Goal: Information Seeking & Learning: Learn about a topic

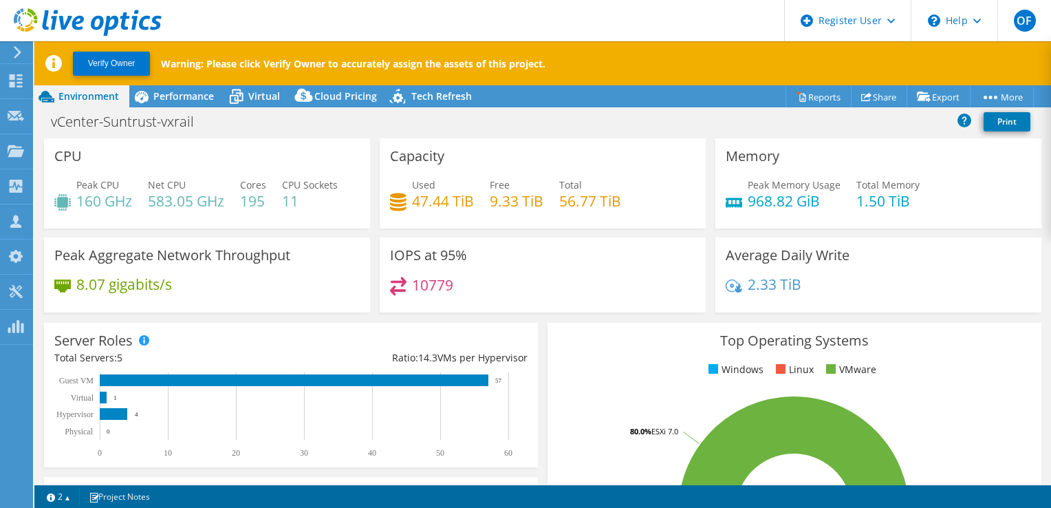
select select "USD"
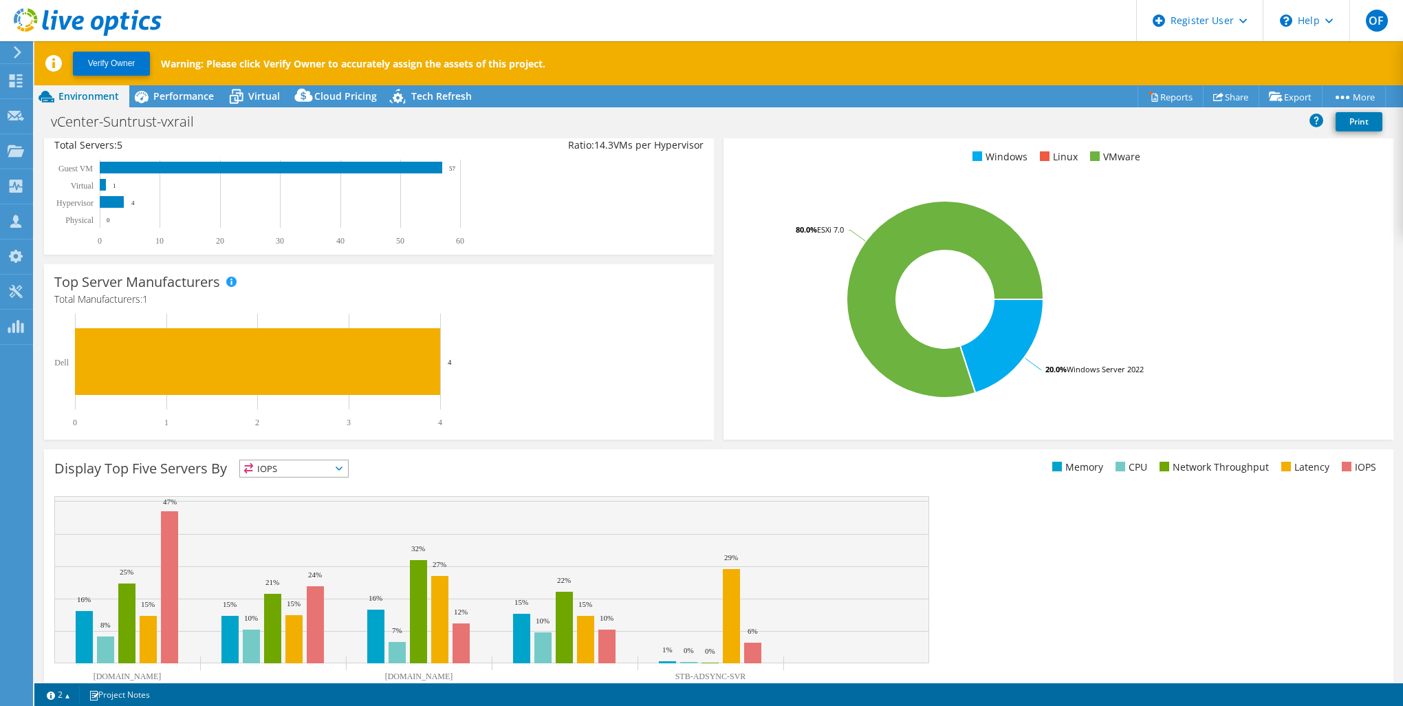
scroll to position [206, 0]
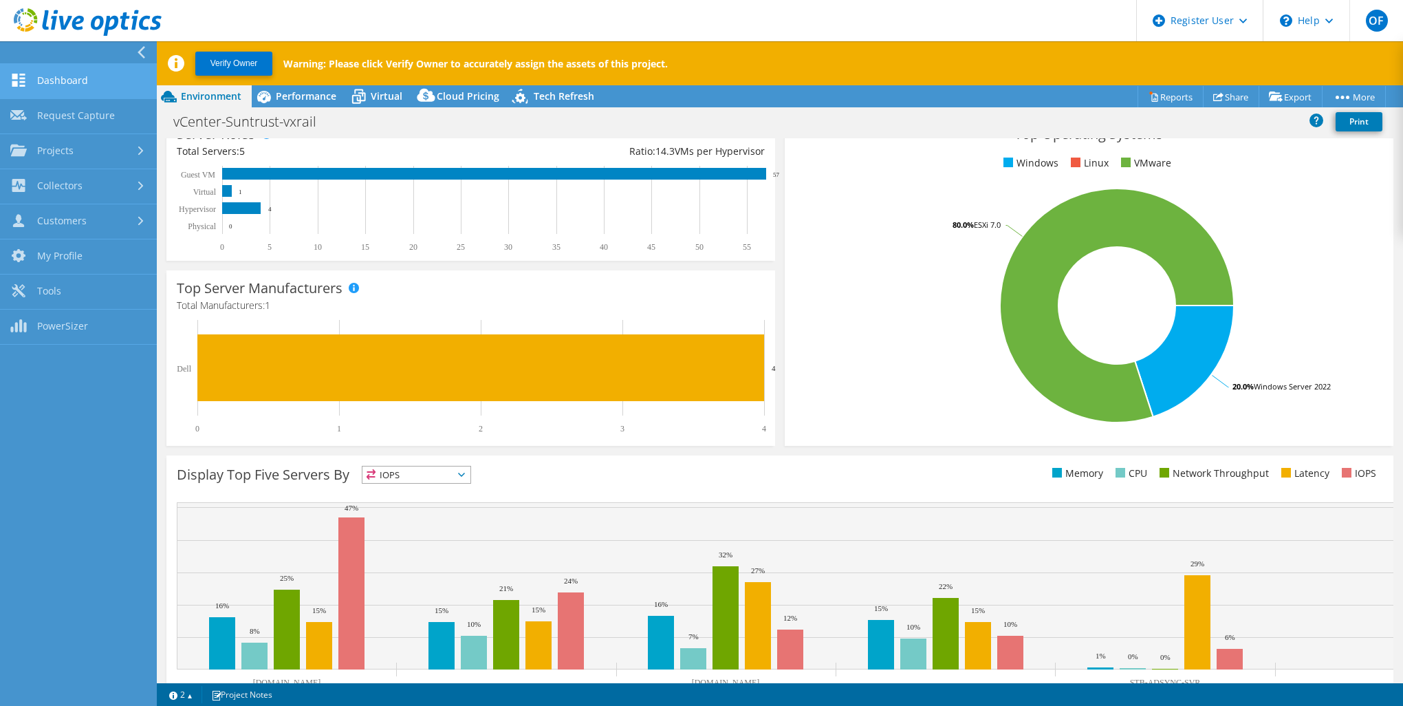
click at [41, 76] on link "Dashboard" at bounding box center [78, 81] width 157 height 35
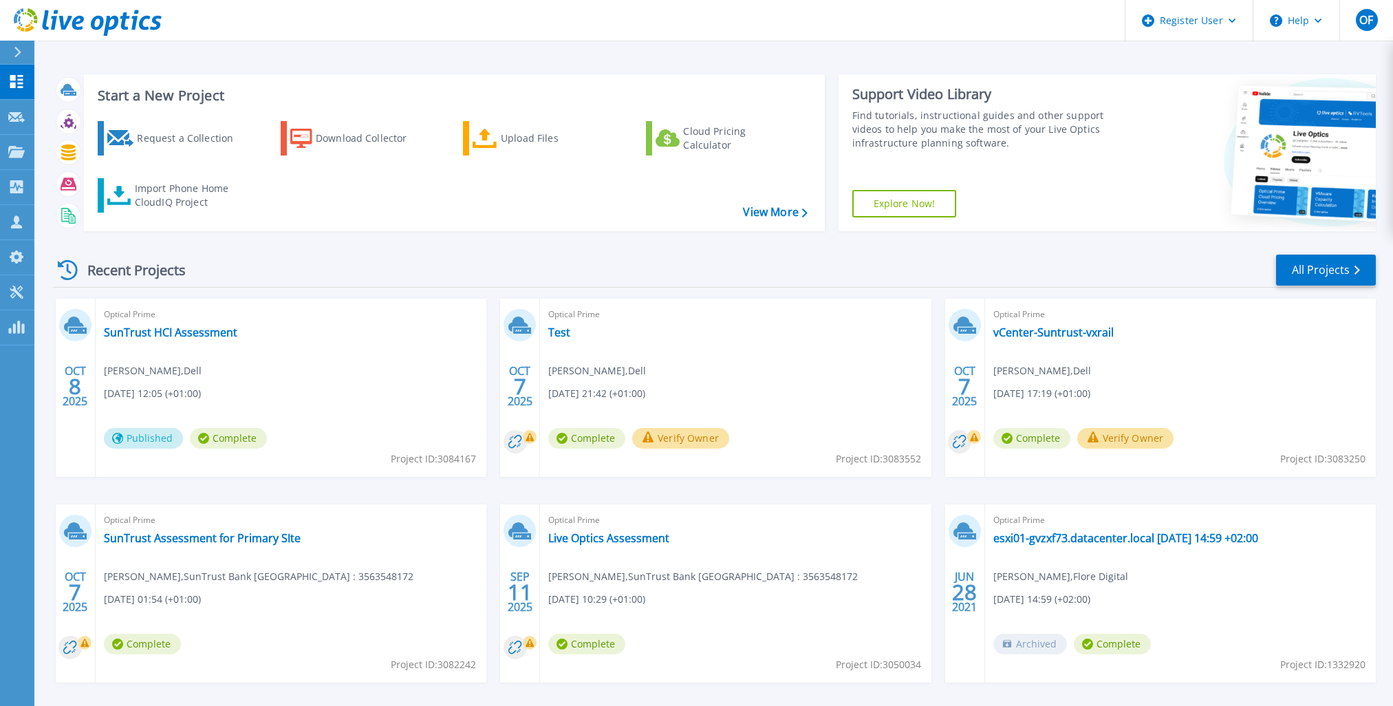
click at [409, 566] on div "Optical Prime SunTrust Assessment for Primary SIte Ovie Eruteya , SunTrust Bank…" at bounding box center [291, 593] width 391 height 178
click at [623, 534] on link "Live Optics Assessment" at bounding box center [608, 538] width 121 height 14
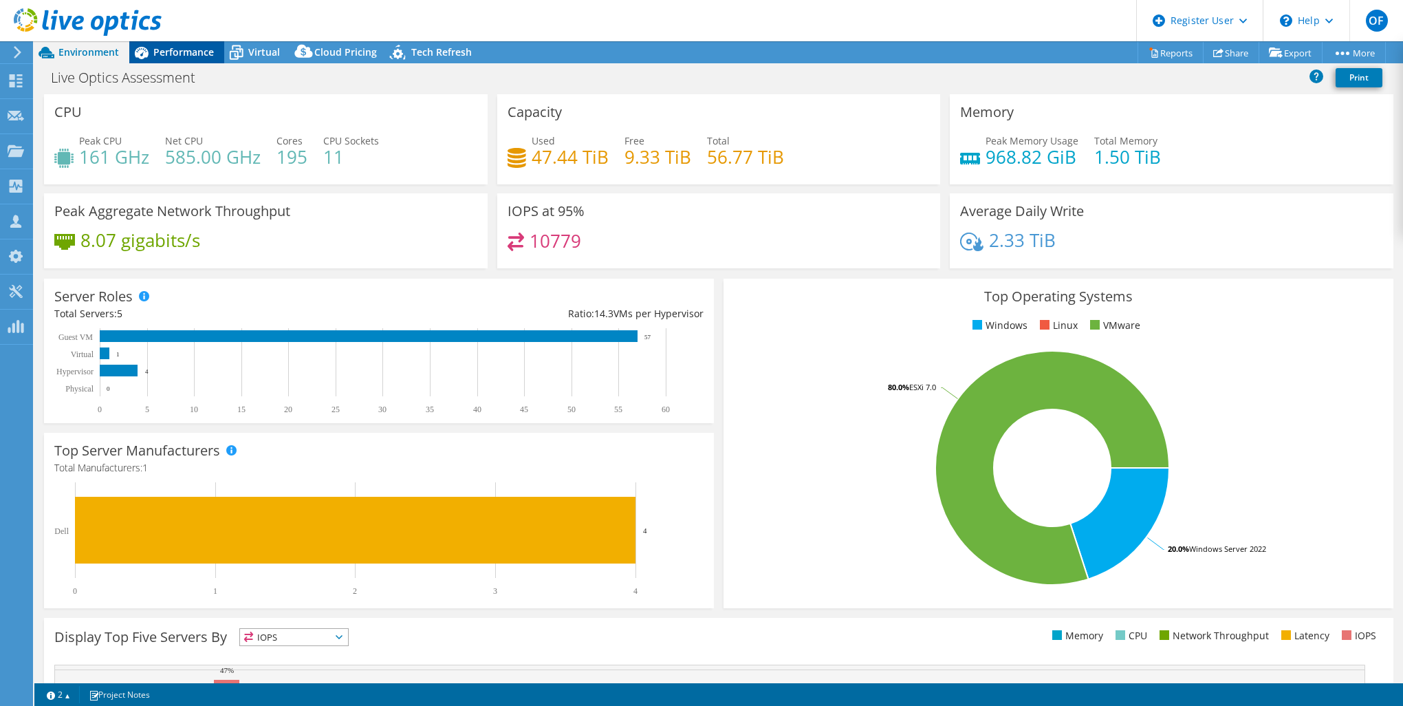
click at [185, 54] on span "Performance" at bounding box center [183, 51] width 61 height 13
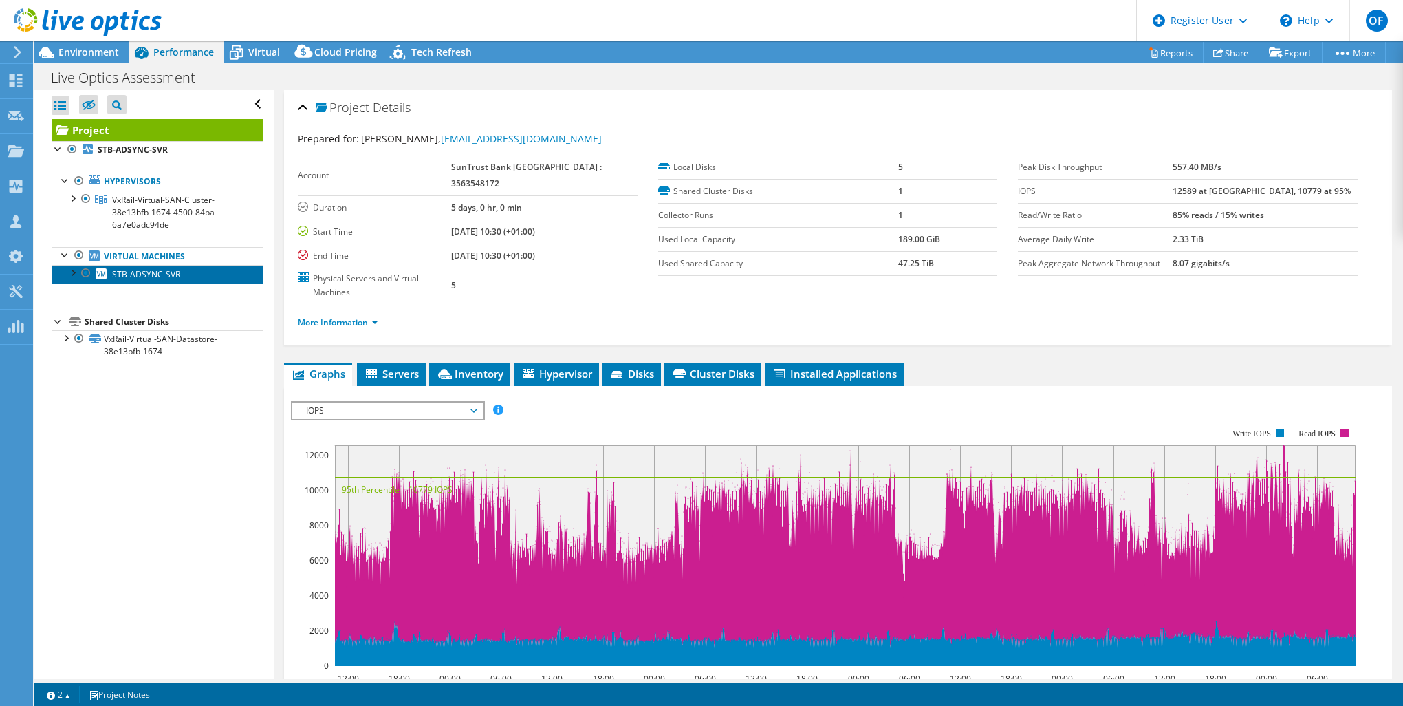
click at [152, 277] on span "STB-ADSYNC-SVR" at bounding box center [146, 274] width 68 height 12
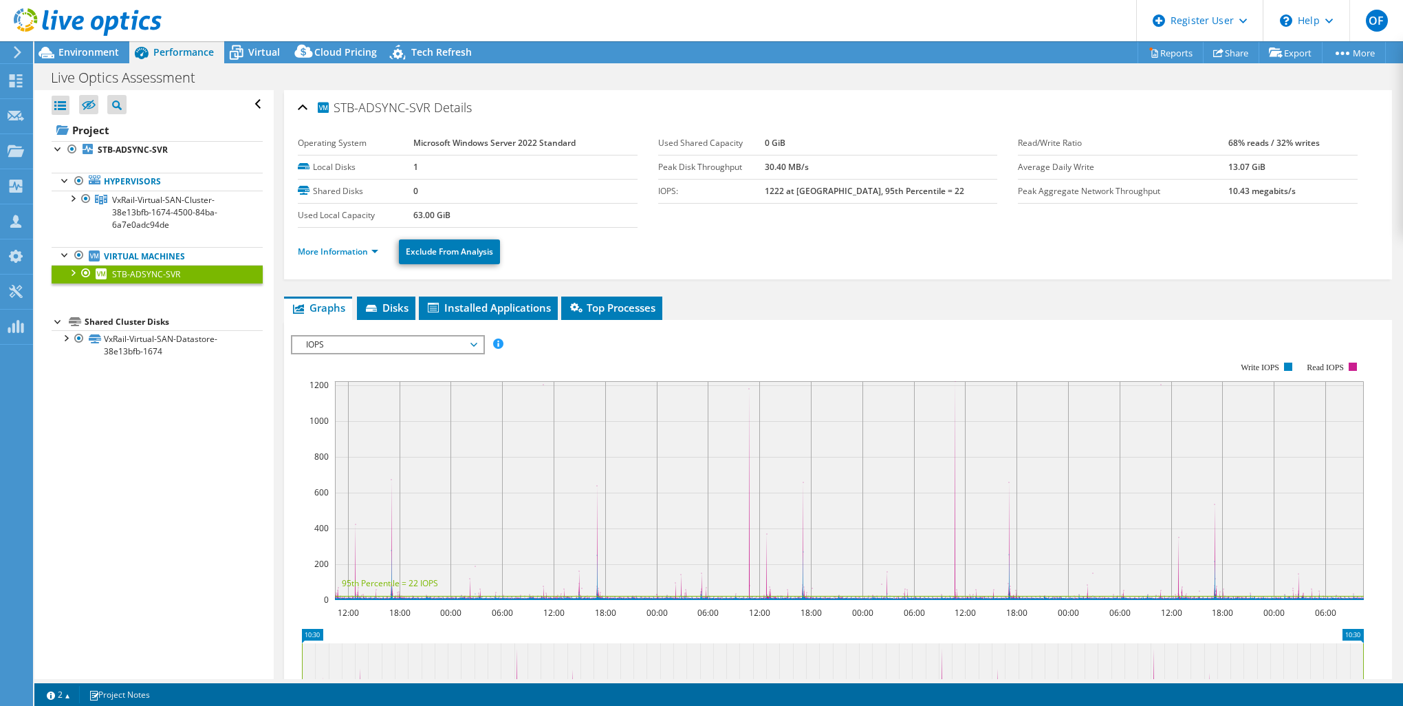
click at [389, 341] on span "IOPS" at bounding box center [387, 344] width 177 height 17
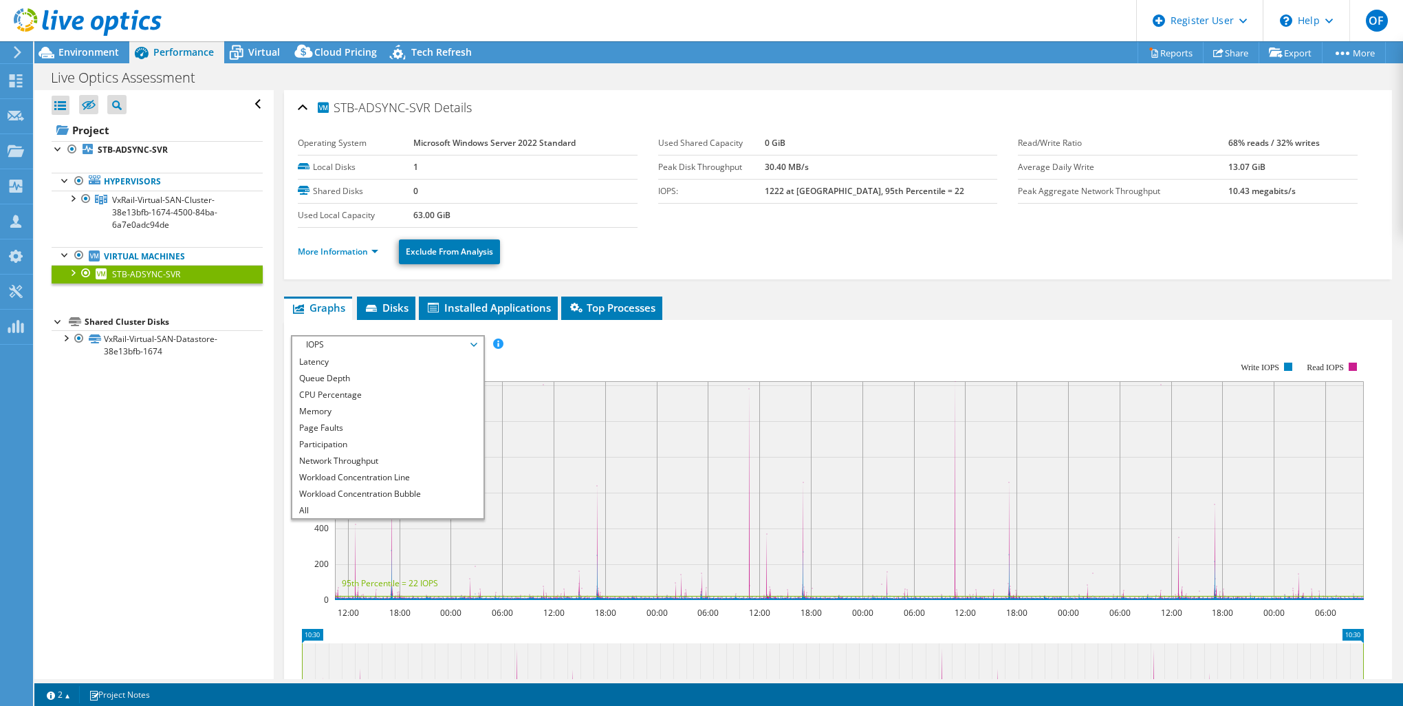
scroll to position [50, 0]
click at [363, 423] on li "Page Faults" at bounding box center [387, 427] width 191 height 17
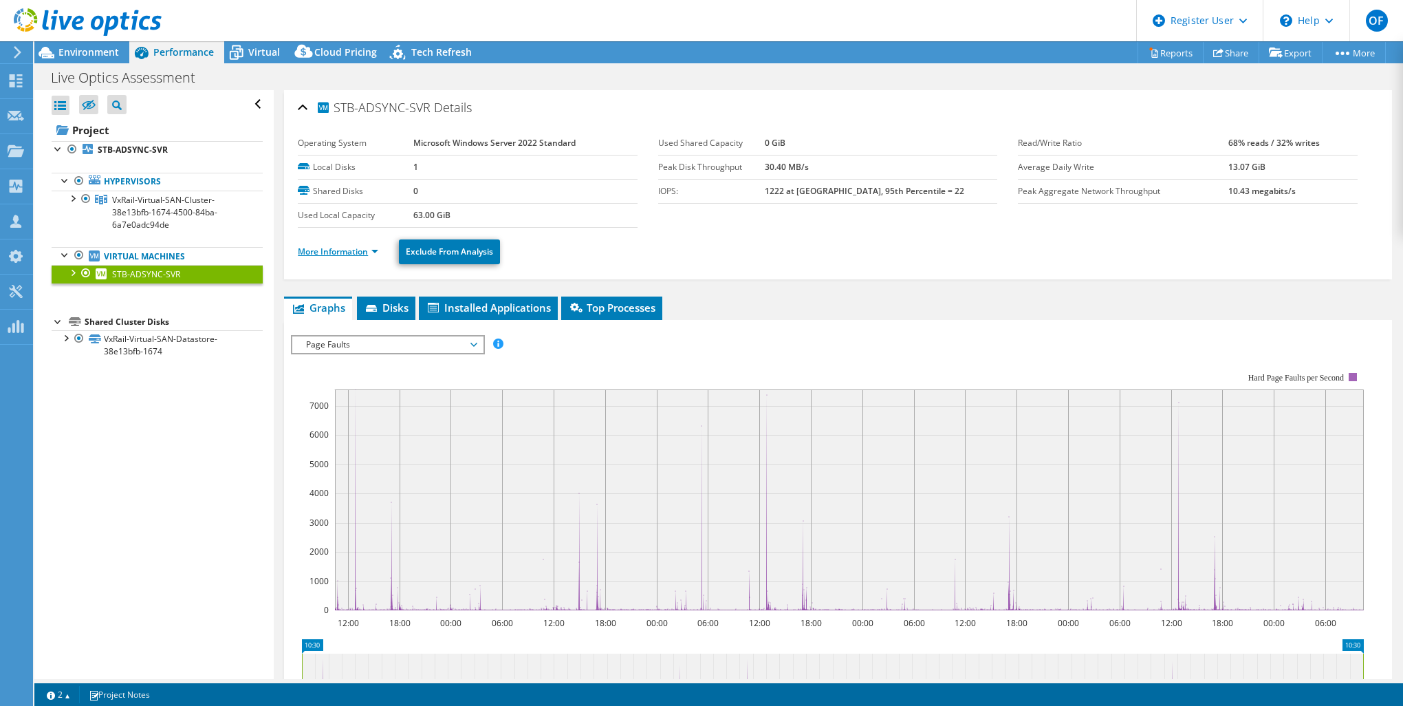
click at [314, 251] on link "More Information" at bounding box center [338, 252] width 80 height 12
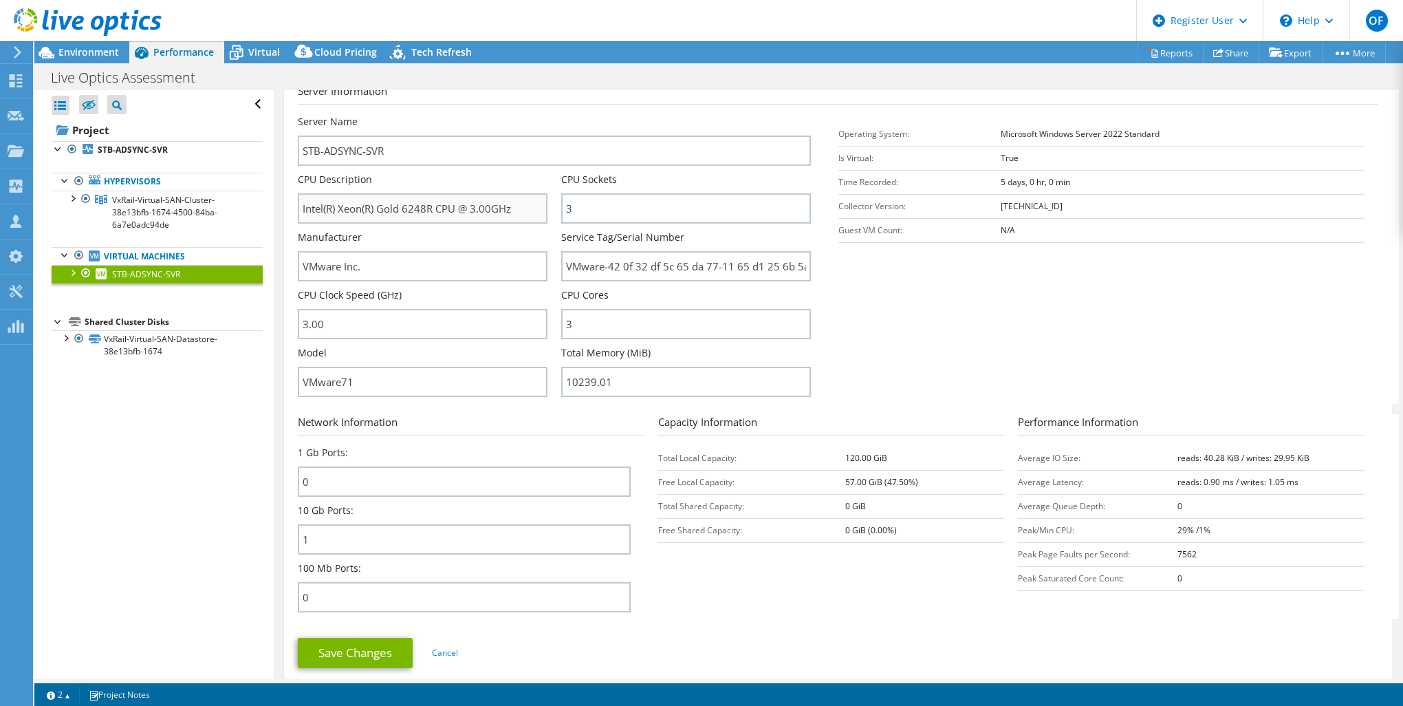
scroll to position [206, 0]
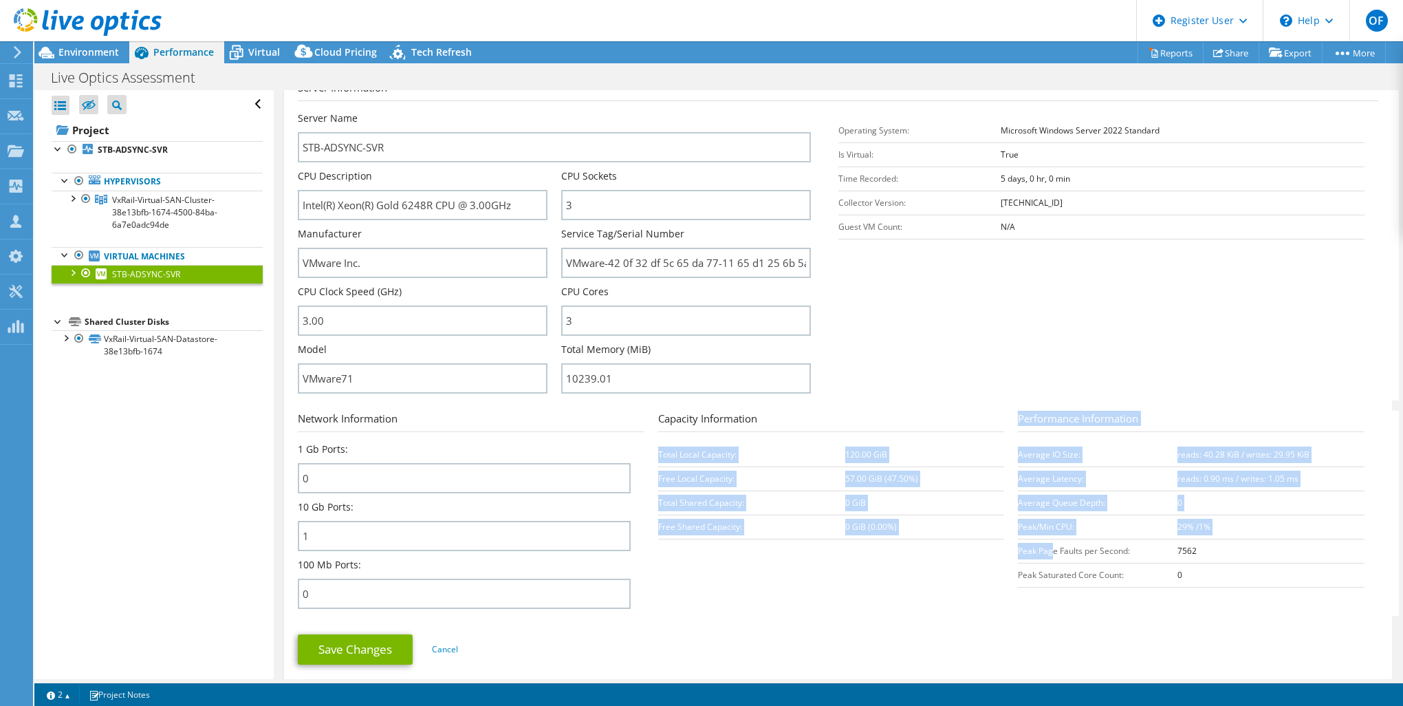
drag, startPoint x: 992, startPoint y: 557, endPoint x: 1046, endPoint y: 559, distance: 53.7
click at [1046, 559] on section "Network Information 1 Gb Ports: 0 10 Gb Ports: 1 100 Mb Ports: 0 Capacity Infor…" at bounding box center [842, 513] width 1088 height 205
drag, startPoint x: 1042, startPoint y: 559, endPoint x: 1056, endPoint y: 576, distance: 22.0
click at [979, 568] on section "Network Information 1 Gb Ports: 0 10 Gb Ports: 1 100 Mb Ports: 0 Capacity Infor…" at bounding box center [842, 513] width 1088 height 205
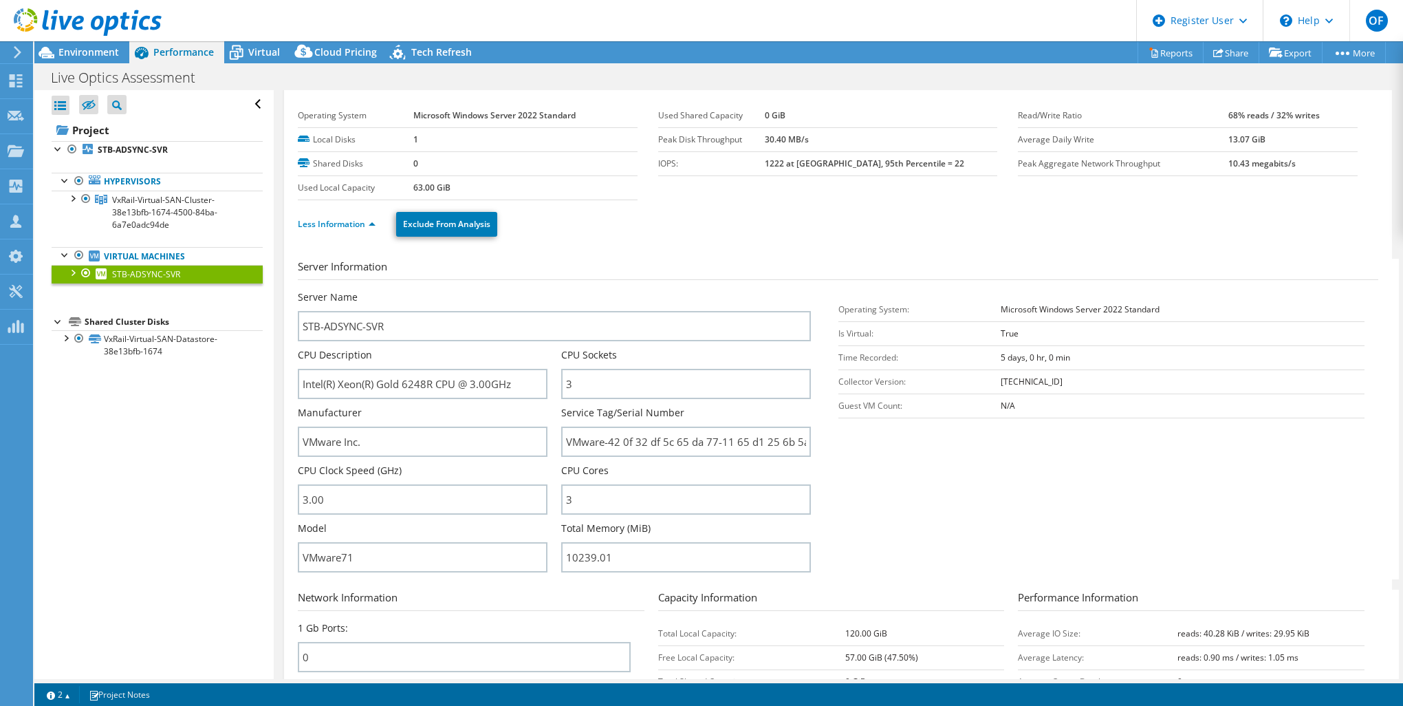
scroll to position [0, 0]
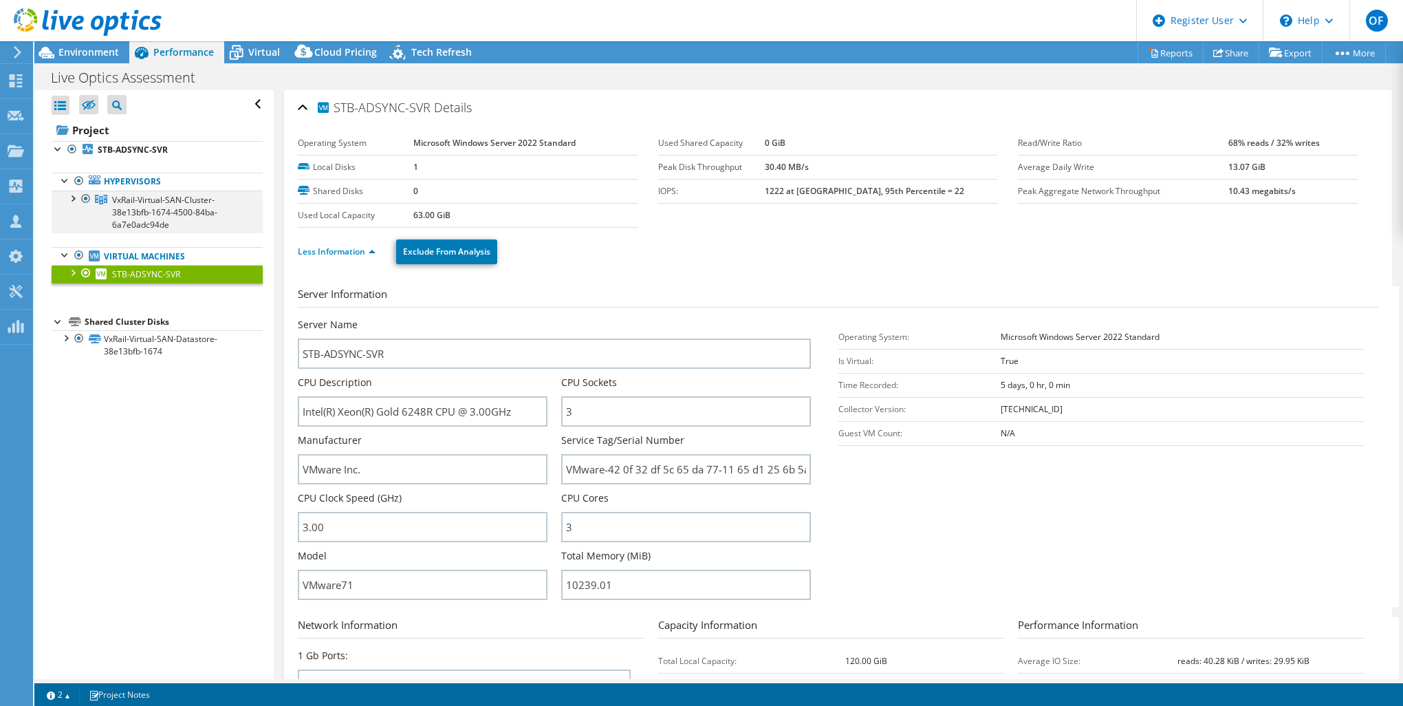
click at [70, 201] on div at bounding box center [72, 198] width 14 height 14
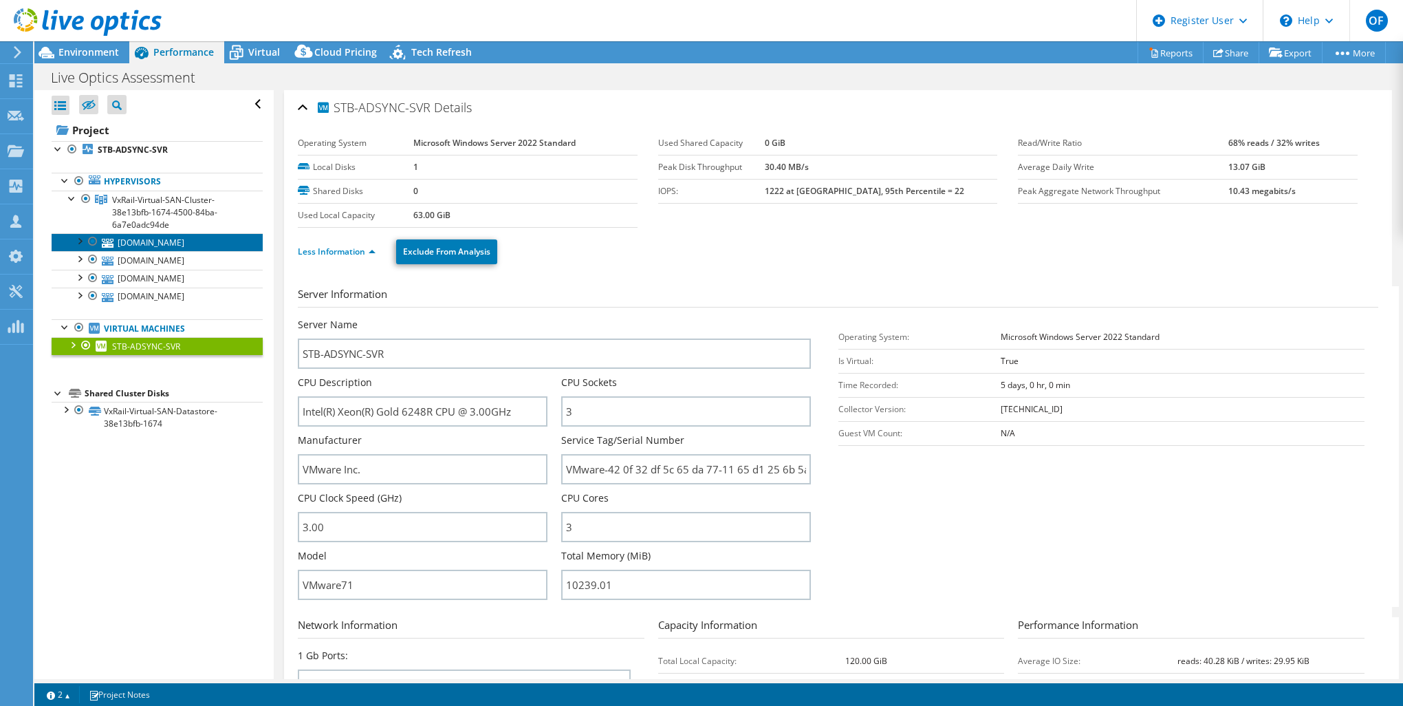
click at [158, 244] on link "[DOMAIN_NAME]" at bounding box center [157, 242] width 211 height 18
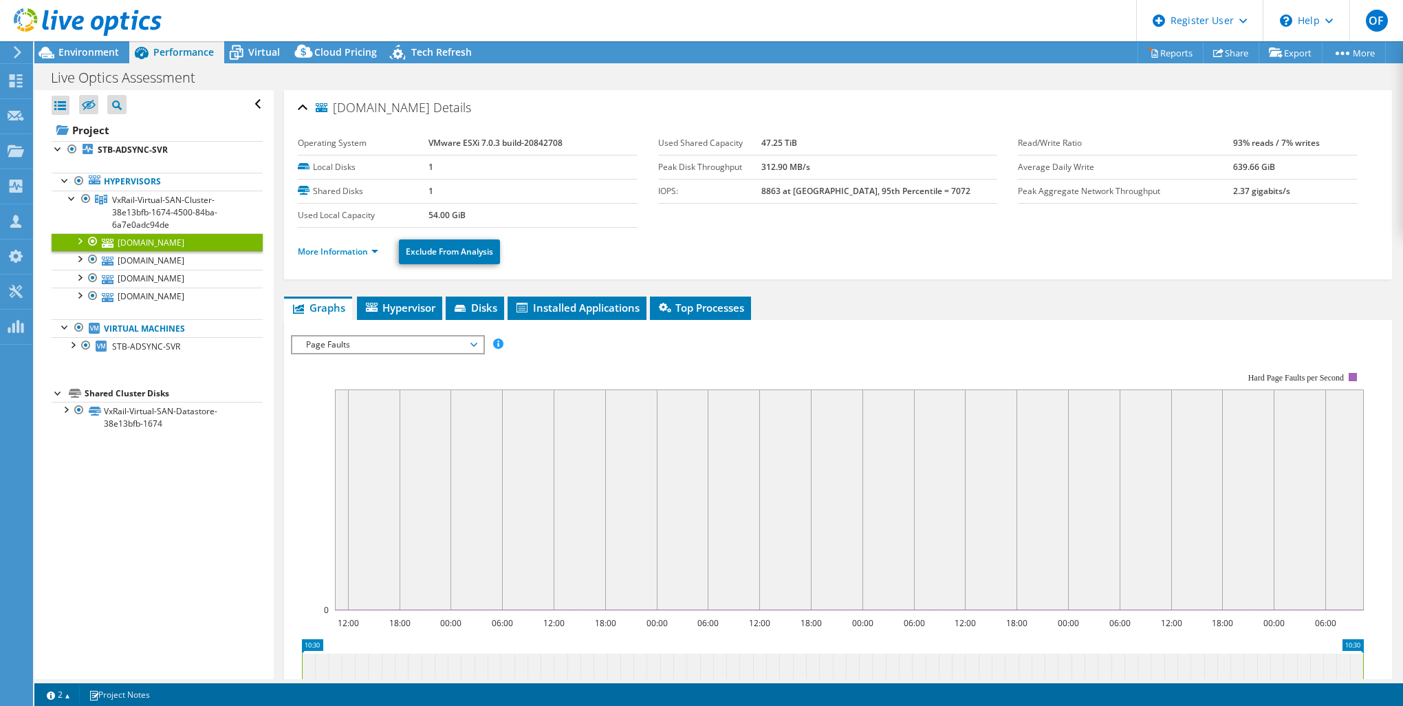
drag, startPoint x: 396, startPoint y: 339, endPoint x: 376, endPoint y: 374, distance: 39.8
click at [396, 339] on span "Page Faults" at bounding box center [387, 344] width 177 height 17
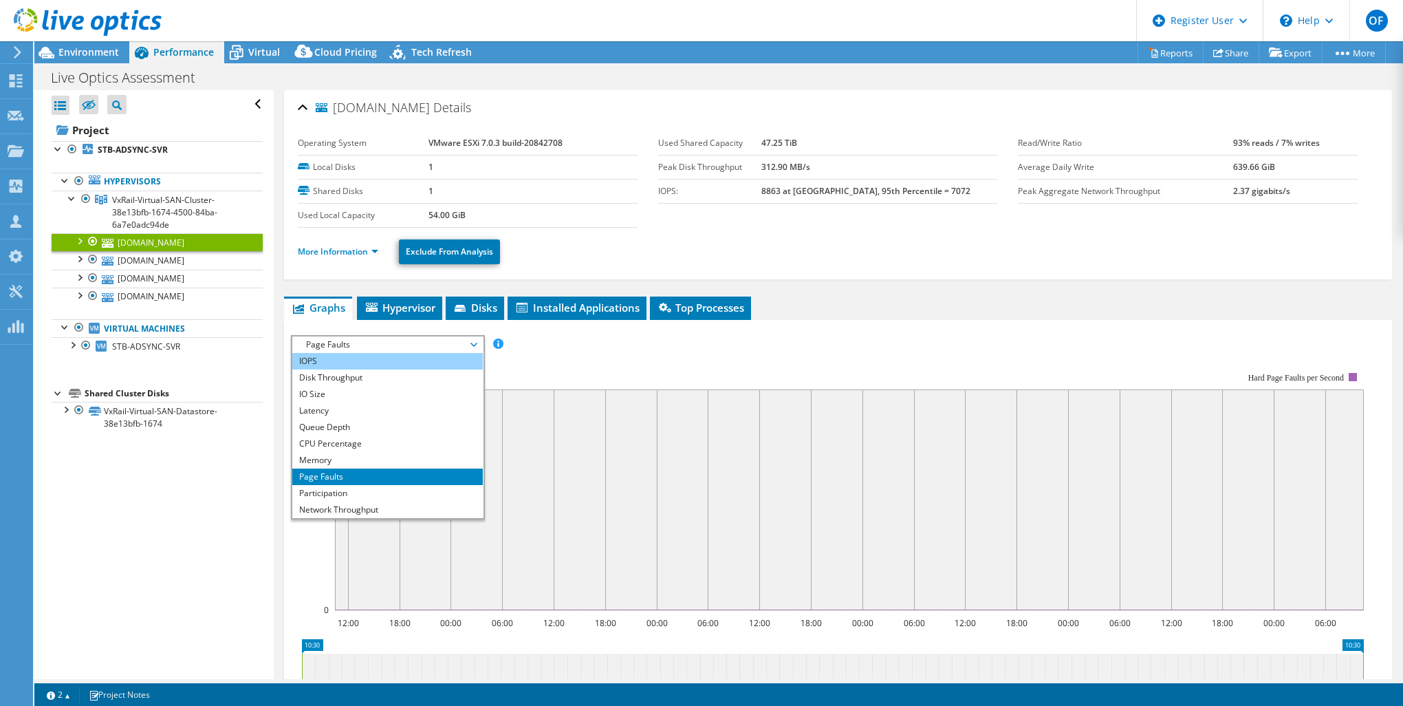
click at [372, 354] on li "IOPS" at bounding box center [387, 361] width 191 height 17
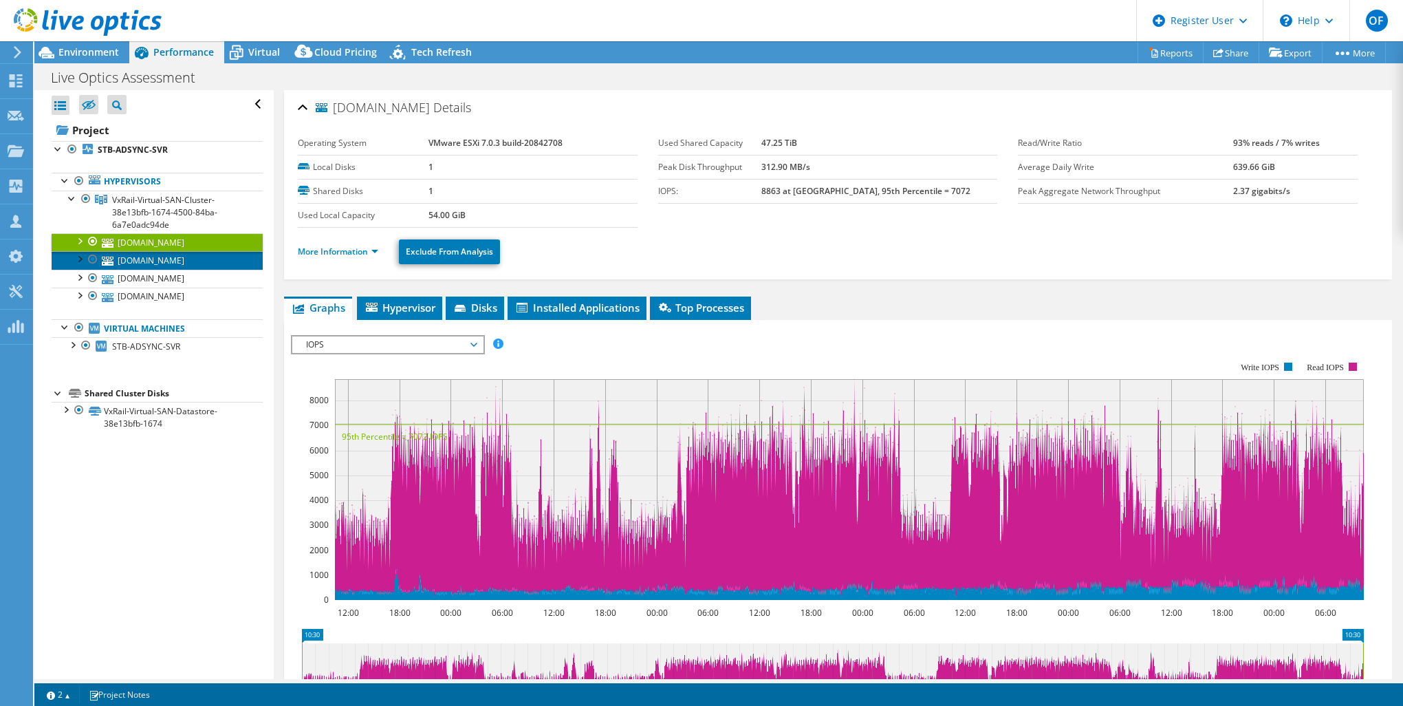
click at [174, 263] on link "[DOMAIN_NAME]" at bounding box center [157, 260] width 211 height 18
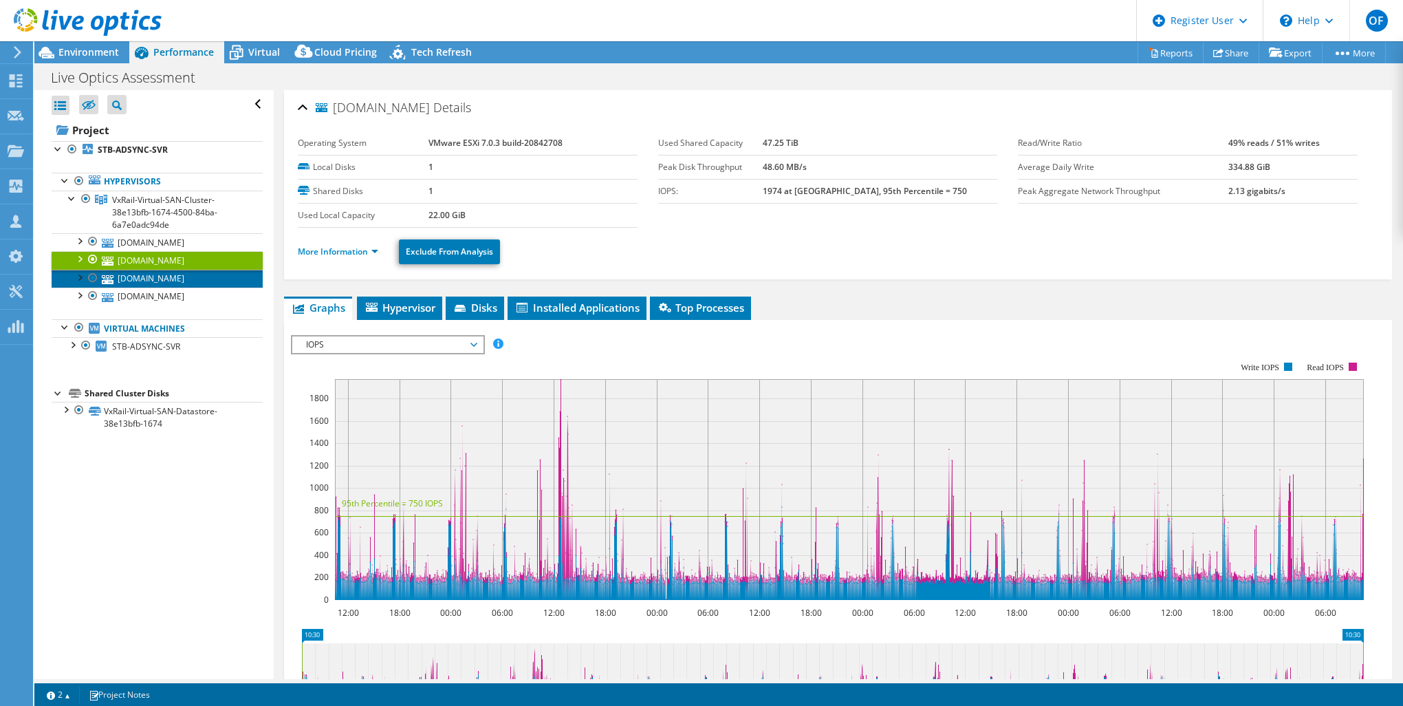
click at [188, 275] on link "[DOMAIN_NAME]" at bounding box center [157, 279] width 211 height 18
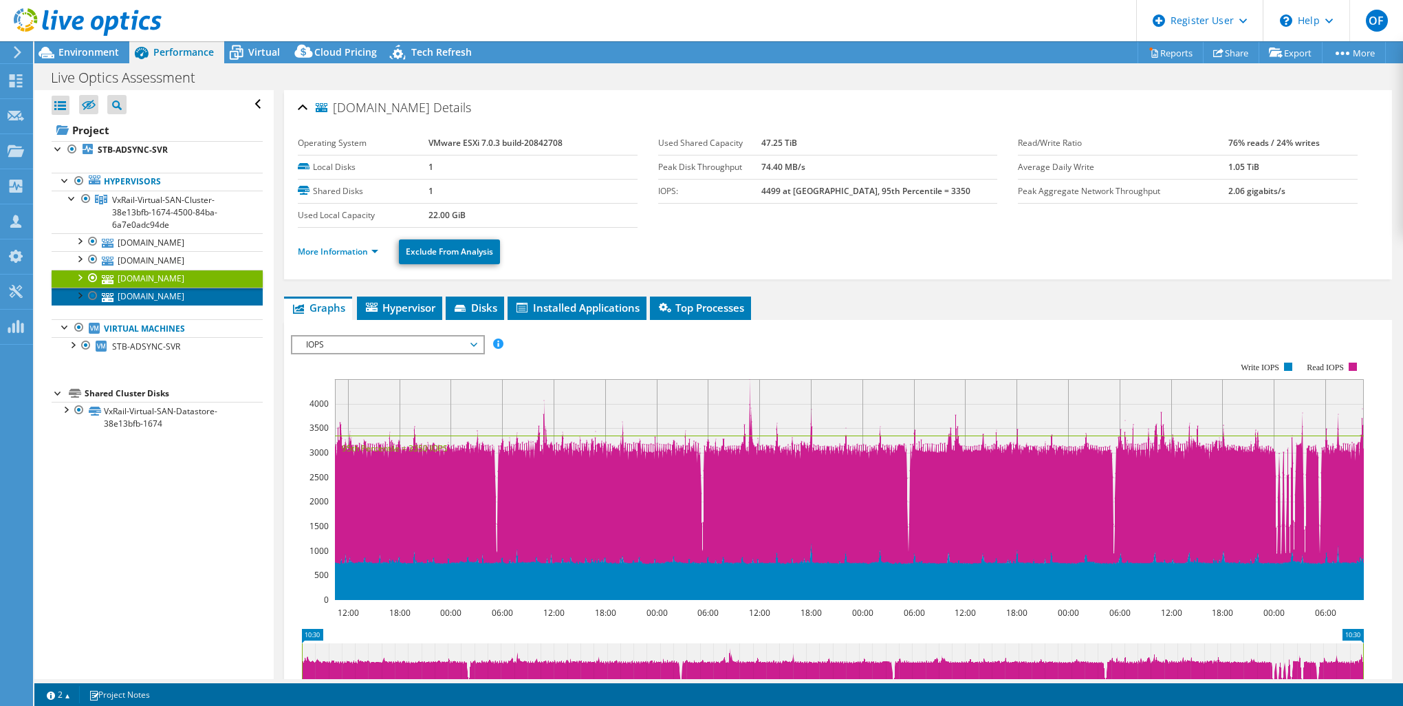
click at [182, 292] on link "[DOMAIN_NAME]" at bounding box center [157, 297] width 211 height 18
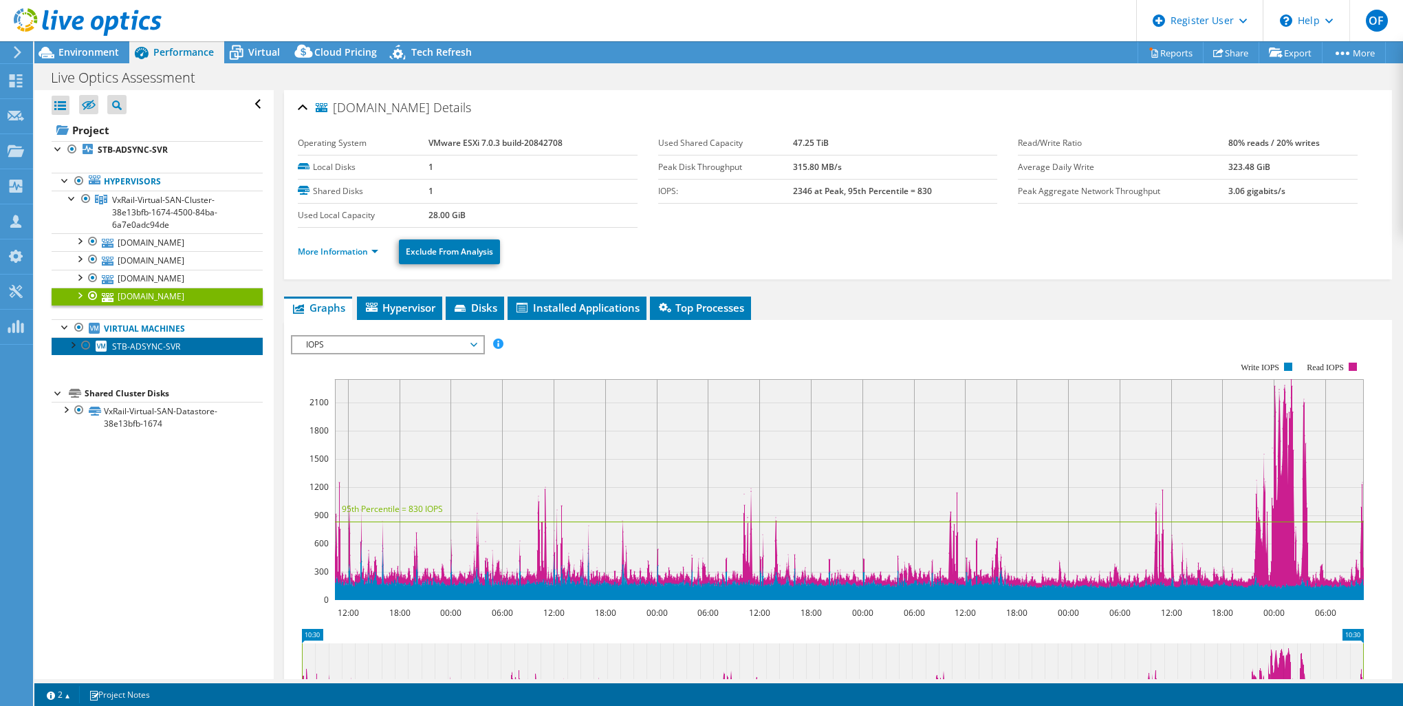
click at [166, 341] on span "STB-ADSYNC-SVR" at bounding box center [146, 347] width 68 height 12
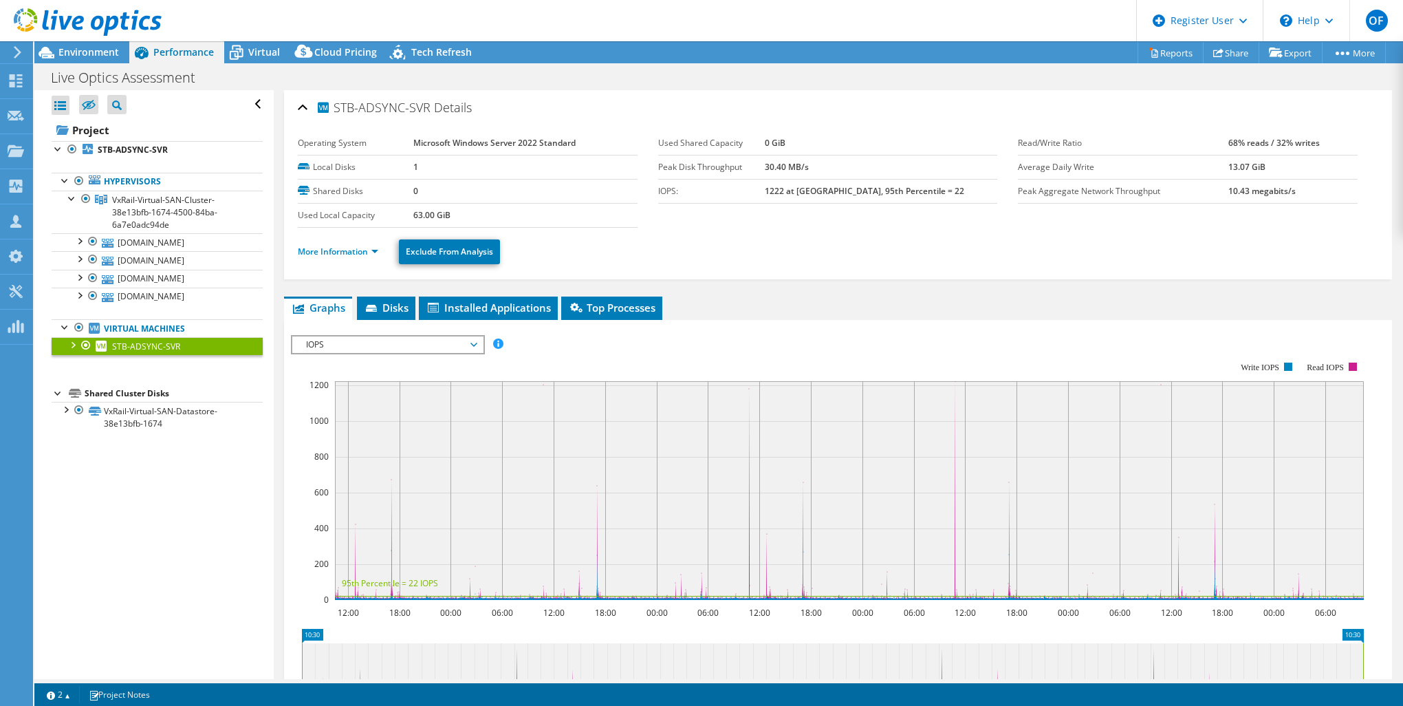
click at [817, 281] on div "STB-ADSYNC-SVR Details Operating System Microsoft Windows Server 2022 Standard …" at bounding box center [838, 495] width 1129 height 810
click at [343, 352] on span "IOPS" at bounding box center [387, 344] width 177 height 17
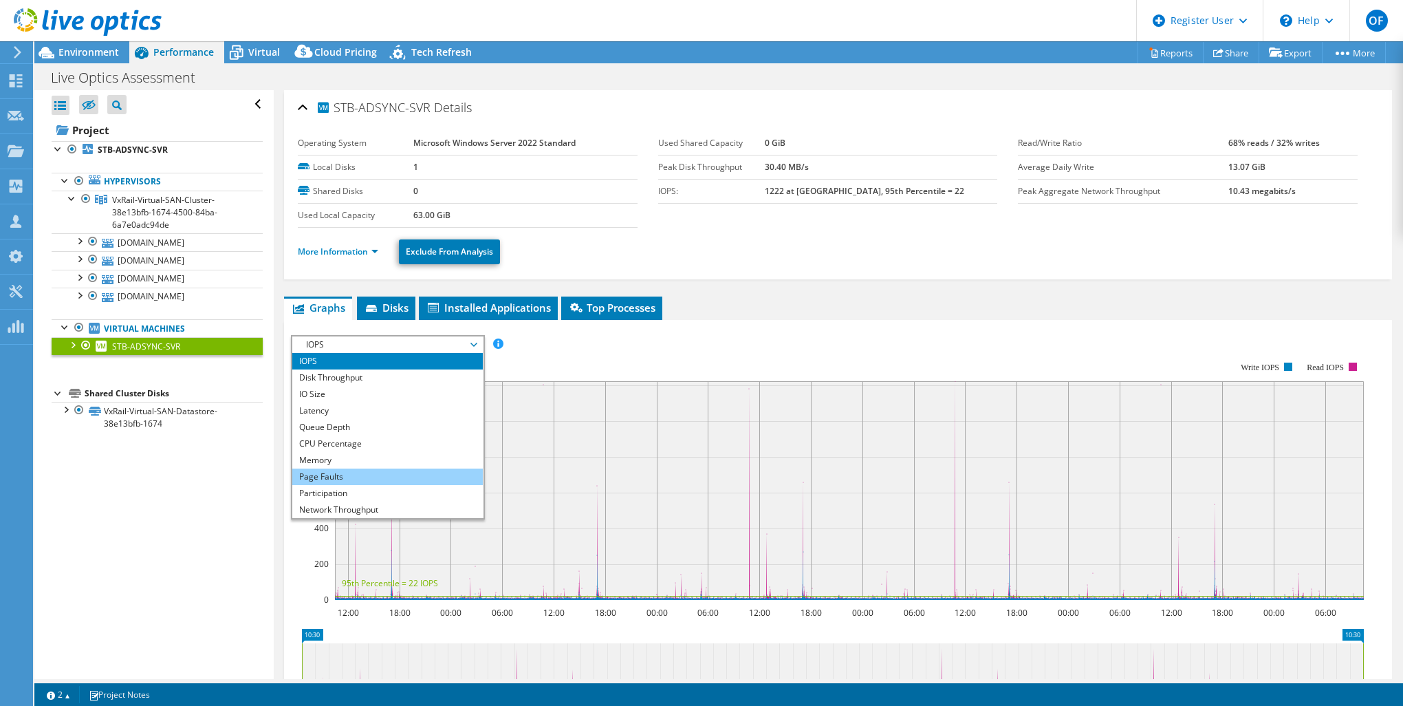
click at [349, 479] on li "Page Faults" at bounding box center [387, 477] width 191 height 17
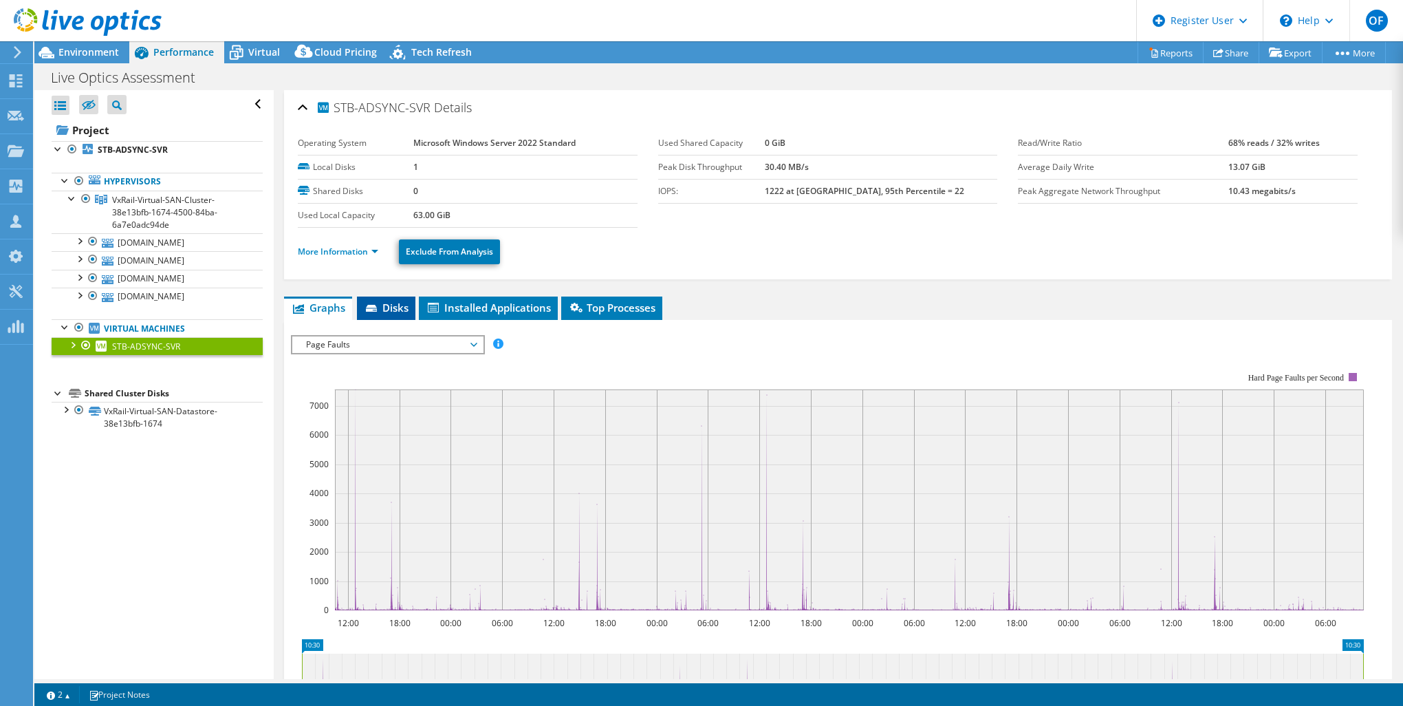
drag, startPoint x: 365, startPoint y: 258, endPoint x: 360, endPoint y: 317, distance: 59.4
click at [365, 258] on li "More Information" at bounding box center [342, 251] width 89 height 15
click at [315, 252] on link "More Information" at bounding box center [338, 252] width 80 height 12
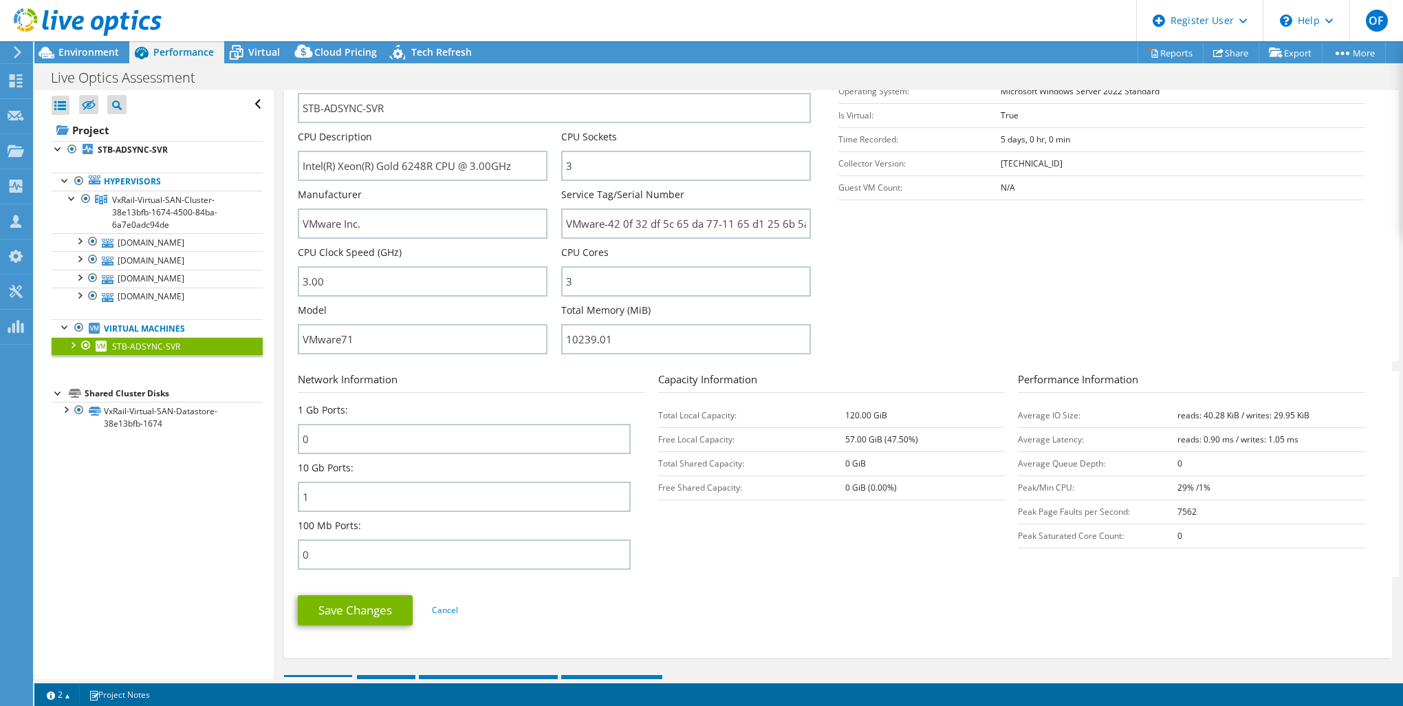
scroll to position [275, 0]
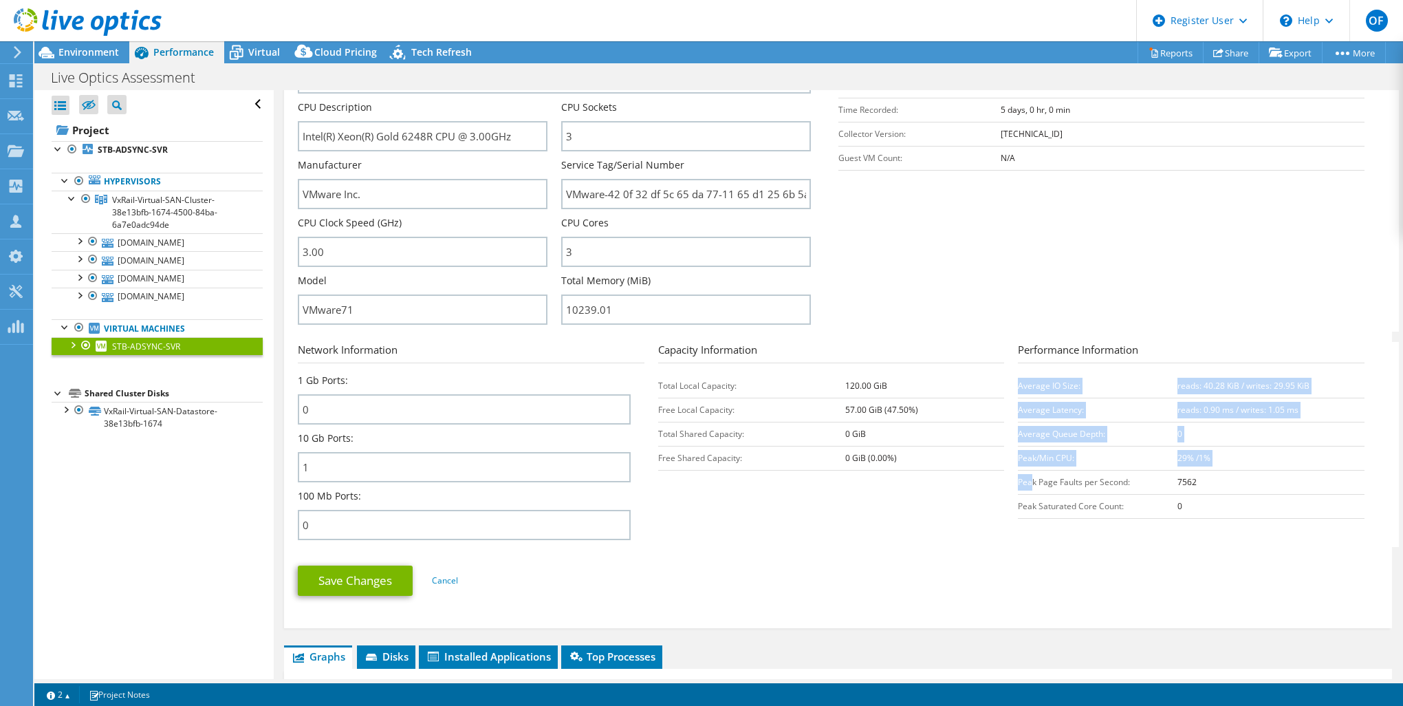
drag, startPoint x: 1010, startPoint y: 481, endPoint x: 1024, endPoint y: 481, distance: 13.8
click at [1024, 481] on section "Network Information 1 Gb Ports: 0 10 Gb Ports: 1 100 Mb Ports: 0 Capacity Infor…" at bounding box center [842, 444] width 1088 height 205
drag, startPoint x: 1024, startPoint y: 481, endPoint x: 946, endPoint y: 495, distance: 79.1
click at [946, 495] on section "Network Information 1 Gb Ports: 0 10 Gb Ports: 1 100 Mb Ports: 0 Capacity Infor…" at bounding box center [842, 444] width 1088 height 205
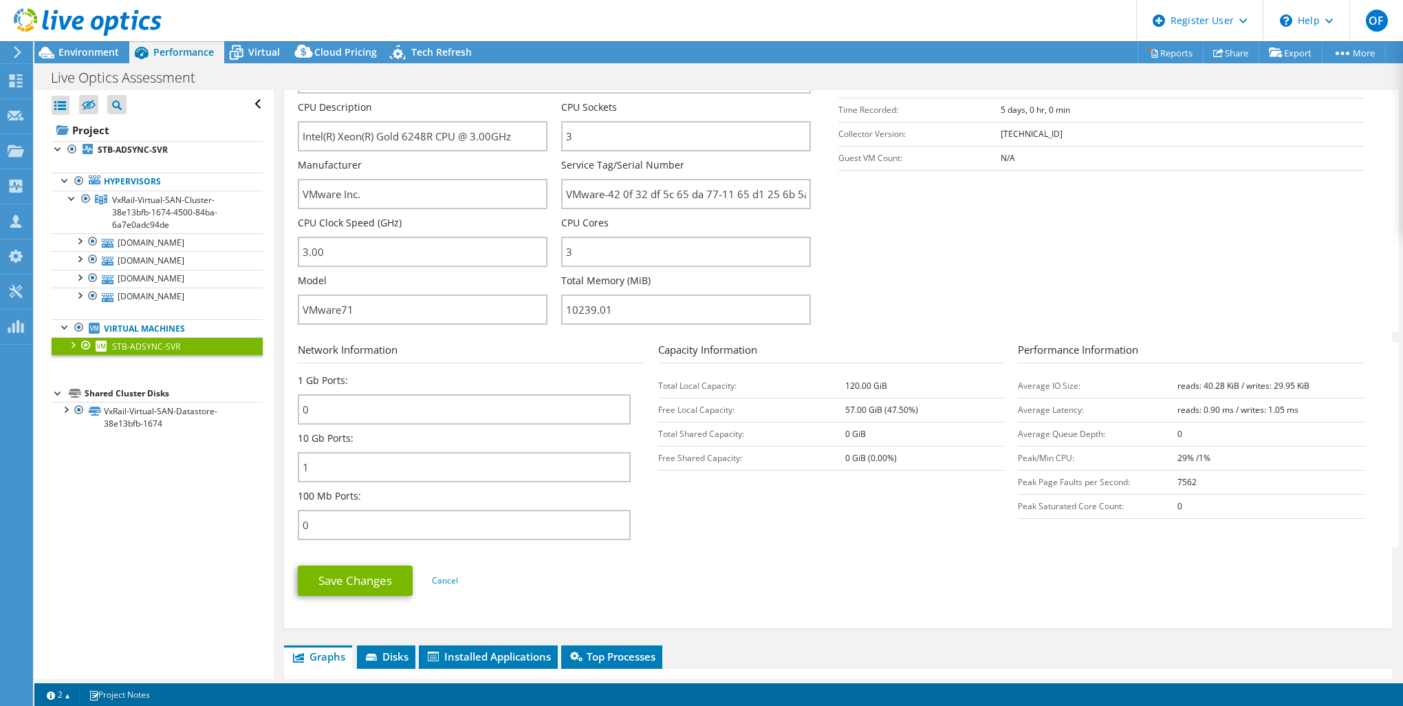
click at [73, 343] on div at bounding box center [72, 344] width 14 height 14
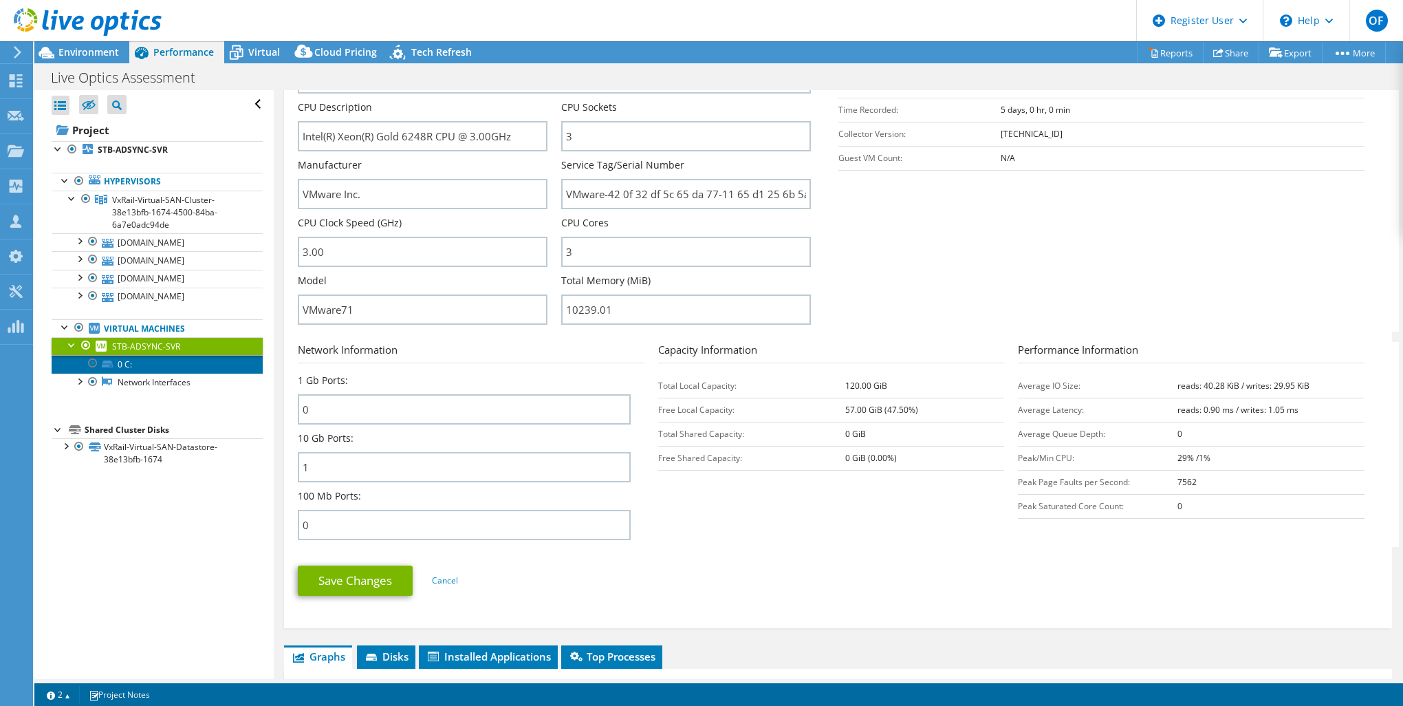
click at [123, 365] on link "0 C:" at bounding box center [157, 364] width 211 height 18
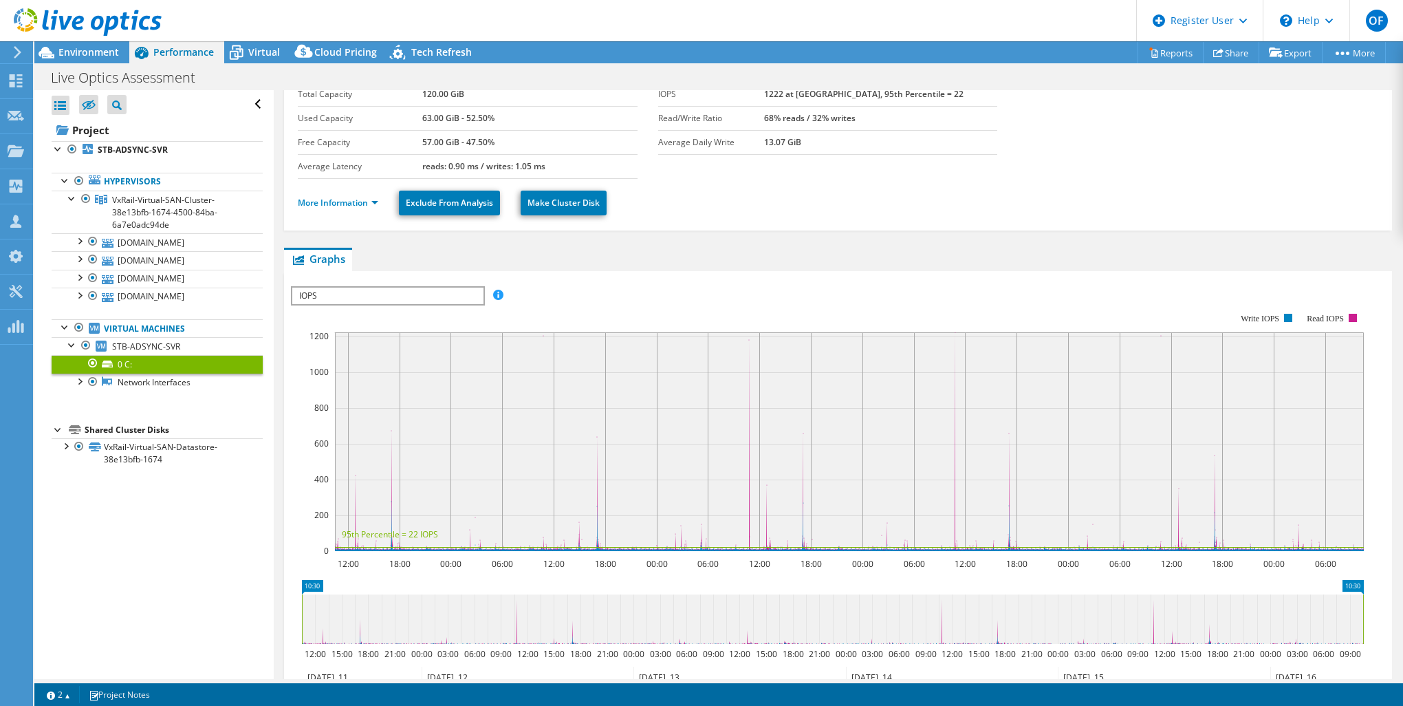
scroll to position [0, 0]
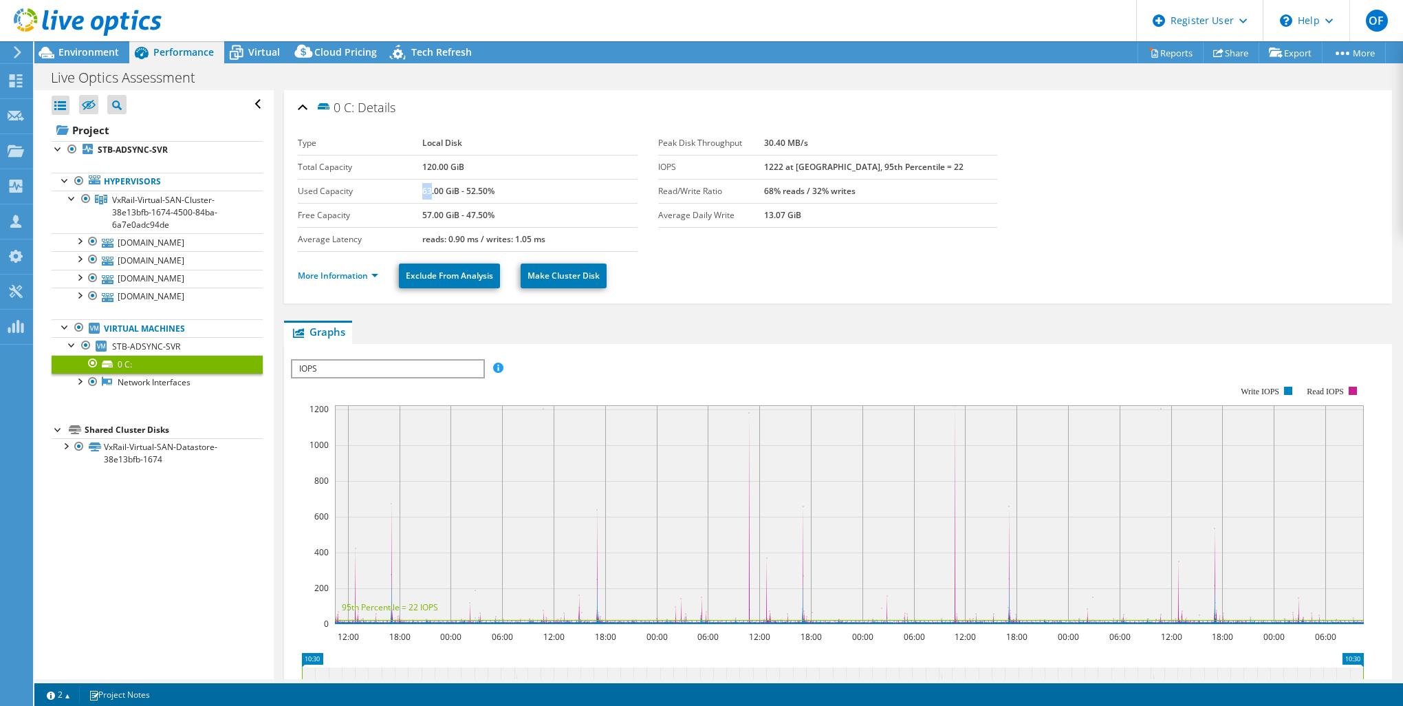
drag, startPoint x: 420, startPoint y: 193, endPoint x: 429, endPoint y: 192, distance: 9.0
click at [429, 192] on b "63.00 GiB - 52.50%" at bounding box center [458, 191] width 72 height 12
drag, startPoint x: 429, startPoint y: 192, endPoint x: 364, endPoint y: 200, distance: 65.1
click at [364, 200] on td "Used Capacity" at bounding box center [360, 191] width 124 height 24
click at [345, 270] on link "More Information" at bounding box center [338, 276] width 80 height 12
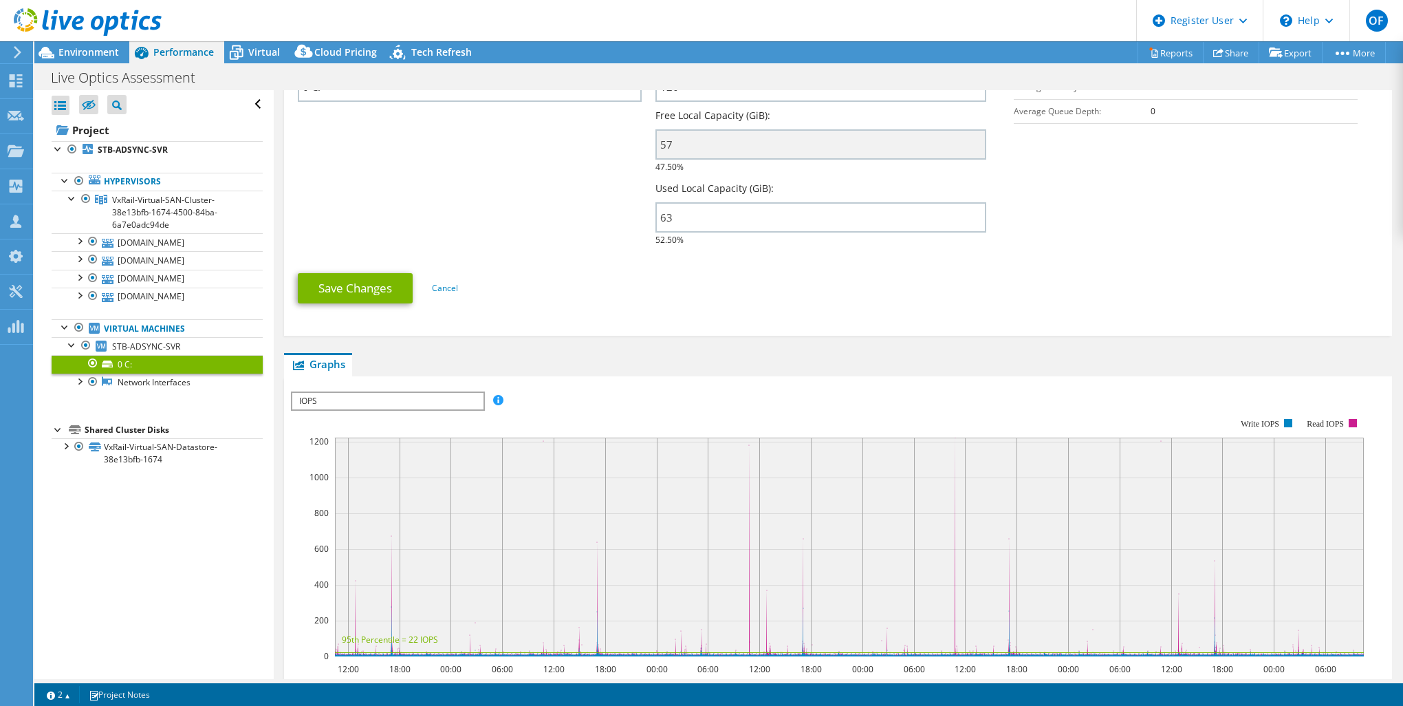
scroll to position [482, 0]
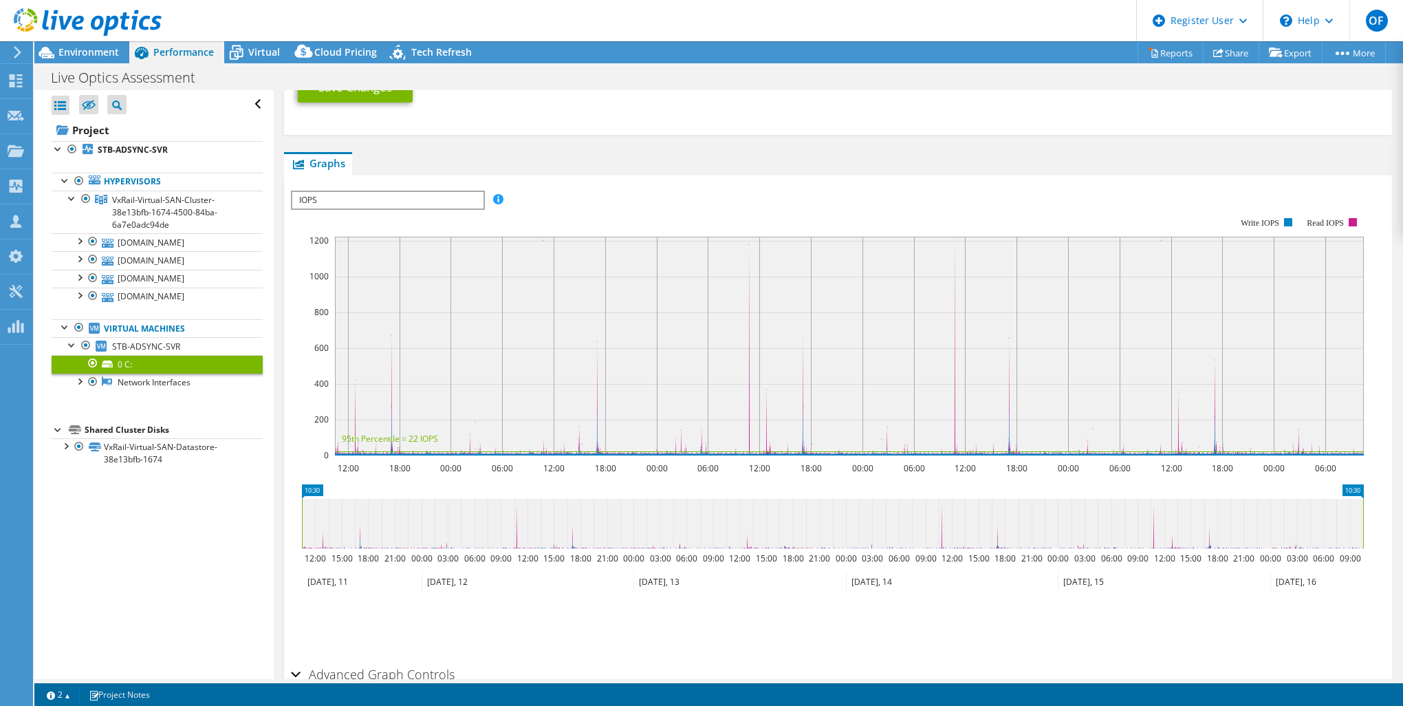
click at [449, 206] on span "IOPS" at bounding box center [387, 200] width 191 height 17
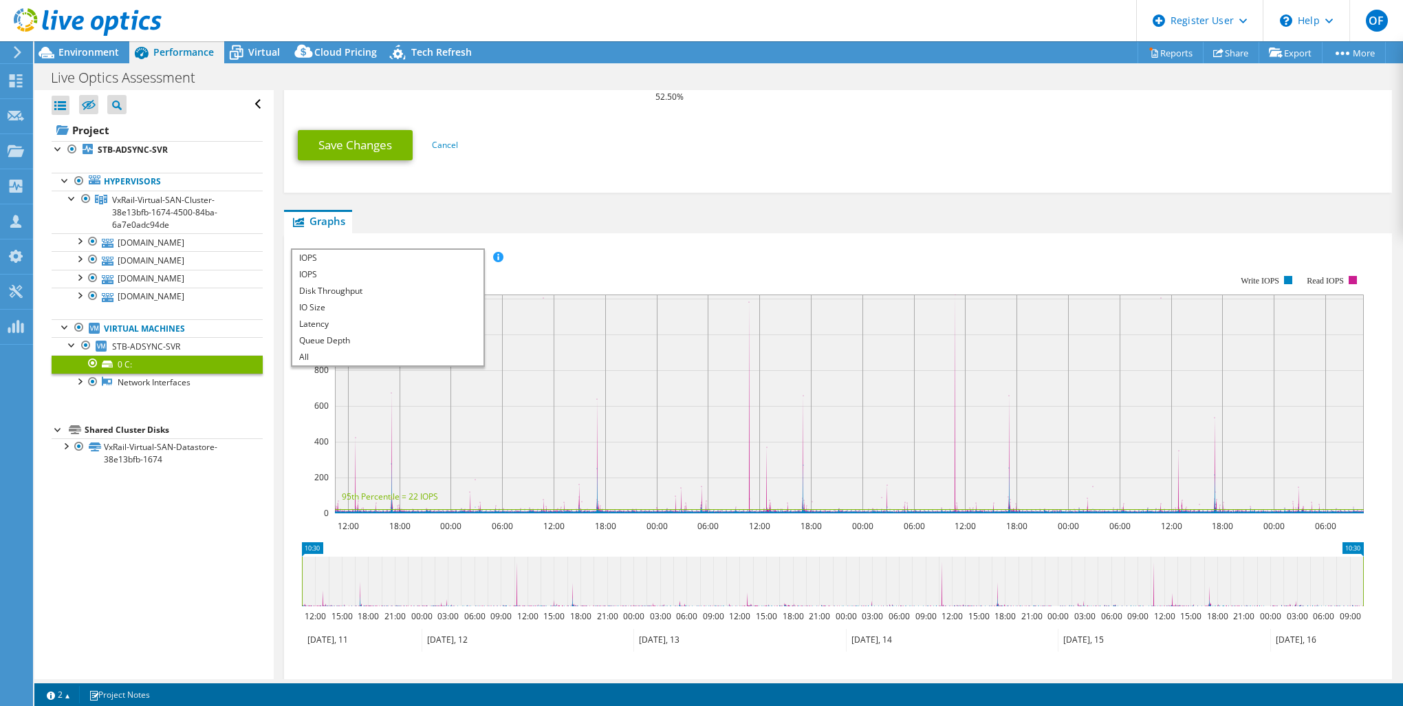
scroll to position [413, 0]
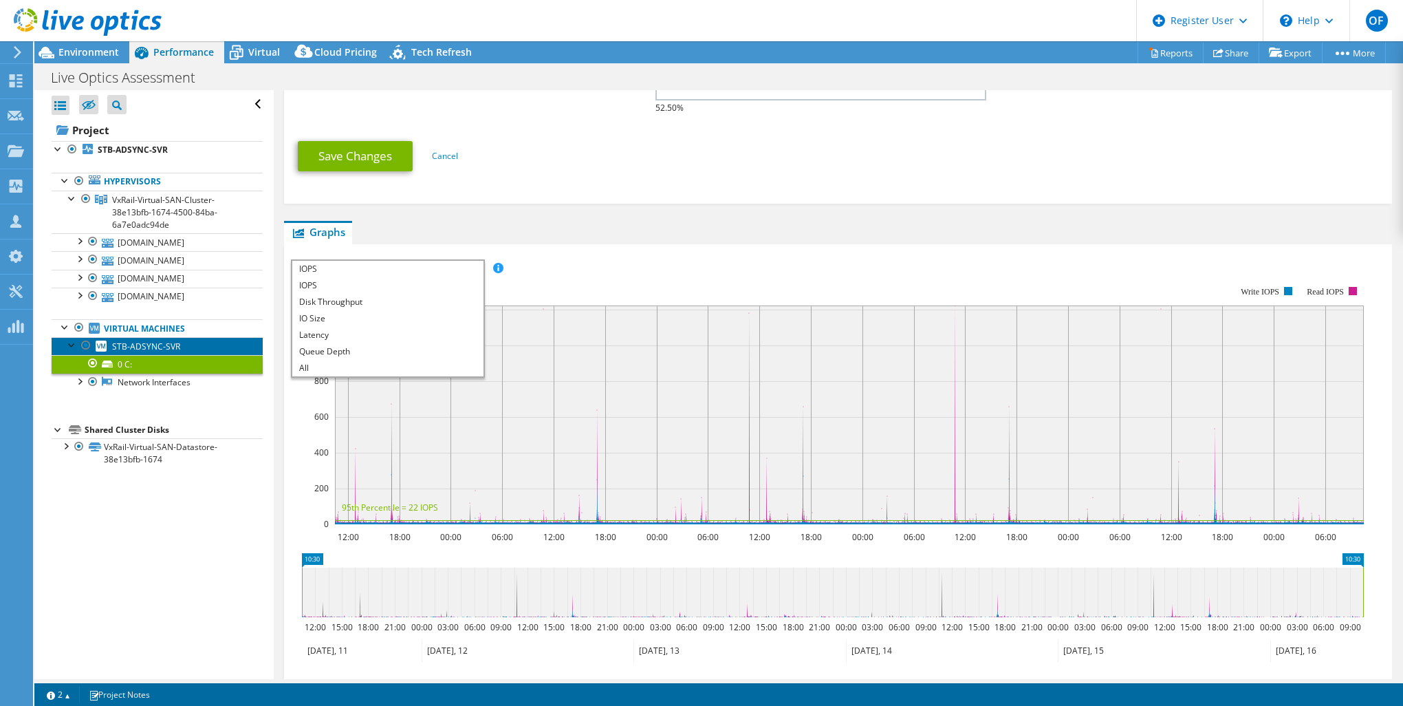
drag, startPoint x: 186, startPoint y: 343, endPoint x: 176, endPoint y: 345, distance: 9.7
click at [186, 343] on link "STB-ADSYNC-SVR" at bounding box center [157, 346] width 211 height 18
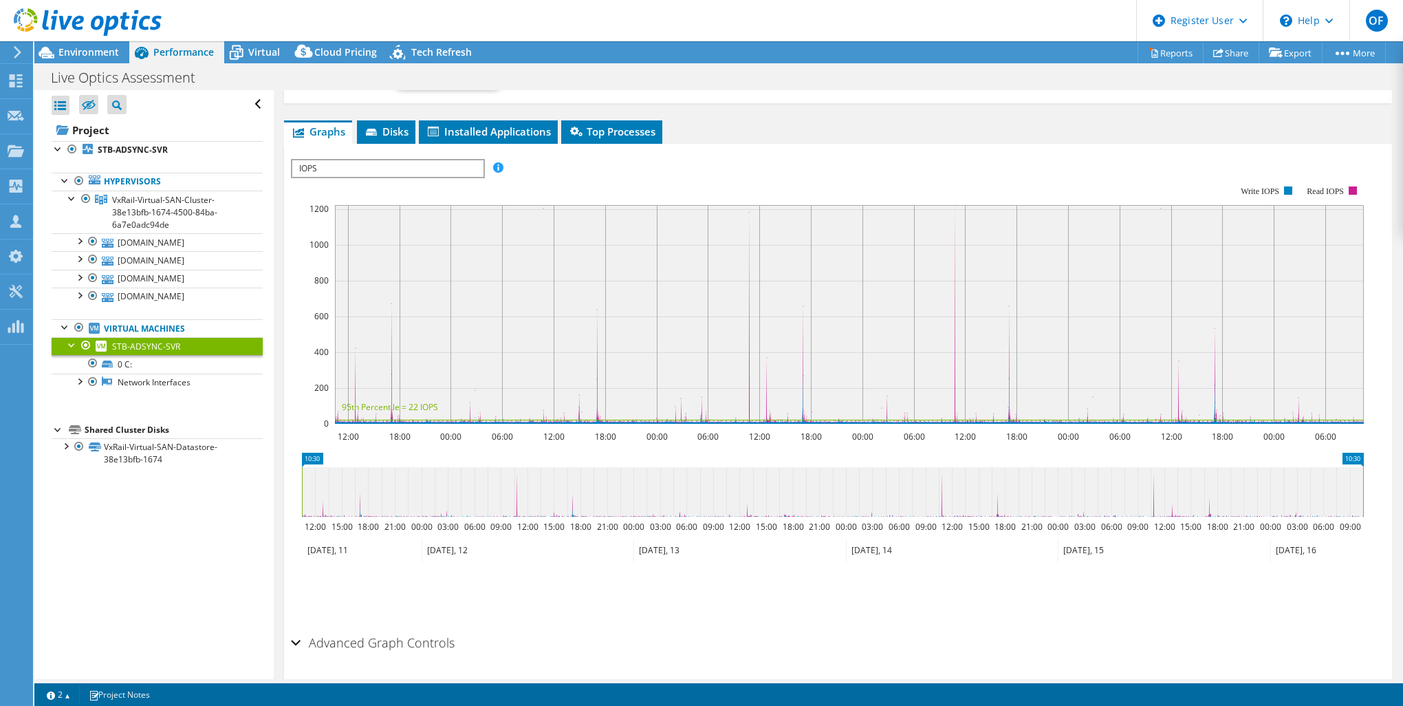
scroll to position [107, 0]
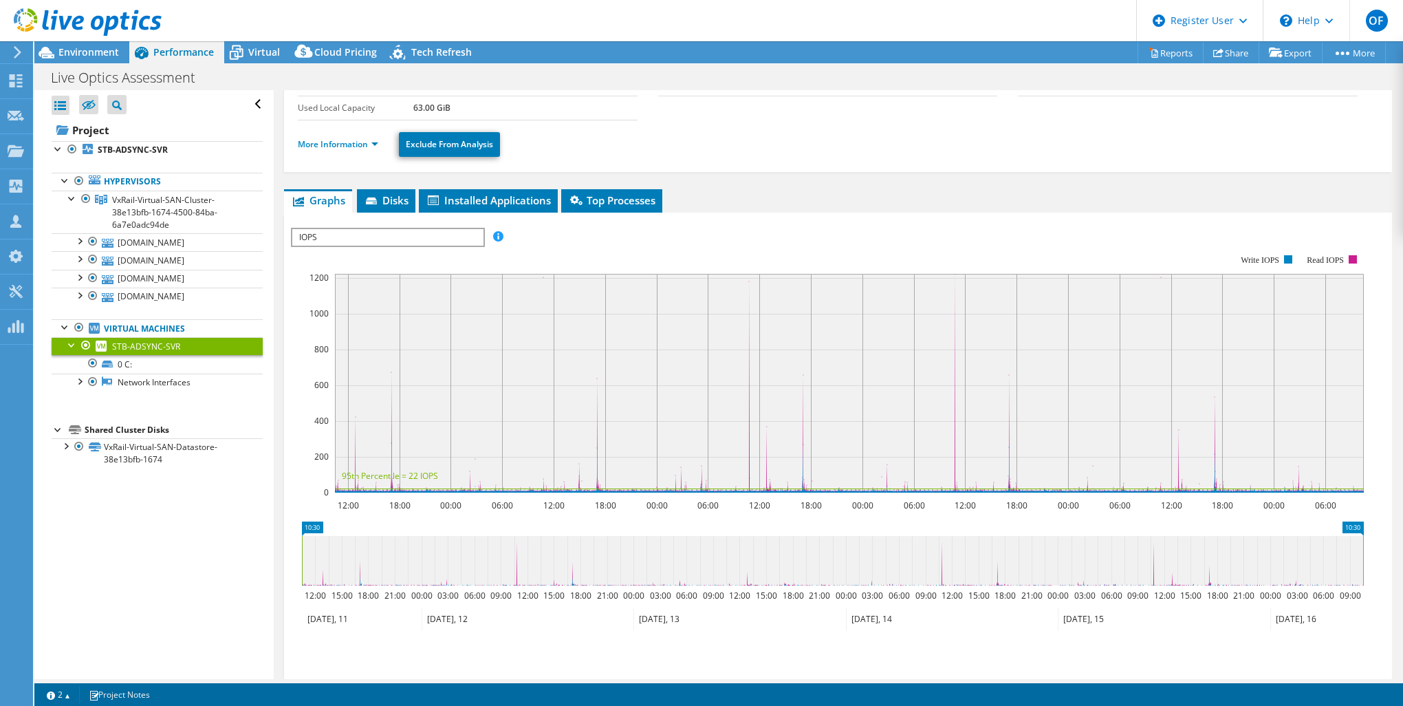
click at [381, 235] on span "IOPS" at bounding box center [387, 237] width 191 height 17
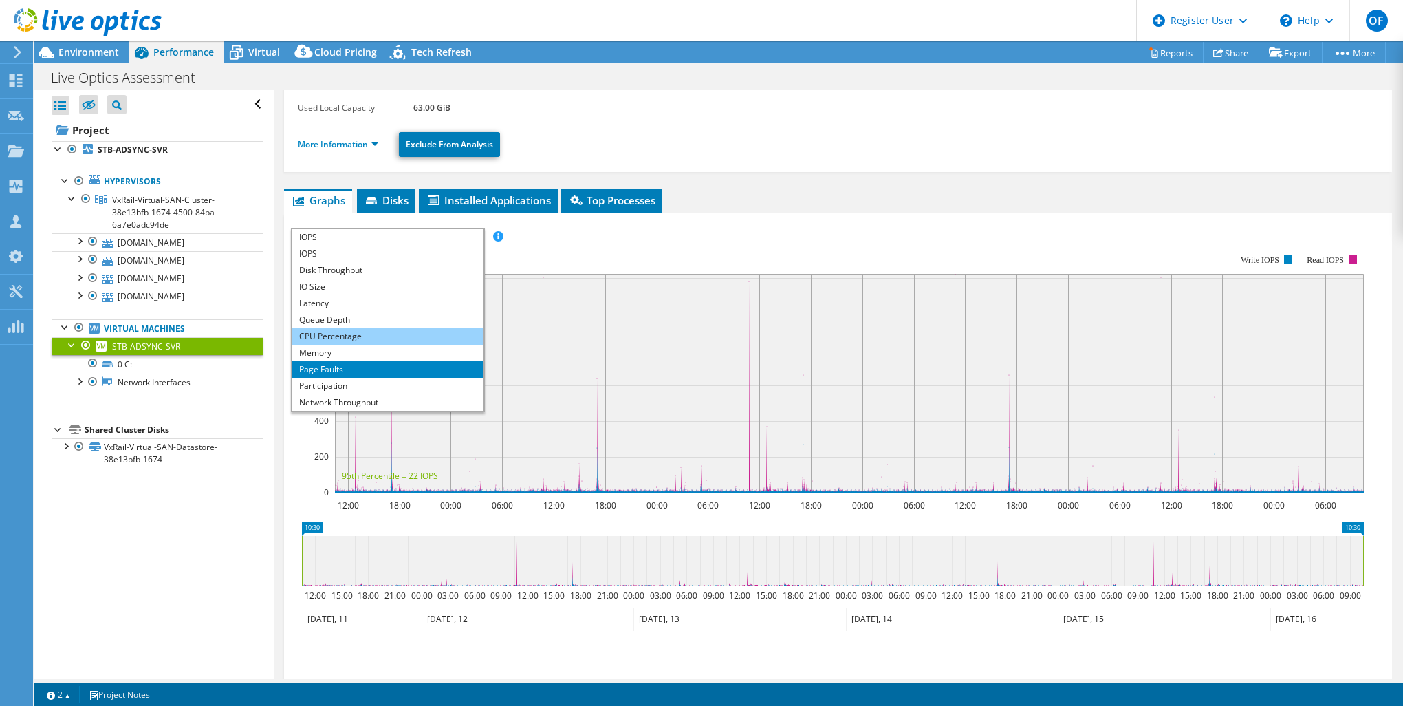
click at [361, 337] on li "CPU Percentage" at bounding box center [387, 336] width 191 height 17
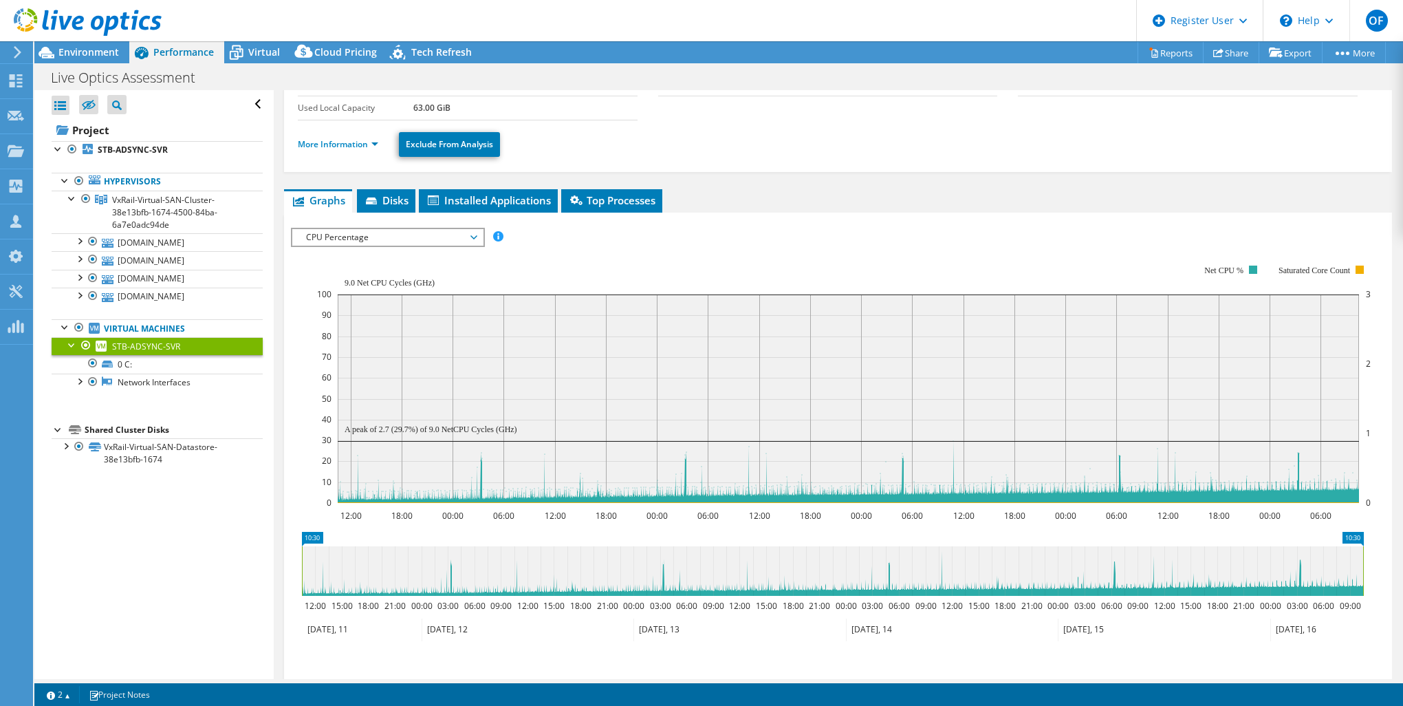
click at [429, 241] on span "CPU Percentage" at bounding box center [387, 237] width 177 height 17
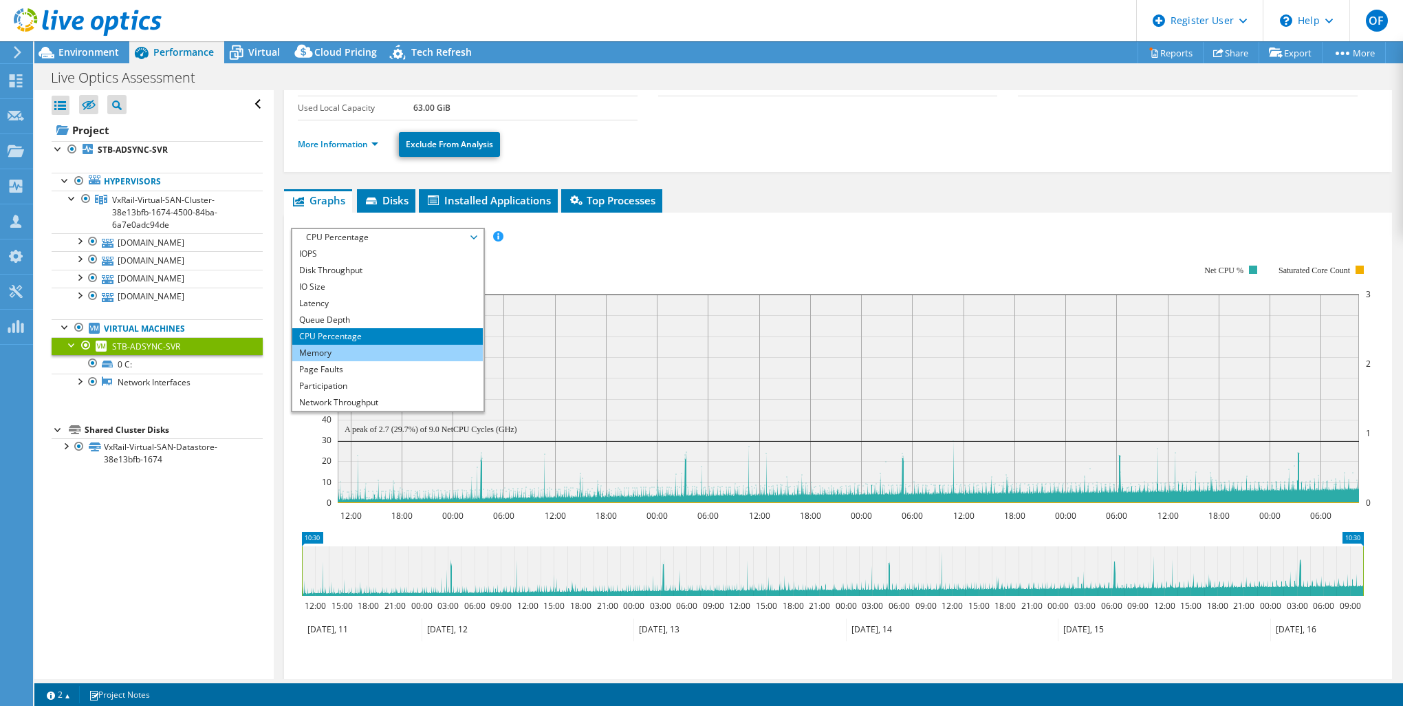
click at [387, 352] on li "Memory" at bounding box center [387, 353] width 191 height 17
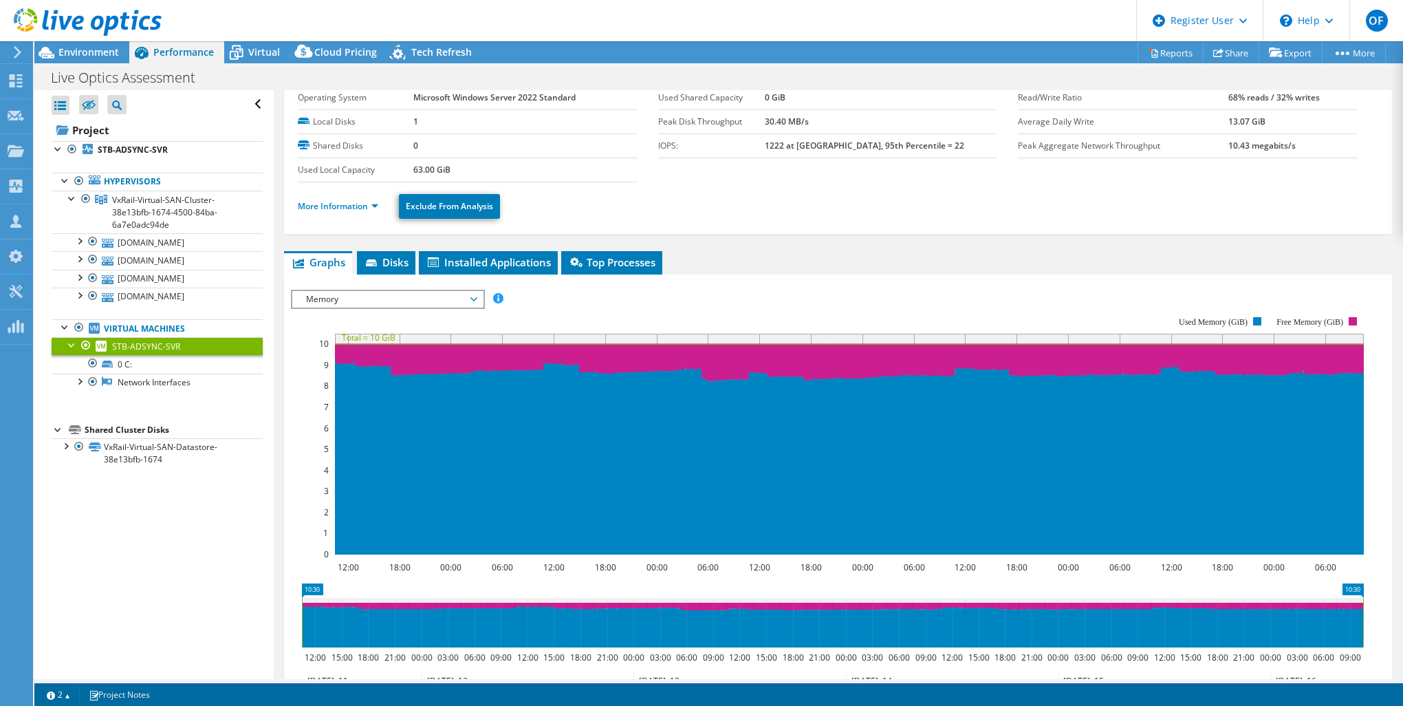
scroll to position [39, 0]
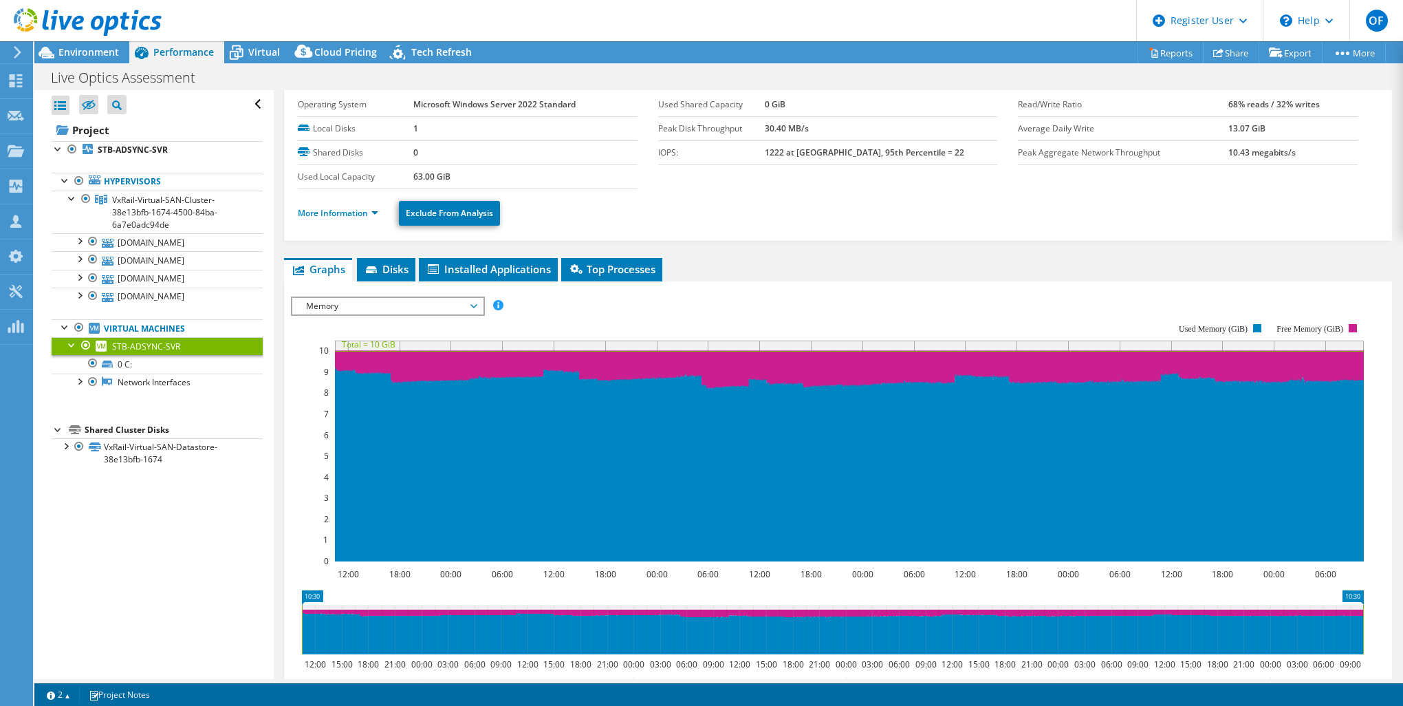
click at [422, 303] on span "Memory" at bounding box center [387, 306] width 177 height 17
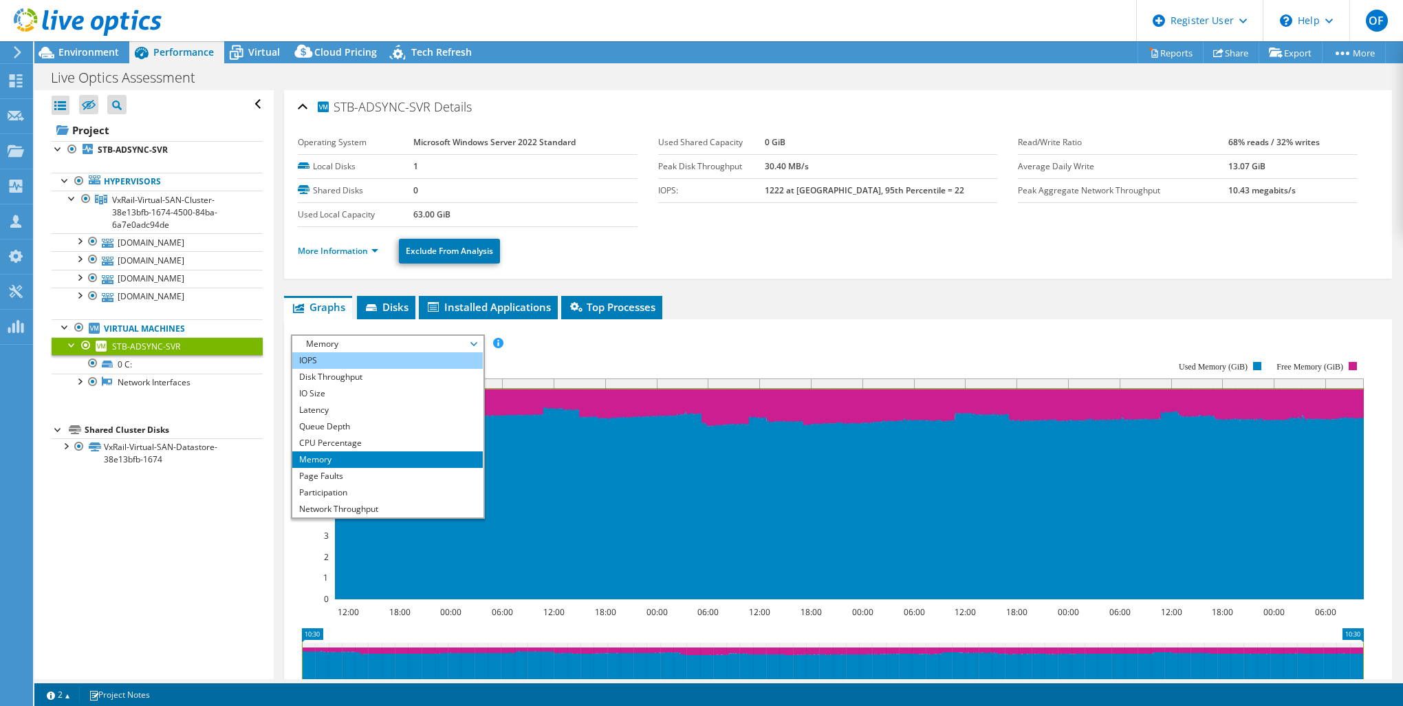
scroll to position [0, 0]
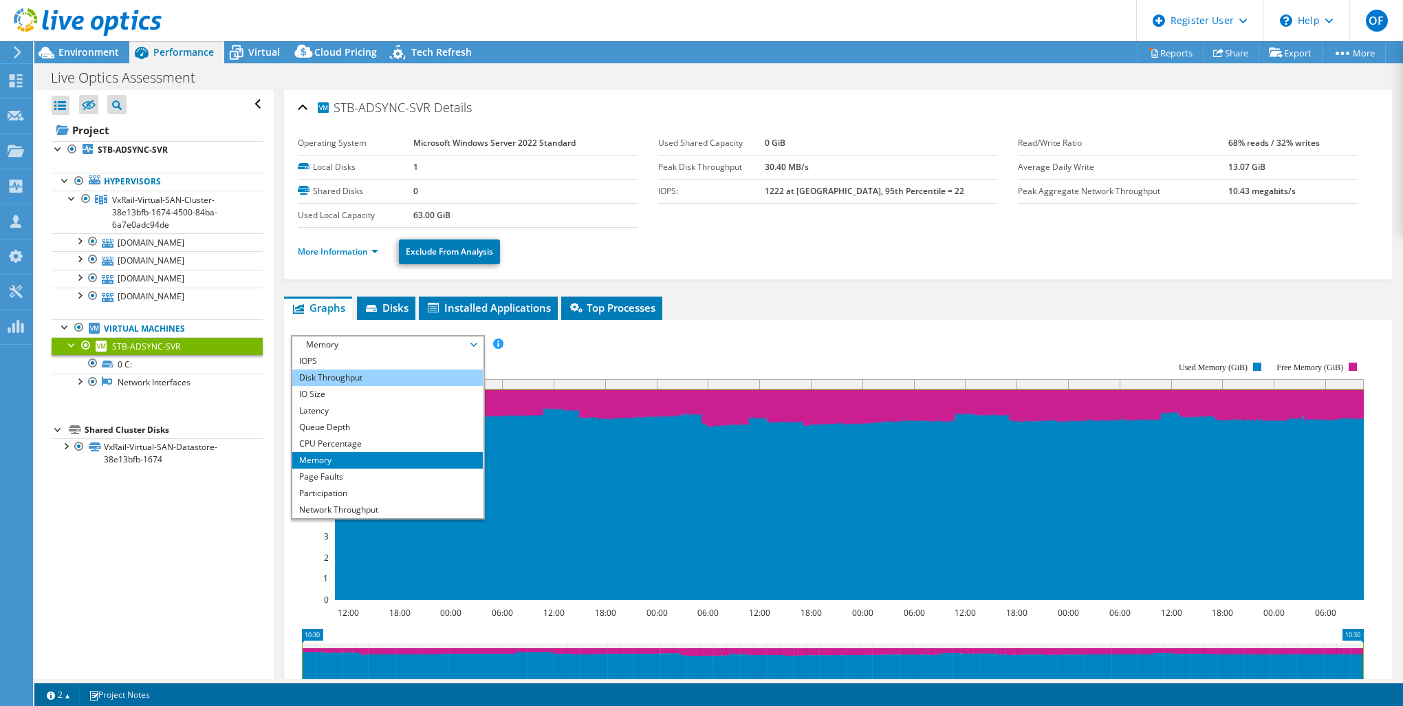
click at [377, 383] on li "Disk Throughput" at bounding box center [387, 377] width 191 height 17
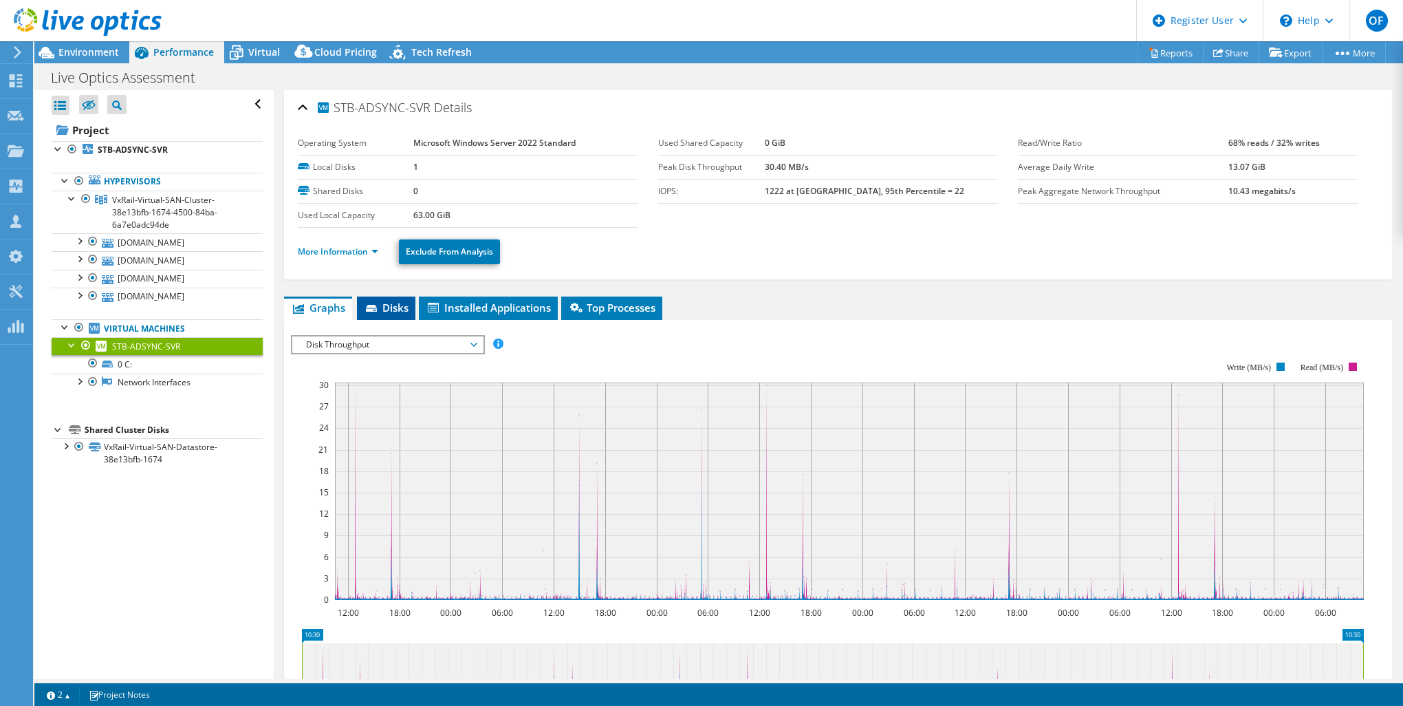
click at [374, 303] on span "Disks" at bounding box center [386, 308] width 45 height 14
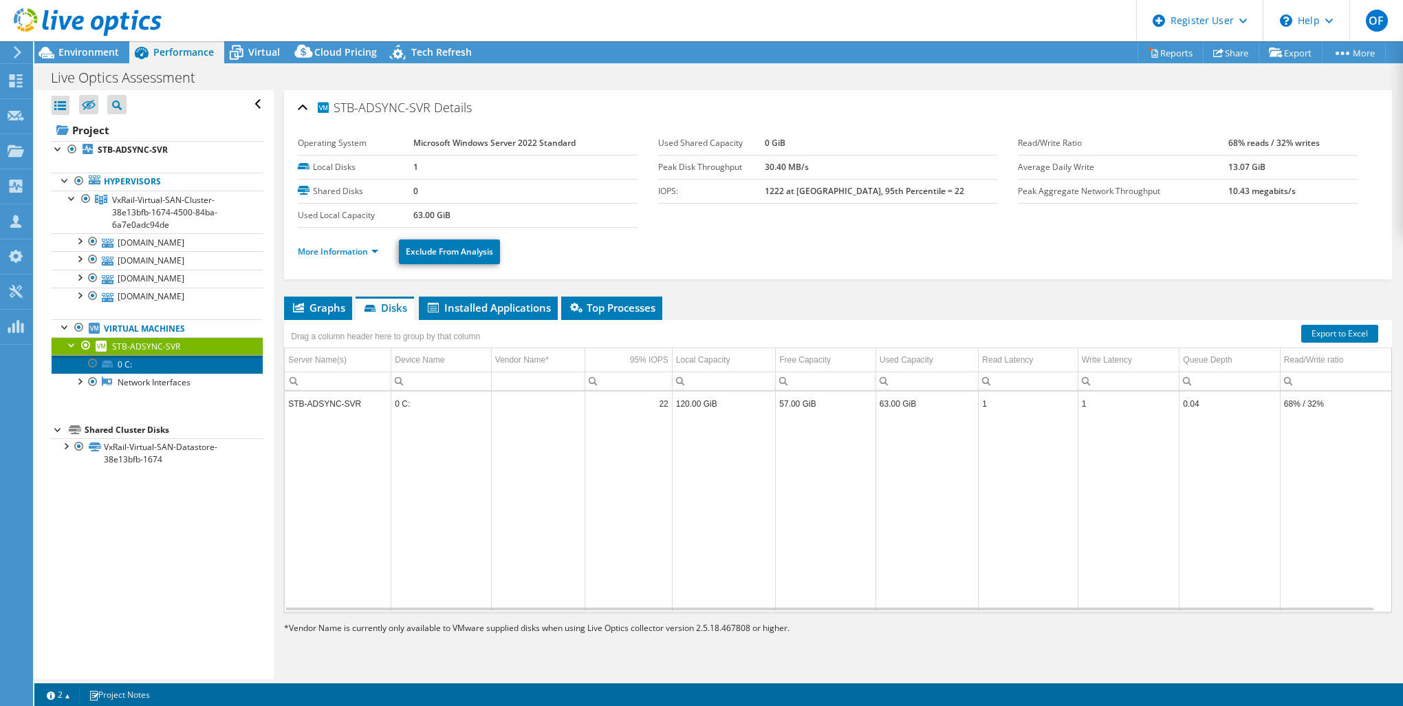
click at [117, 368] on link "0 C:" at bounding box center [157, 364] width 211 height 18
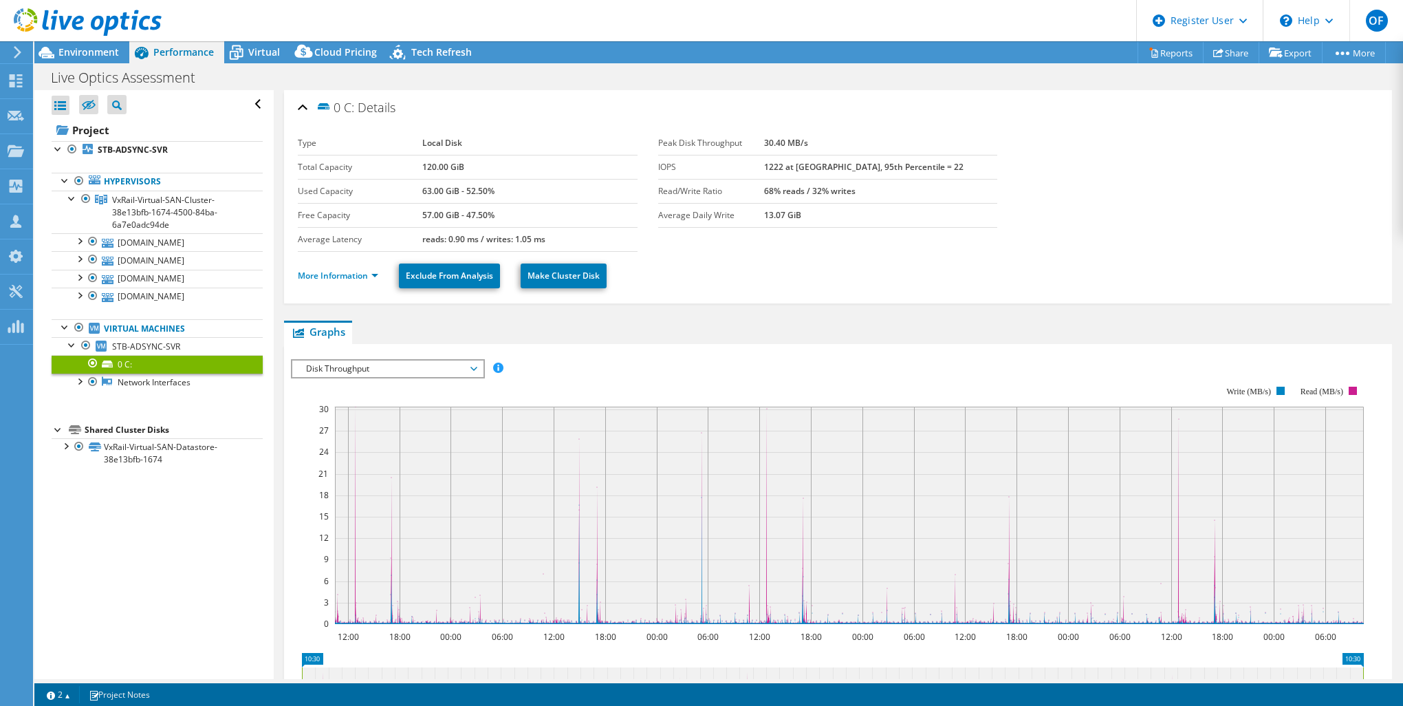
select select "USD"
click at [422, 374] on span "Disk Throughput" at bounding box center [387, 369] width 177 height 17
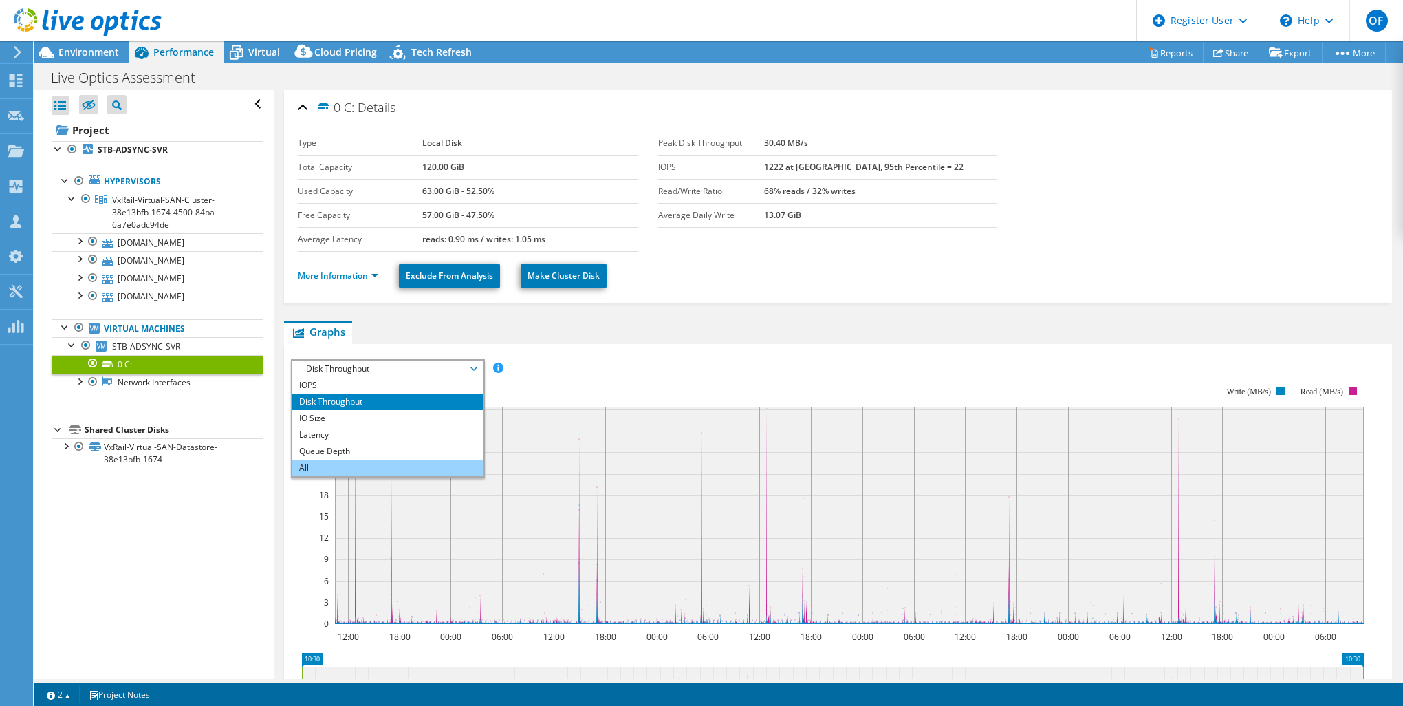
click at [355, 469] on li "All" at bounding box center [387, 468] width 191 height 17
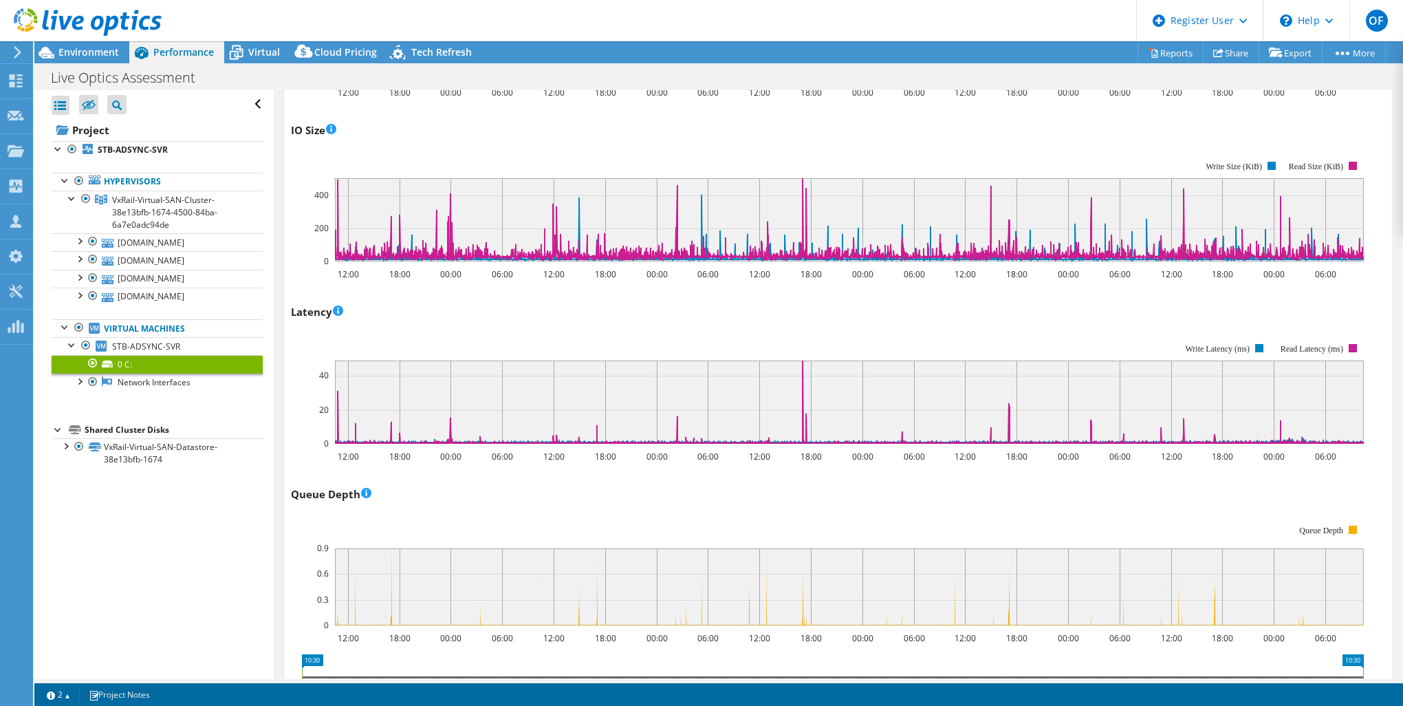
scroll to position [865, 0]
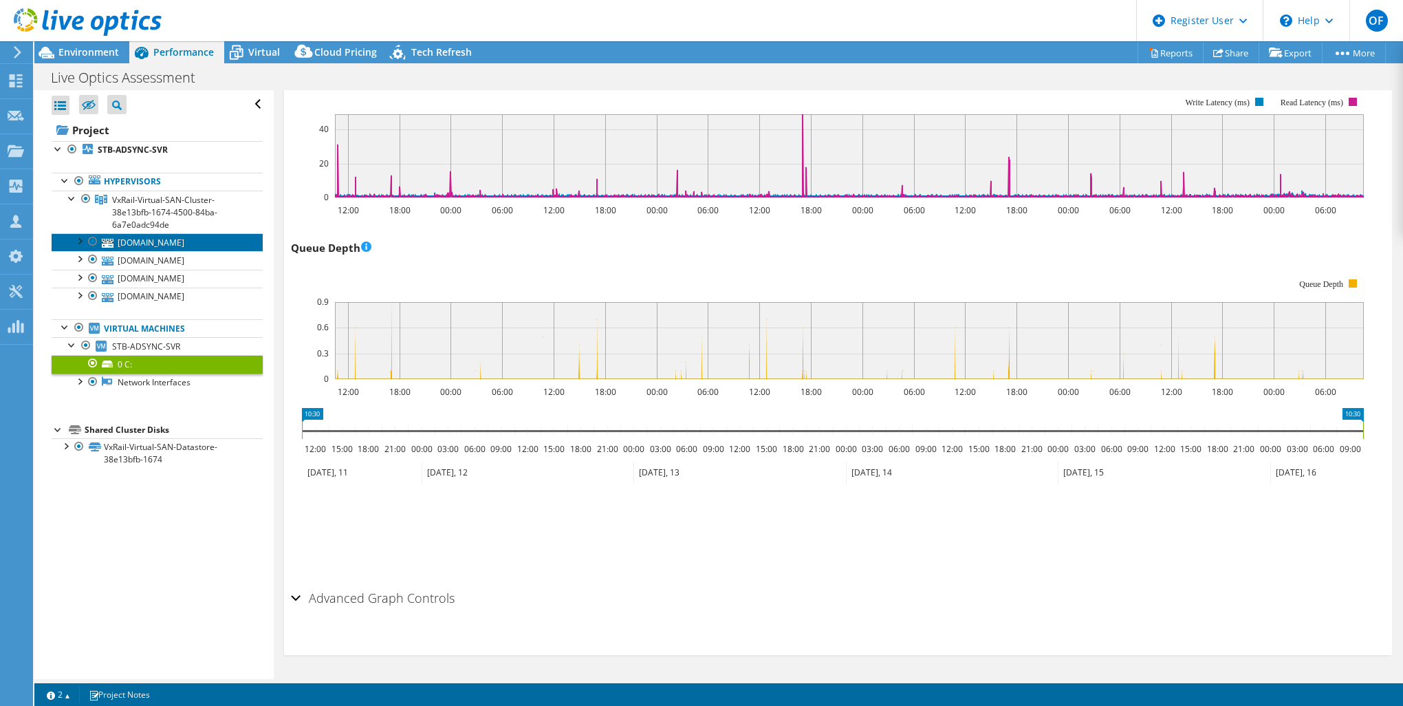
click at [136, 239] on link "[DOMAIN_NAME]" at bounding box center [157, 242] width 211 height 18
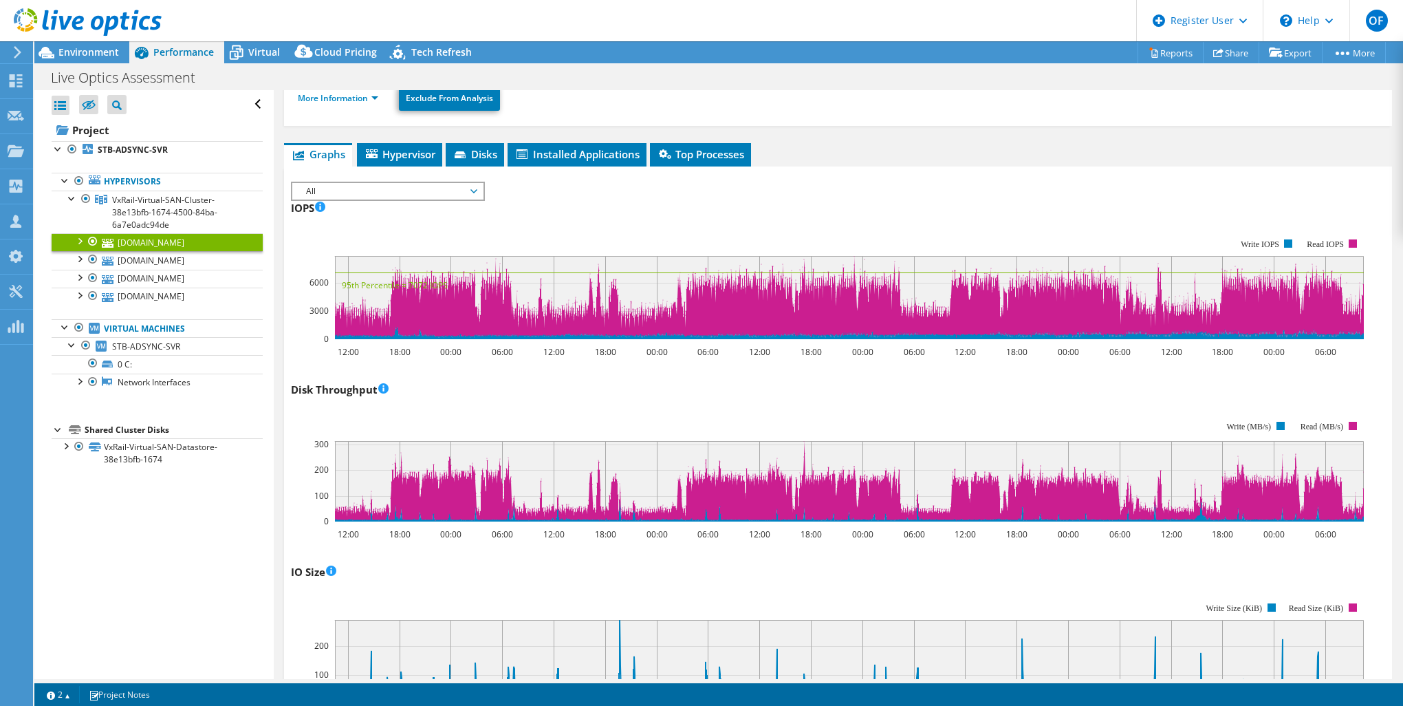
scroll to position [85, 0]
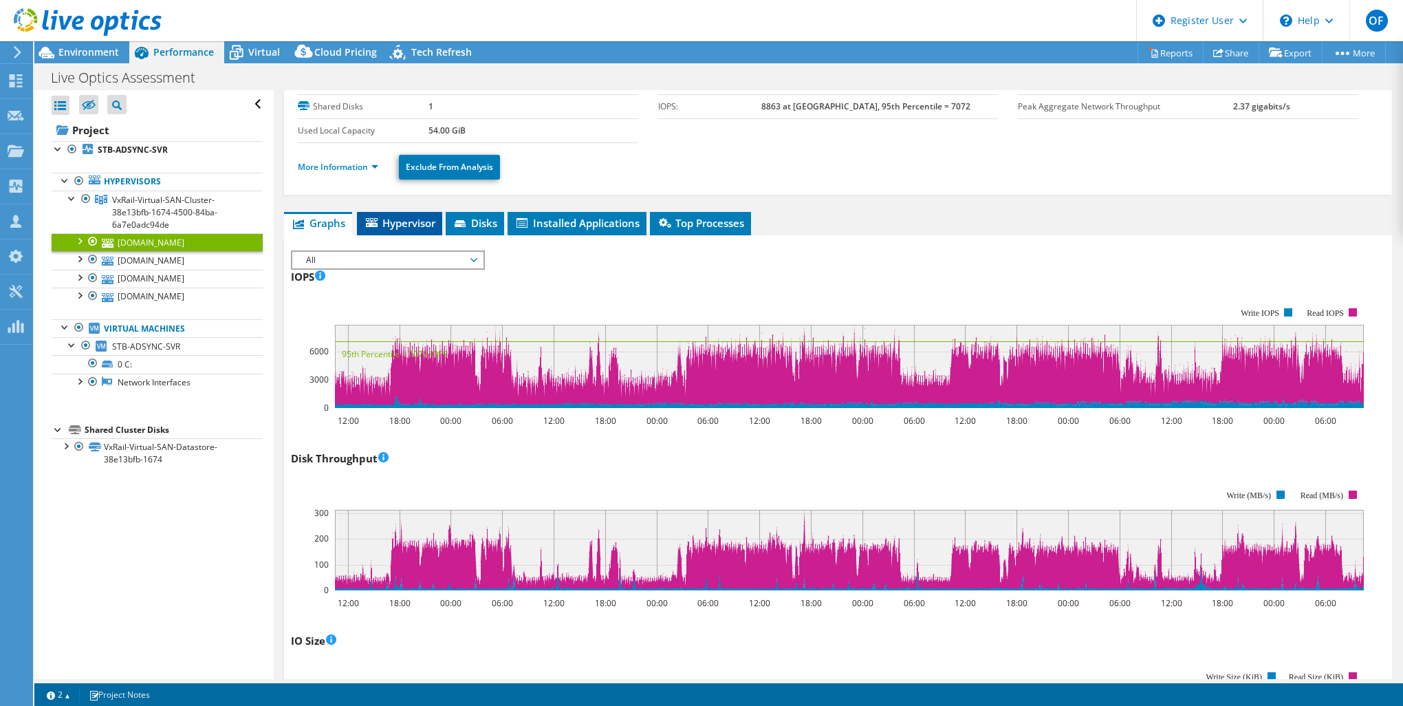
click at [422, 222] on span "Hypervisor" at bounding box center [400, 223] width 72 height 14
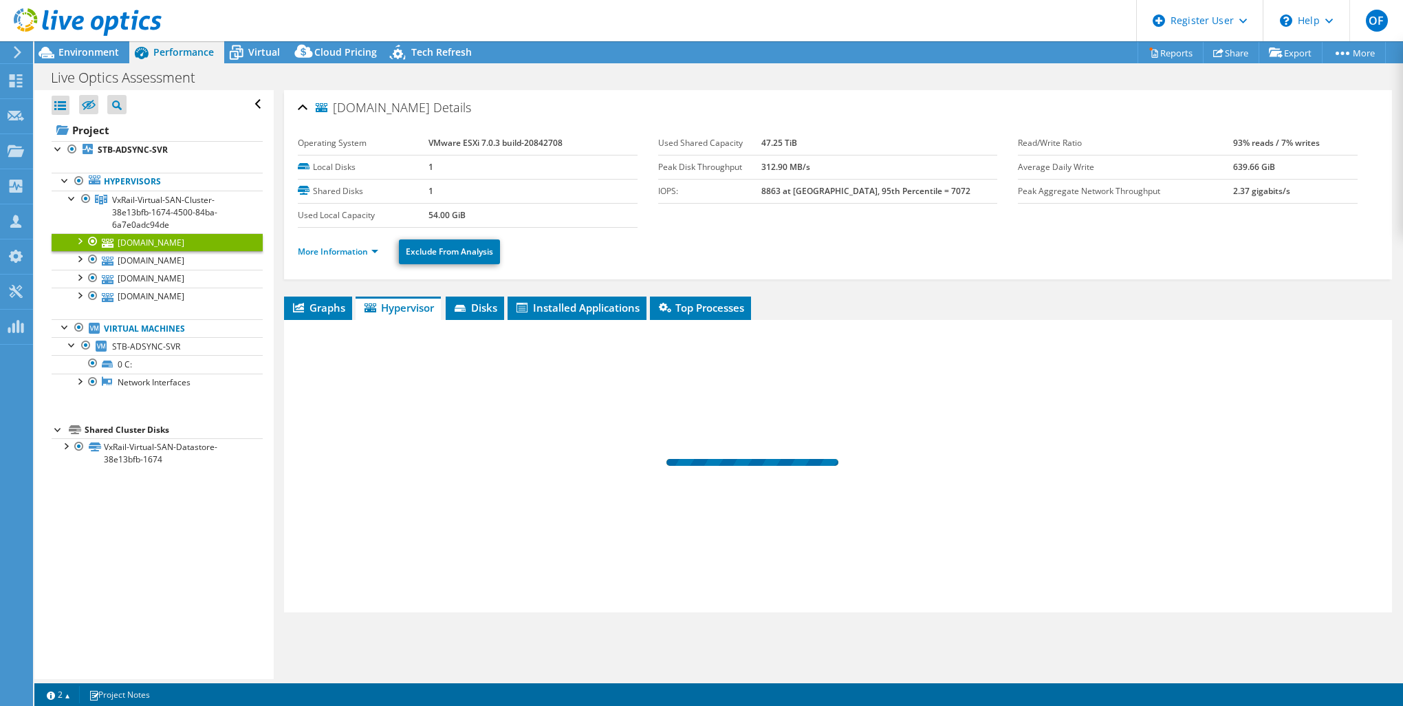
scroll to position [0, 0]
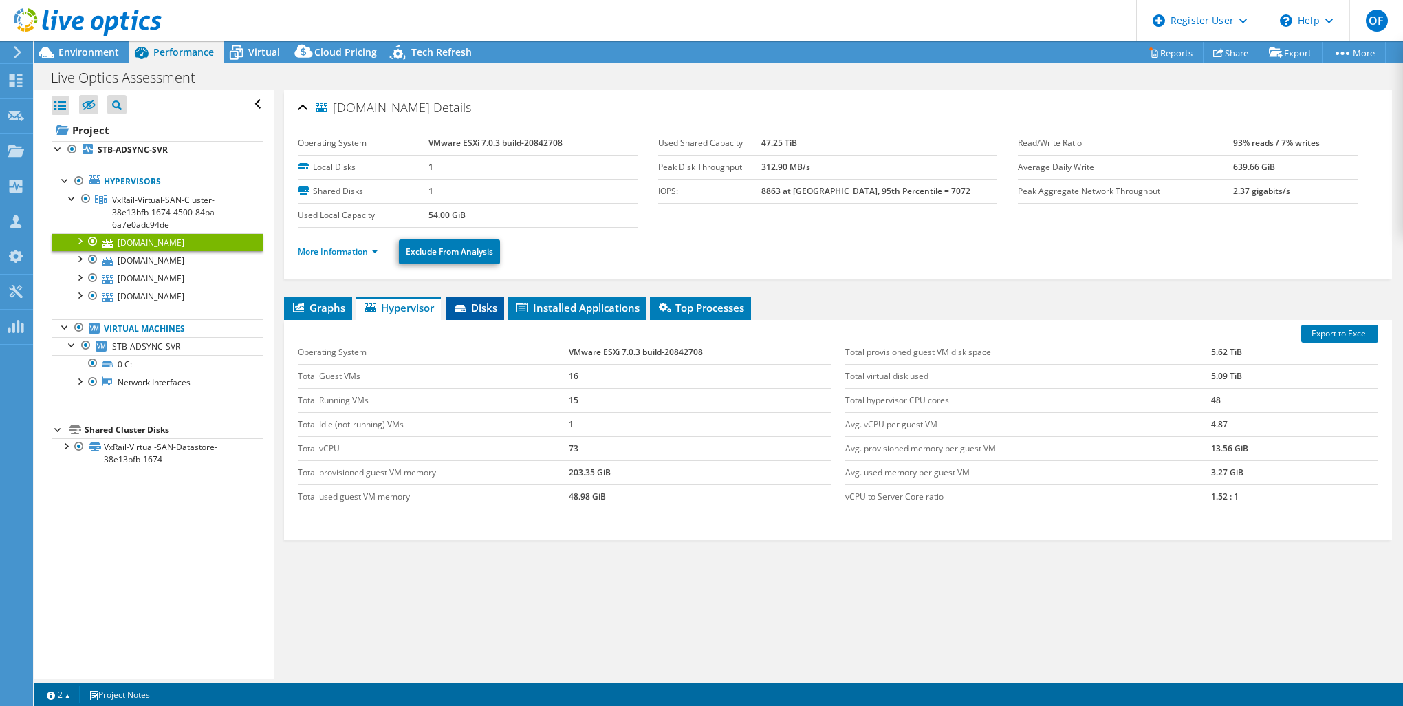
click at [478, 312] on span "Disks" at bounding box center [475, 308] width 45 height 14
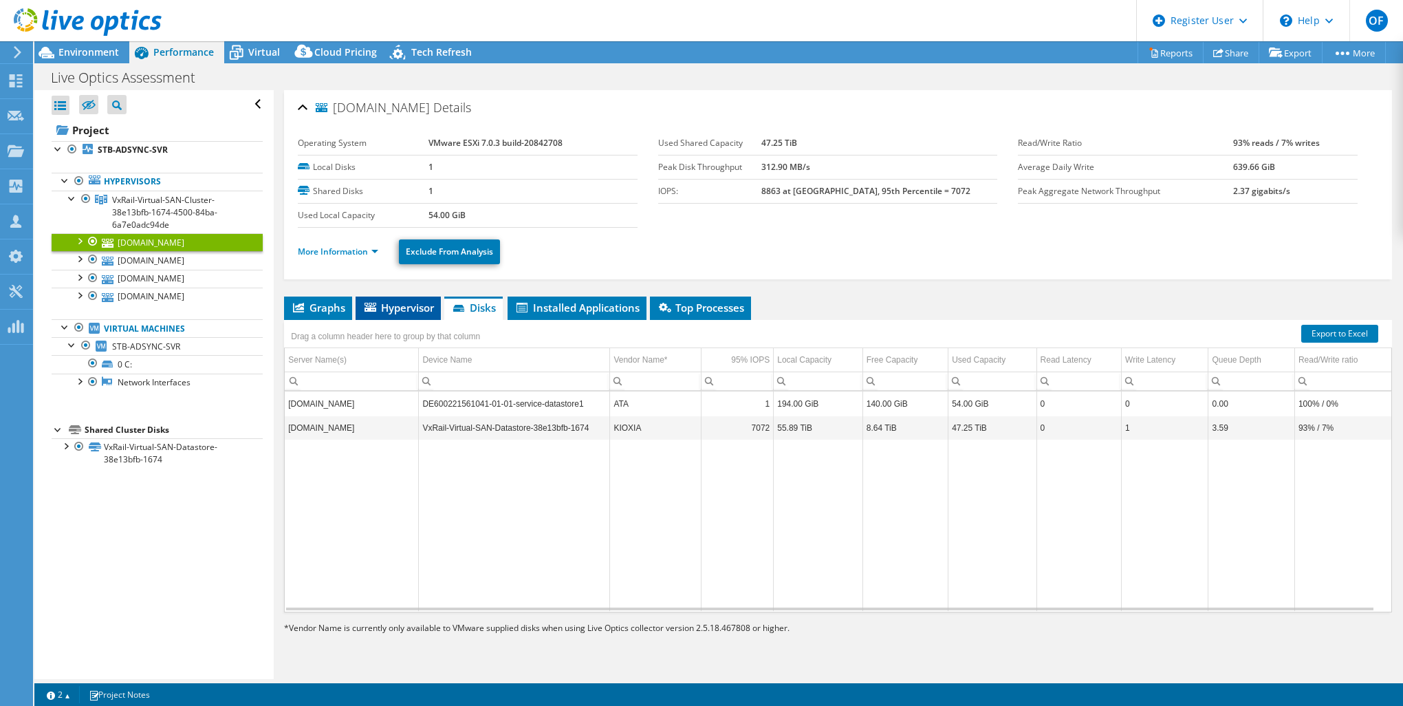
click at [412, 315] on li "Hypervisor" at bounding box center [398, 308] width 85 height 23
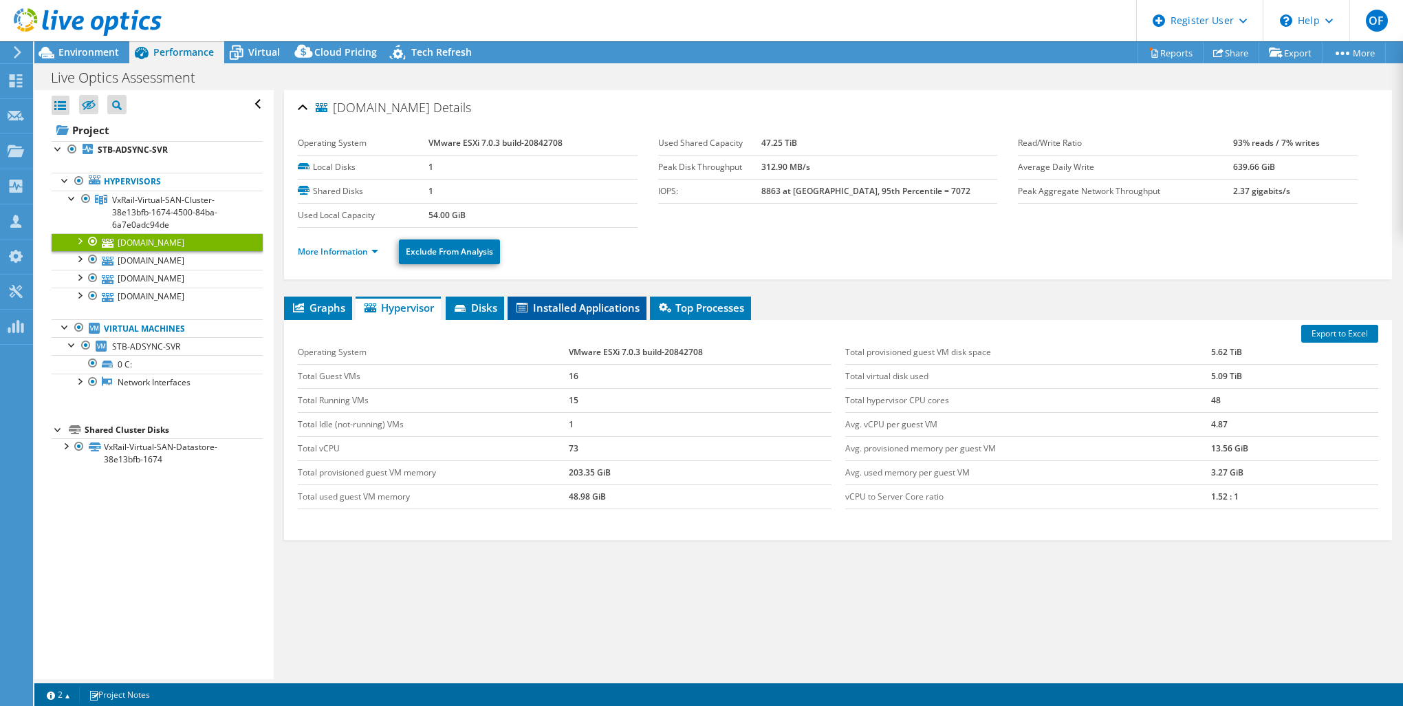
click at [625, 313] on span "Installed Applications" at bounding box center [577, 308] width 125 height 14
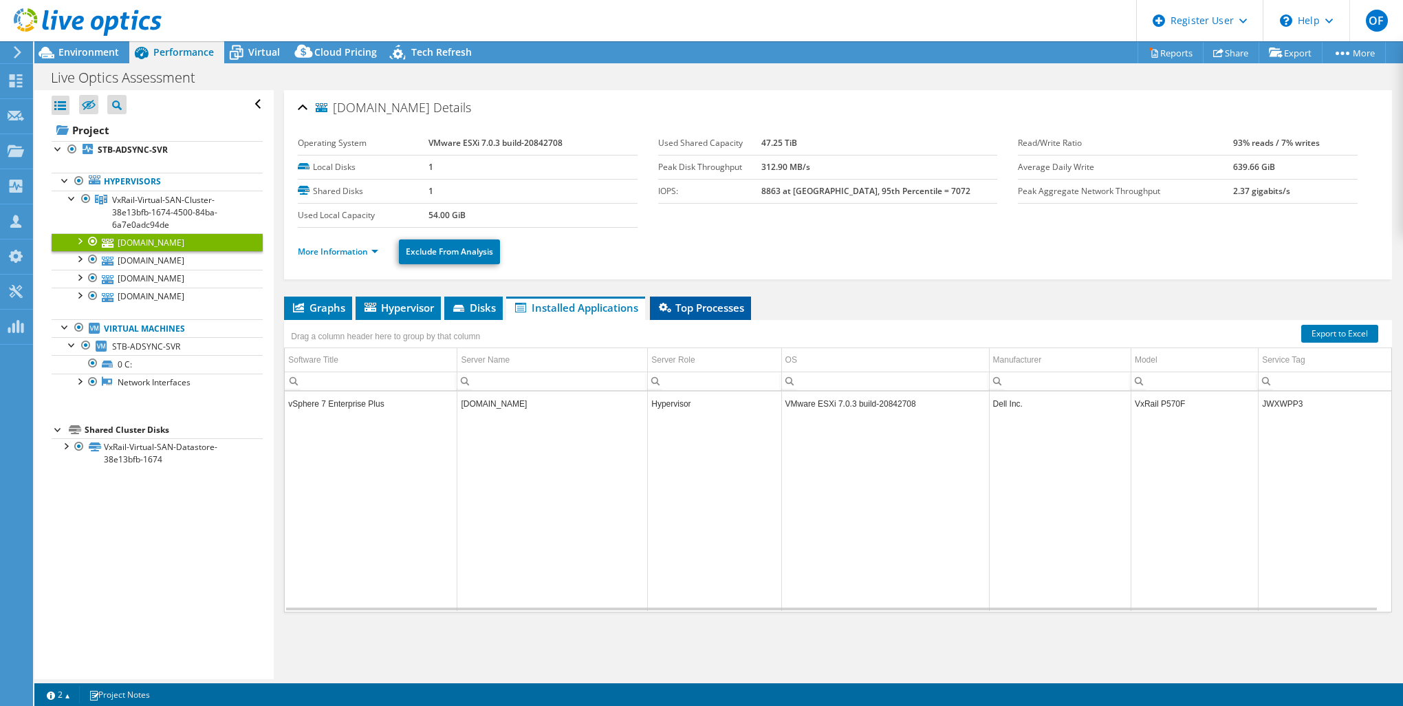
click at [702, 313] on span "Top Processes" at bounding box center [700, 308] width 87 height 14
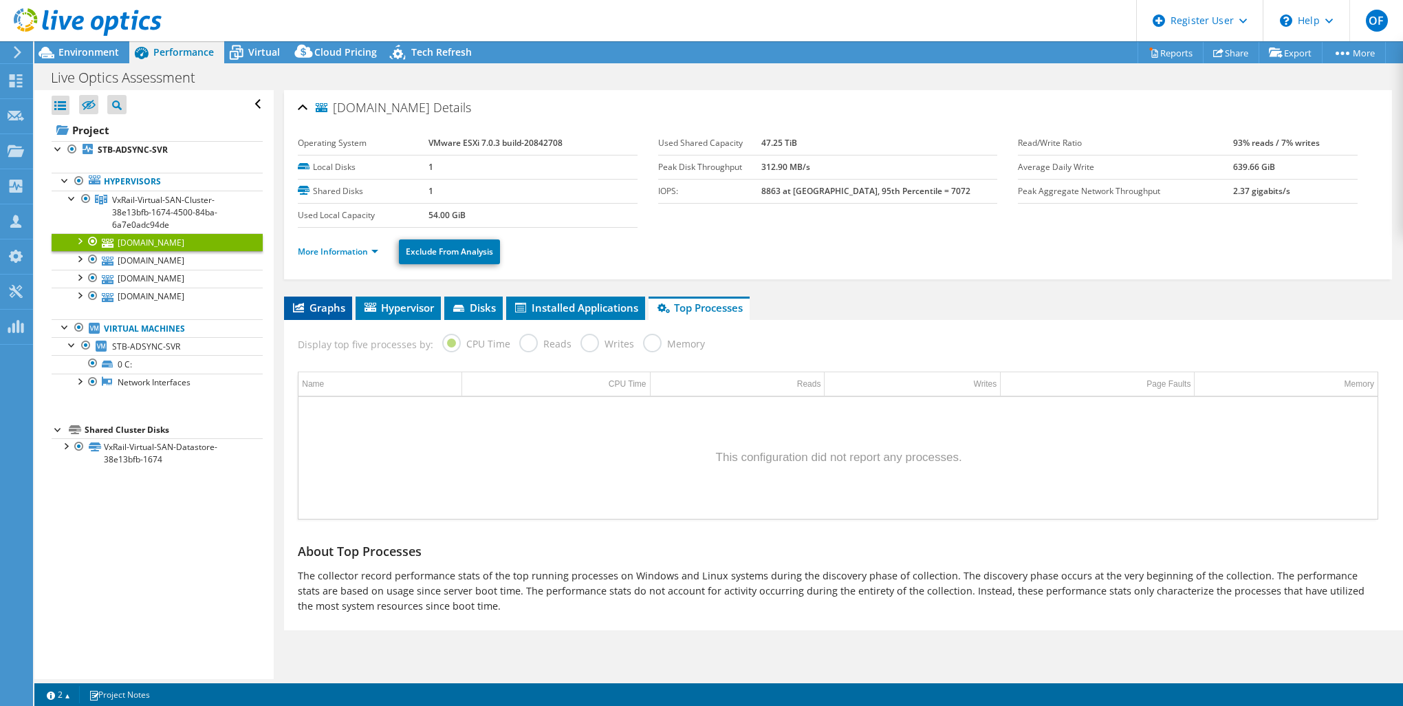
click at [323, 312] on span "Graphs" at bounding box center [318, 308] width 54 height 14
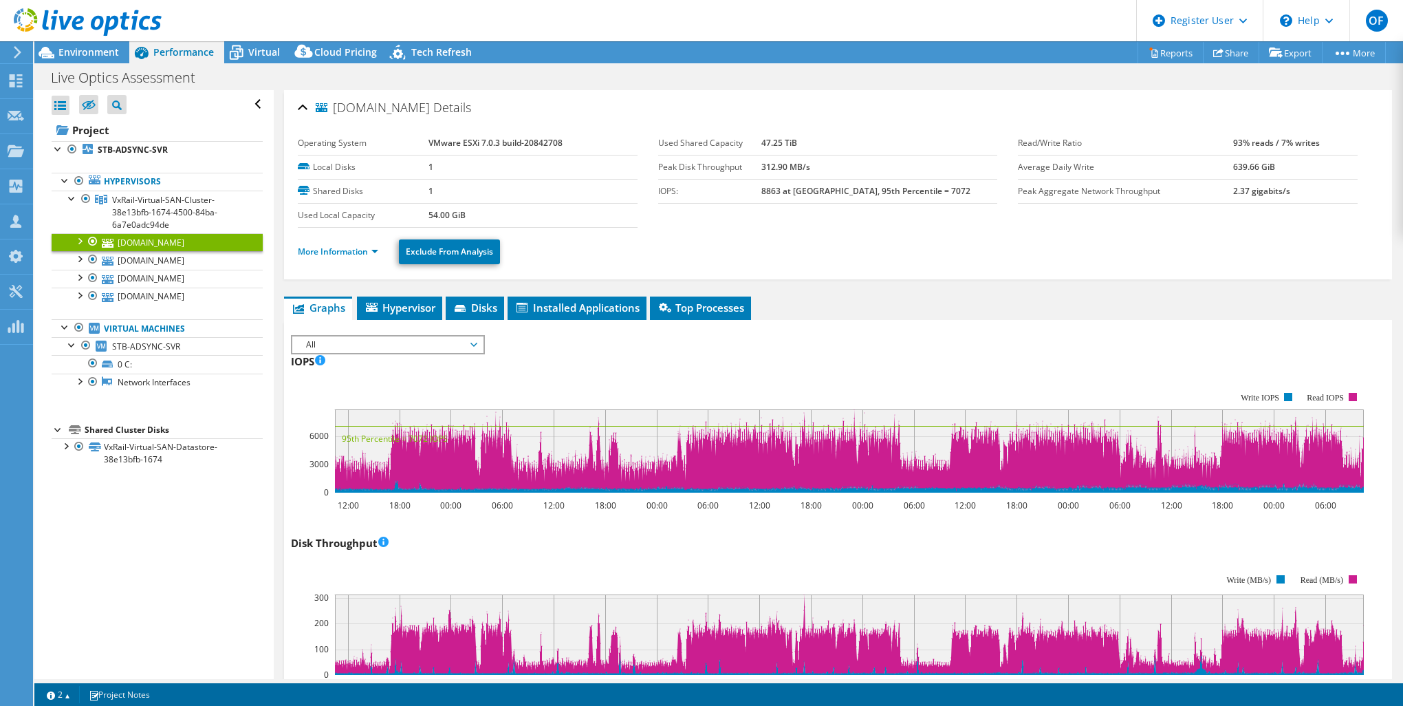
click at [77, 240] on div at bounding box center [79, 240] width 14 height 14
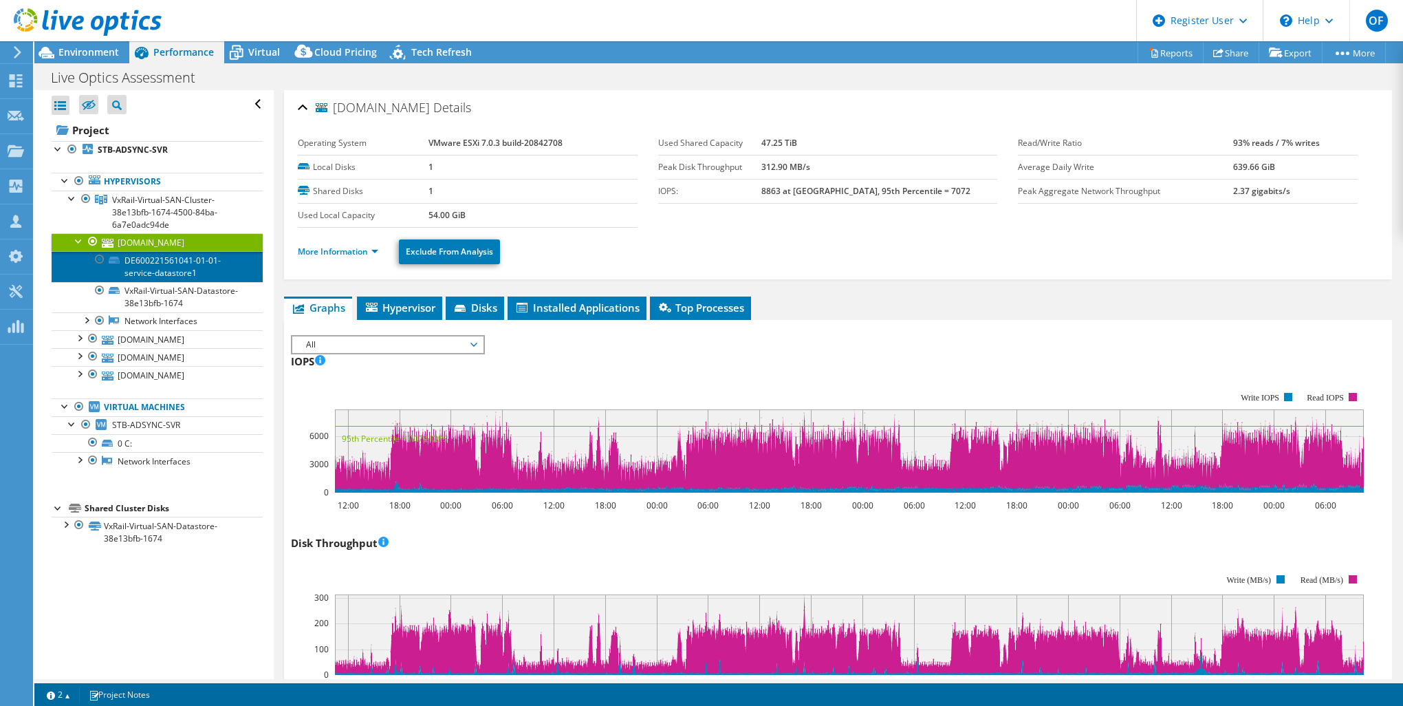
click at [129, 259] on link "DE600221561041-01-01-service-datastore1" at bounding box center [157, 266] width 211 height 30
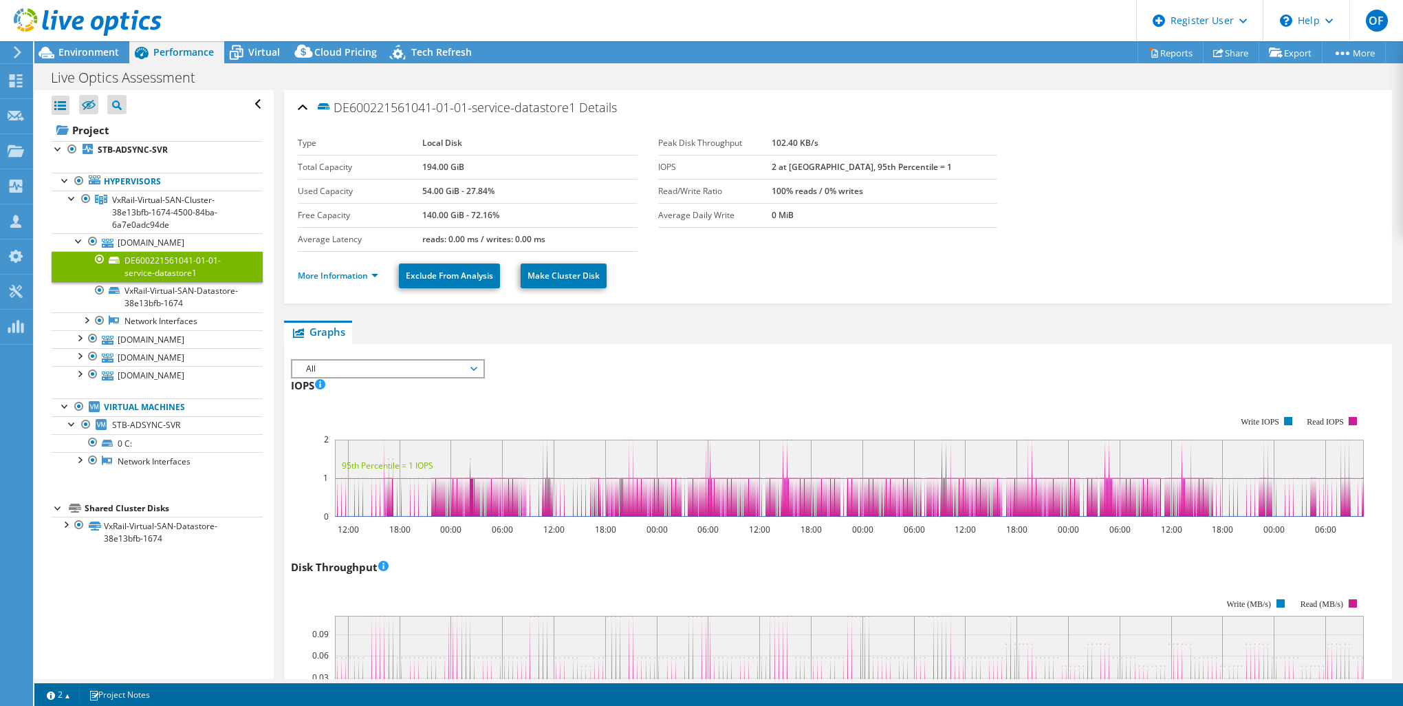
click at [379, 380] on div "IOPS 12:00 18:00 00:00 06:00 12:00 18:00 00:00 06:00 12:00 18:00 00:00 06:00 12…" at bounding box center [838, 455] width 1095 height 162
click at [380, 372] on span "All" at bounding box center [387, 369] width 177 height 17
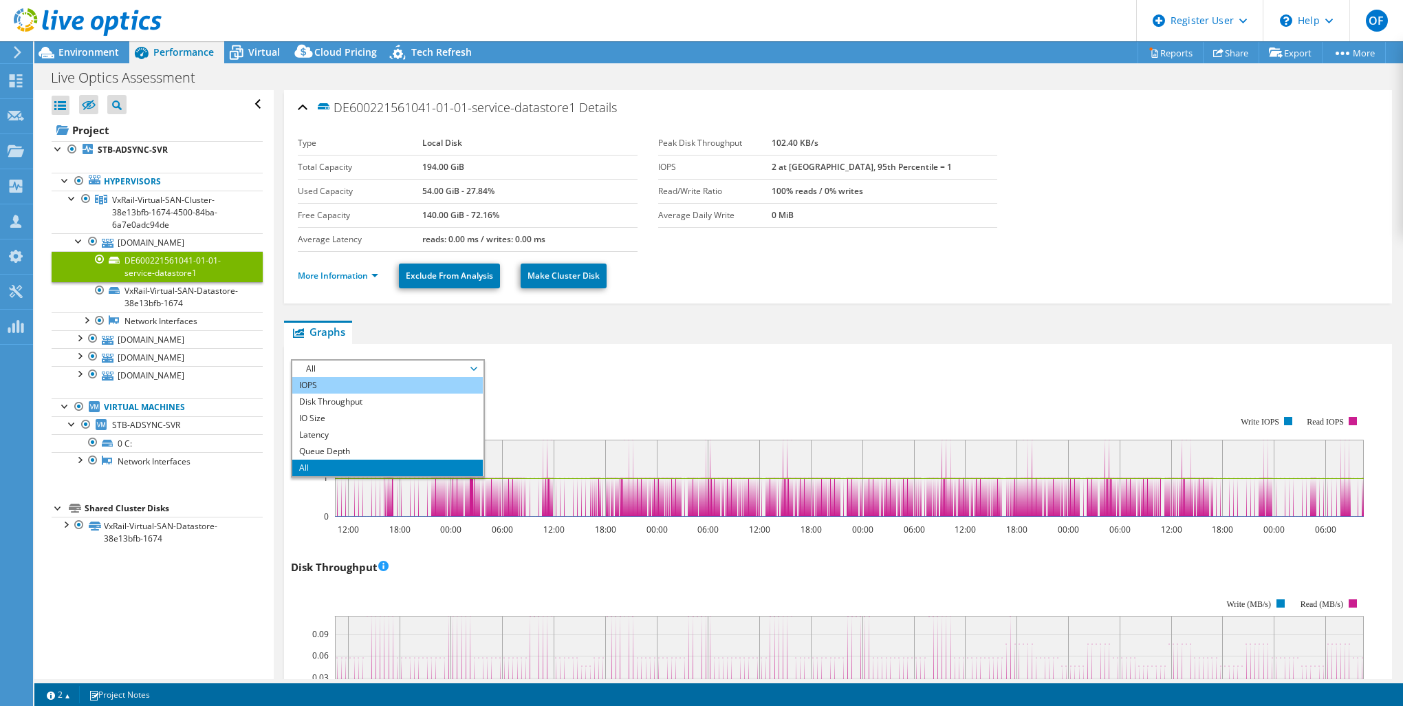
click at [367, 385] on li "IOPS" at bounding box center [387, 385] width 191 height 17
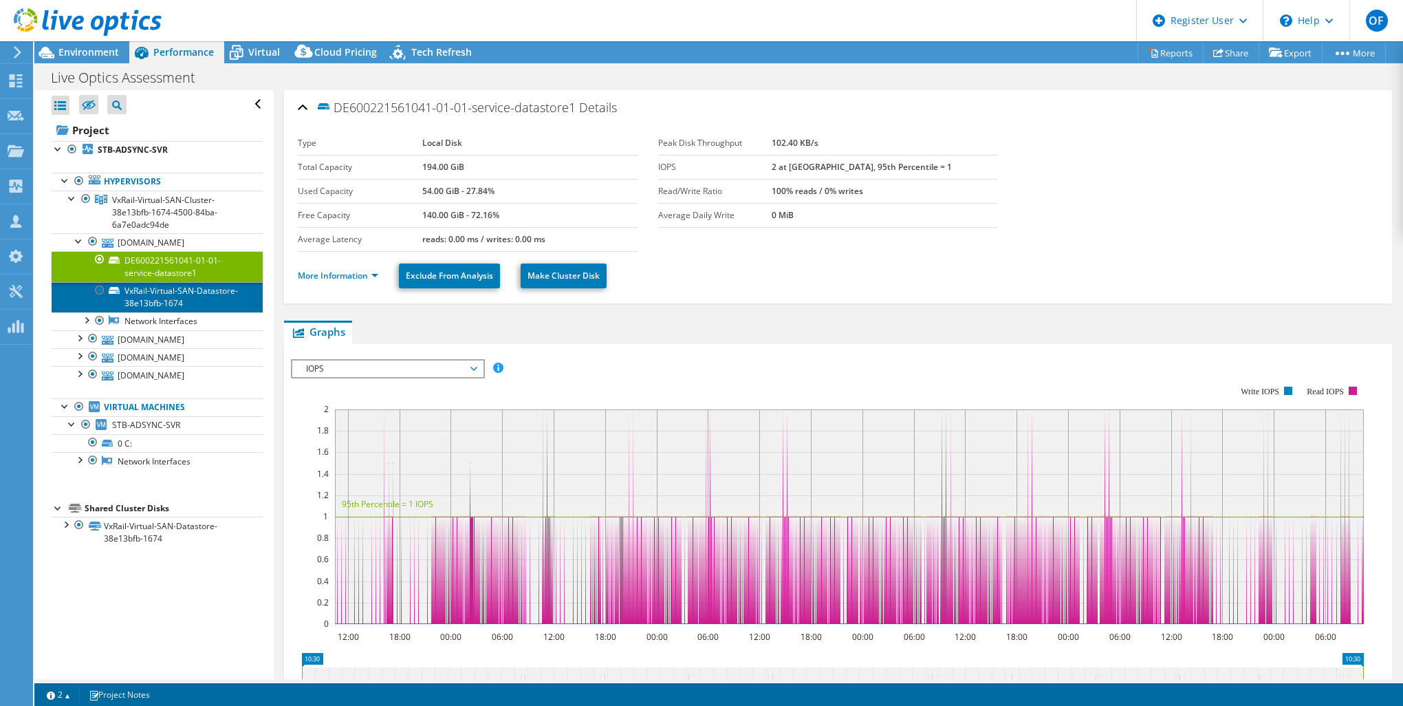
click at [138, 292] on link "VxRail-Virtual-SAN-Datastore-38e13bfb-1674" at bounding box center [157, 297] width 211 height 30
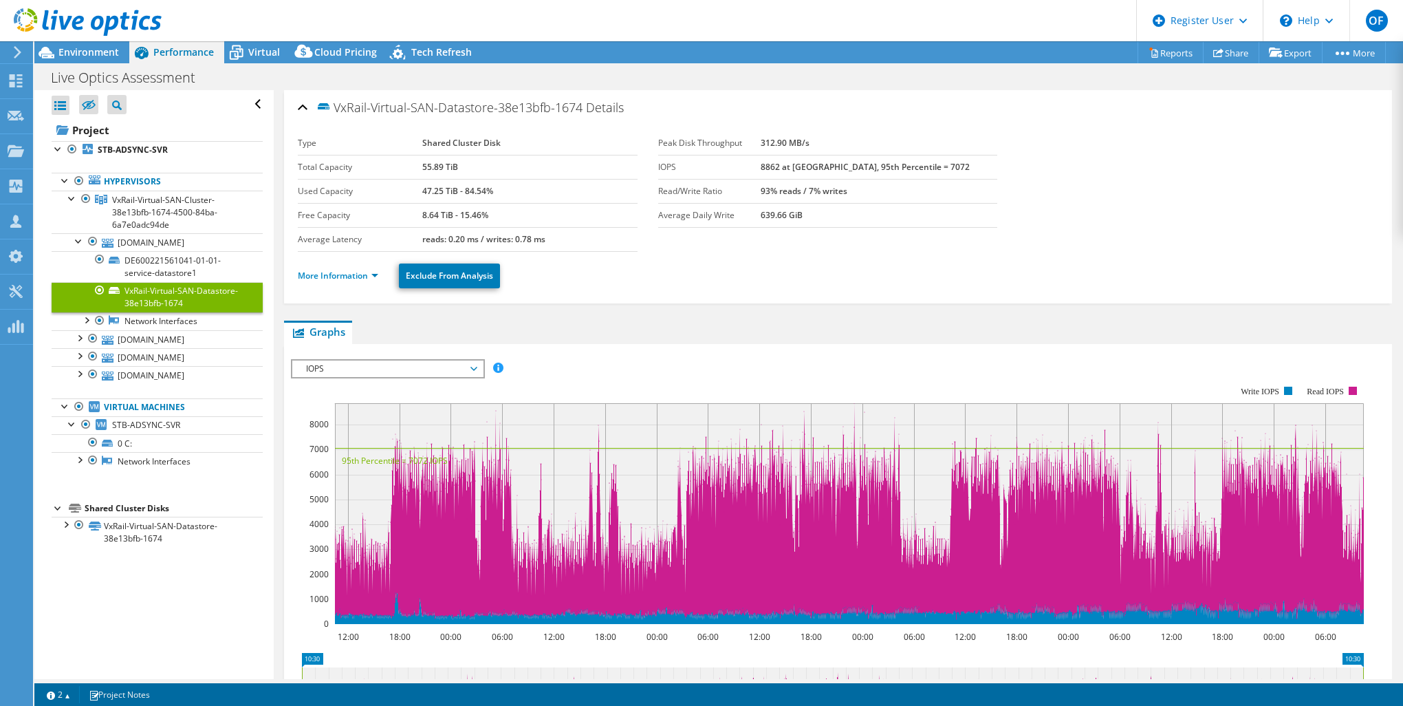
click at [360, 268] on li "More Information" at bounding box center [342, 275] width 89 height 15
click at [360, 277] on link "More Information" at bounding box center [338, 276] width 80 height 12
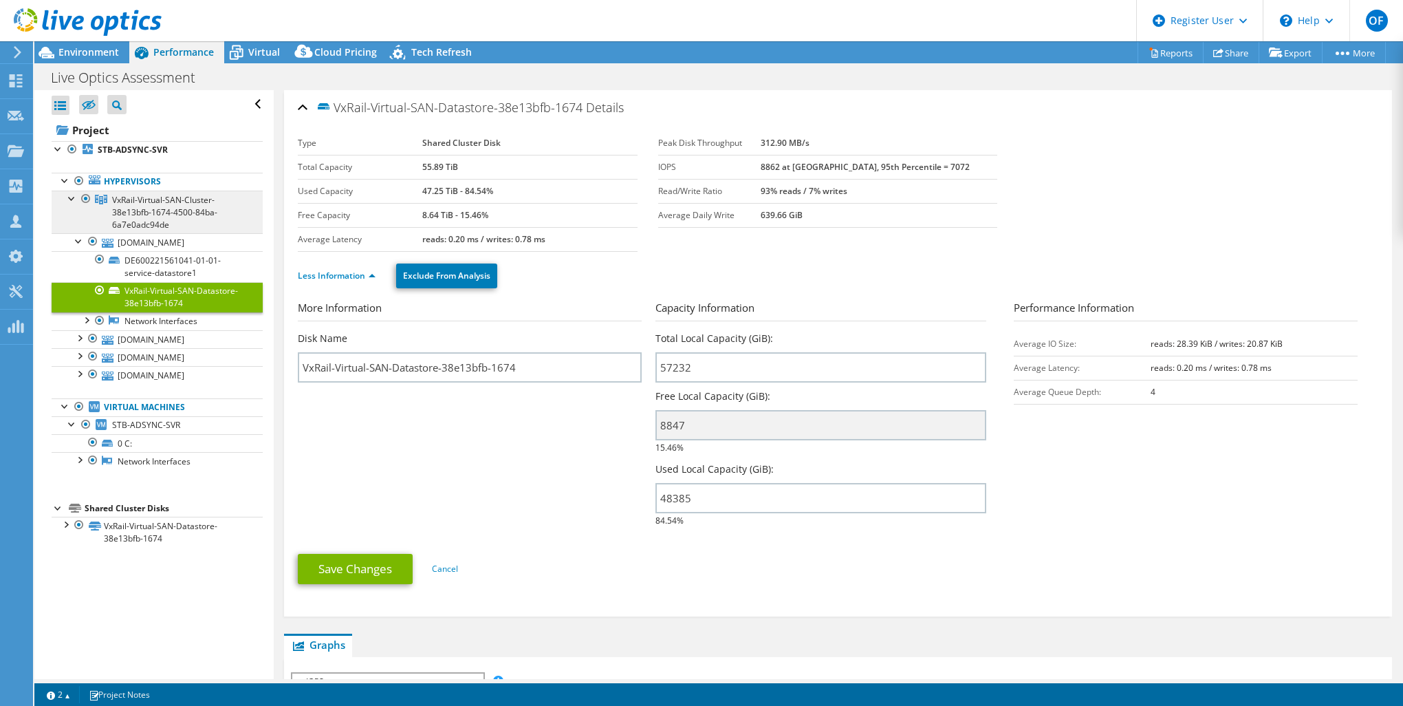
click at [182, 226] on link "VxRail-Virtual-SAN-Cluster-38e13bfb-1674-4500-84ba-6a7e0adc94de" at bounding box center [157, 212] width 211 height 43
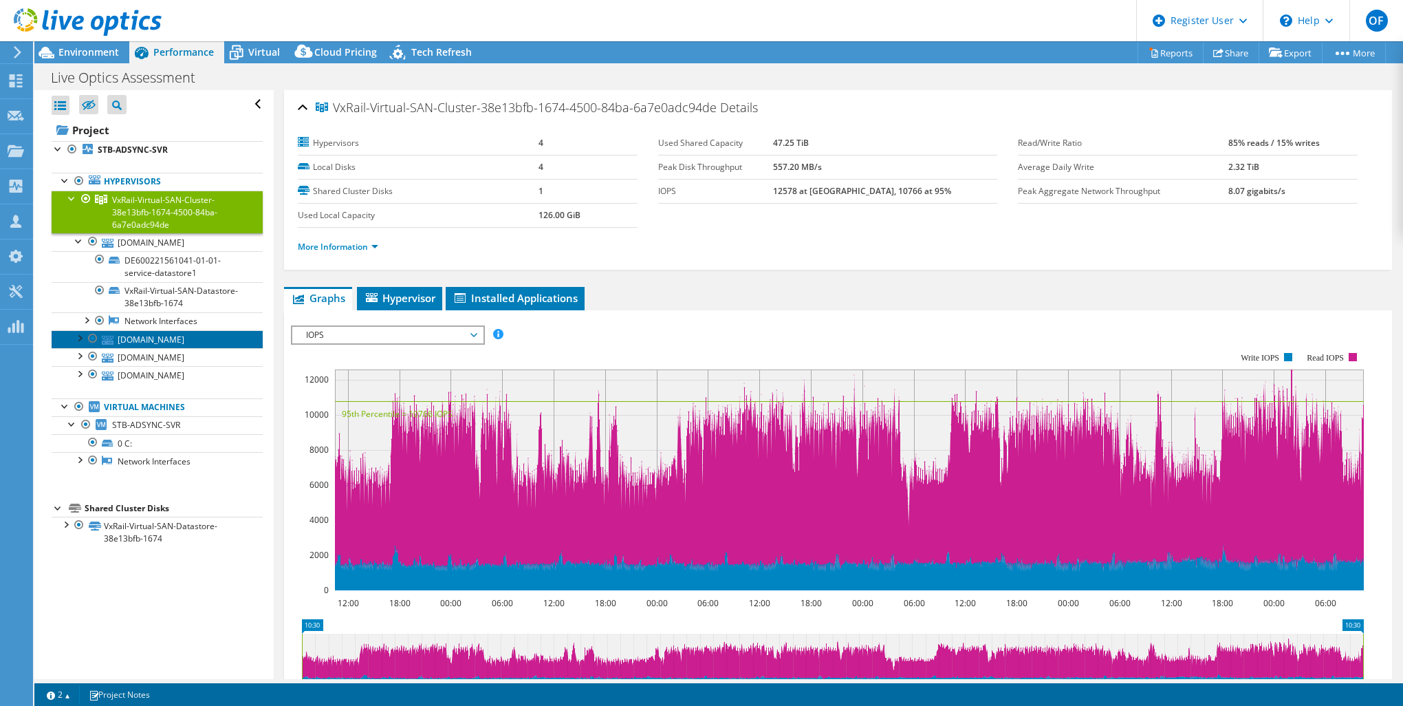
click at [173, 337] on link "[DOMAIN_NAME]" at bounding box center [157, 339] width 211 height 18
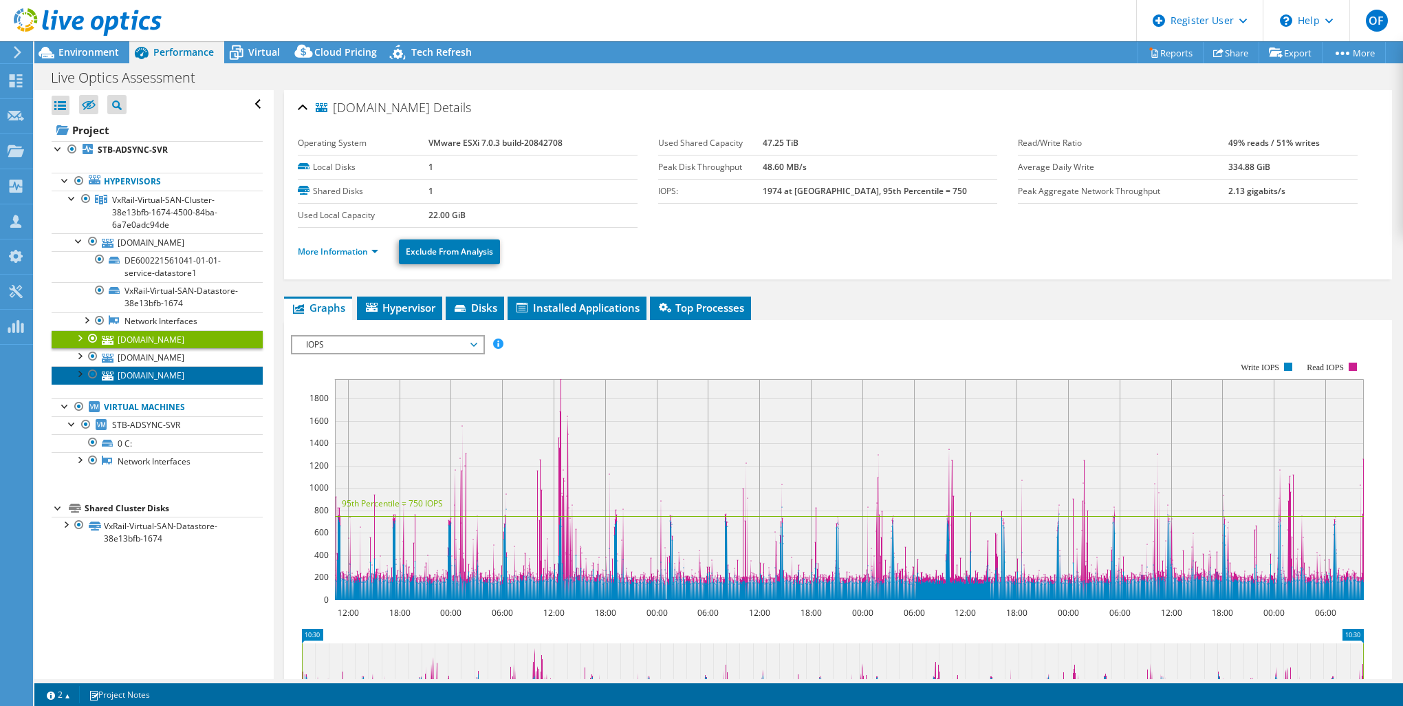
click at [215, 374] on link "[DOMAIN_NAME]" at bounding box center [157, 375] width 211 height 18
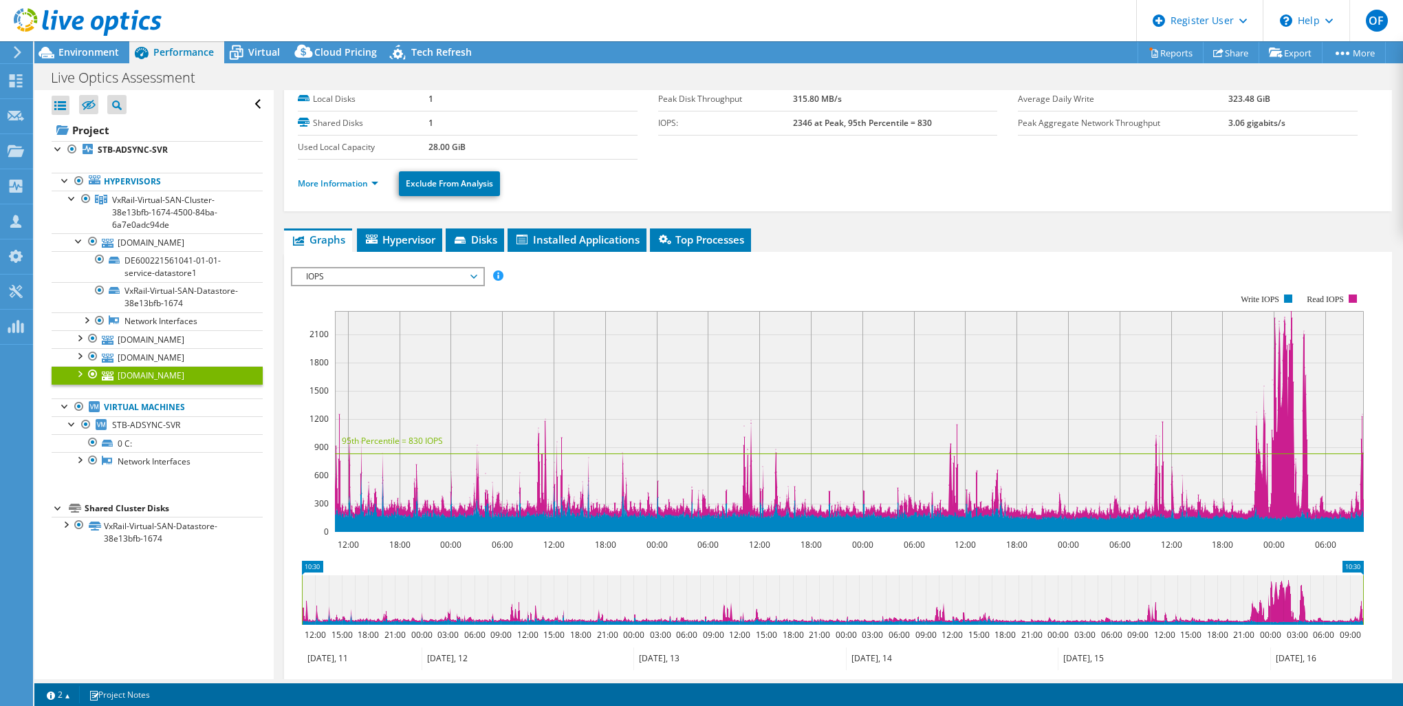
scroll to position [69, 0]
click at [408, 250] on li "Hypervisor" at bounding box center [399, 239] width 85 height 23
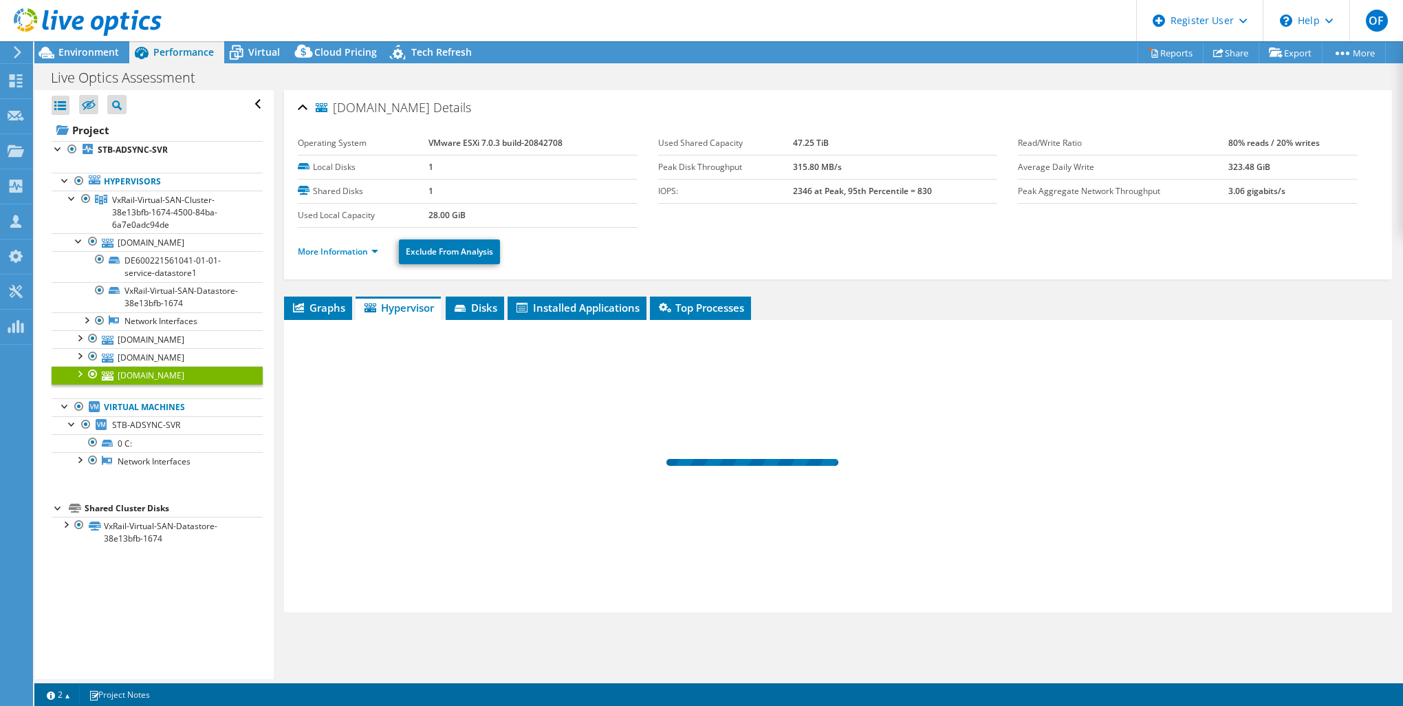
scroll to position [0, 0]
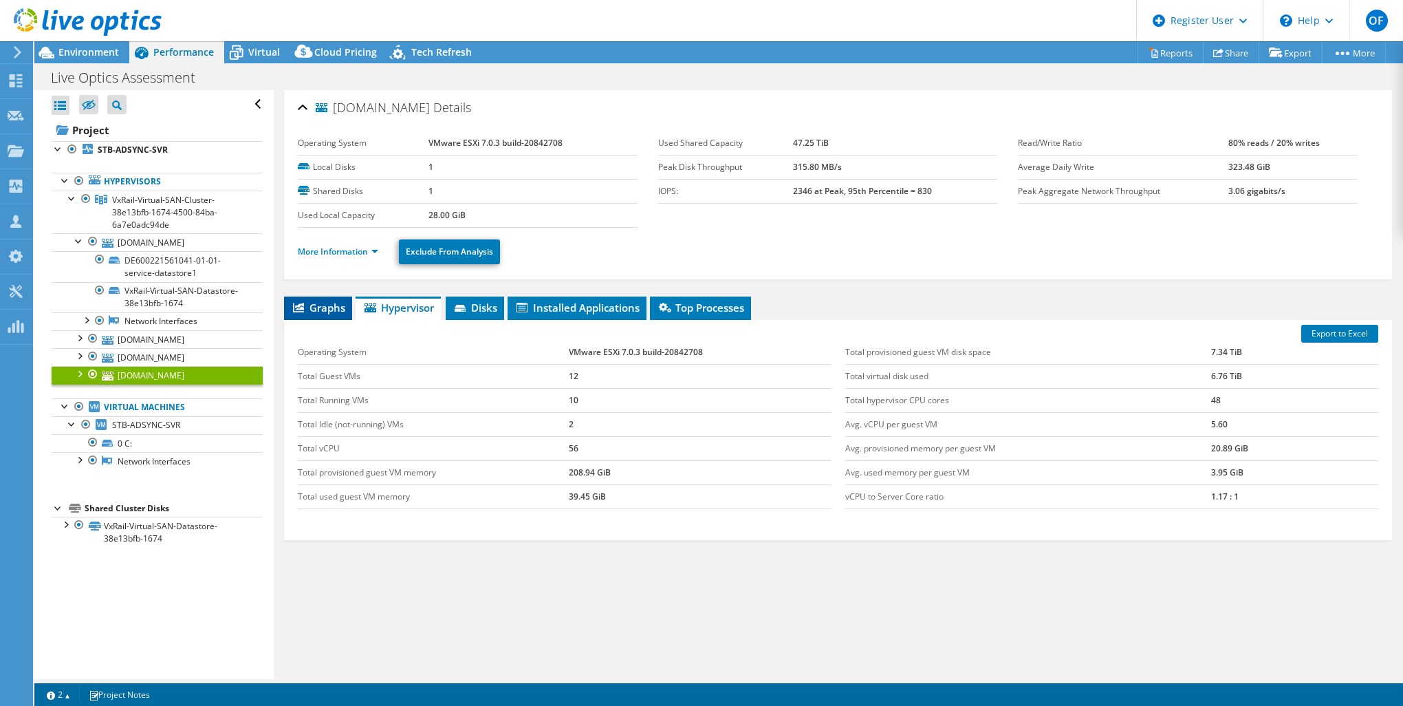
click at [330, 299] on li "Graphs" at bounding box center [318, 308] width 68 height 23
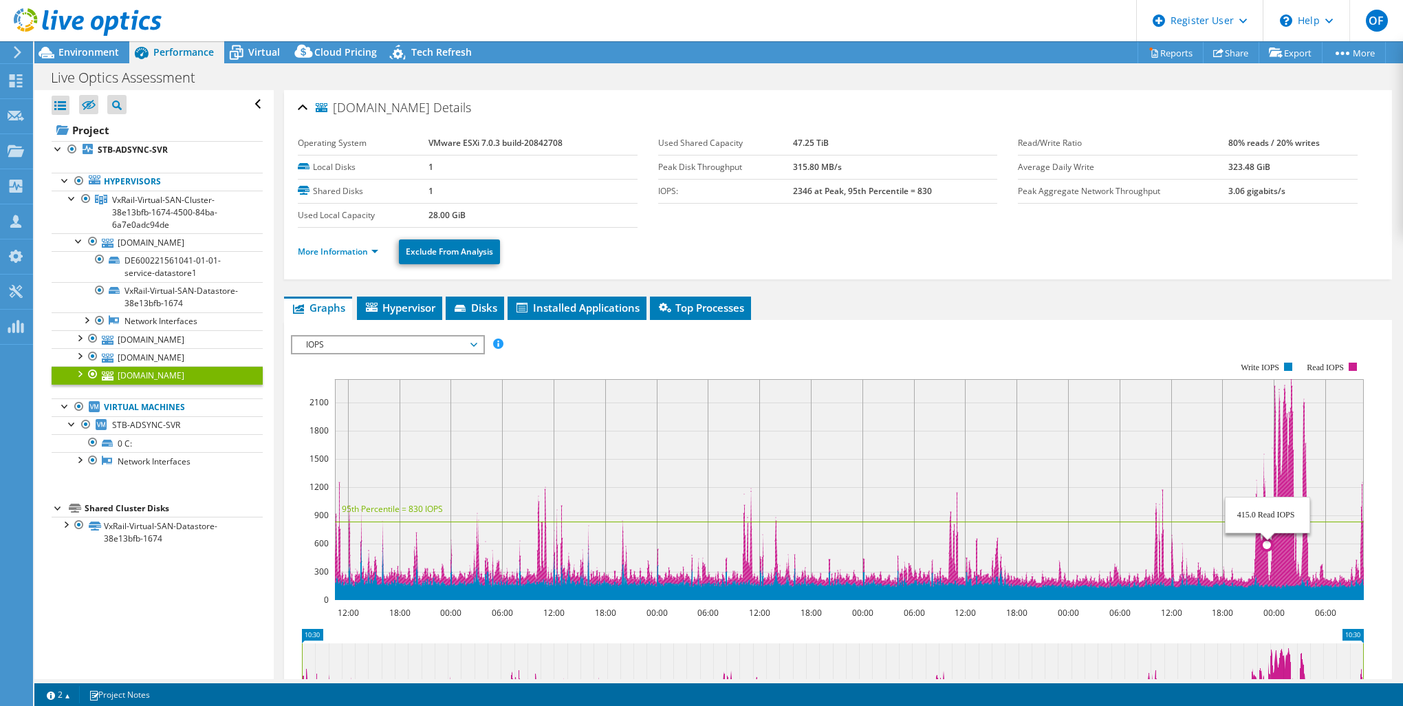
click at [1286, 540] on icon at bounding box center [849, 484] width 1029 height 210
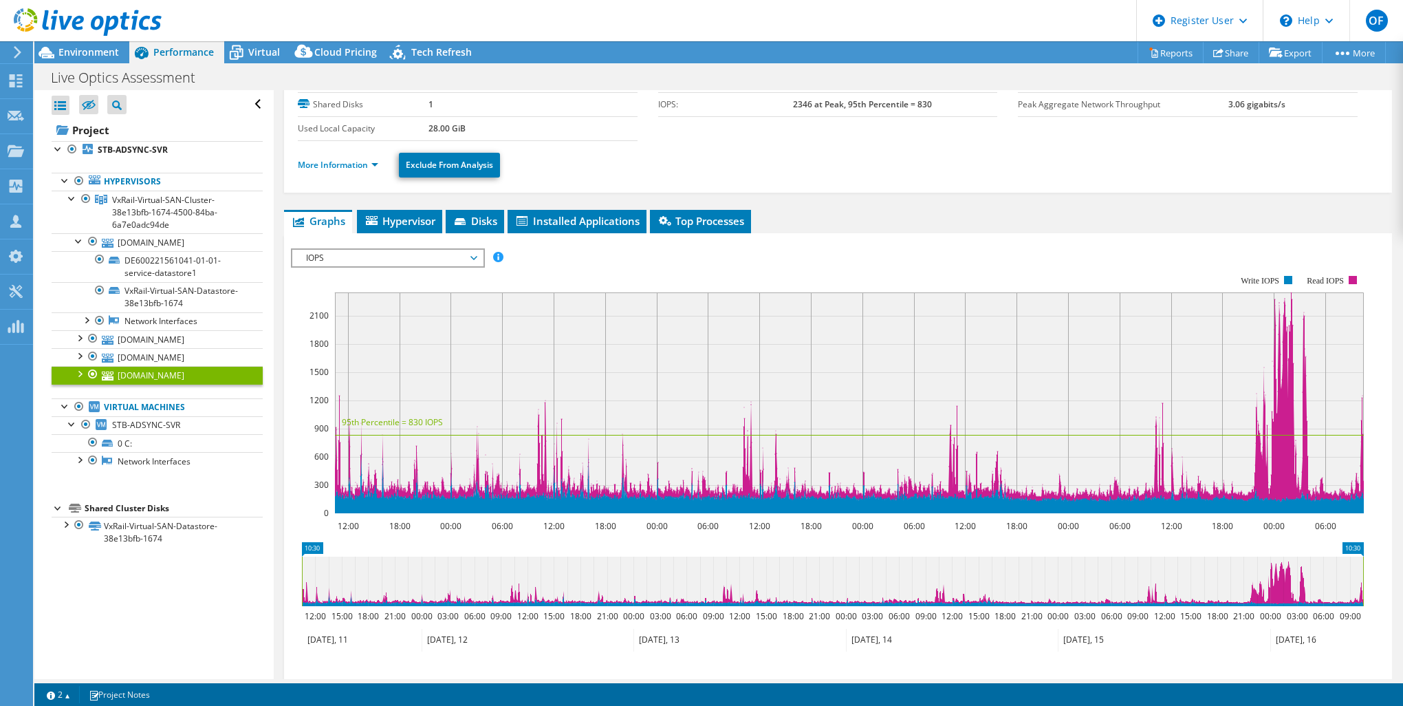
scroll to position [83, 0]
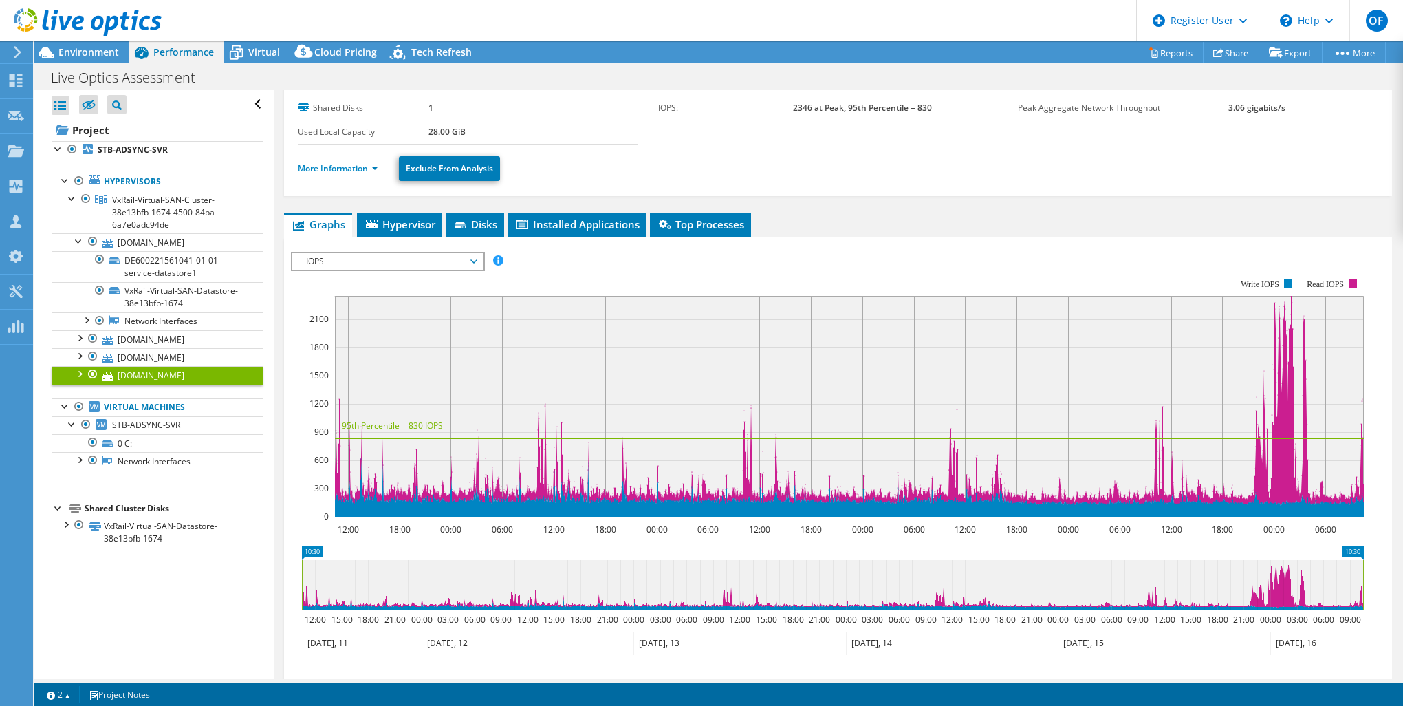
click at [83, 374] on div at bounding box center [79, 373] width 14 height 14
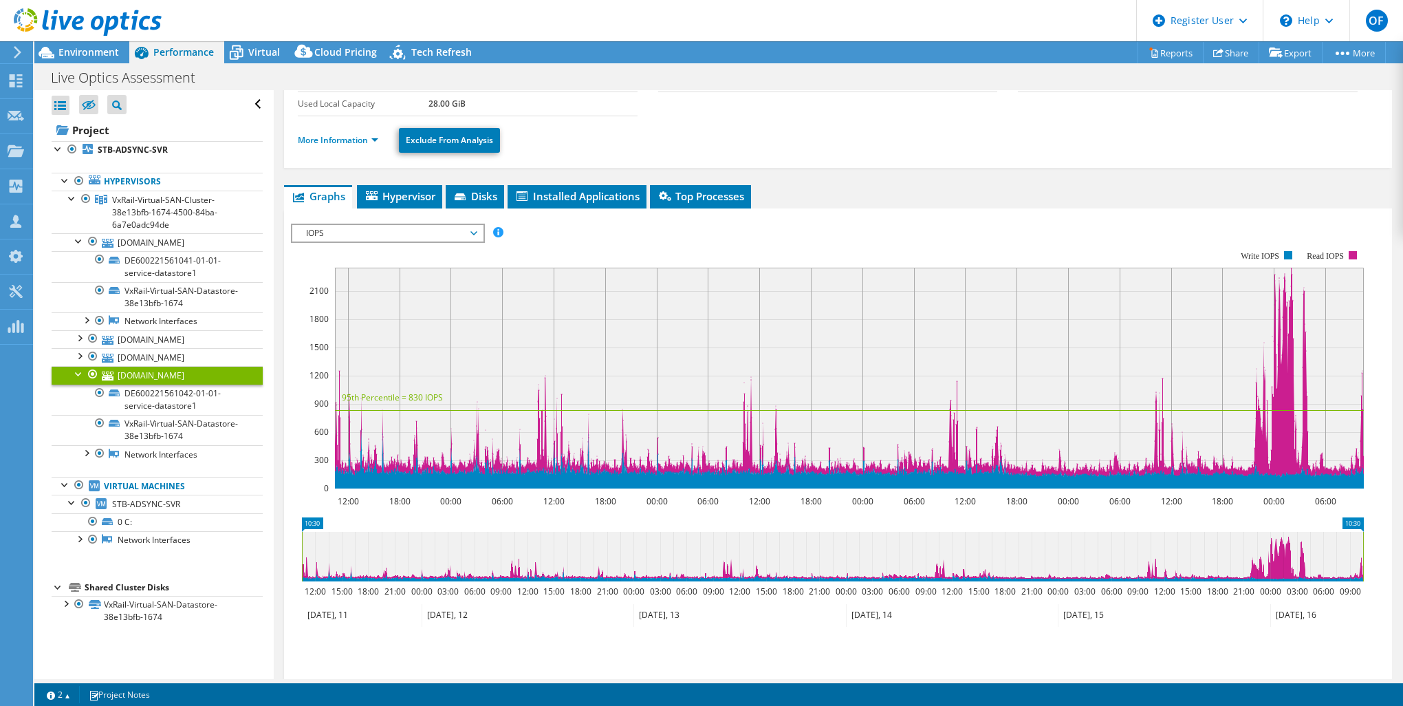
scroll to position [206, 0]
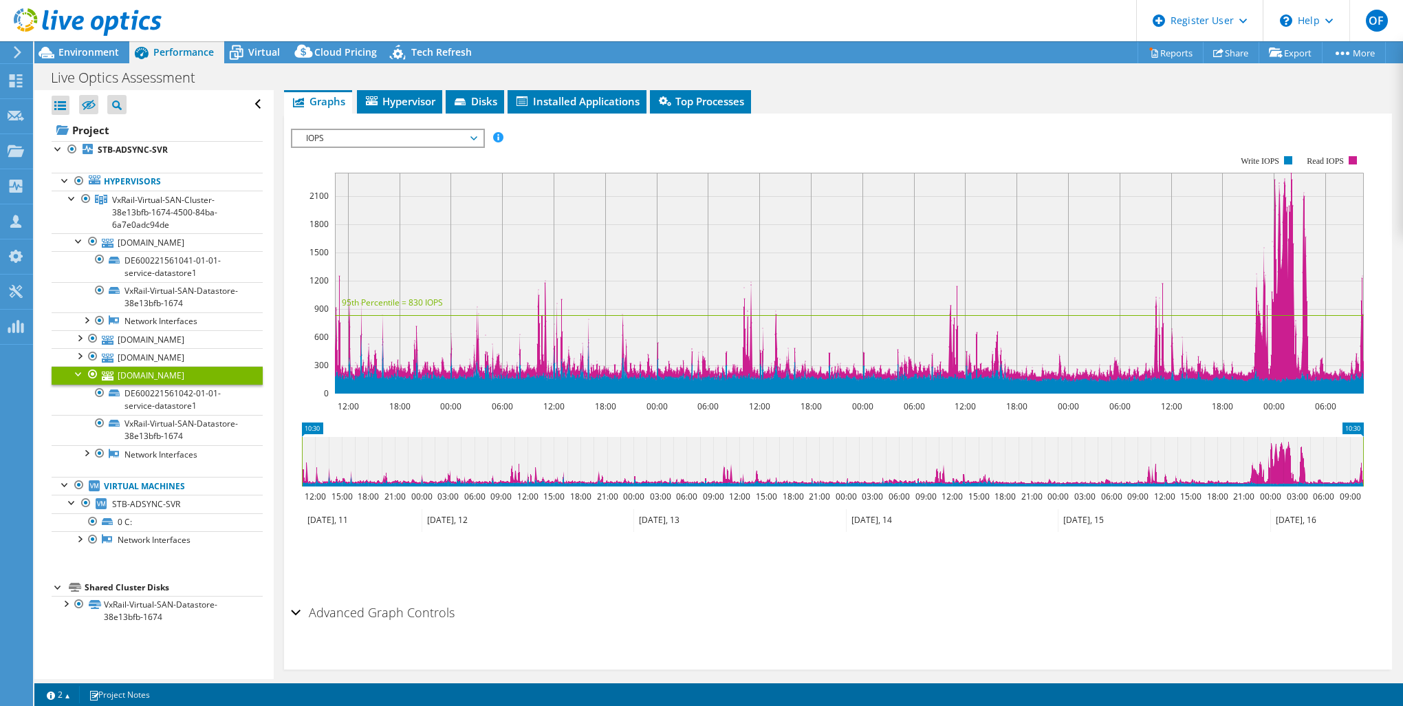
click at [1277, 475] on icon at bounding box center [833, 462] width 1062 height 50
drag, startPoint x: 1271, startPoint y: 471, endPoint x: 1256, endPoint y: 471, distance: 15.1
click at [1256, 471] on icon at bounding box center [833, 462] width 1062 height 50
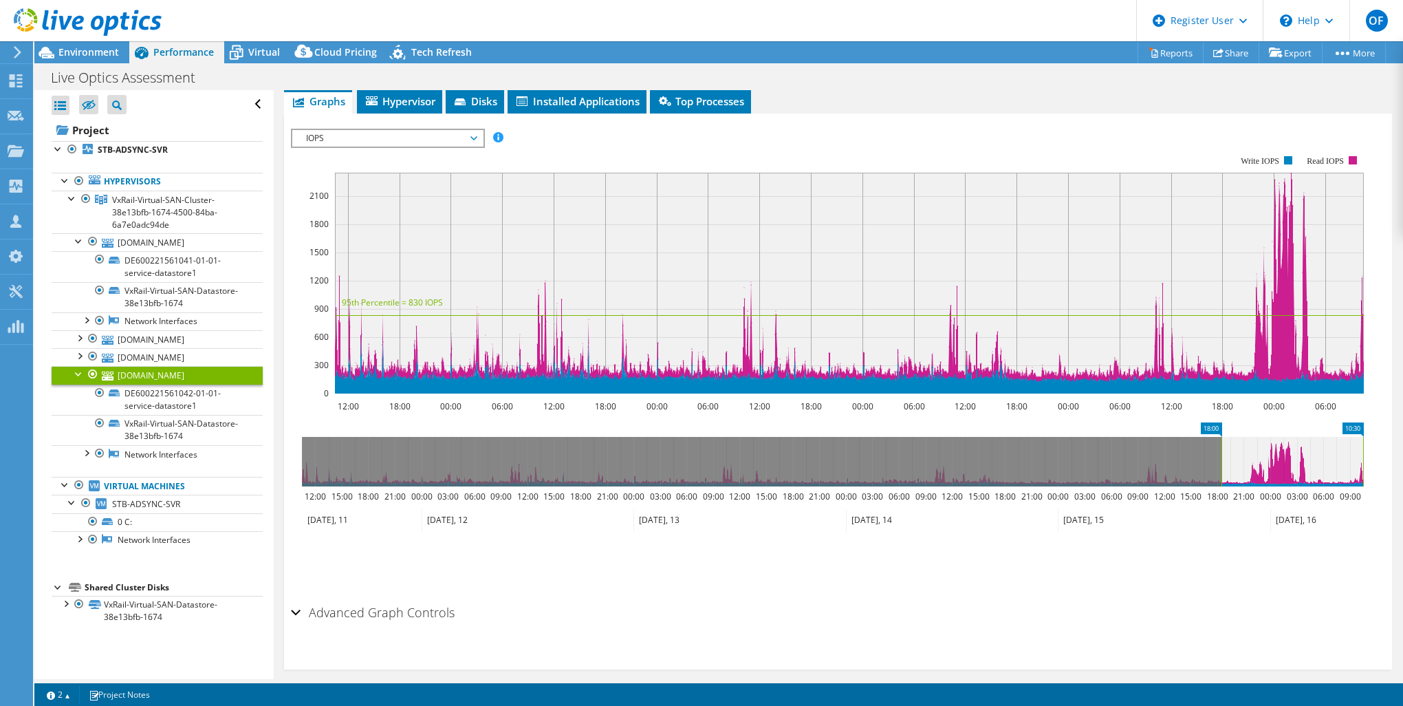
drag, startPoint x: 315, startPoint y: 424, endPoint x: 1235, endPoint y: 394, distance: 920.3
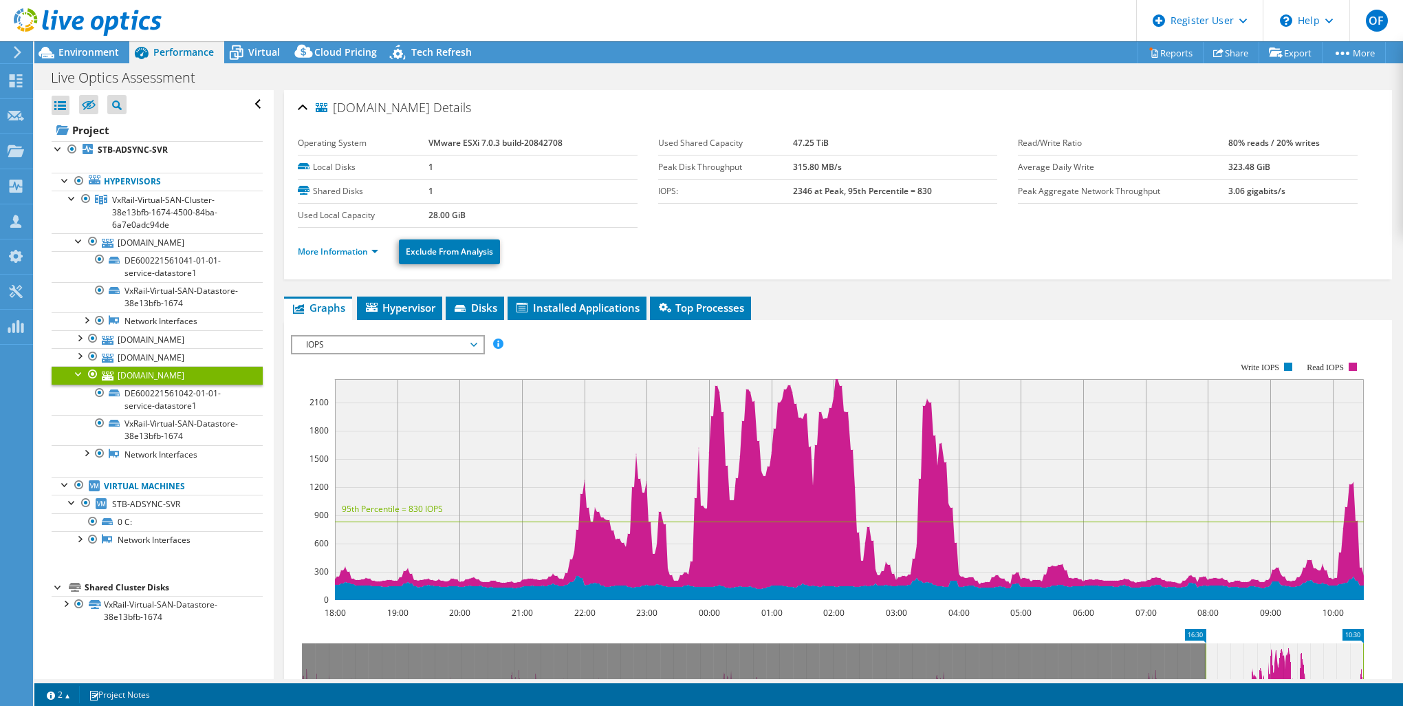
select select "USD"
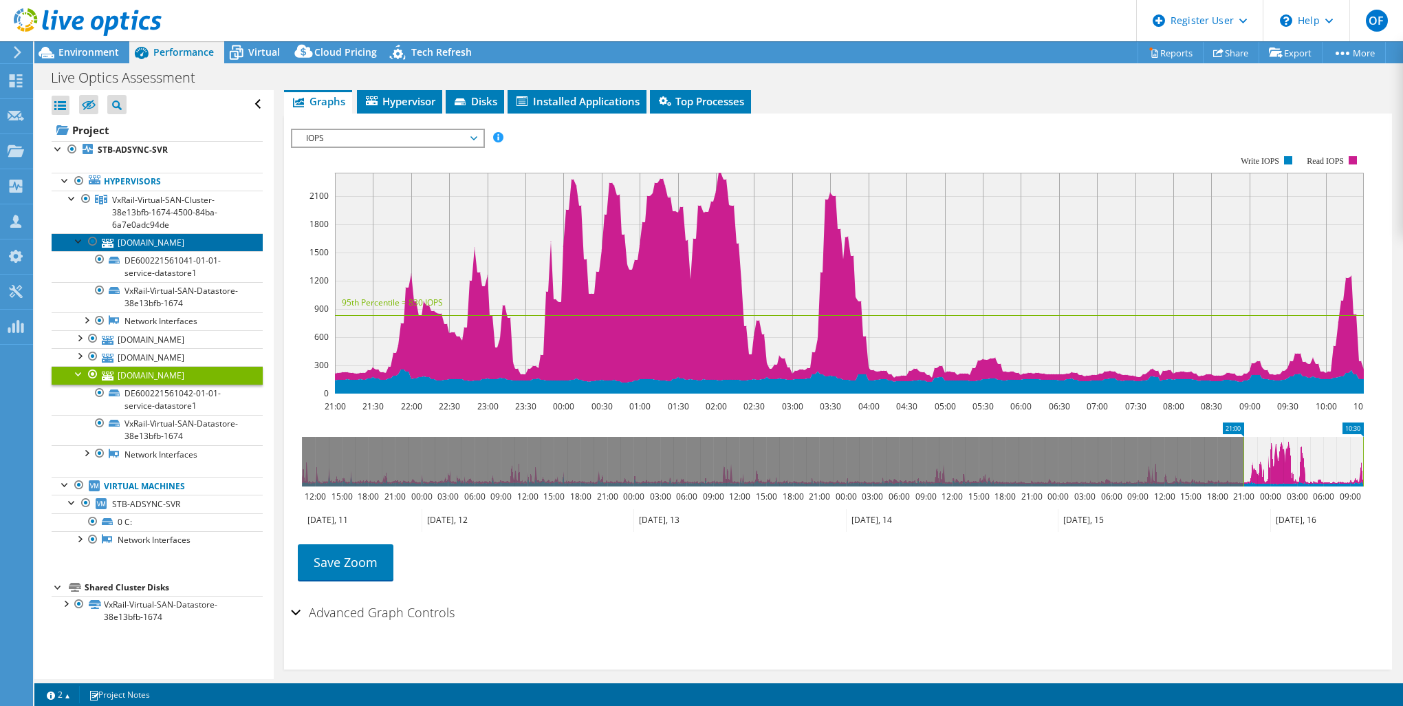
click at [173, 244] on link "[DOMAIN_NAME]" at bounding box center [157, 242] width 211 height 18
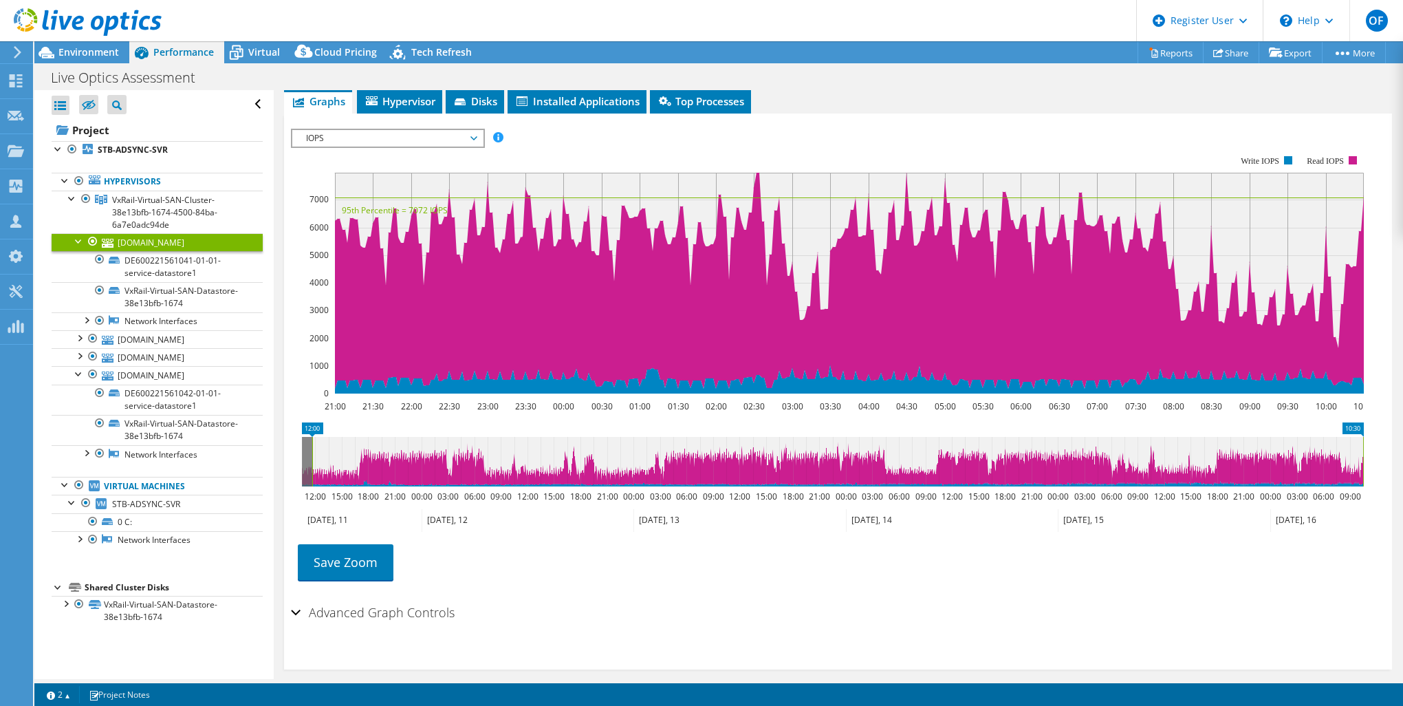
drag, startPoint x: 1241, startPoint y: 426, endPoint x: 305, endPoint y: 450, distance: 936.0
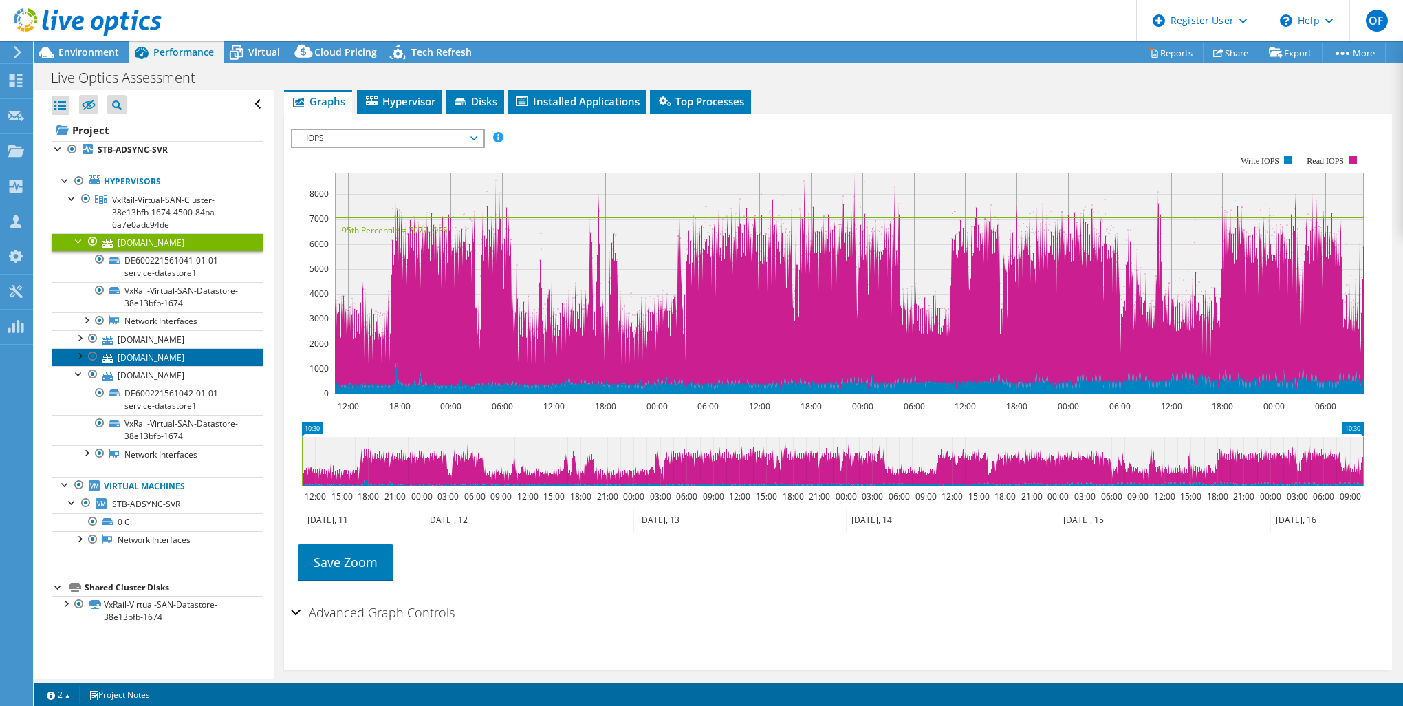
click at [154, 350] on link "[DOMAIN_NAME]" at bounding box center [157, 357] width 211 height 18
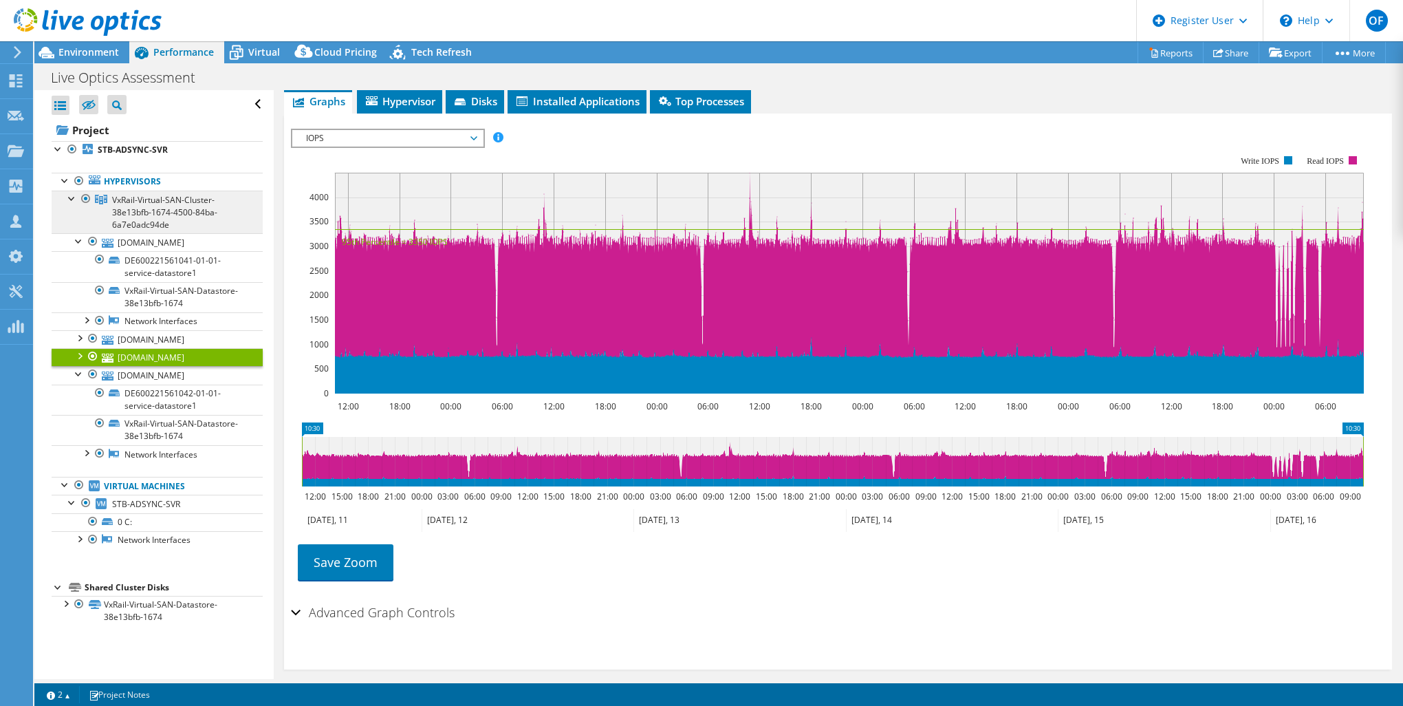
click at [155, 233] on link "VxRail-Virtual-SAN-Cluster-38e13bfb-1674-4500-84ba-6a7e0adc94de" at bounding box center [157, 212] width 211 height 43
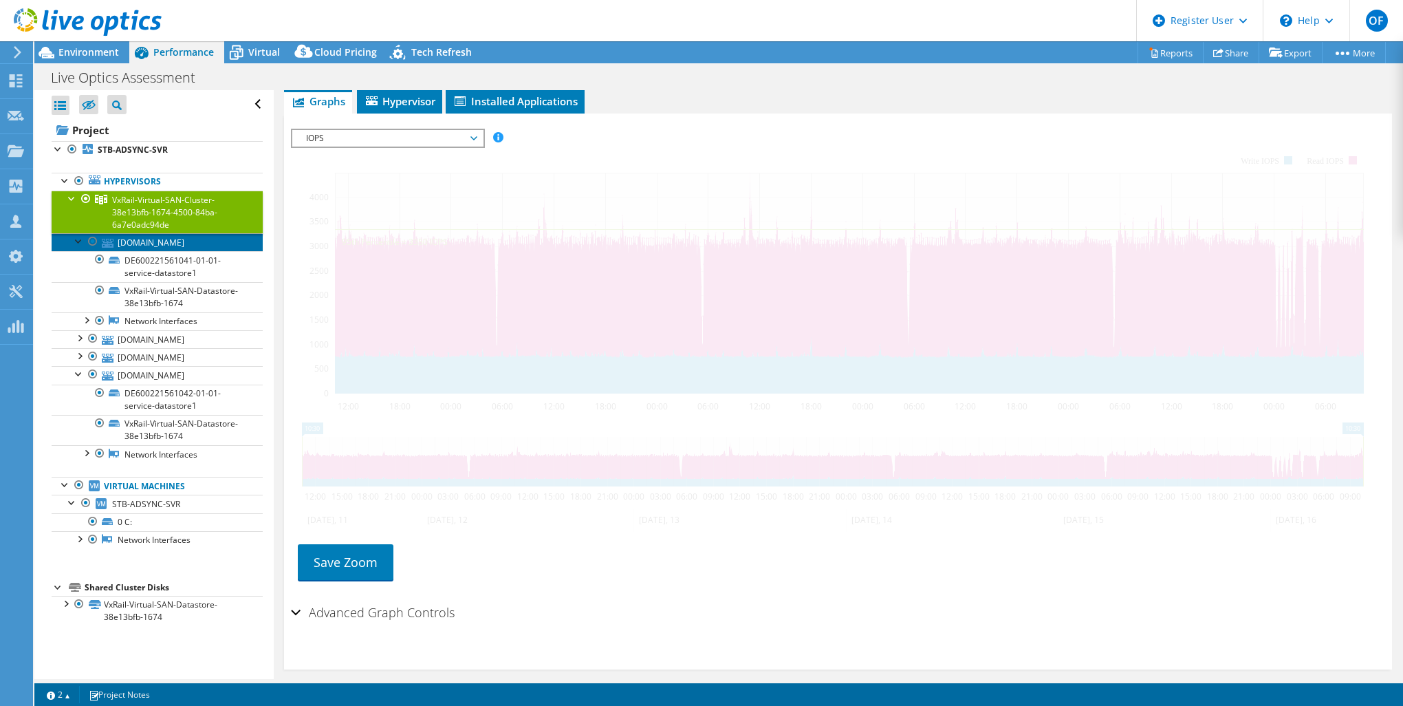
click at [154, 248] on link "[DOMAIN_NAME]" at bounding box center [157, 242] width 211 height 18
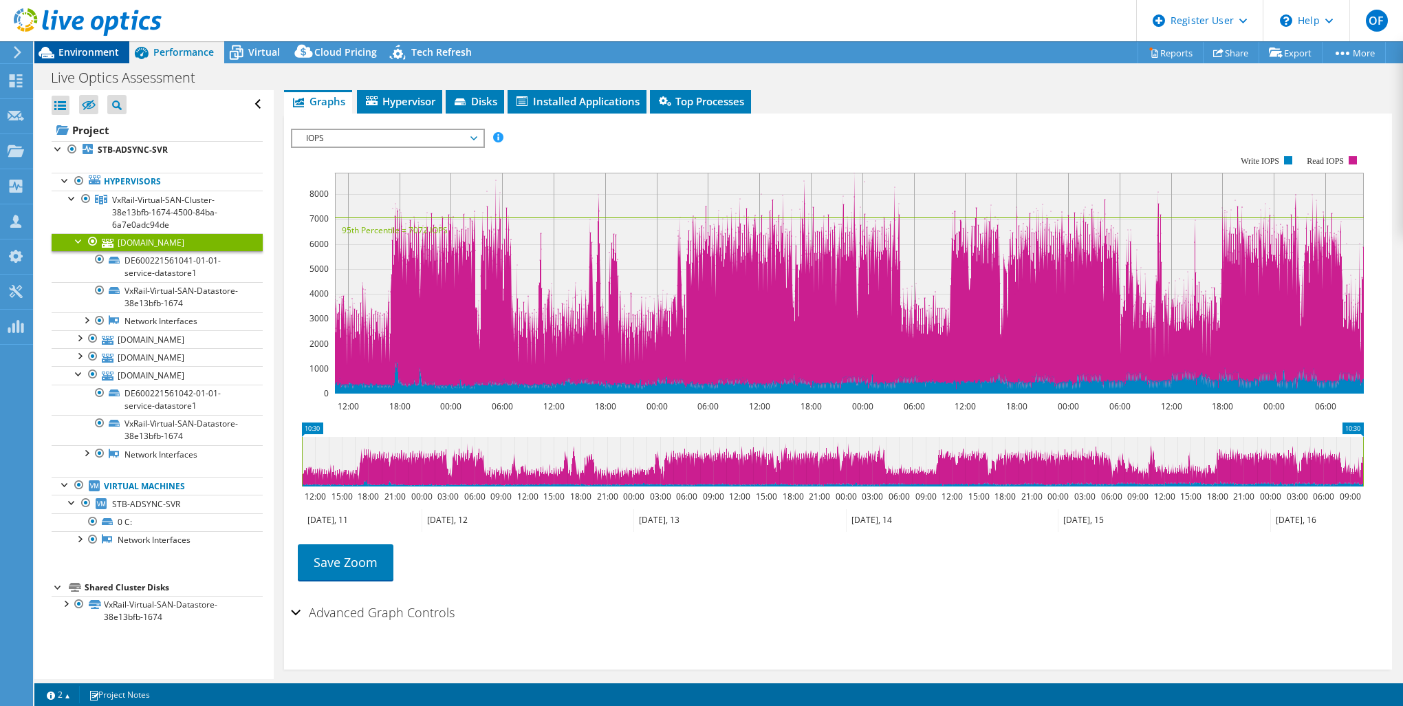
click at [114, 56] on span "Environment" at bounding box center [88, 51] width 61 height 13
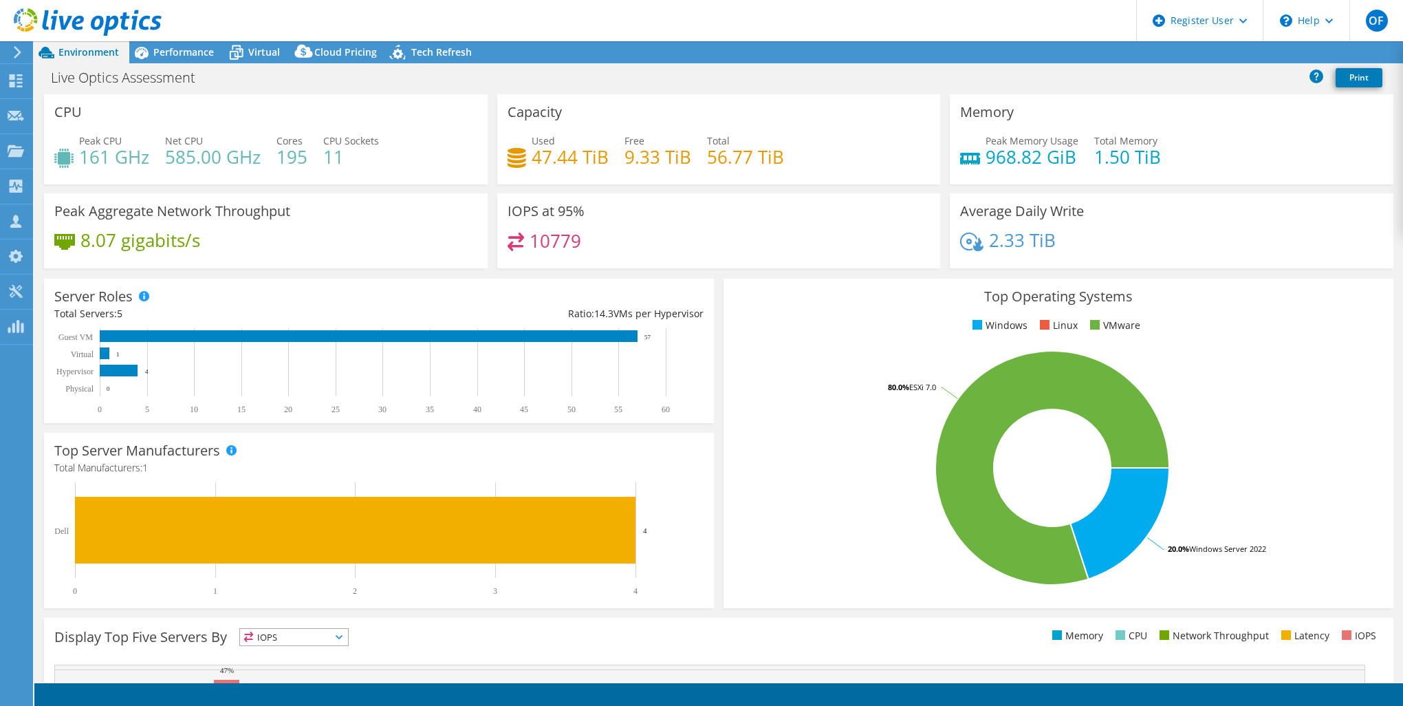
select select "USD"
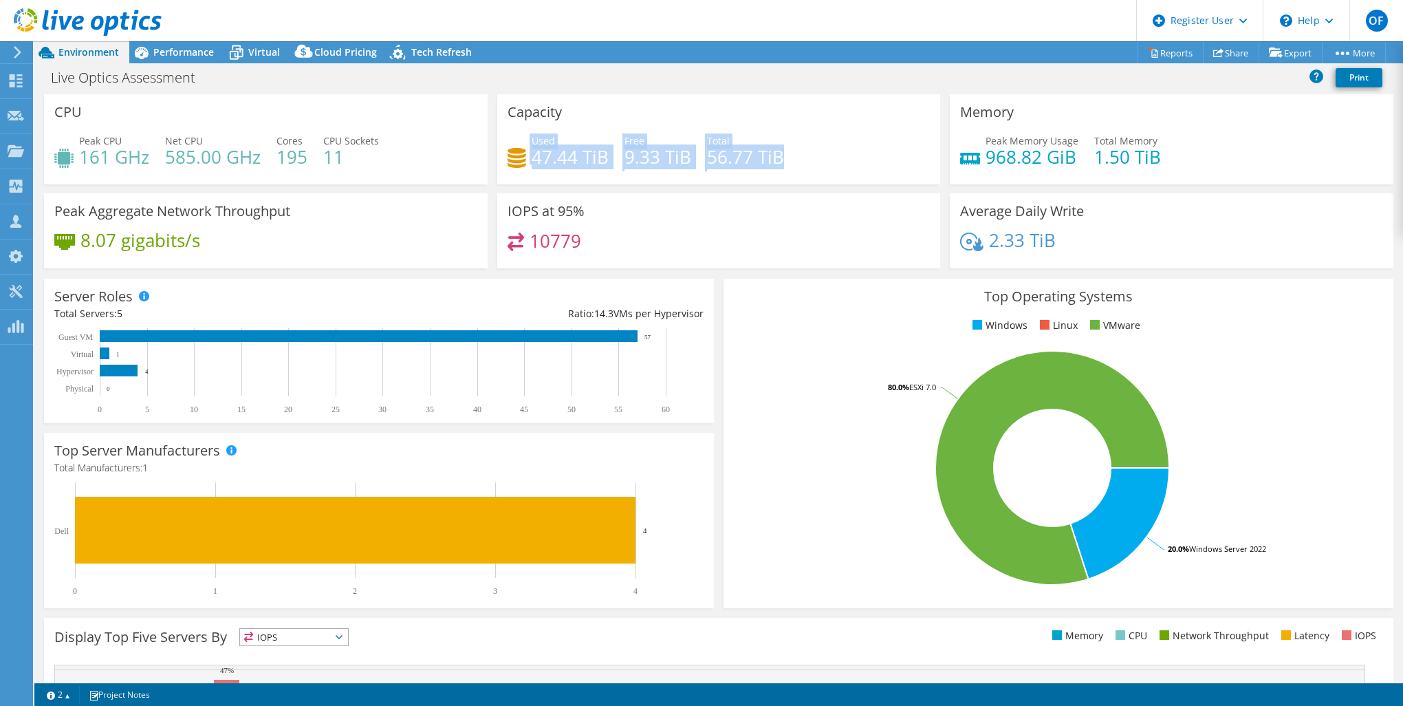
drag, startPoint x: 804, startPoint y: 155, endPoint x: 504, endPoint y: 140, distance: 300.3
click at [508, 140] on div "Used 47.44 TiB Free 9.33 TiB Total 56.77 TiB" at bounding box center [719, 155] width 423 height 45
copy div "Used 47.44 TiB Free 9.33 TiB Total 56.77 TiB"
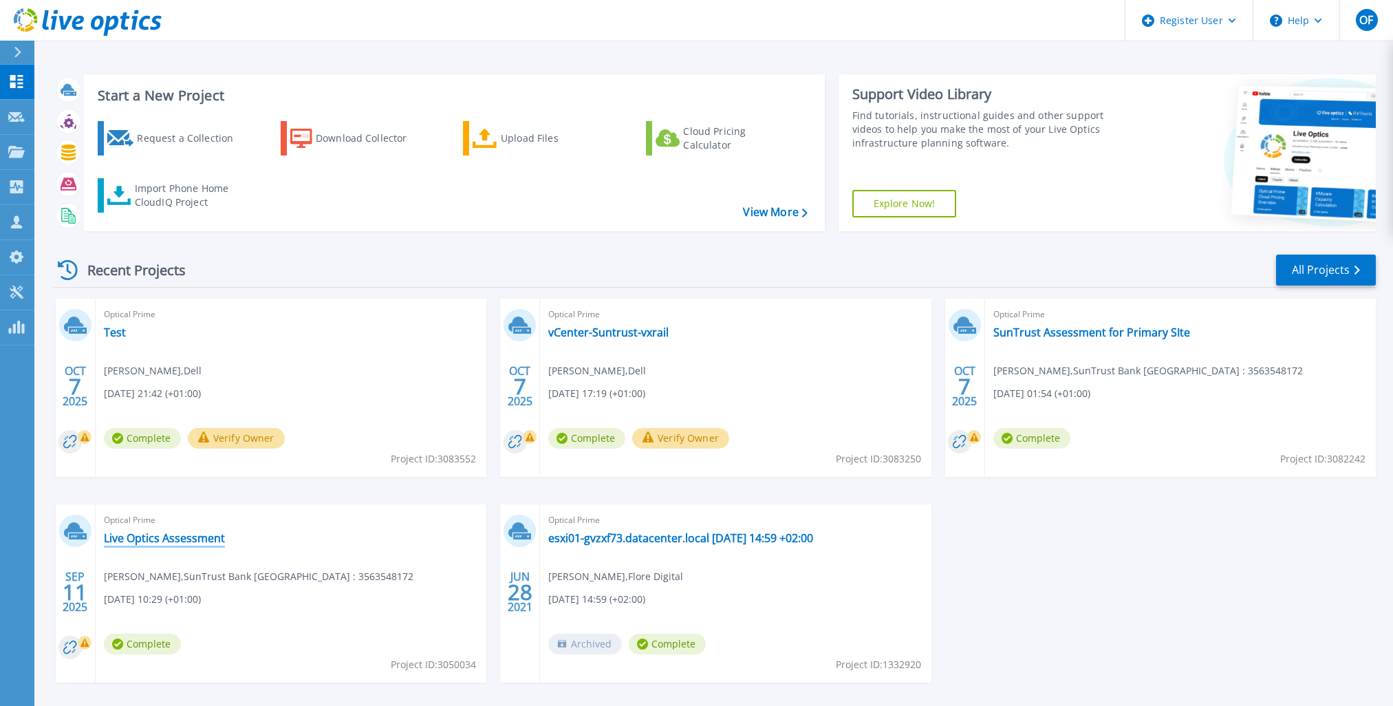
click at [186, 541] on link "Live Optics Assessment" at bounding box center [164, 538] width 121 height 14
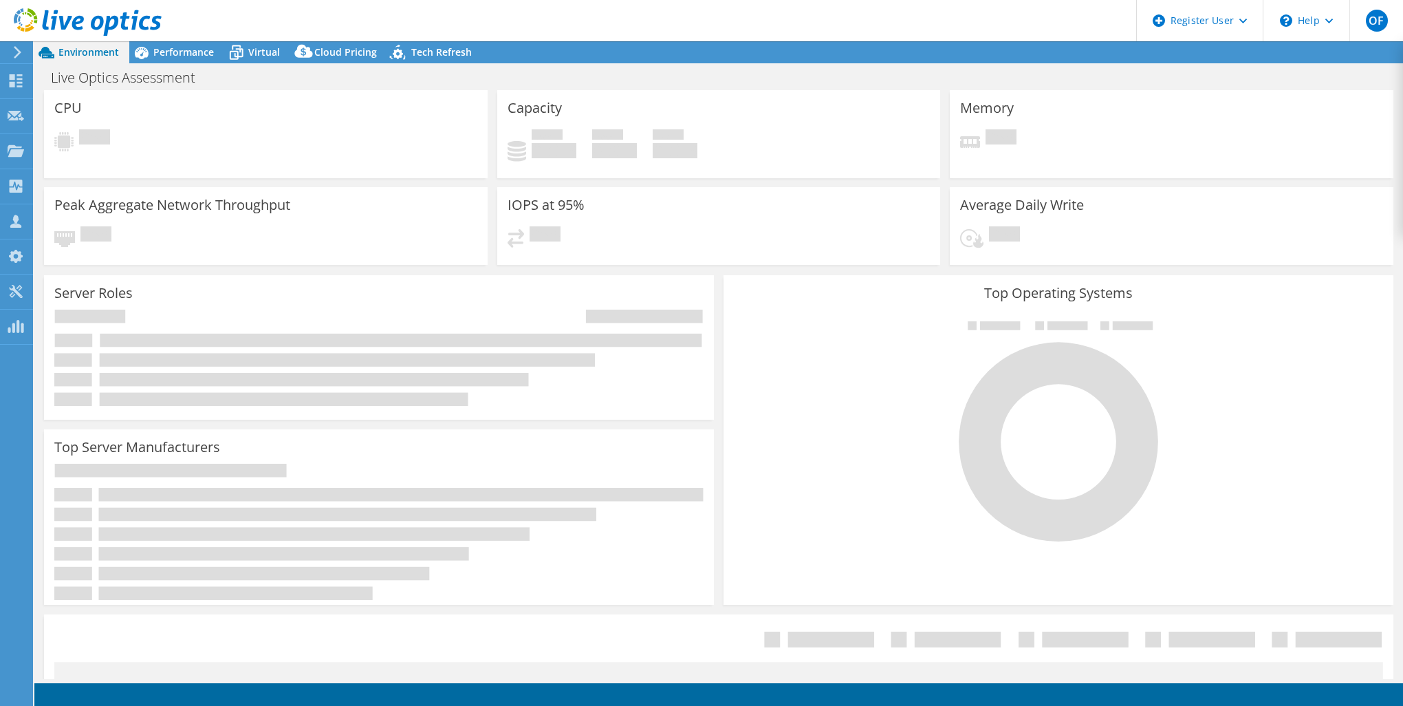
select select "USD"
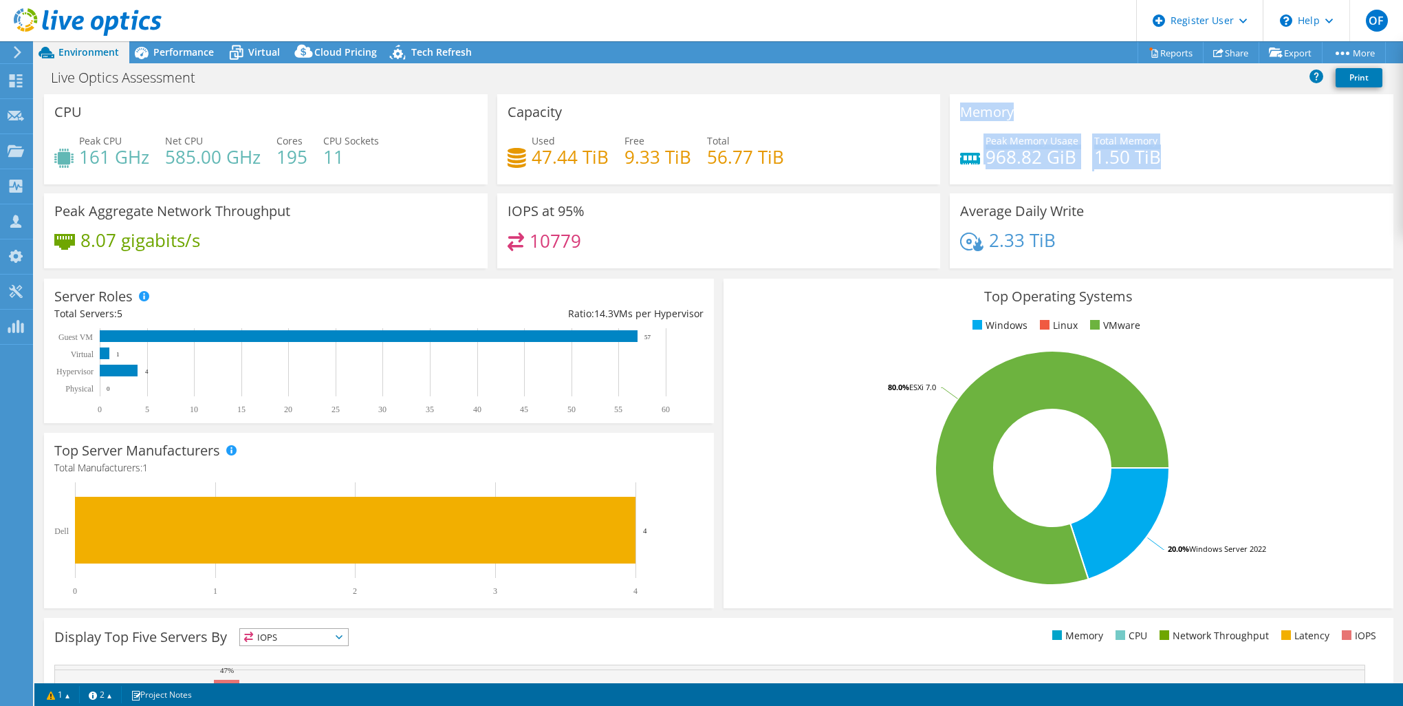
drag, startPoint x: 984, startPoint y: 173, endPoint x: 945, endPoint y: 116, distance: 68.7
click at [950, 116] on div "Memory Peak Memory Usage 968.82 GiB Total Memory 1.50 TiB" at bounding box center [1172, 139] width 444 height 90
click at [178, 60] on div "Performance" at bounding box center [176, 52] width 95 height 22
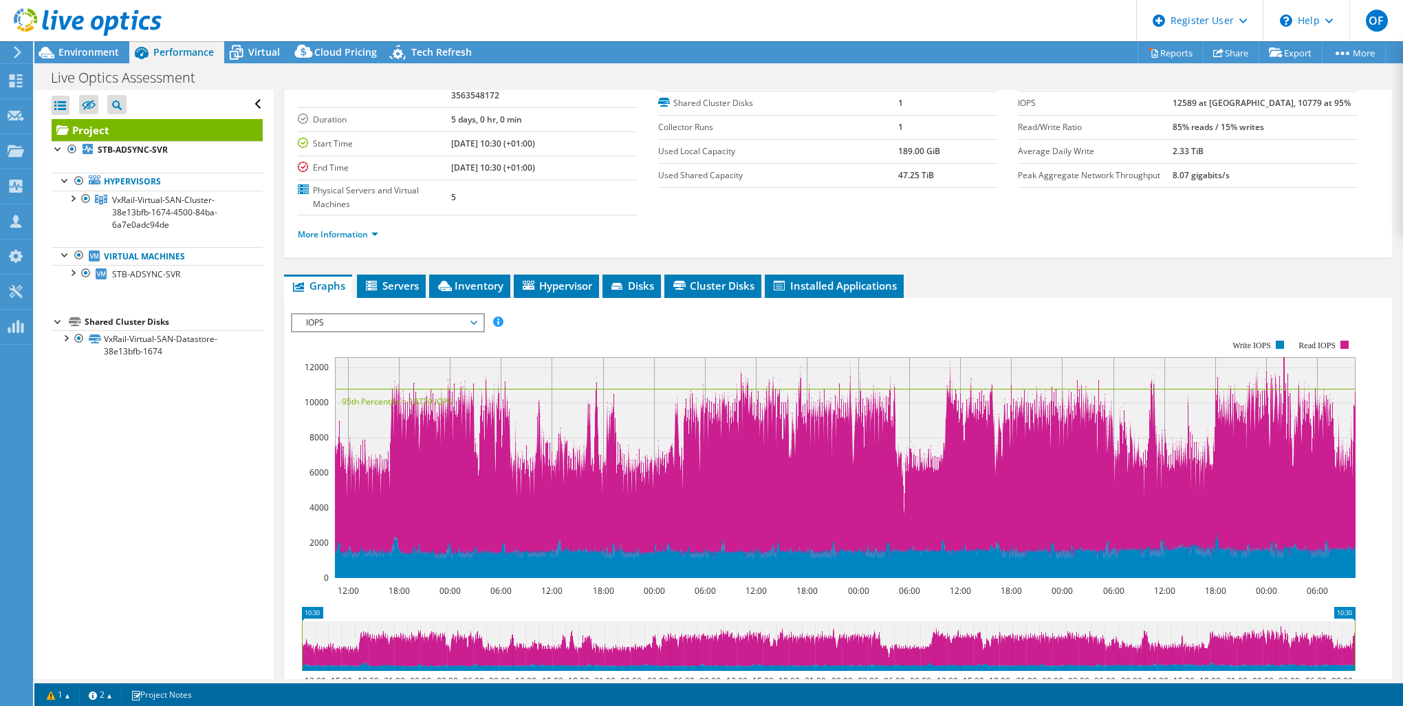
scroll to position [53, 0]
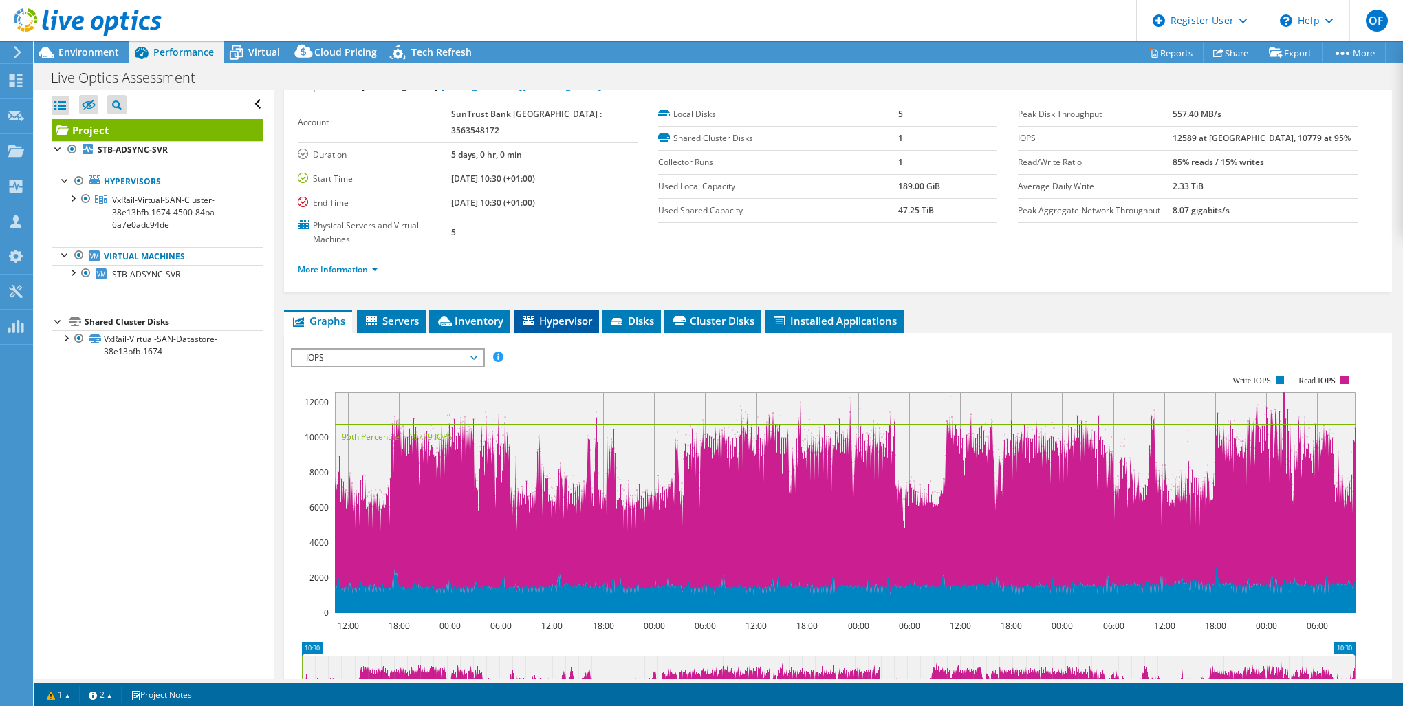
click at [579, 314] on span "Hypervisor" at bounding box center [557, 321] width 72 height 14
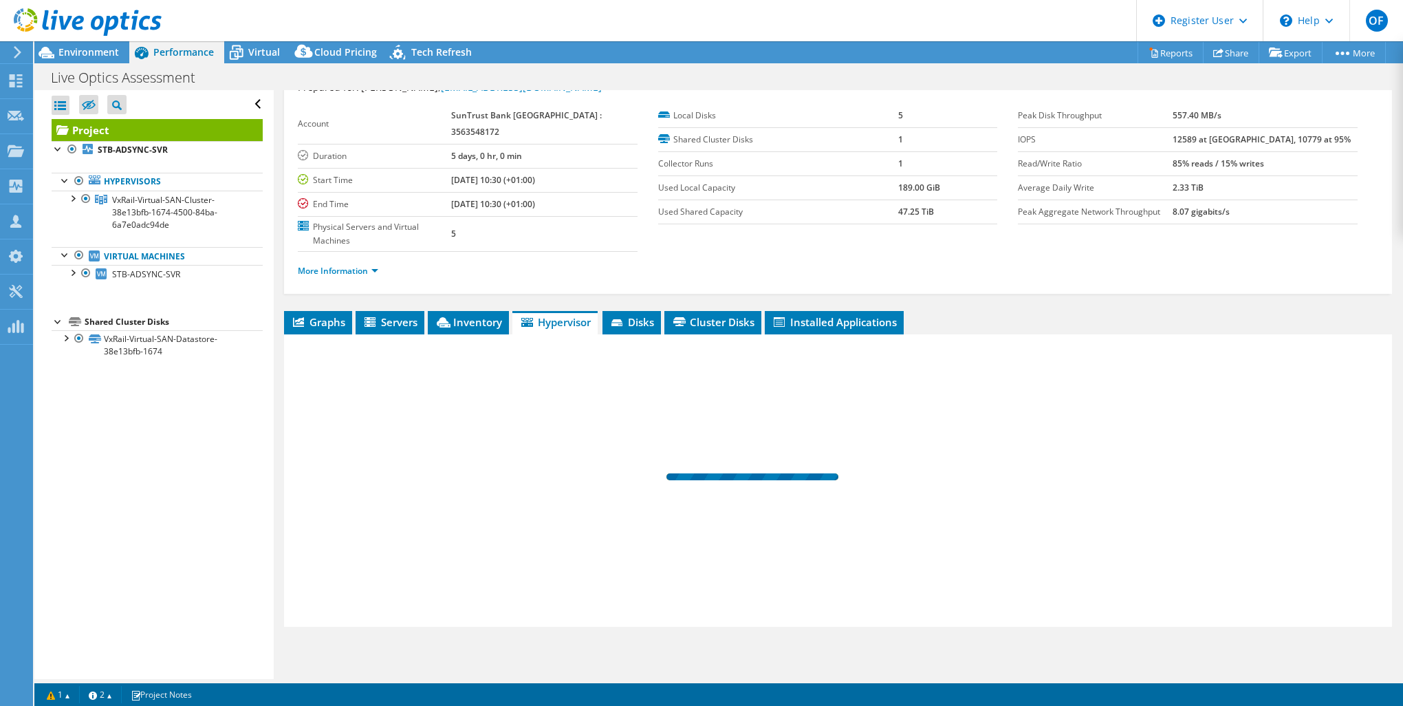
scroll to position [24, 0]
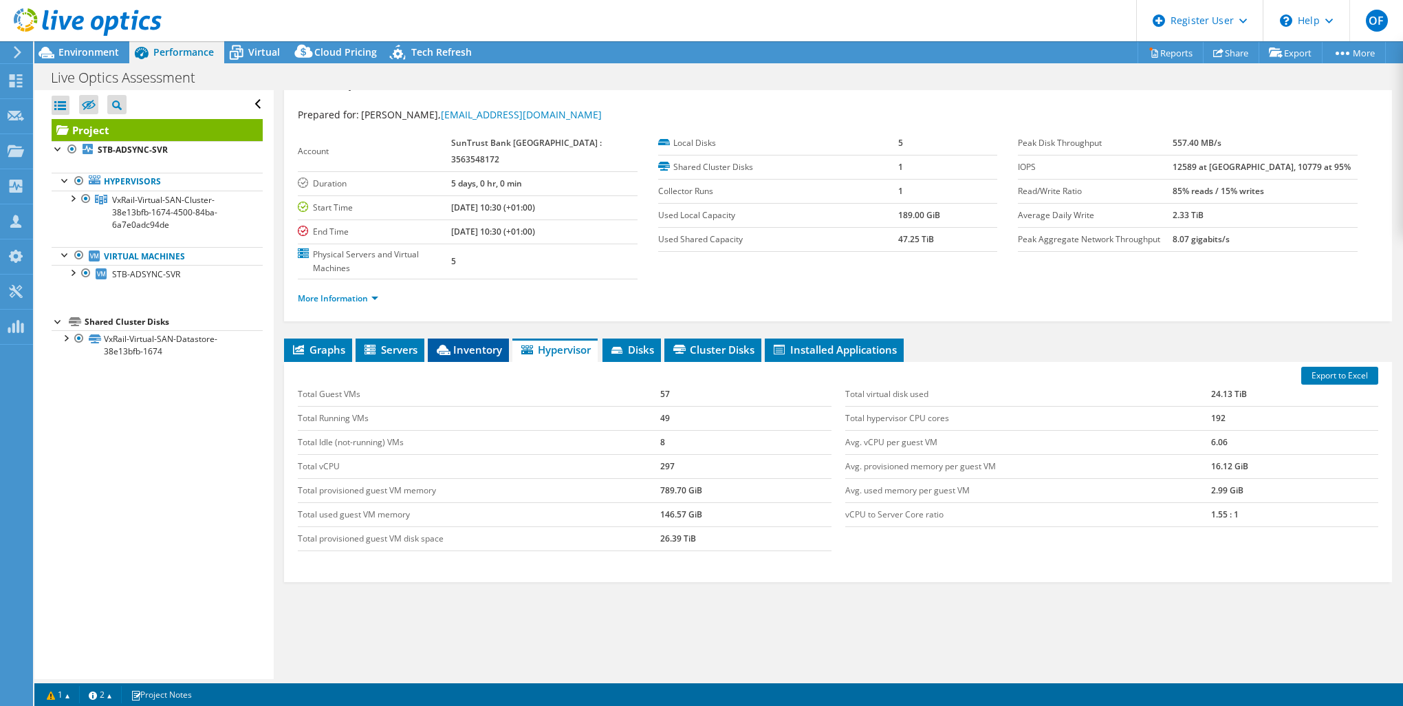
click at [493, 343] on span "Inventory" at bounding box center [468, 350] width 67 height 14
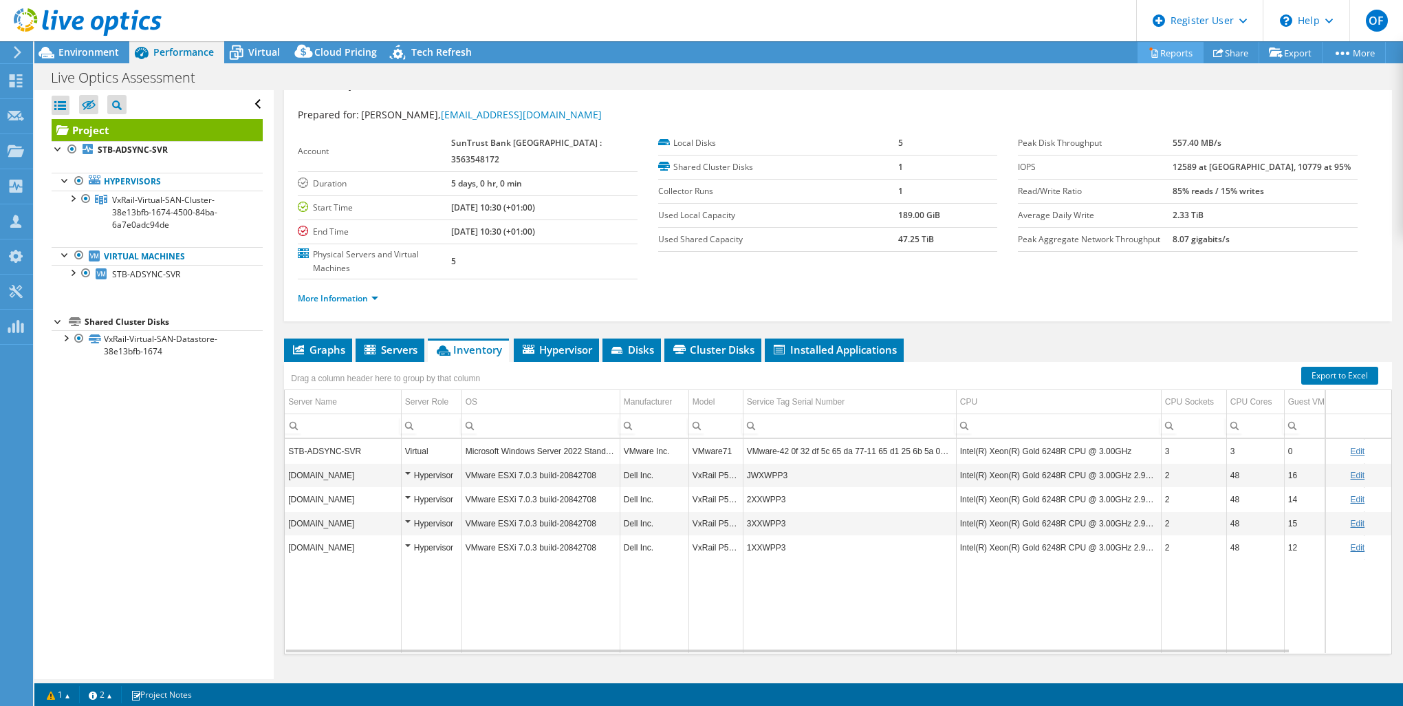
click at [1166, 55] on link "Reports" at bounding box center [1171, 52] width 66 height 21
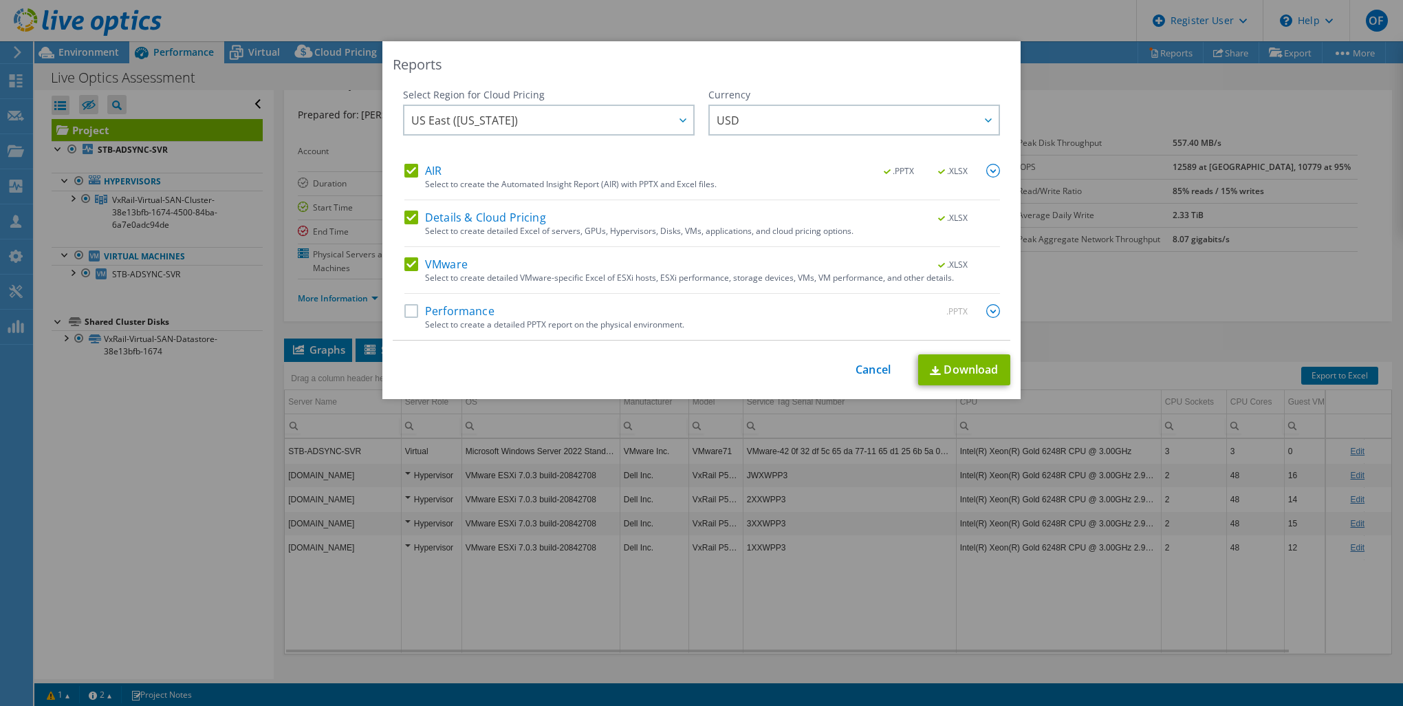
click at [991, 313] on img at bounding box center [994, 311] width 14 height 14
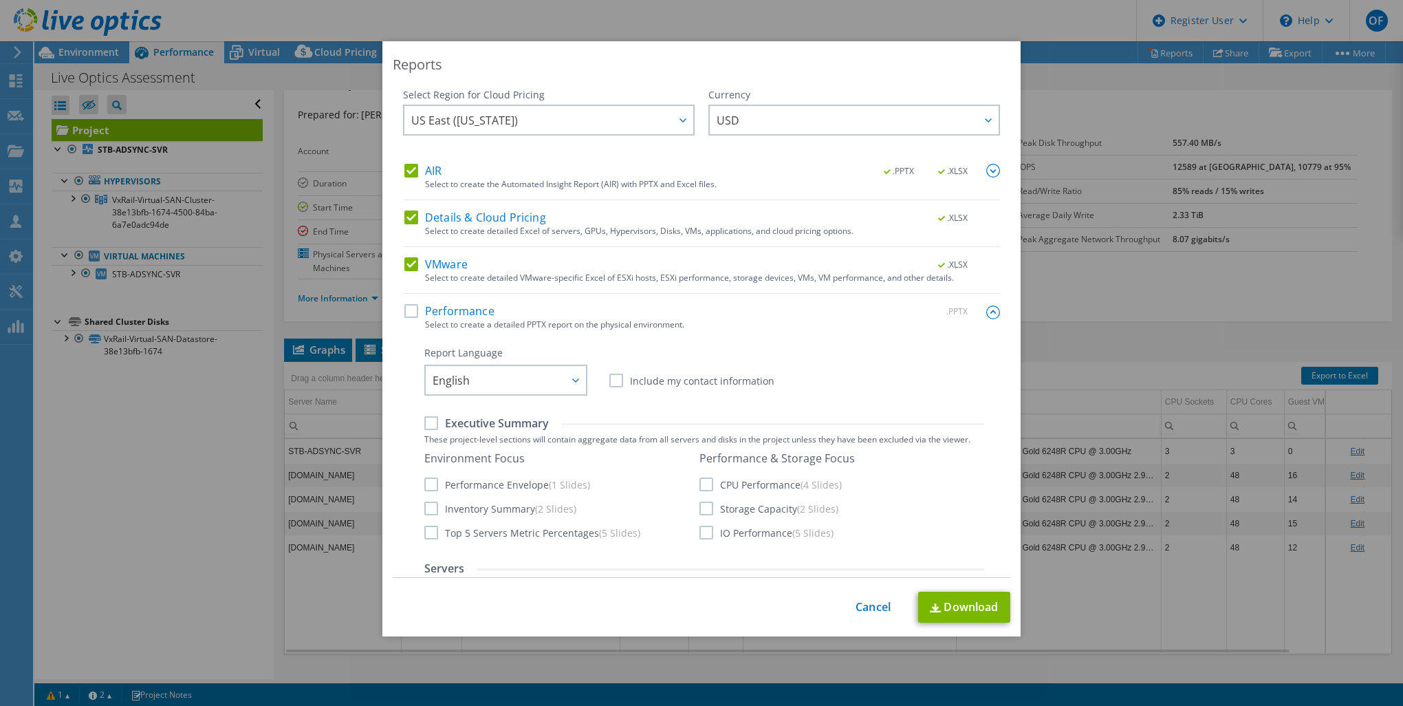
click at [987, 316] on img at bounding box center [994, 312] width 14 height 14
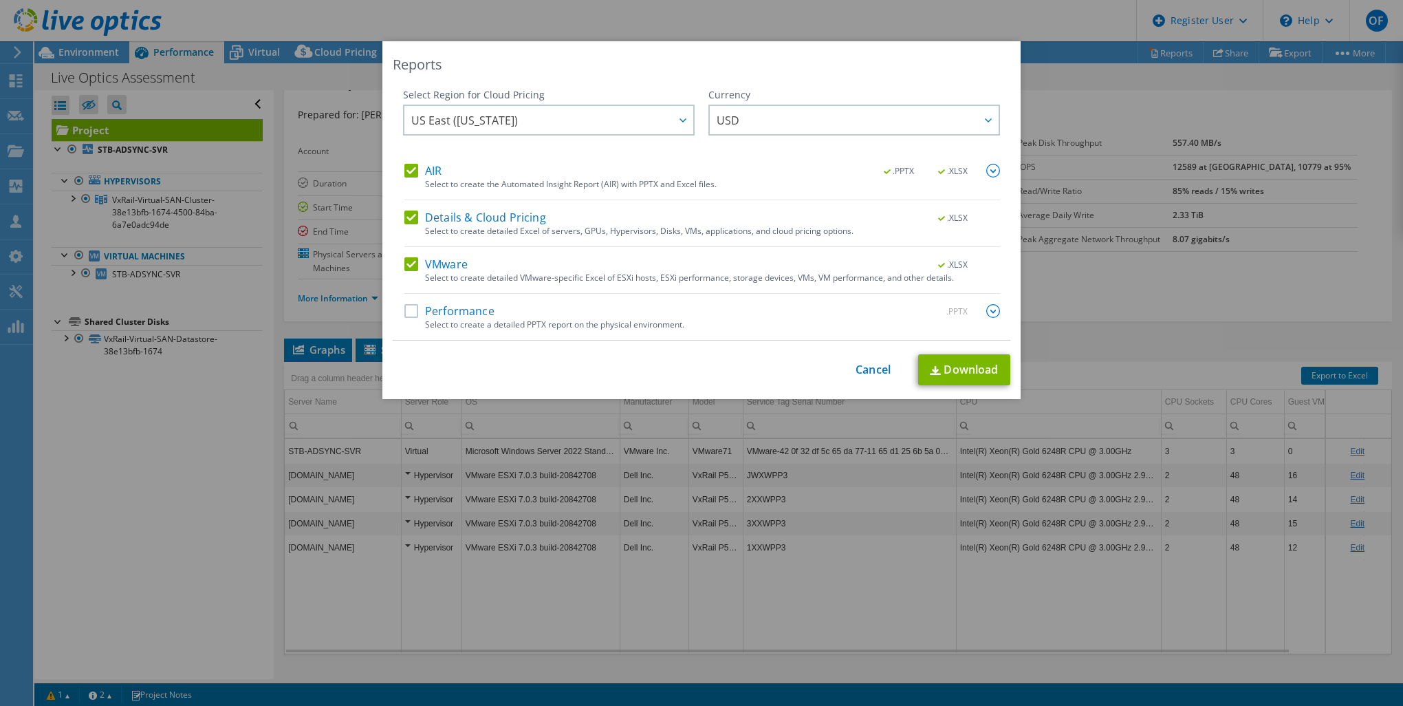
click at [847, 372] on div "This process may take a while, please wait... Cancel Download" at bounding box center [702, 369] width 618 height 31
click at [876, 365] on link "Cancel" at bounding box center [873, 369] width 35 height 13
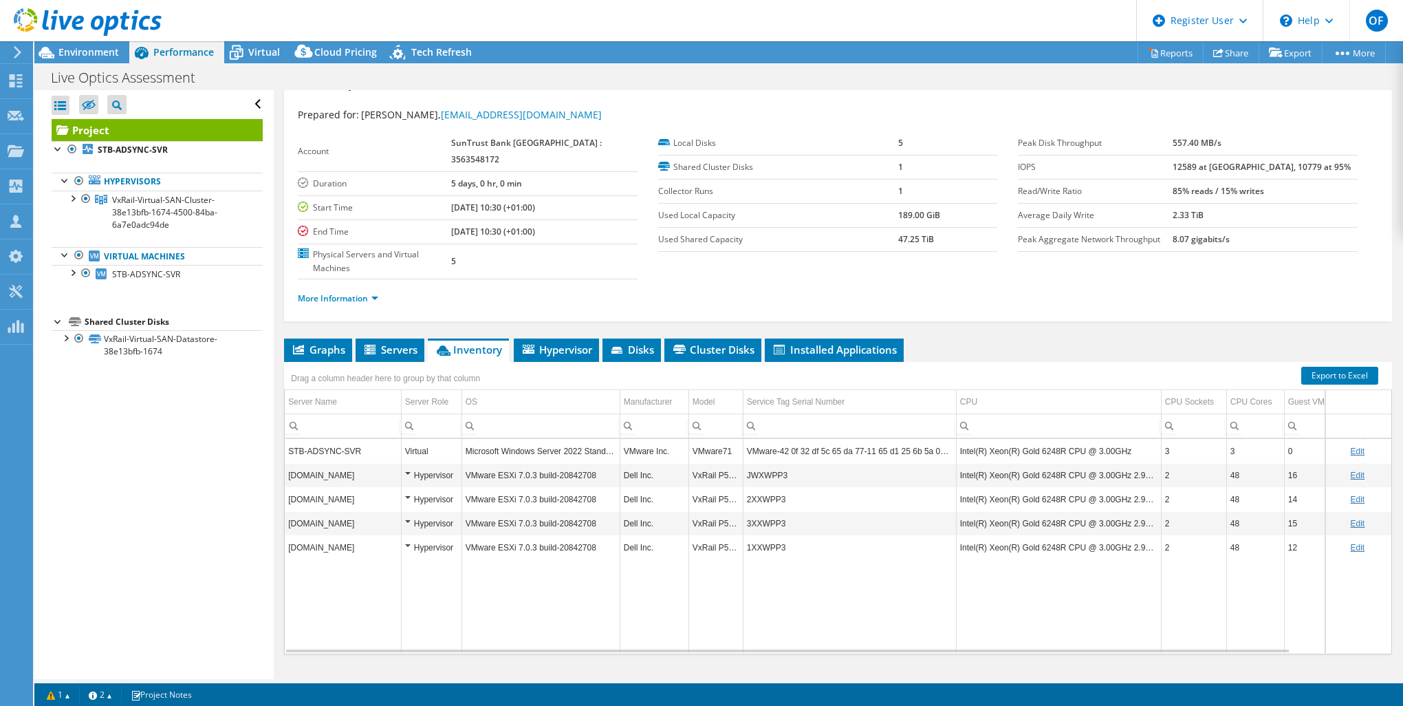
click at [1060, 80] on div "Live Optics Assessment Print" at bounding box center [718, 77] width 1369 height 25
click at [1158, 52] on link "Reports" at bounding box center [1171, 52] width 66 height 21
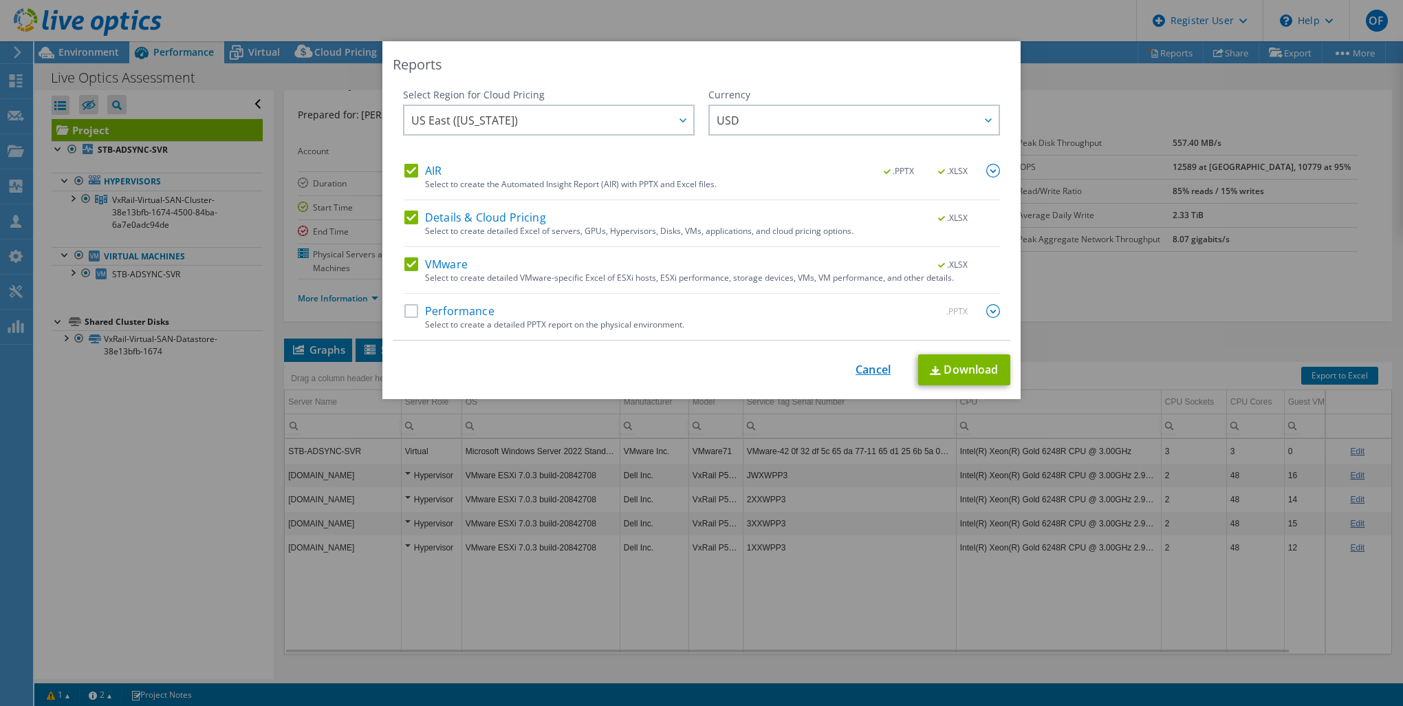
click at [865, 372] on link "Cancel" at bounding box center [873, 369] width 35 height 13
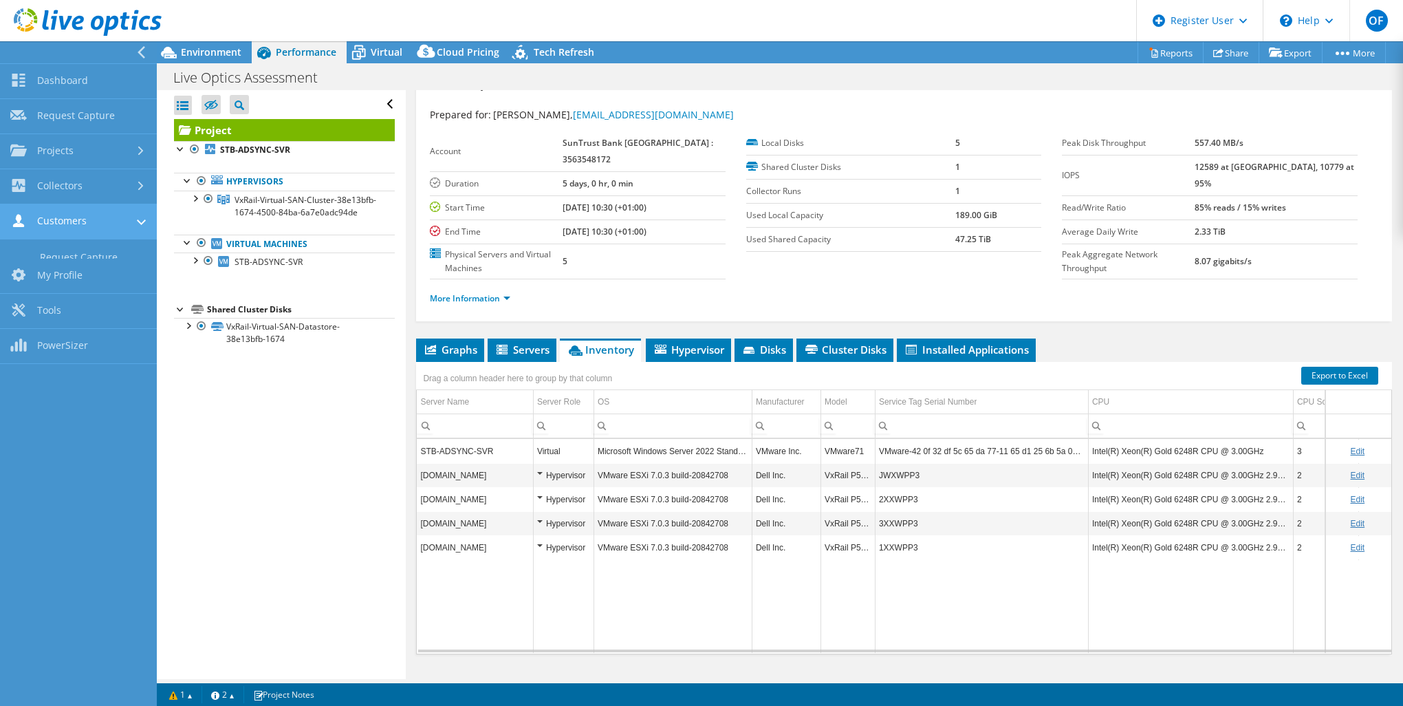
scroll to position [52, 0]
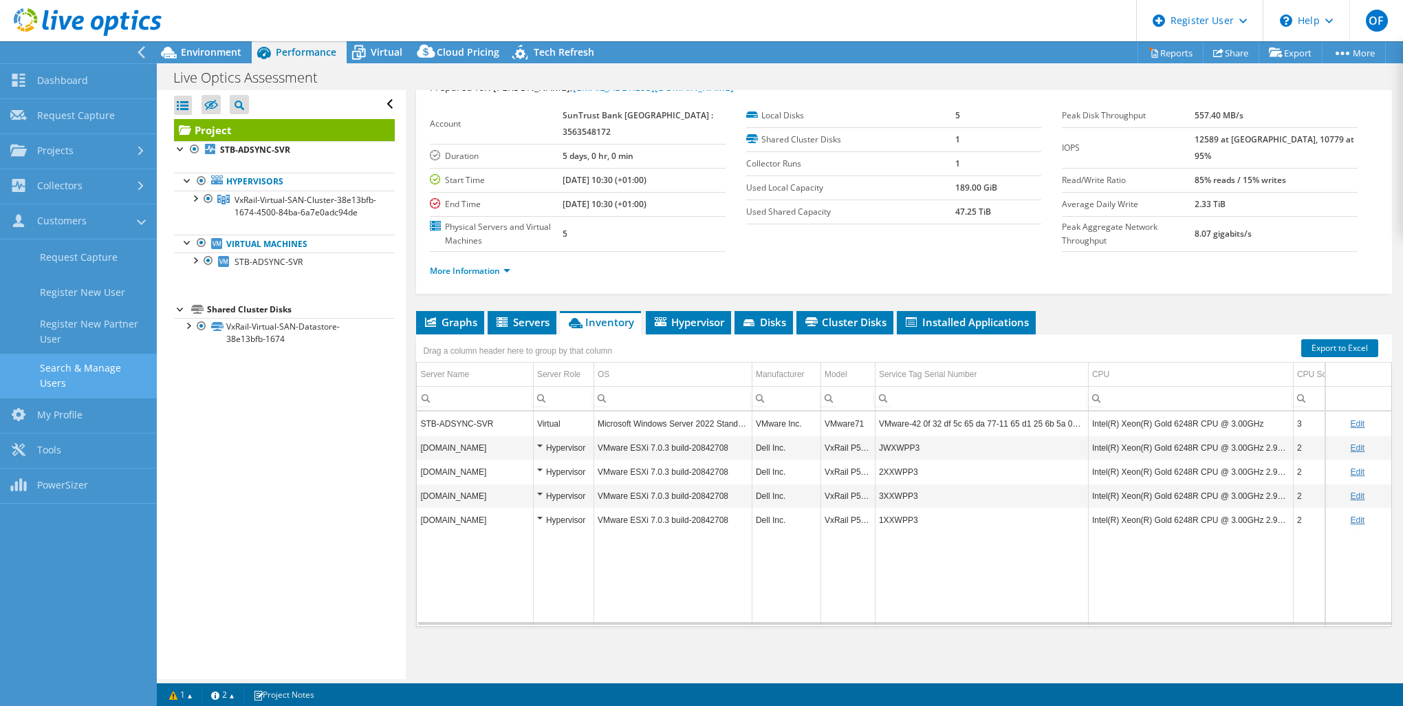
click at [86, 367] on link "Search & Manage Users" at bounding box center [78, 376] width 157 height 44
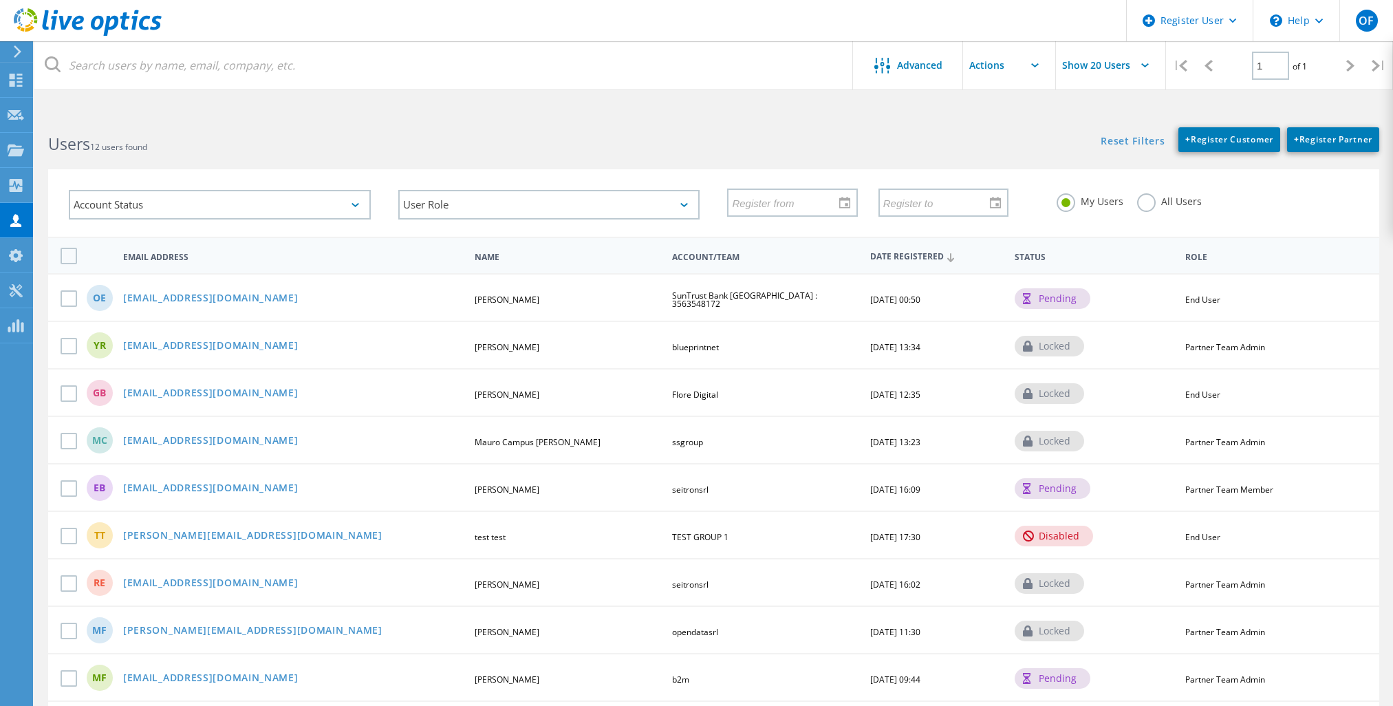
drag, startPoint x: 310, startPoint y: 304, endPoint x: 138, endPoint y: 313, distance: 172.9
click at [138, 313] on div "OE [EMAIL_ADDRESS][DOMAIN_NAME] [PERSON_NAME] SunTrust Bank [GEOGRAPHIC_DATA] :…" at bounding box center [713, 296] width 1331 height 47
click at [244, 298] on link "[EMAIL_ADDRESS][DOMAIN_NAME]" at bounding box center [210, 299] width 175 height 12
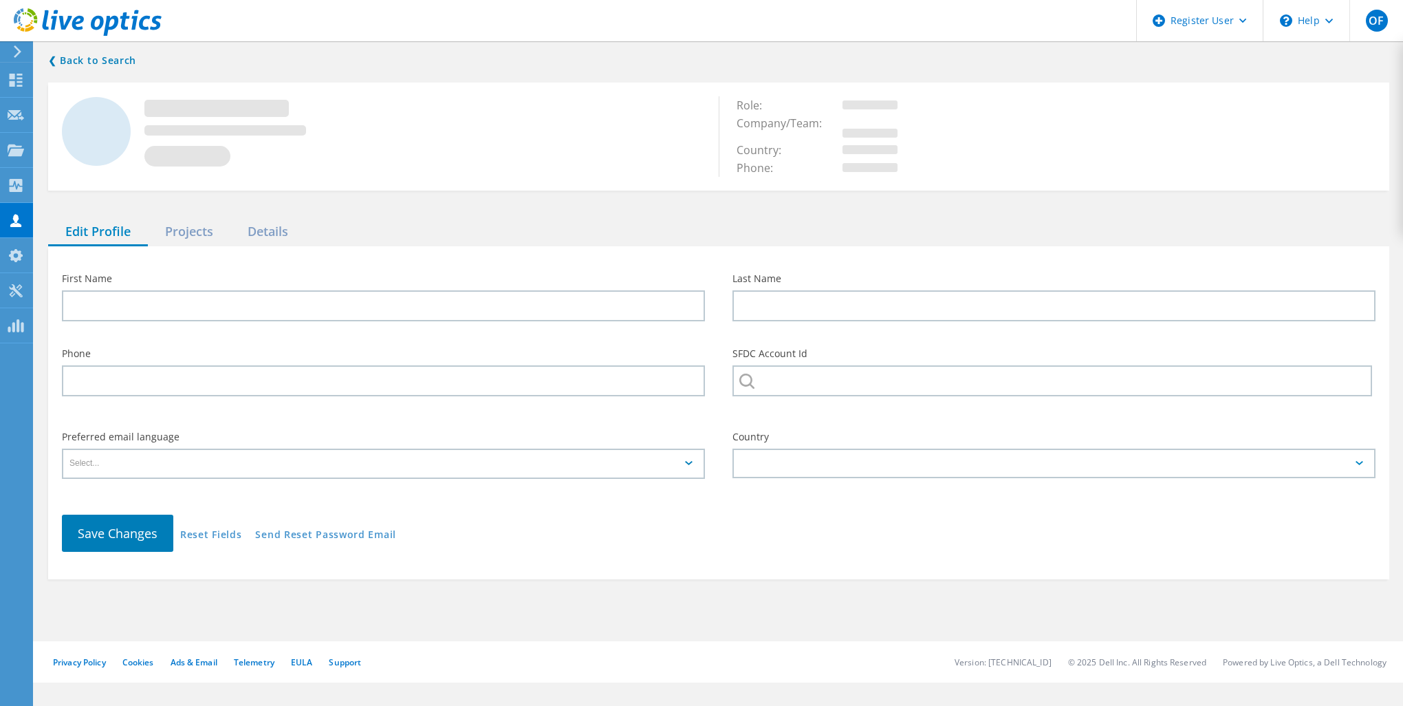
type input "Ovie"
type input "Eruteya"
type input "SunTrust Bank [GEOGRAPHIC_DATA] : 3563548172"
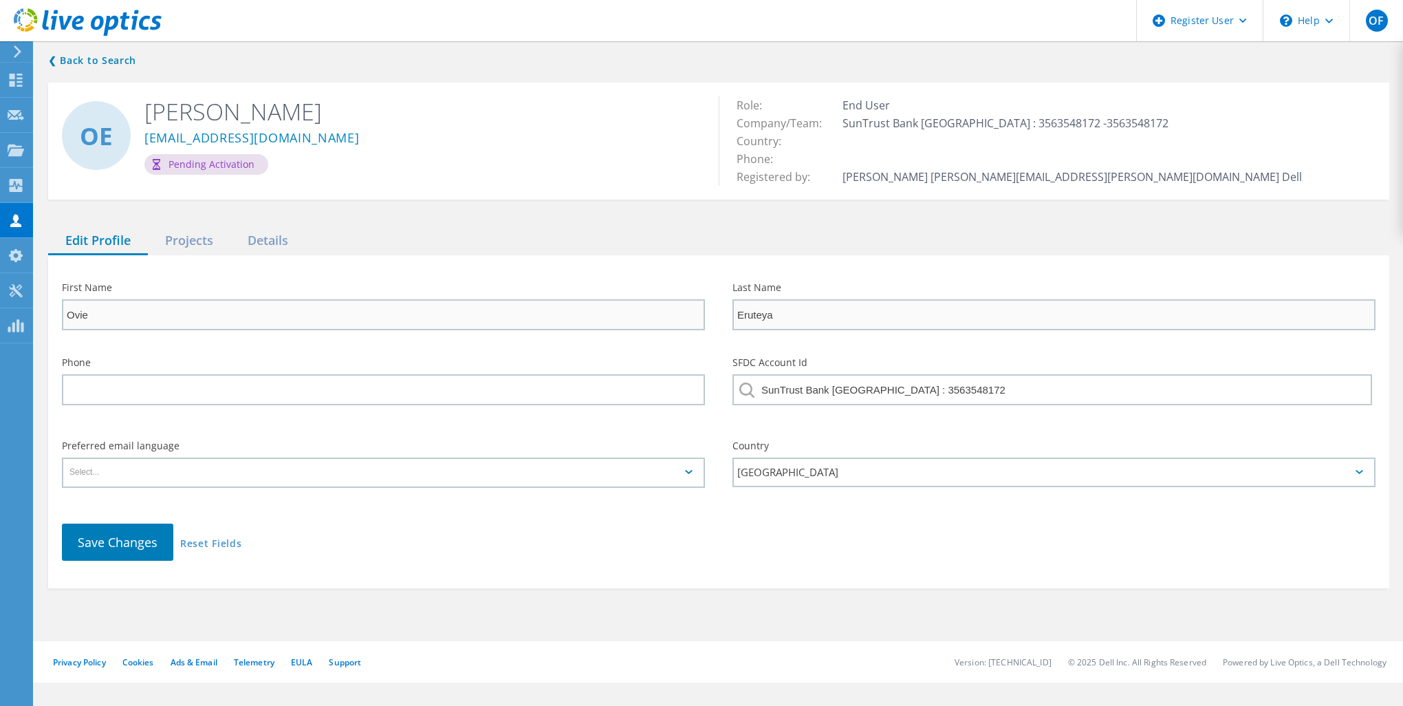
click at [202, 162] on div "Pending Activation" at bounding box center [206, 164] width 124 height 21
click at [197, 228] on div "Projects" at bounding box center [189, 241] width 83 height 28
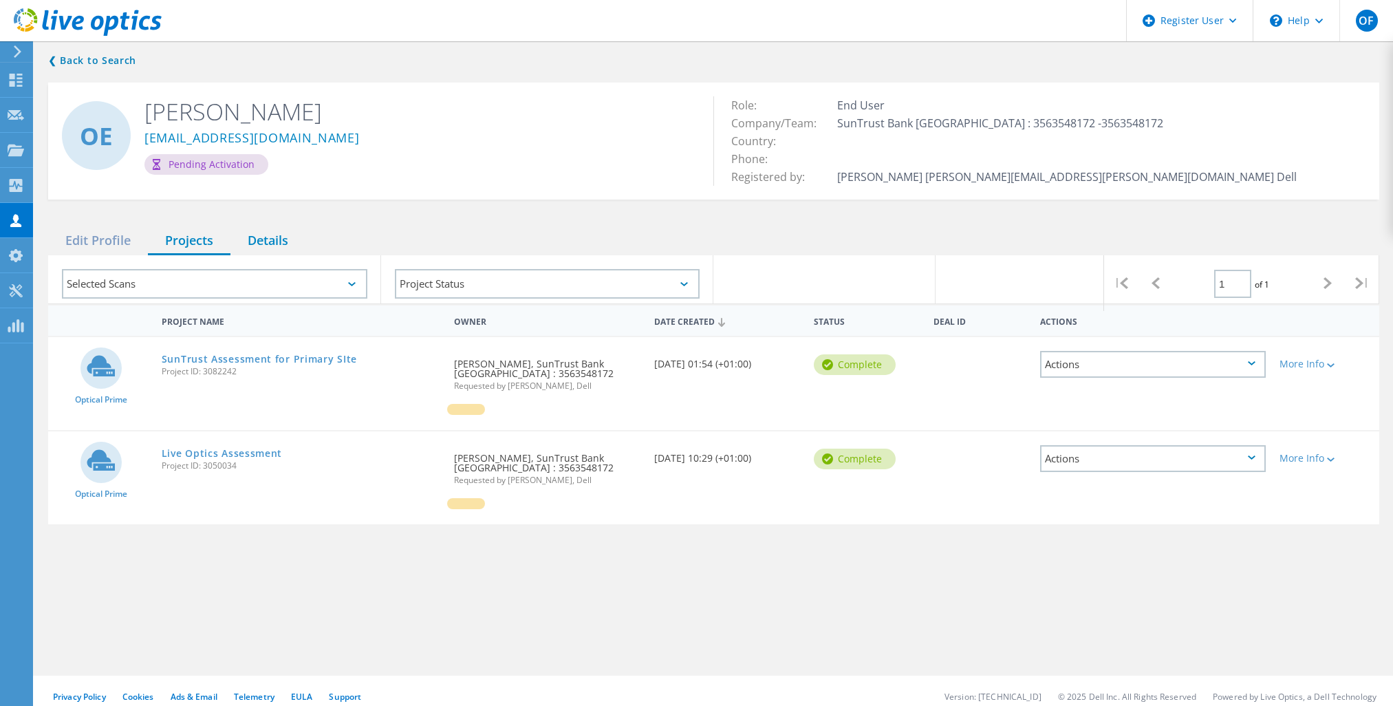
click at [269, 244] on div "Details" at bounding box center [267, 241] width 75 height 28
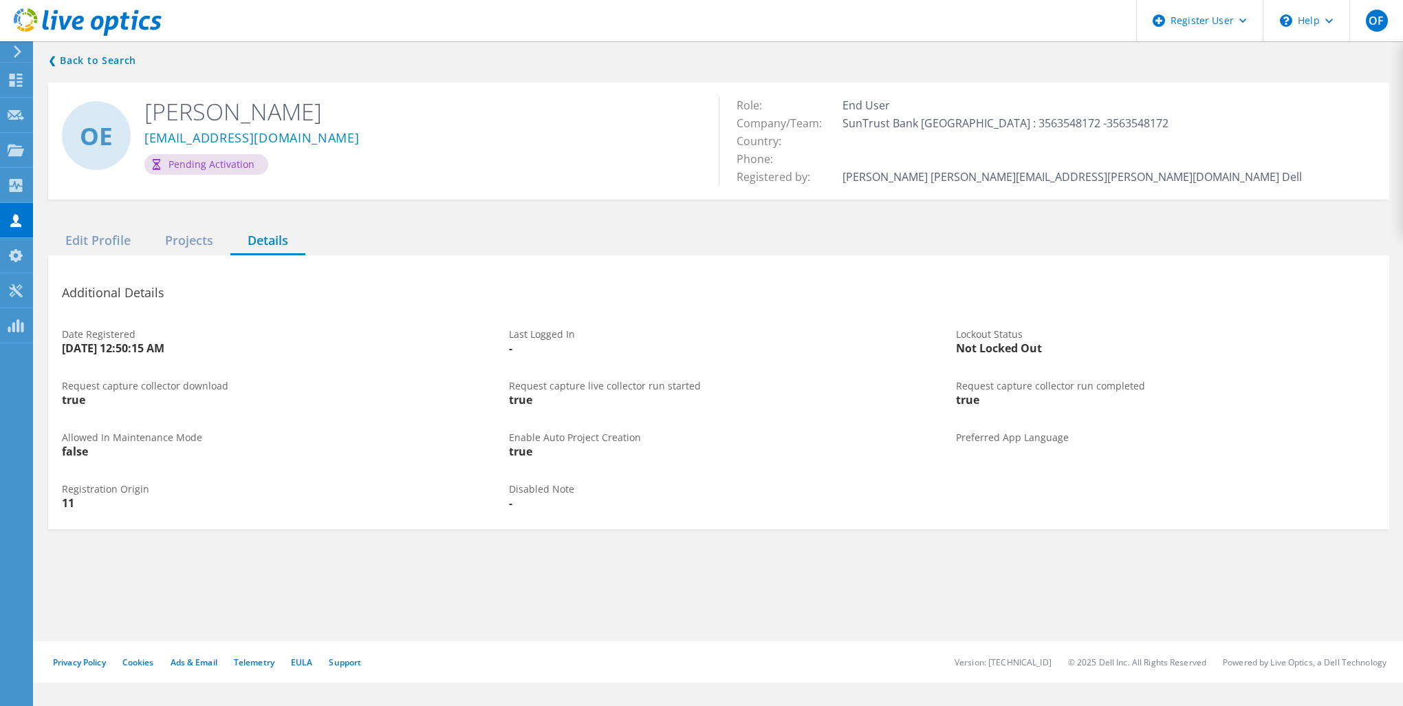
click at [171, 171] on div "Pending Activation" at bounding box center [206, 164] width 124 height 21
click at [165, 166] on div "Pending Activation" at bounding box center [206, 164] width 124 height 21
click at [158, 164] on icon at bounding box center [157, 164] width 8 height 11
click at [119, 233] on div "Edit Profile" at bounding box center [98, 241] width 100 height 28
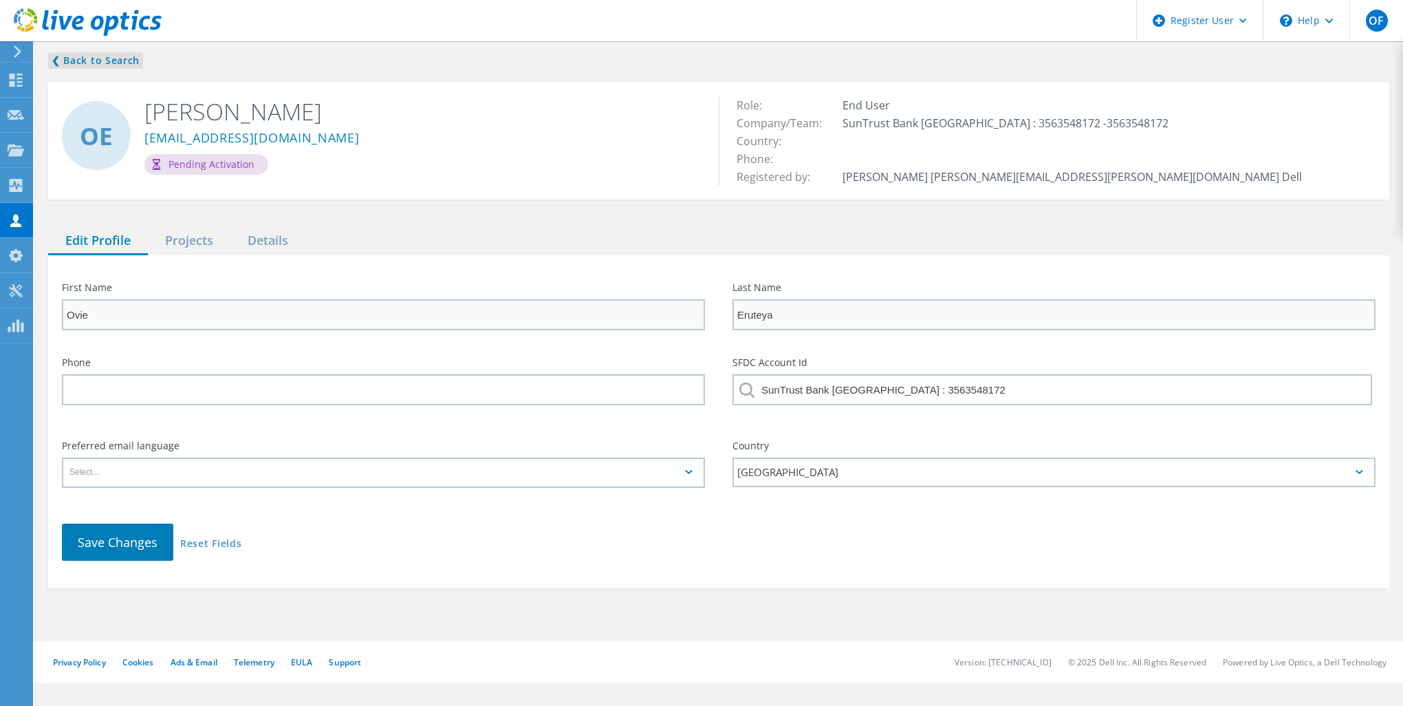
click at [96, 60] on link "❮ Back to Search" at bounding box center [95, 60] width 95 height 17
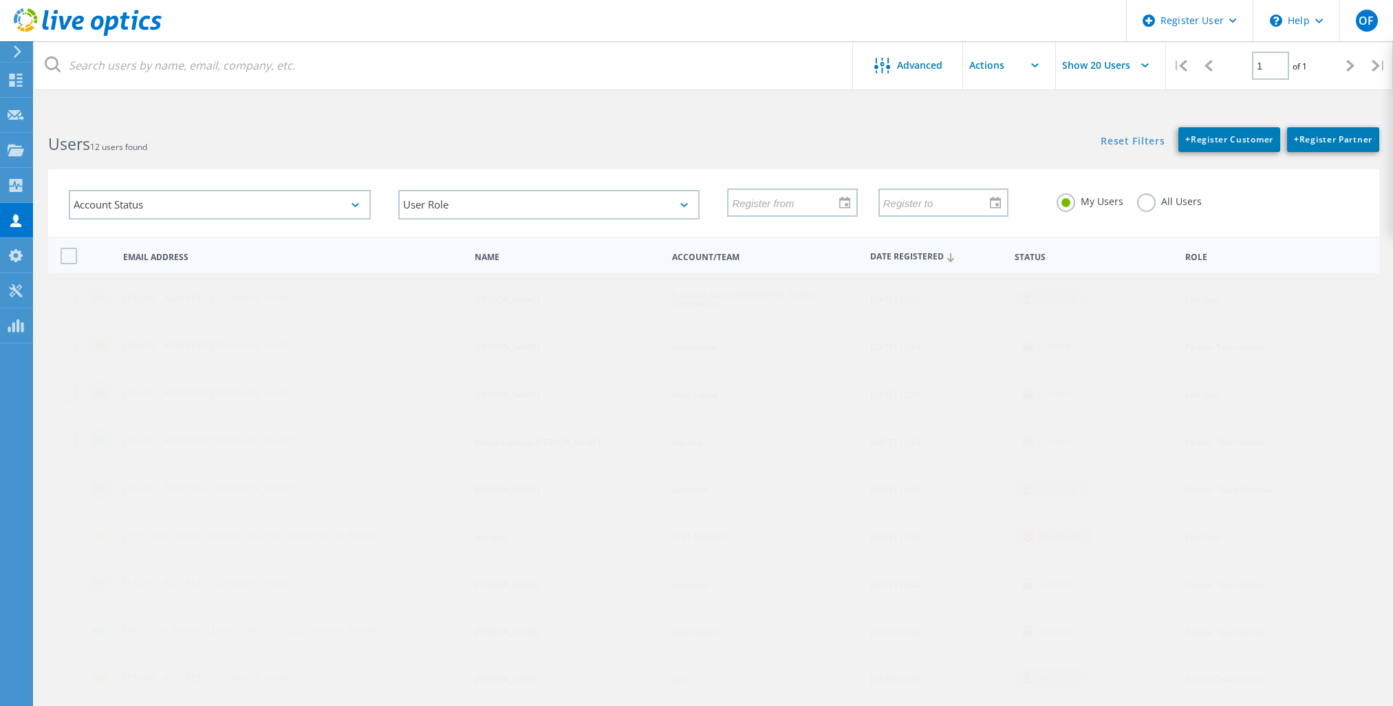
click at [1040, 532] on div "disabled" at bounding box center [1054, 536] width 78 height 21
click at [689, 124] on div "Users 12 users found" at bounding box center [373, 132] width 679 height 36
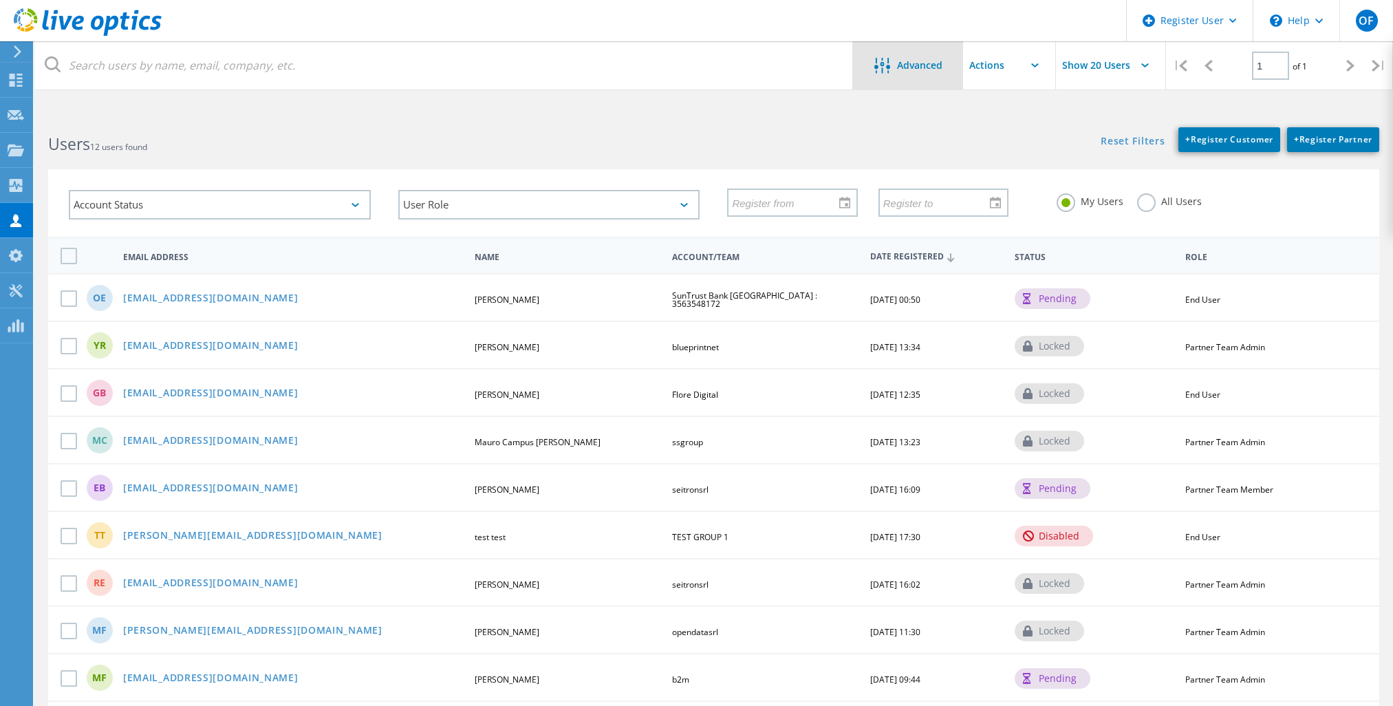
click at [916, 61] on span "Advanced" at bounding box center [919, 66] width 45 height 10
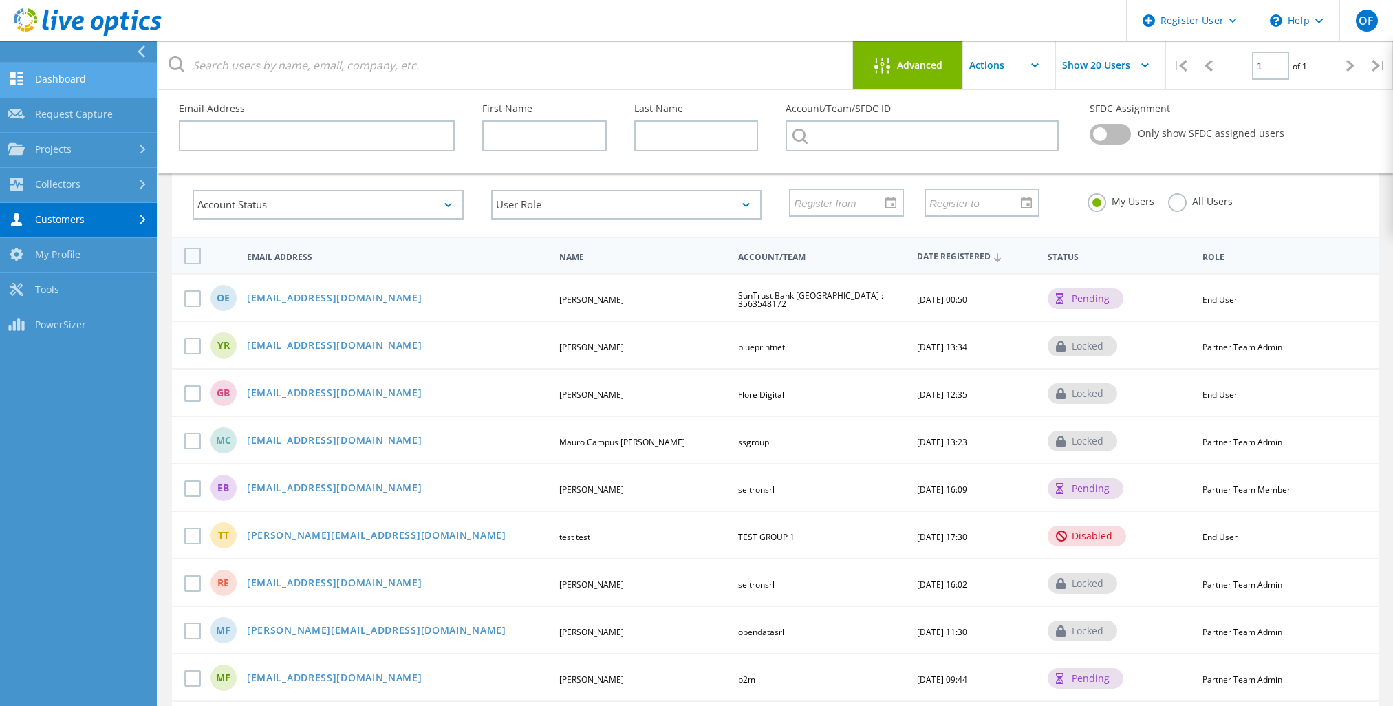
click at [44, 73] on link "Dashboard" at bounding box center [78, 80] width 157 height 35
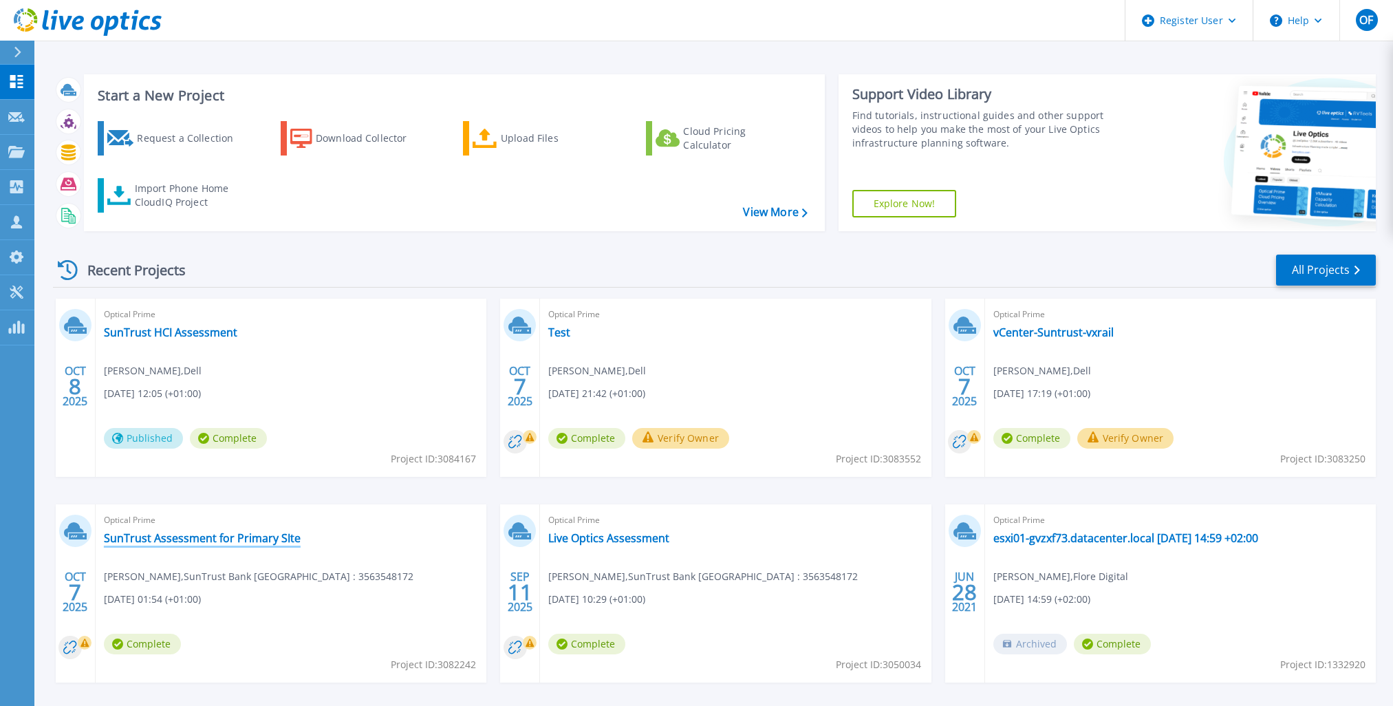
click at [256, 539] on link "SunTrust Assessment for Primary SIte" at bounding box center [202, 538] width 197 height 14
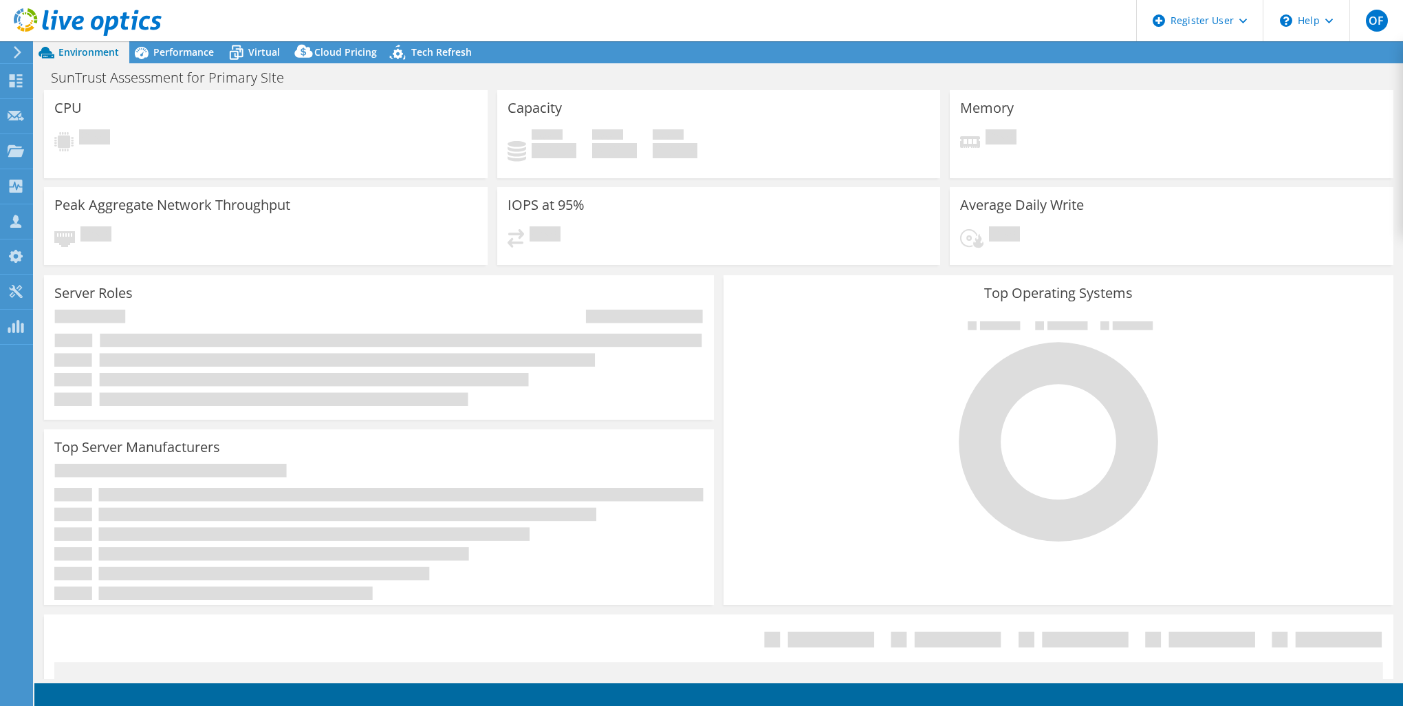
select select "USD"
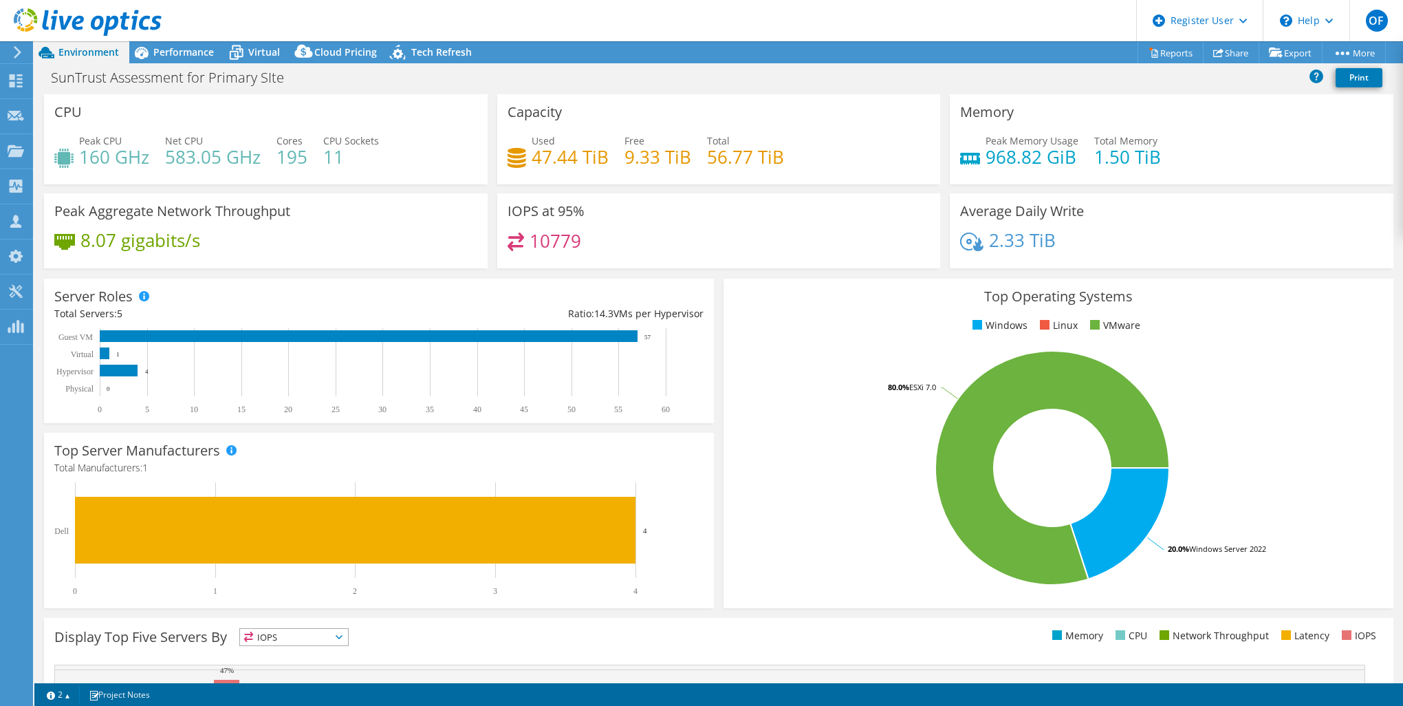
scroll to position [206, 0]
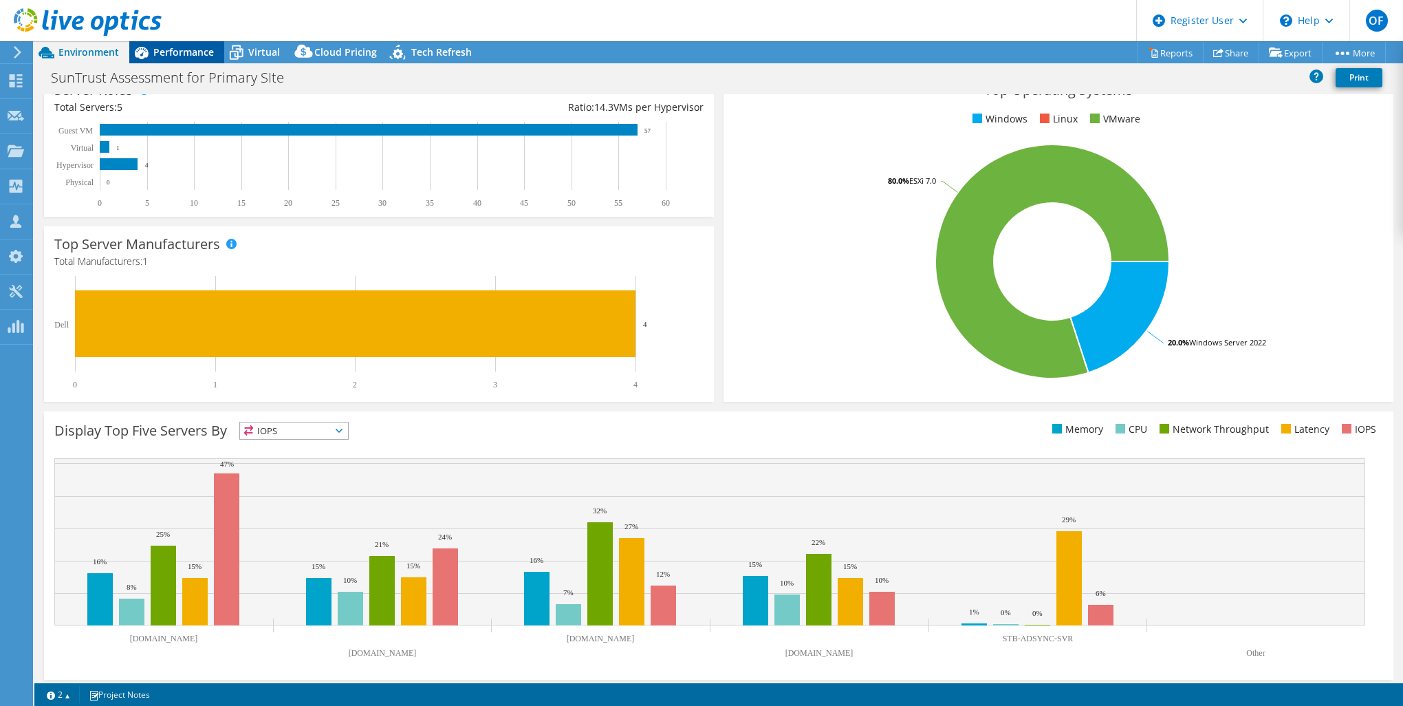
click at [162, 43] on div "Performance" at bounding box center [176, 52] width 95 height 22
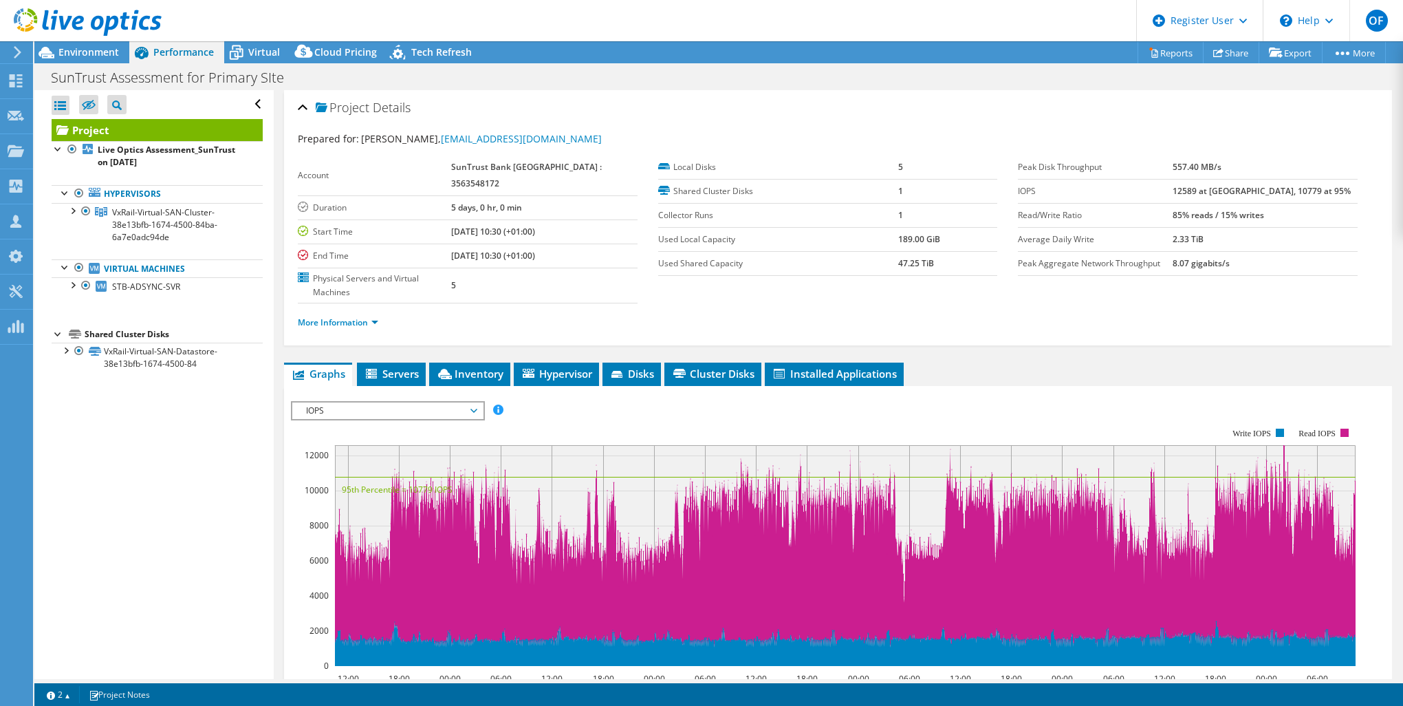
scroll to position [0, 0]
click at [352, 316] on link "More Information" at bounding box center [338, 322] width 80 height 12
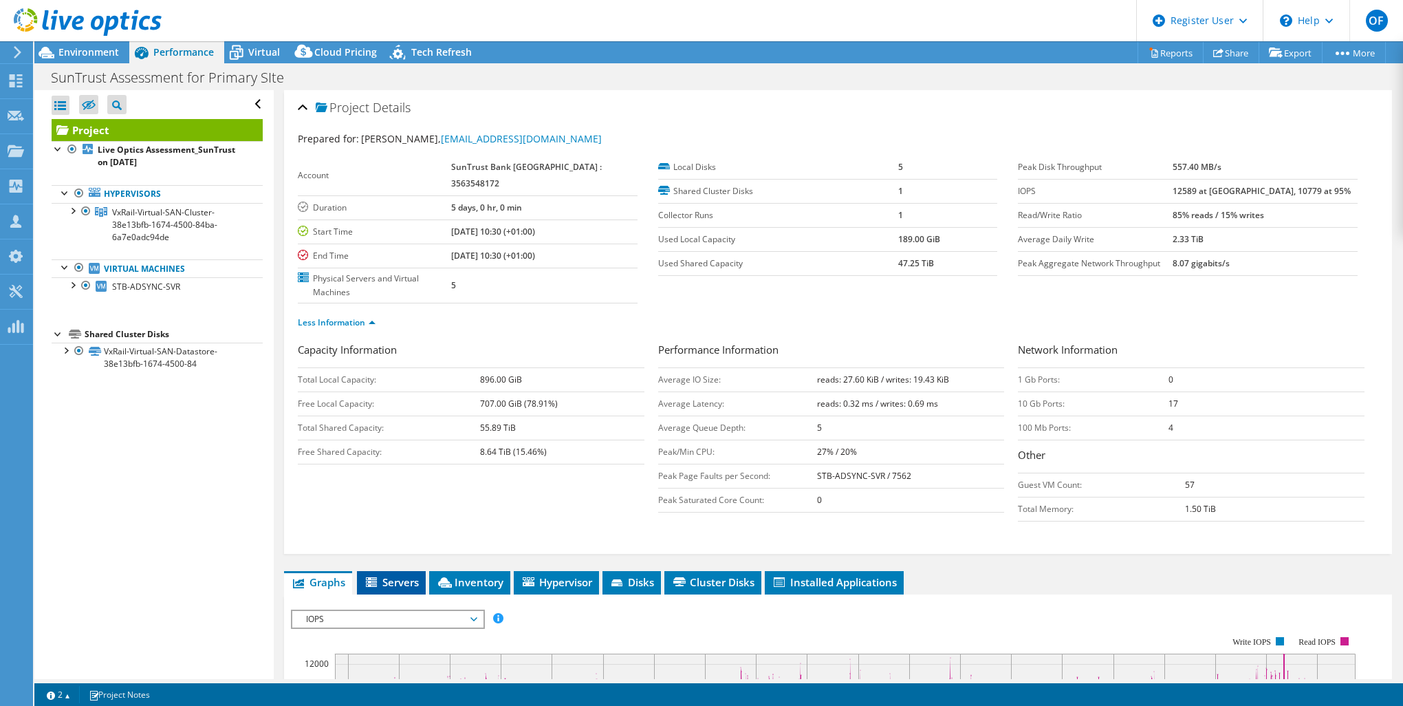
click at [375, 575] on span "Servers" at bounding box center [391, 582] width 55 height 14
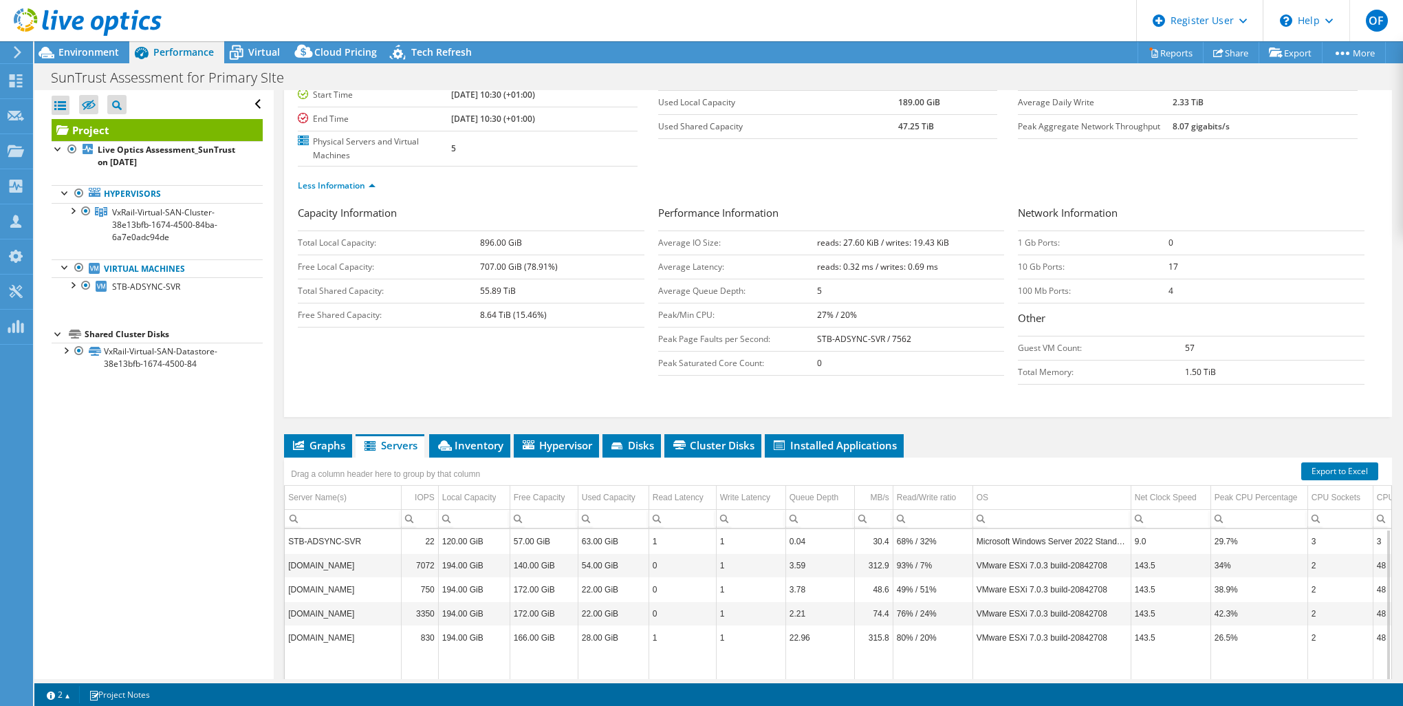
scroll to position [26, 0]
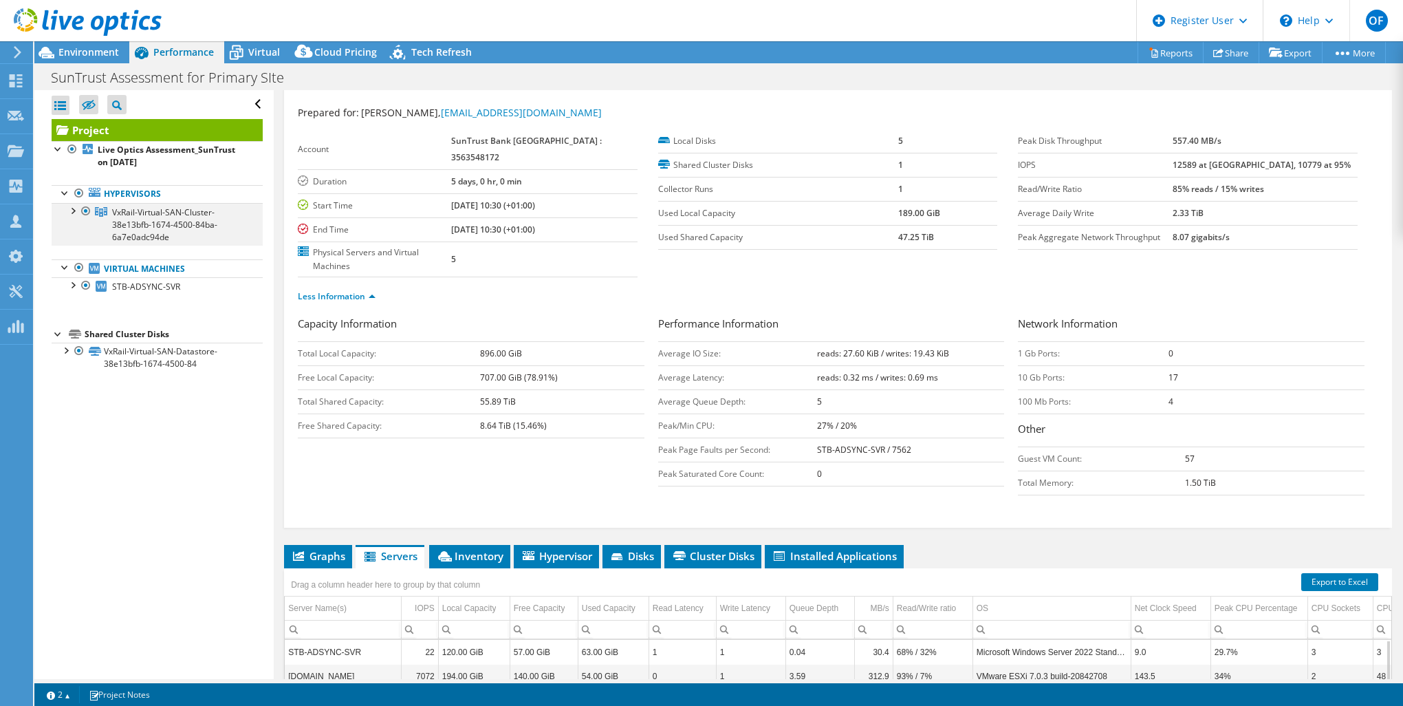
click at [72, 211] on div at bounding box center [72, 210] width 14 height 14
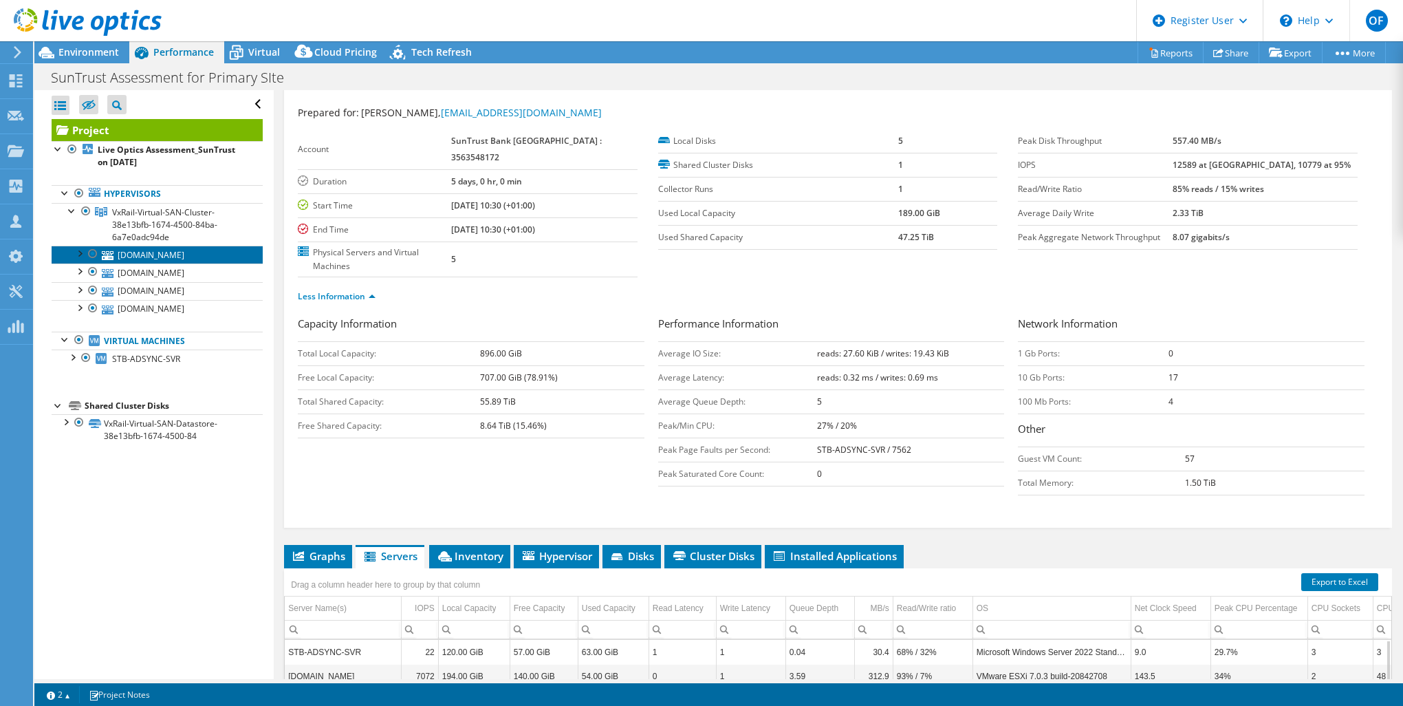
click at [162, 261] on link "[DOMAIN_NAME]" at bounding box center [157, 255] width 211 height 18
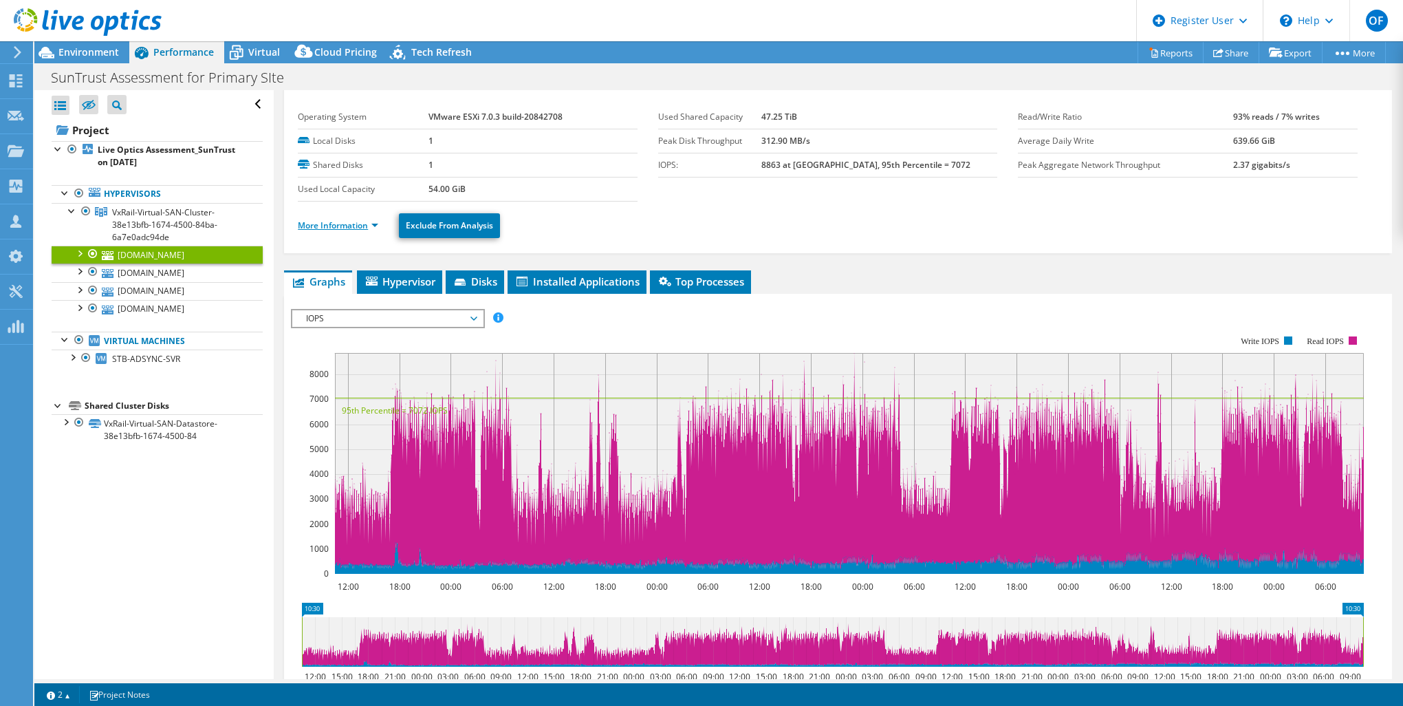
click at [352, 230] on link "More Information" at bounding box center [338, 225] width 80 height 12
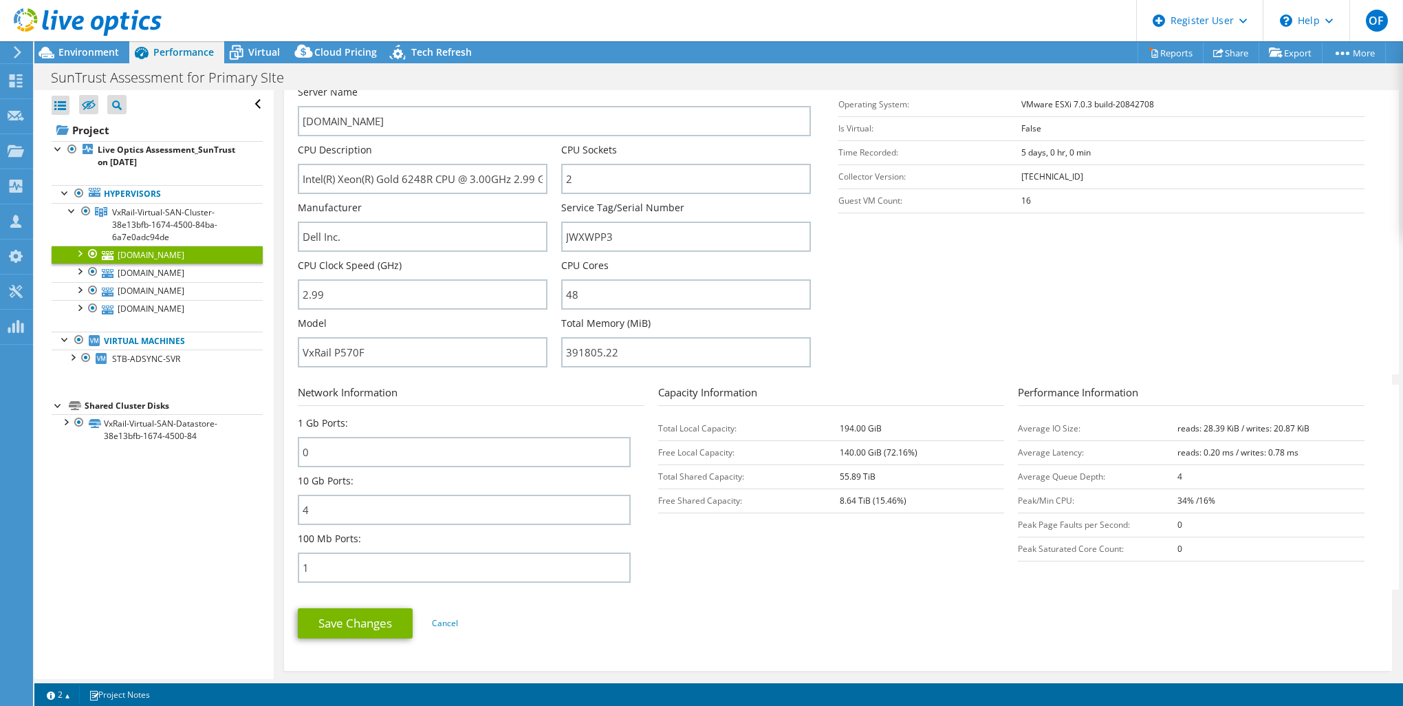
scroll to position [0, 0]
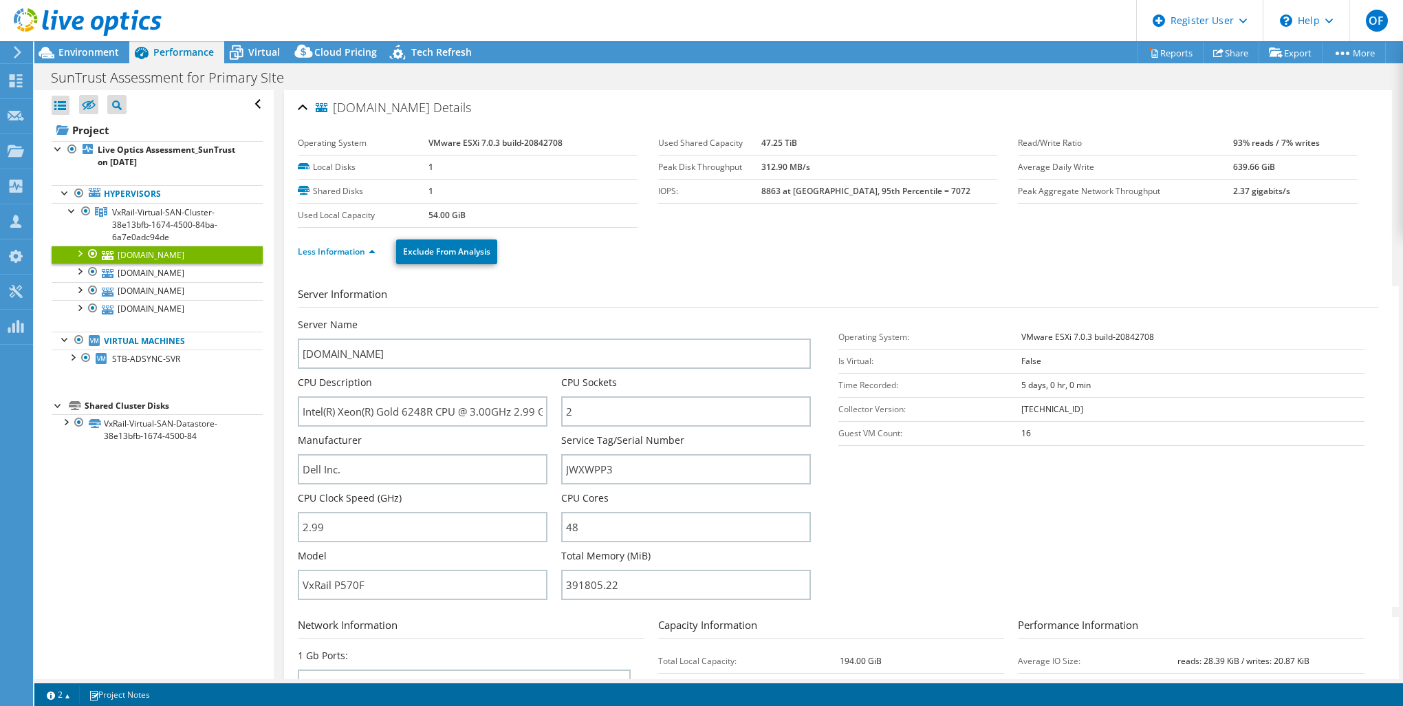
drag, startPoint x: 591, startPoint y: 142, endPoint x: 420, endPoint y: 150, distance: 170.8
click at [420, 150] on tr "Operating System VMware ESXi 7.0.3 build-20842708" at bounding box center [468, 143] width 340 height 24
copy tr "VMware ESXi 7.0.3 build-20842708"
click at [128, 358] on span "STB-ADSYNC-SVR" at bounding box center [146, 359] width 68 height 12
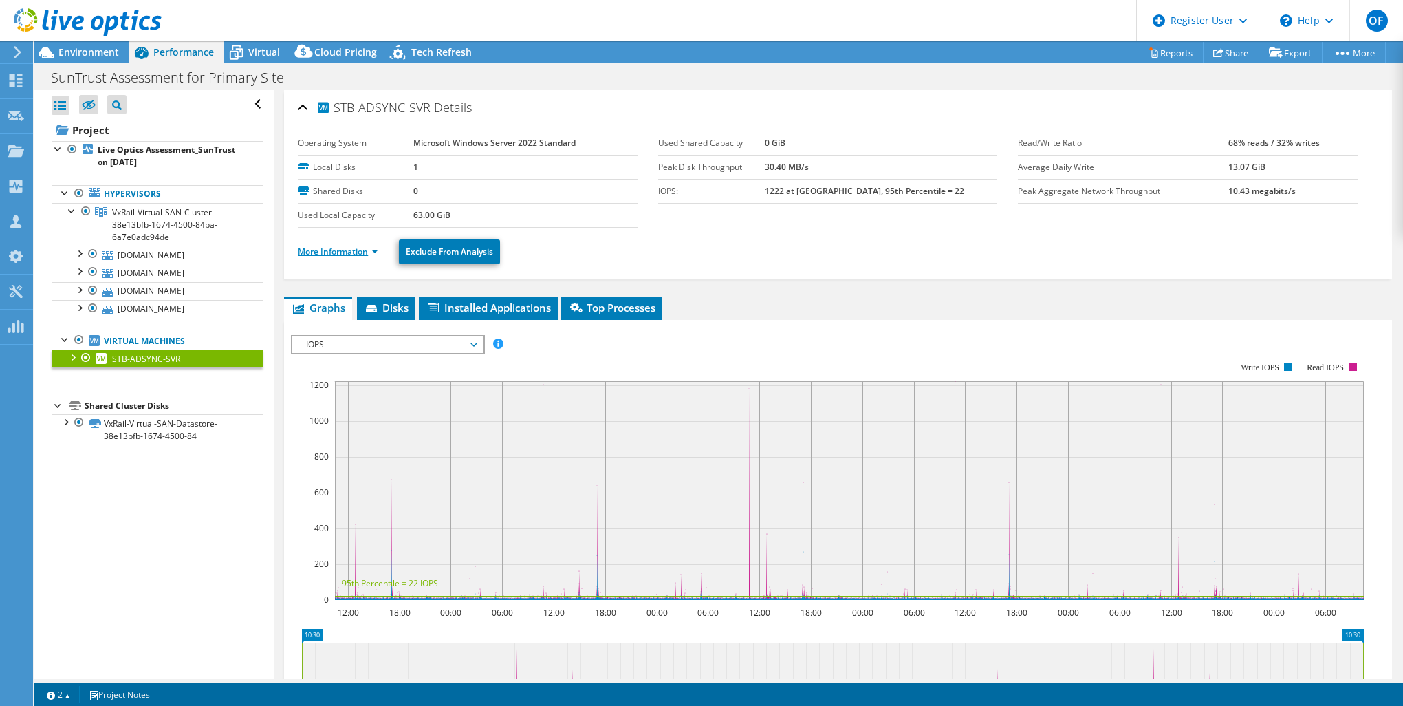
click at [372, 251] on link "More Information" at bounding box center [338, 252] width 80 height 12
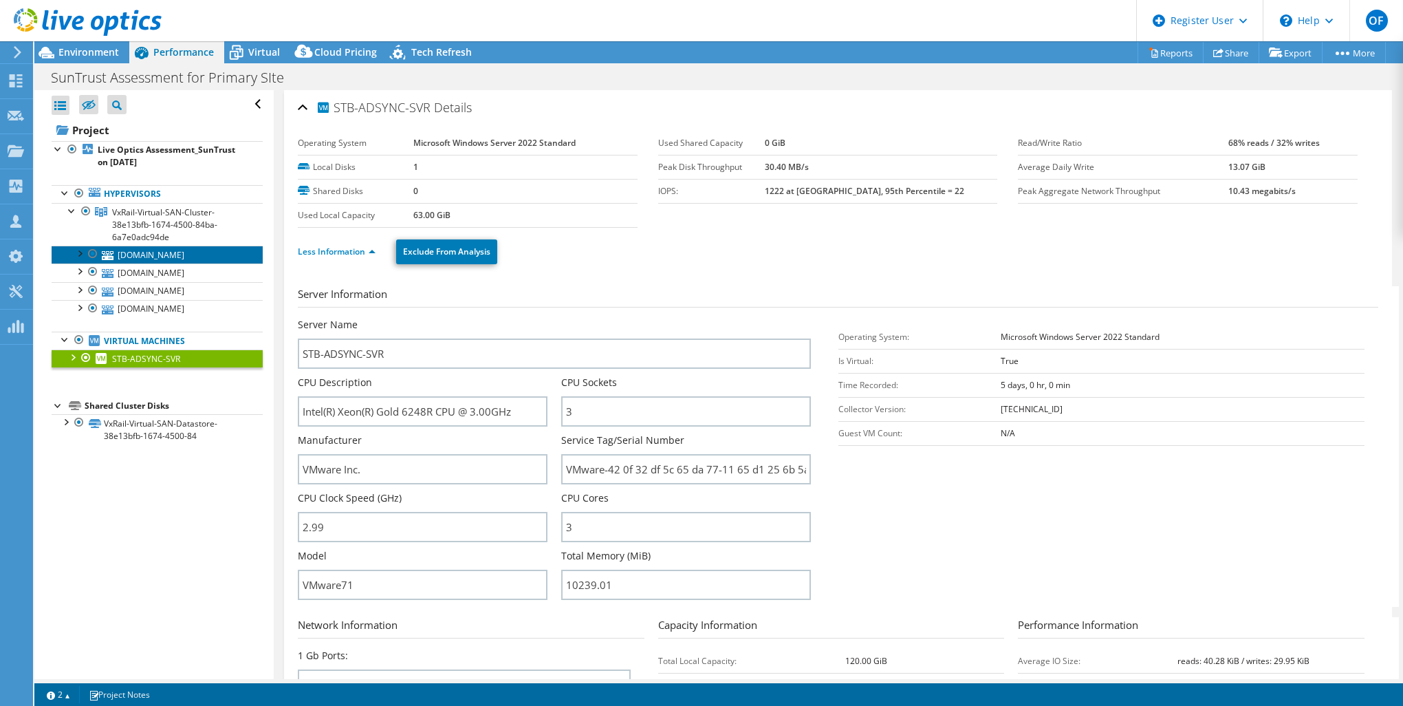
click at [169, 261] on link "[DOMAIN_NAME]" at bounding box center [157, 255] width 211 height 18
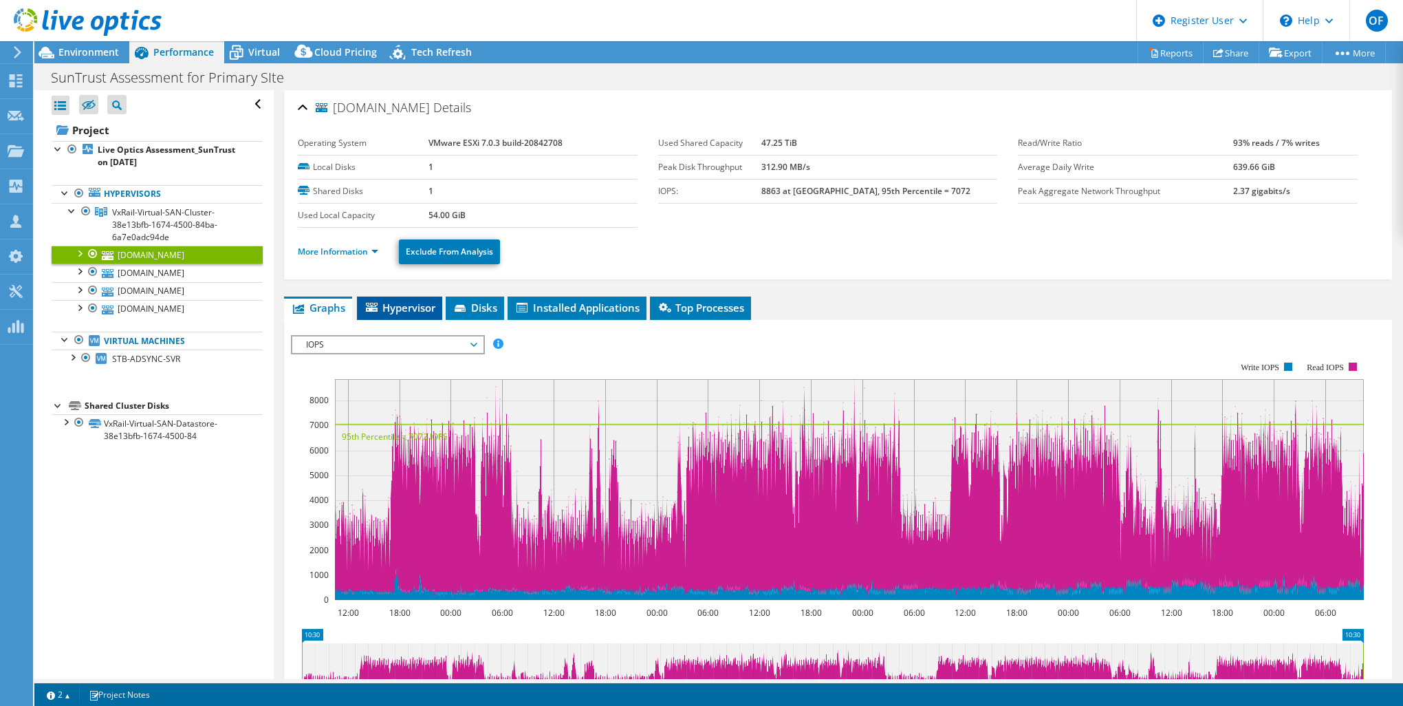
click at [379, 303] on span "Hypervisor" at bounding box center [400, 308] width 72 height 14
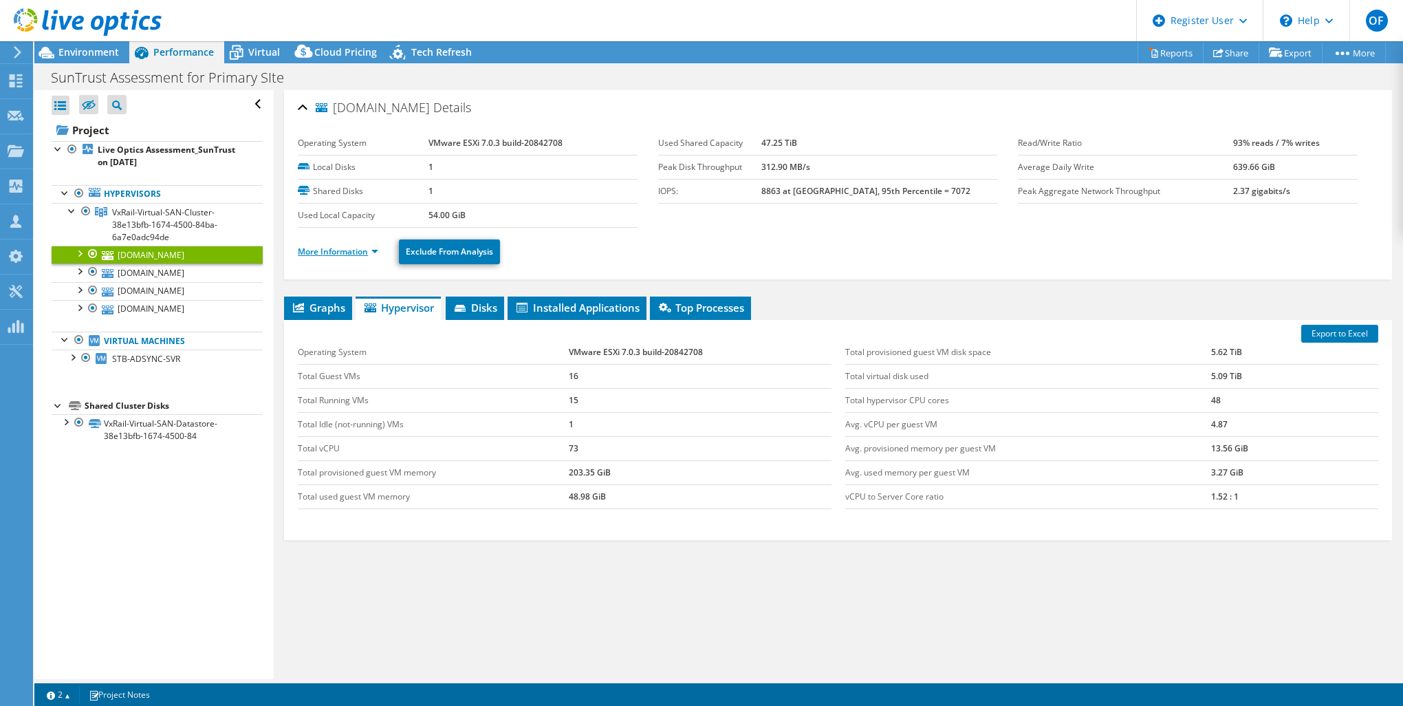
click at [352, 249] on link "More Information" at bounding box center [338, 252] width 80 height 12
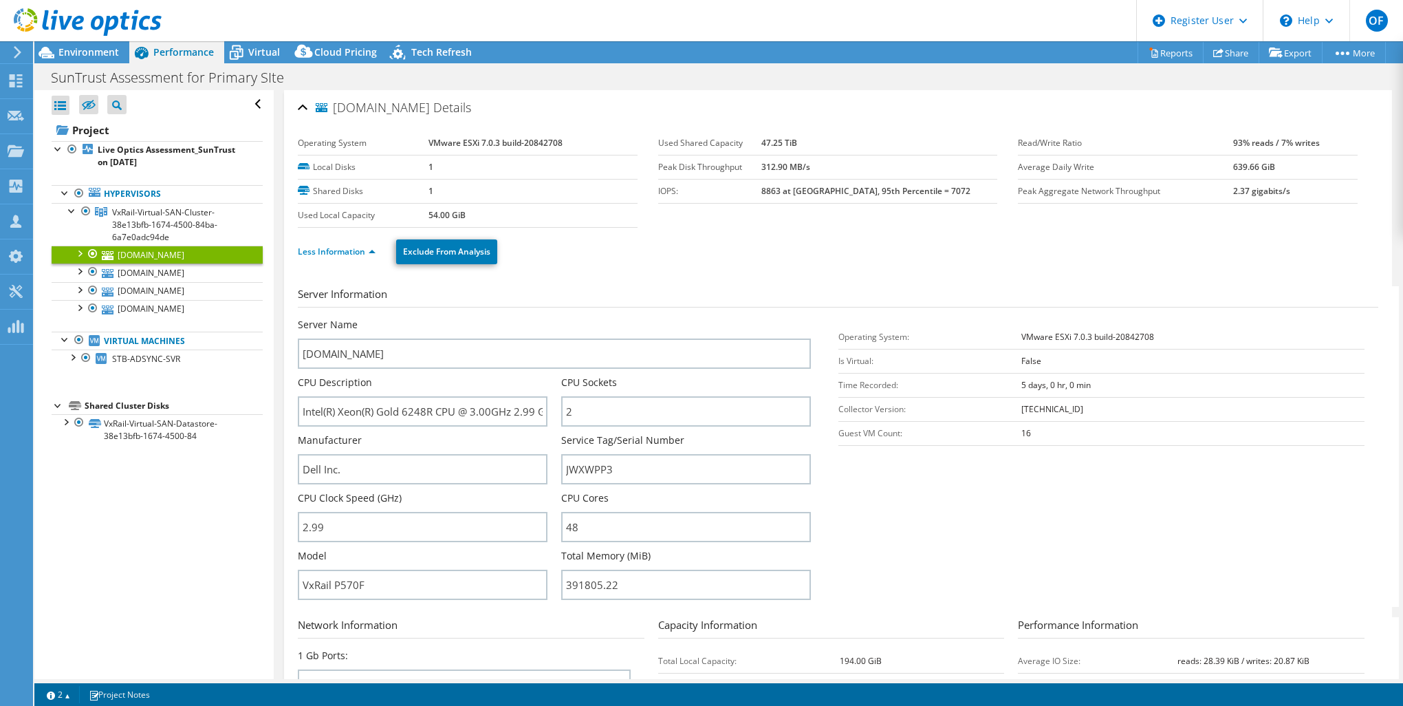
click at [336, 245] on li "Less Information" at bounding box center [341, 251] width 86 height 15
click at [346, 246] on link "Less Information" at bounding box center [337, 252] width 78 height 12
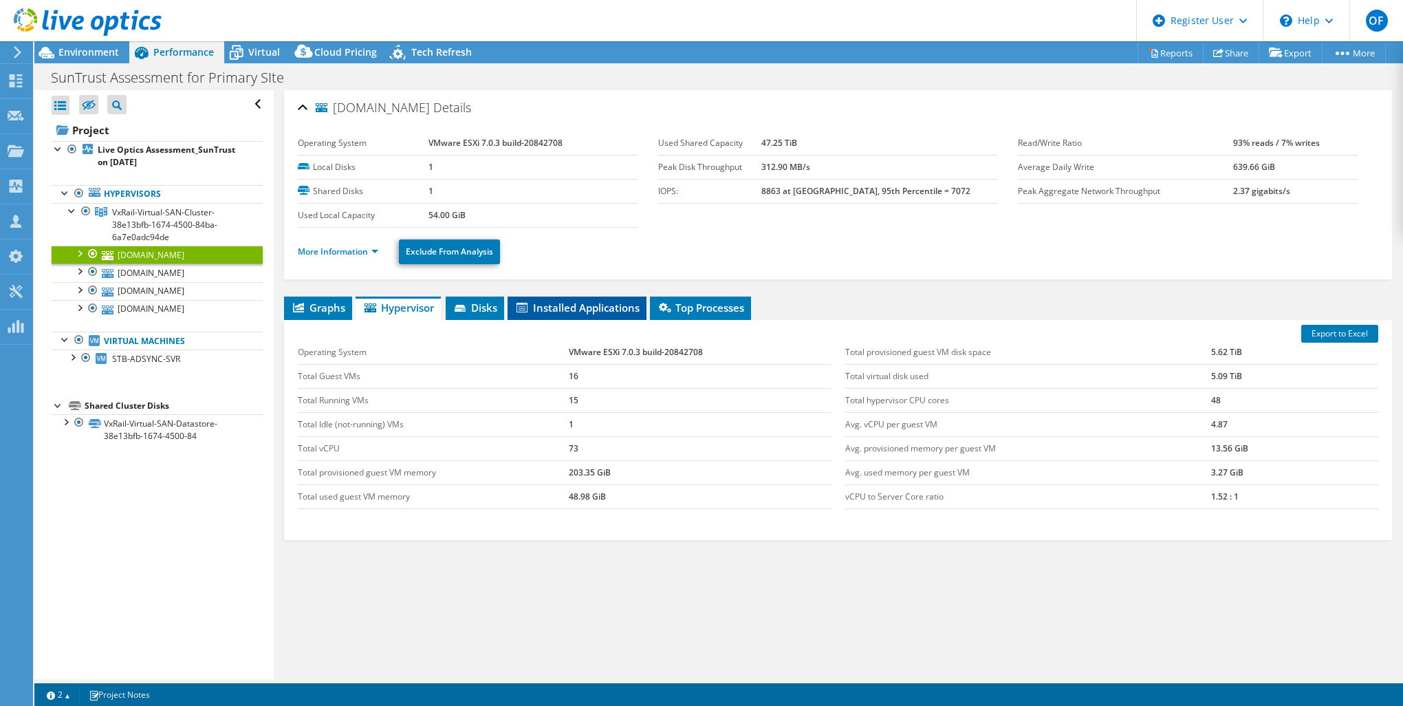
click at [589, 308] on span "Installed Applications" at bounding box center [577, 308] width 125 height 14
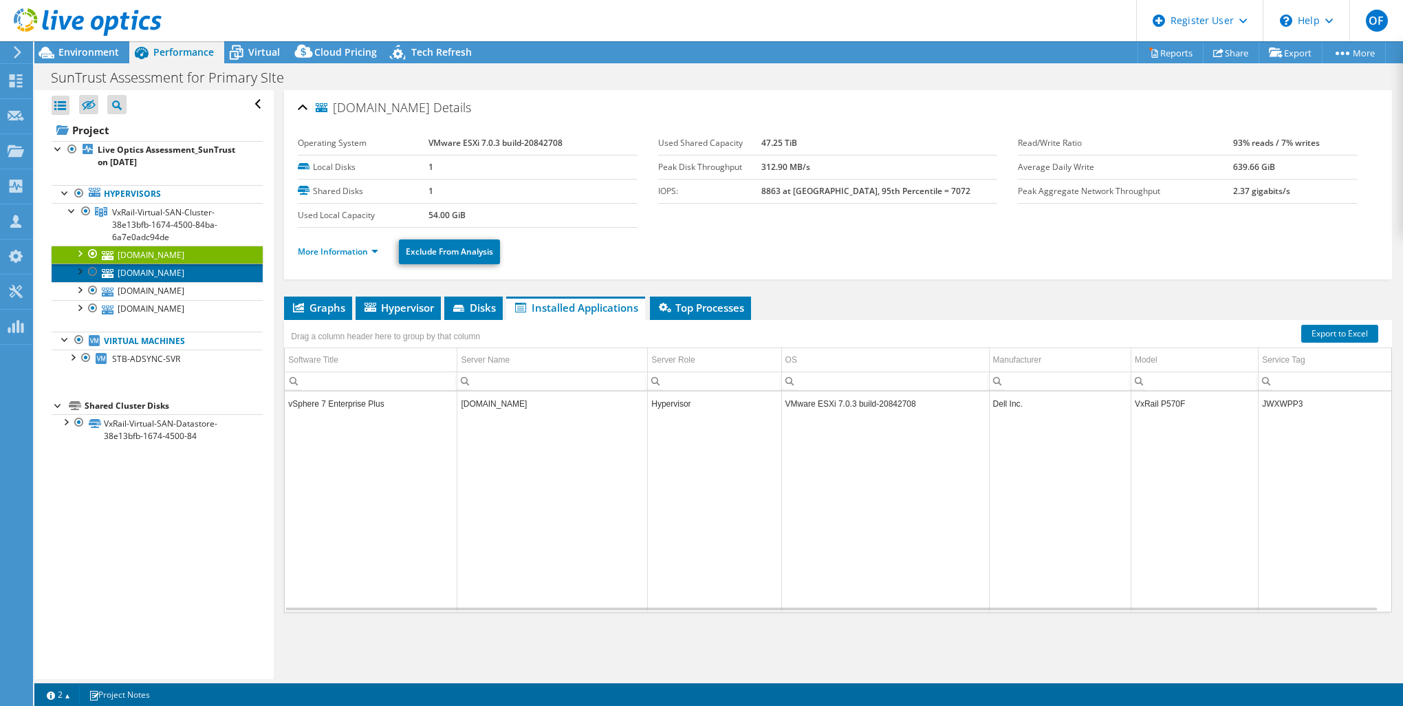
click at [141, 271] on link "[DOMAIN_NAME]" at bounding box center [157, 272] width 211 height 18
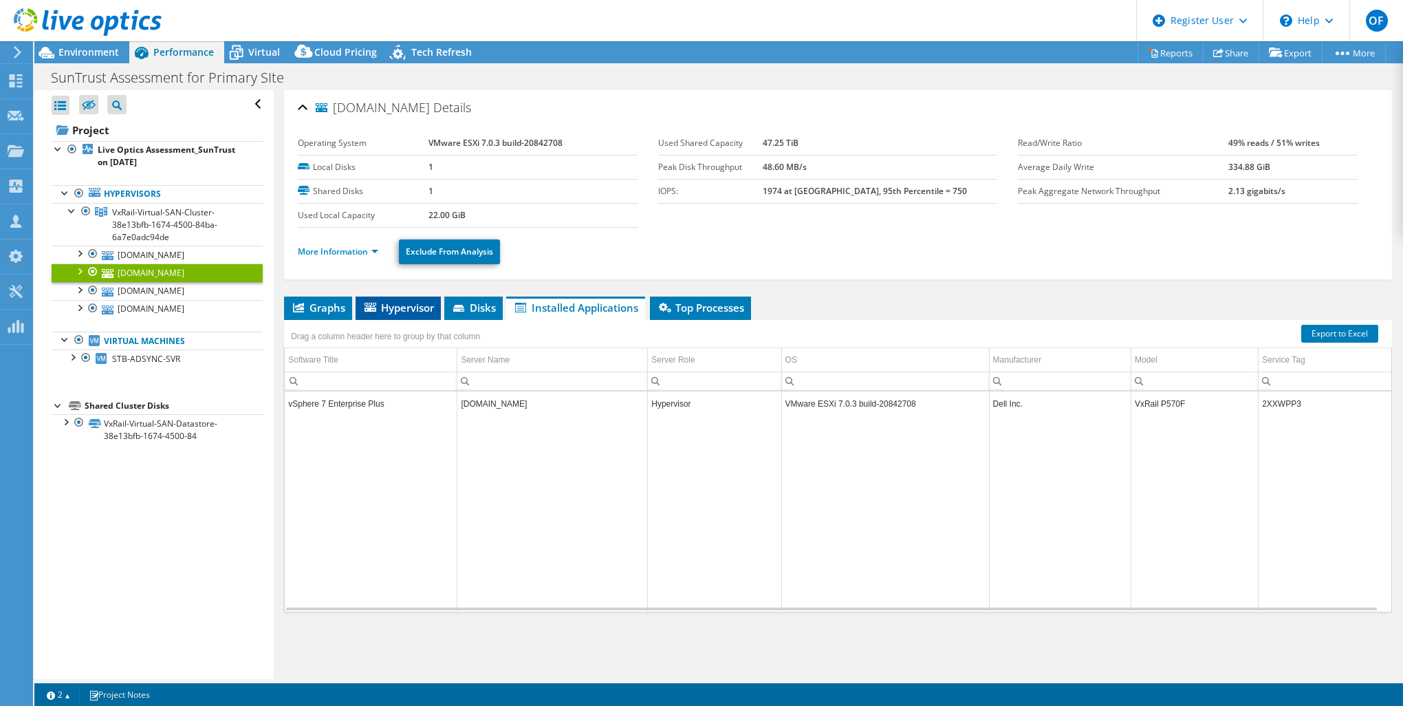
click at [419, 308] on span "Hypervisor" at bounding box center [399, 308] width 72 height 14
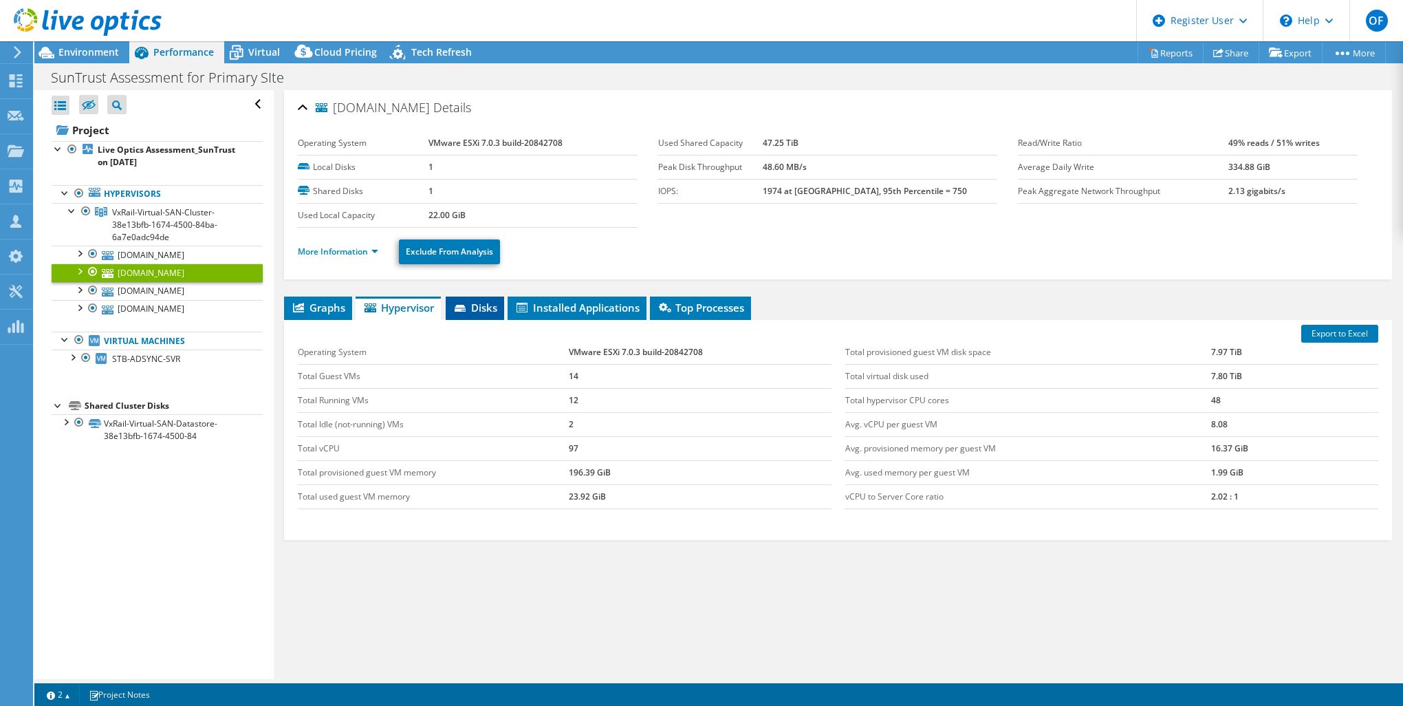
click at [461, 310] on icon at bounding box center [460, 308] width 11 height 7
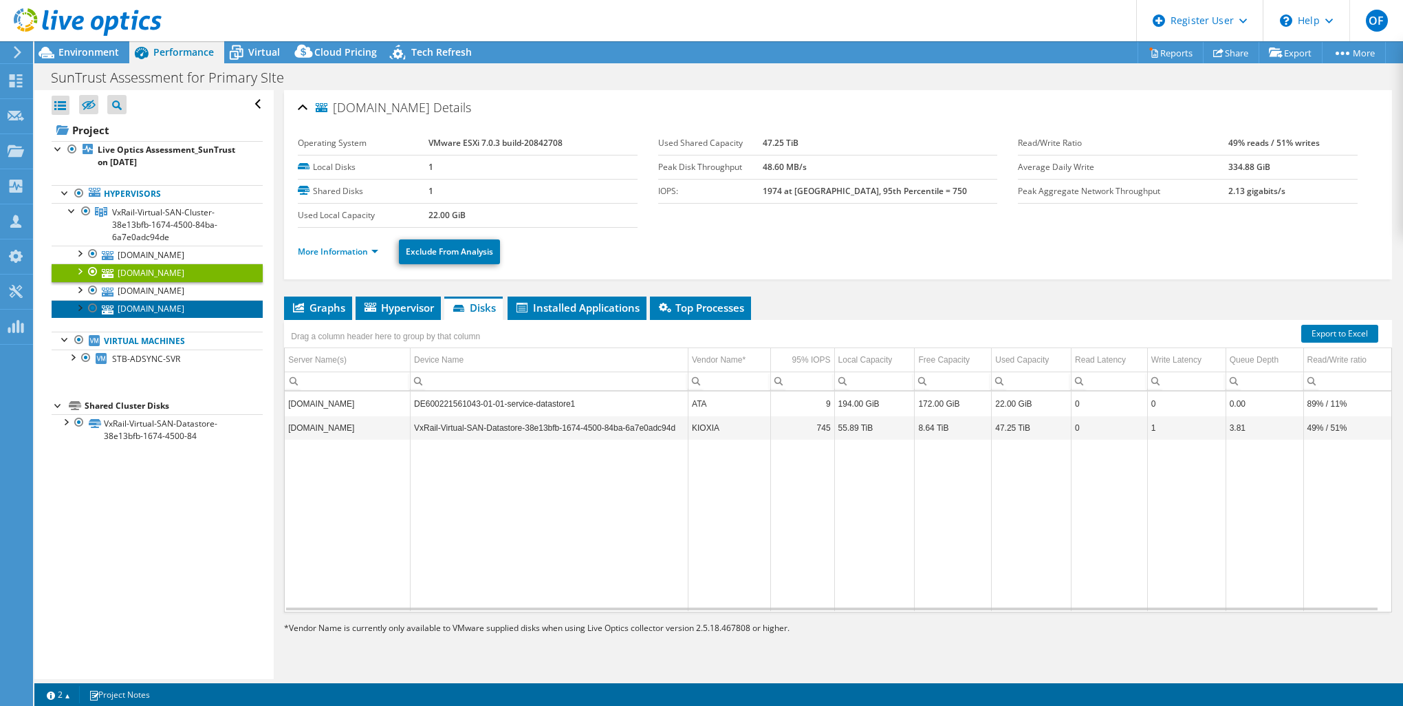
click at [163, 312] on link "[DOMAIN_NAME]" at bounding box center [157, 309] width 211 height 18
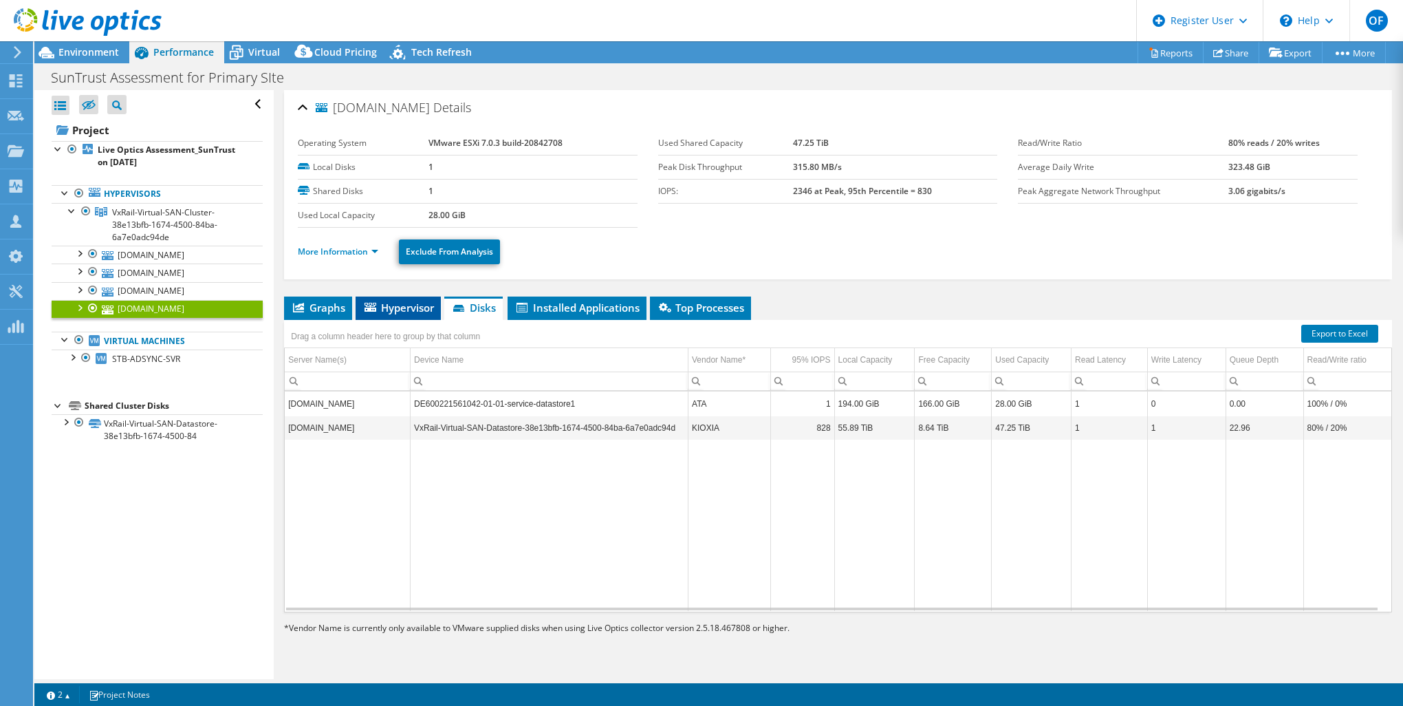
click at [394, 312] on span "Hypervisor" at bounding box center [399, 308] width 72 height 14
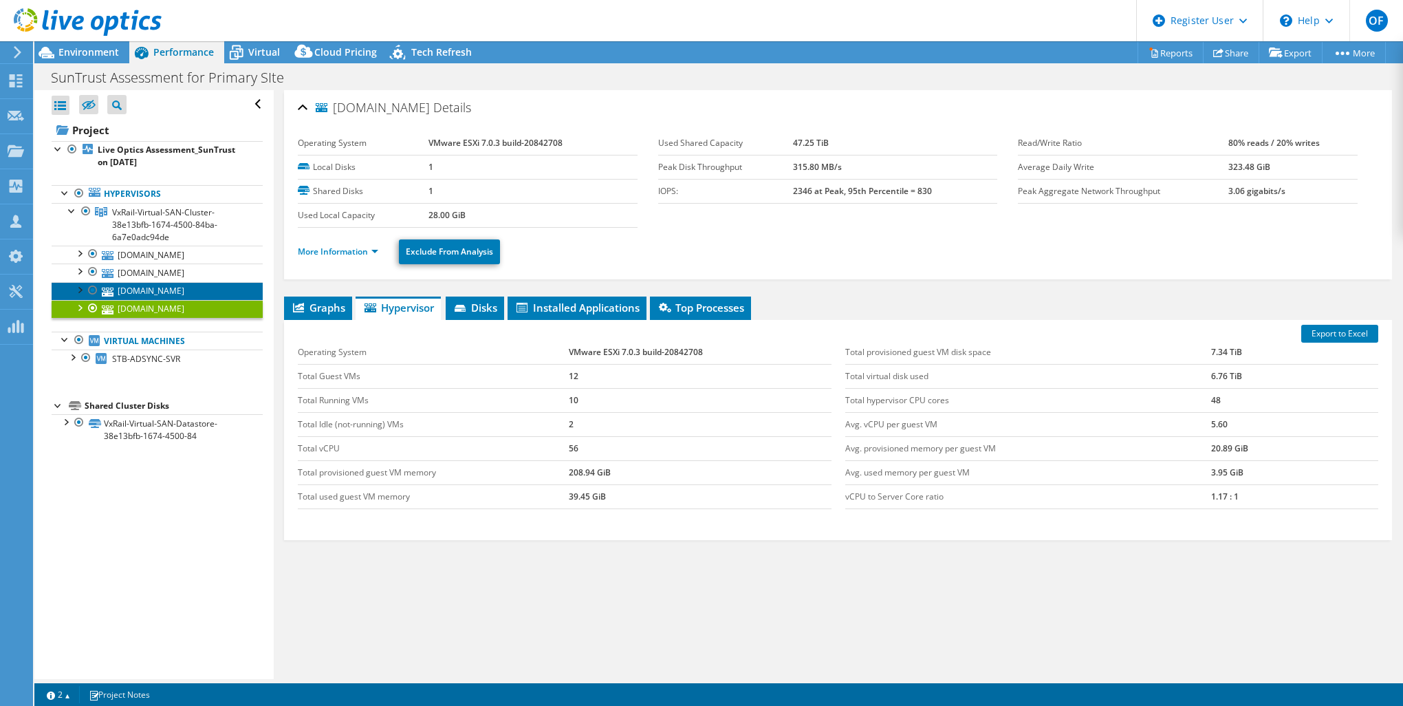
click at [136, 288] on link "[DOMAIN_NAME]" at bounding box center [157, 291] width 211 height 18
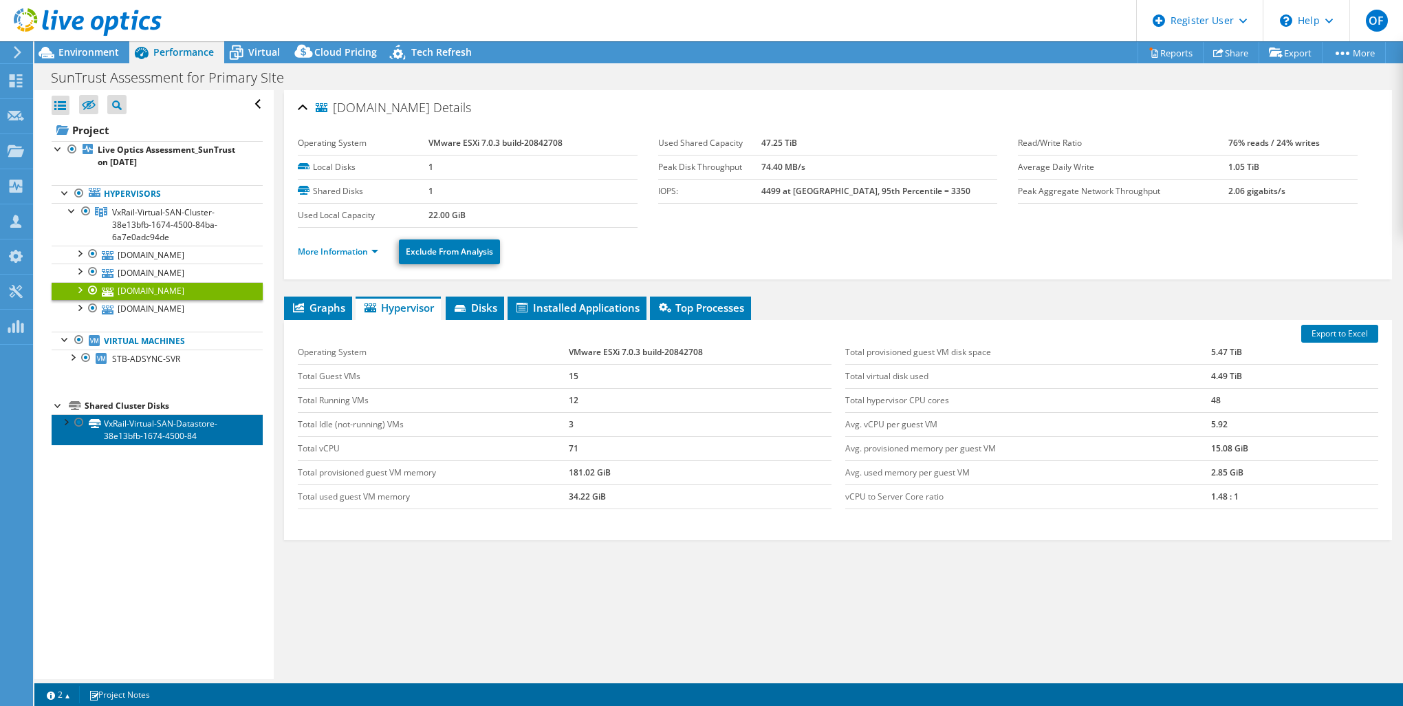
click at [171, 423] on link "VxRail-Virtual-SAN-Datastore-38e13bfb-1674-4500-84" at bounding box center [157, 429] width 211 height 30
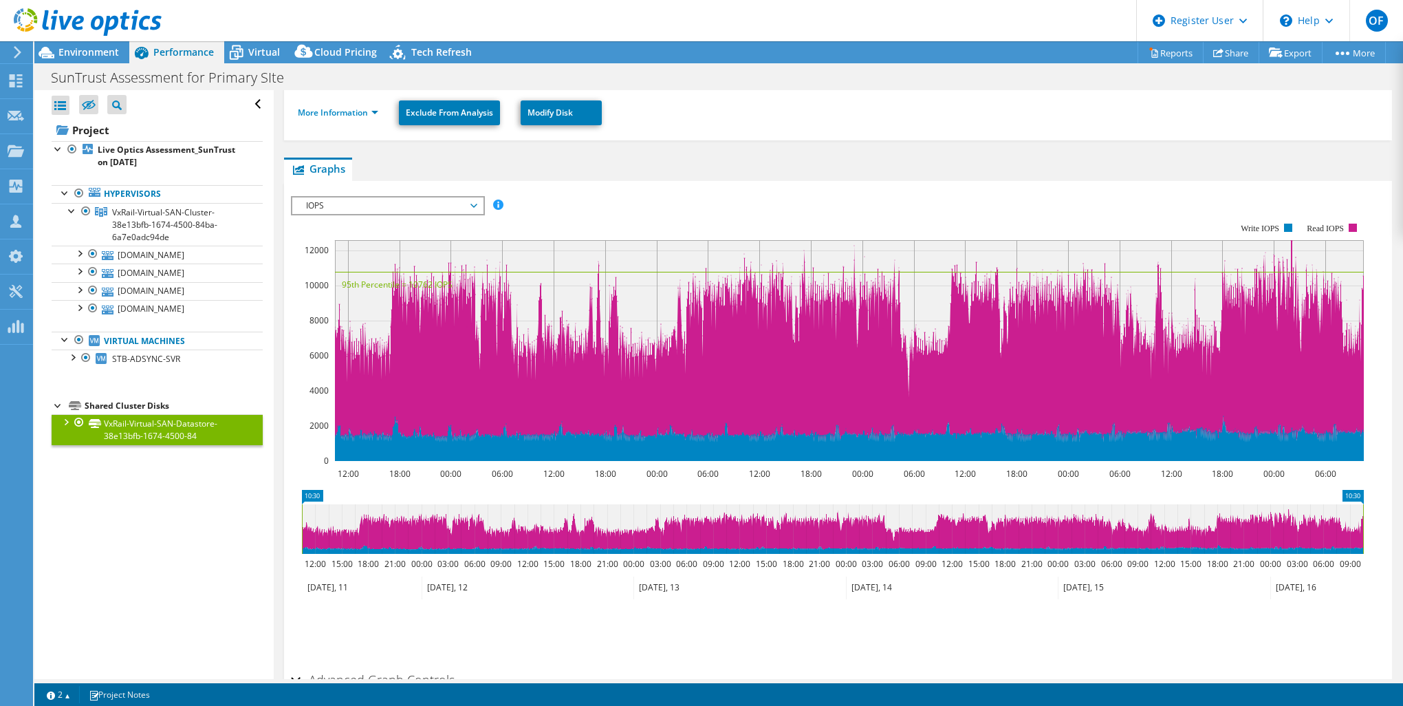
scroll to position [293, 0]
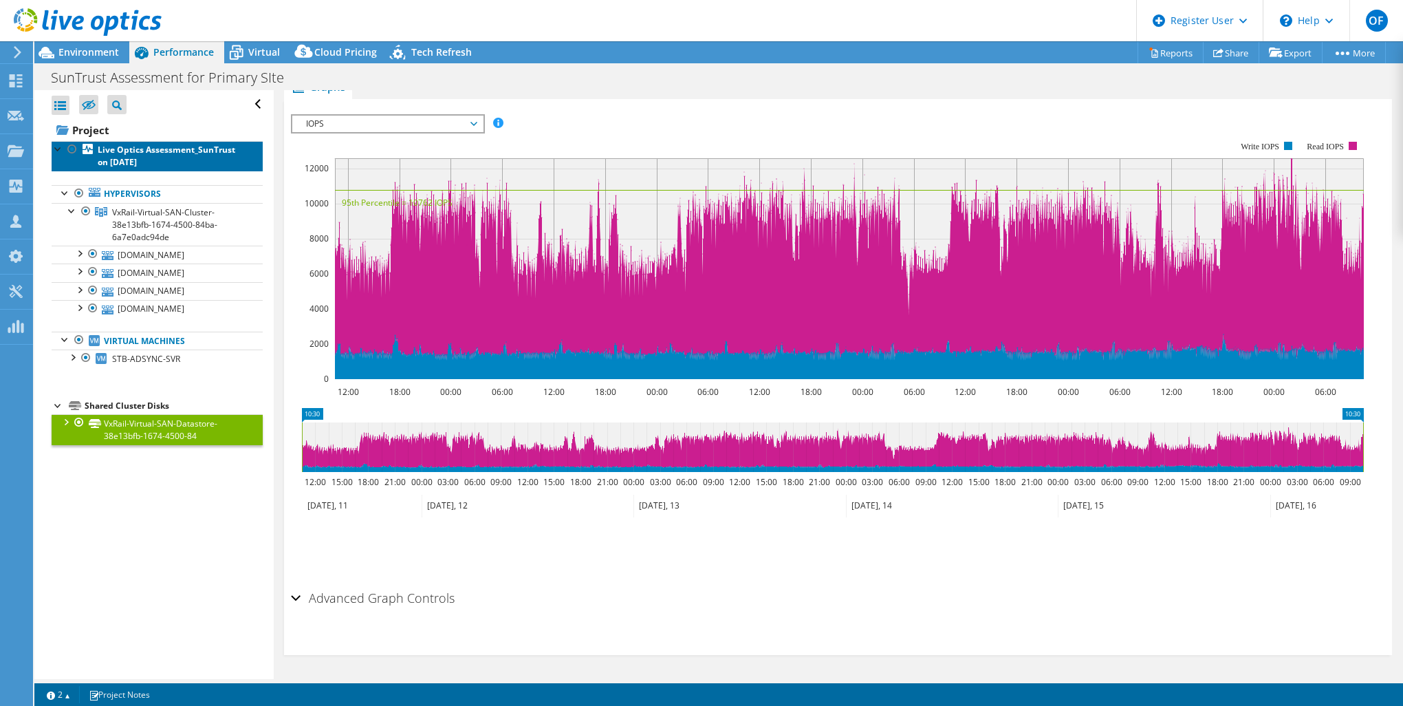
click at [128, 144] on b "Live Optics Assessment_SunTrust on [DATE]" at bounding box center [167, 156] width 138 height 24
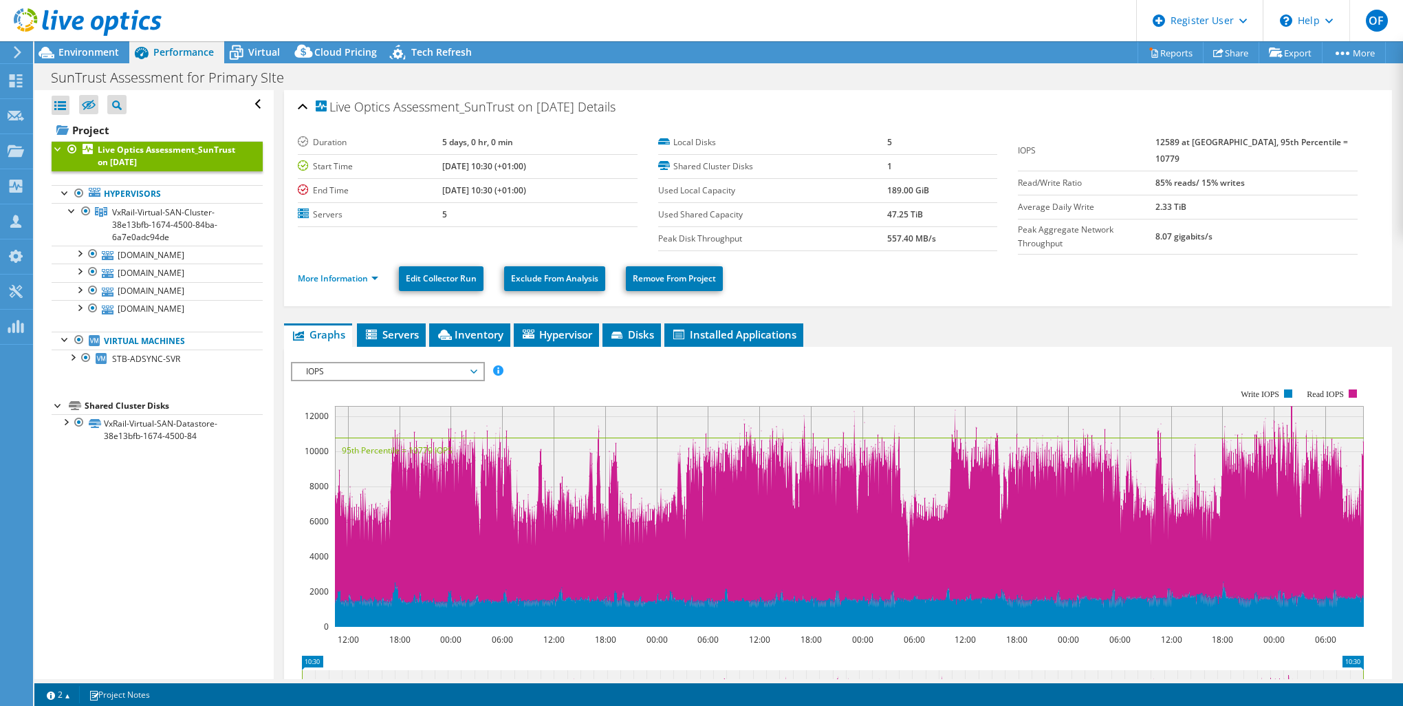
scroll to position [0, 0]
click at [349, 275] on link "More Information" at bounding box center [338, 279] width 80 height 12
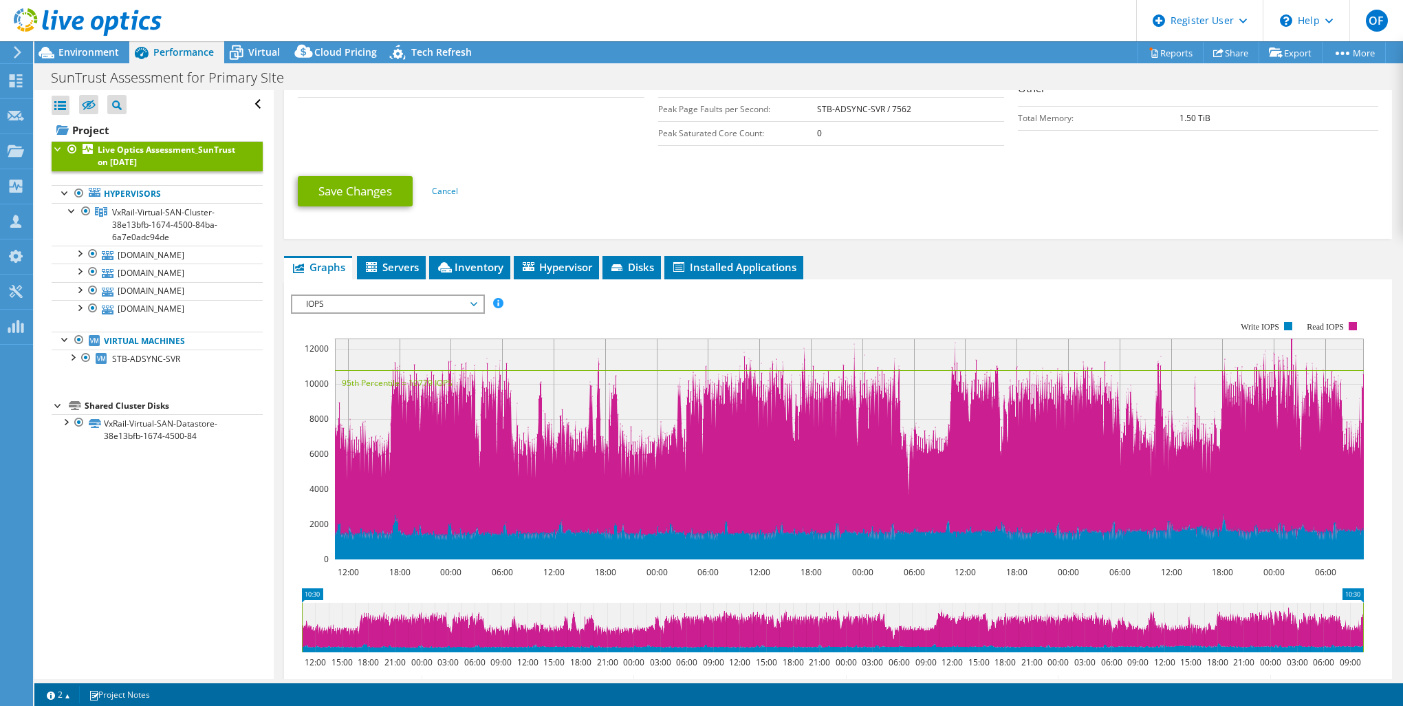
scroll to position [360, 0]
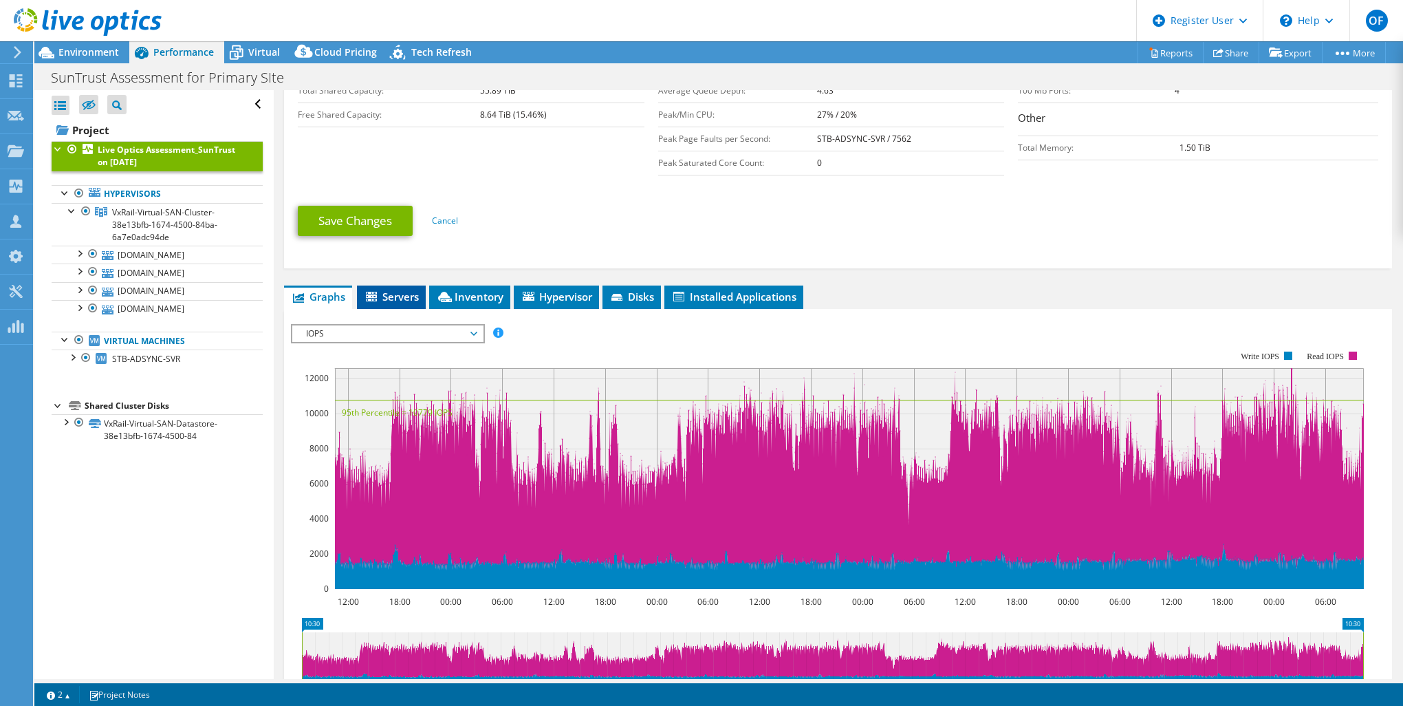
click at [400, 294] on span "Servers" at bounding box center [391, 297] width 55 height 14
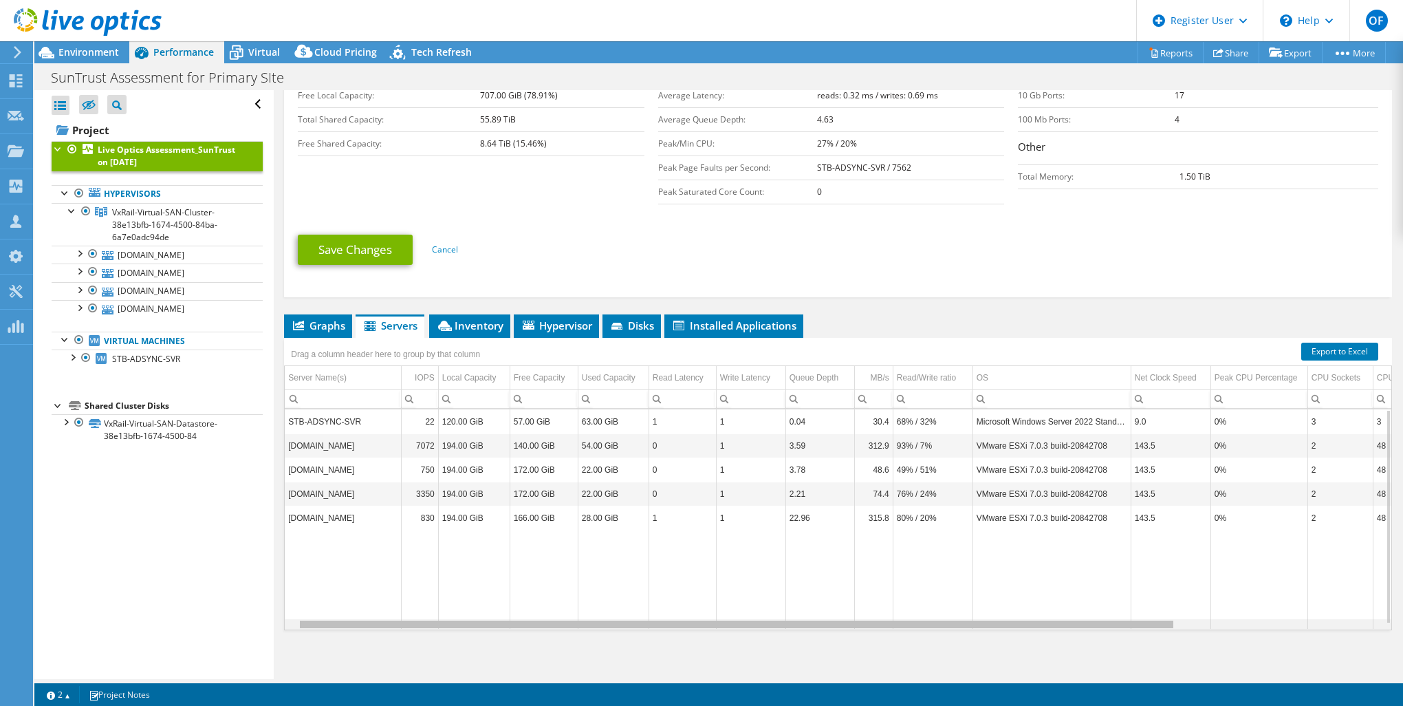
scroll to position [0, 275]
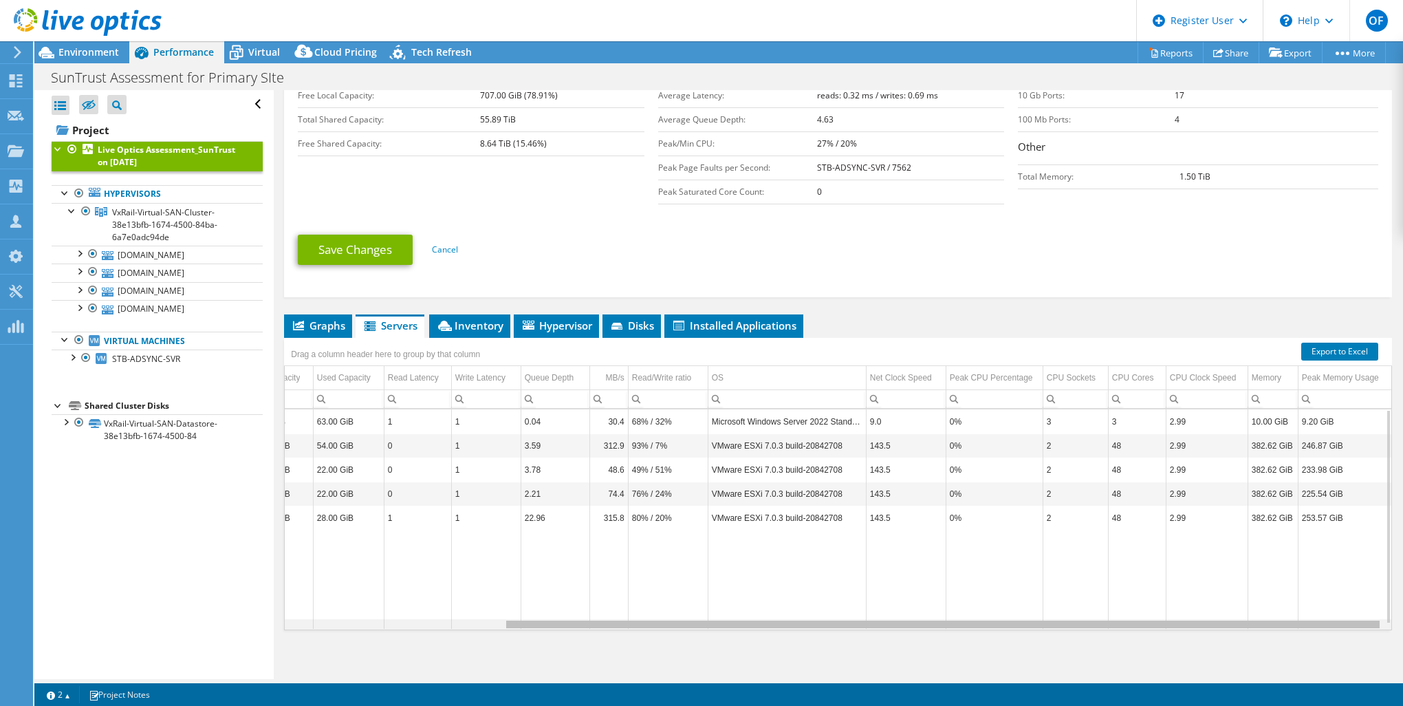
drag, startPoint x: 658, startPoint y: 620, endPoint x: 990, endPoint y: 612, distance: 332.4
click at [990, 612] on body "OF Dell User [PERSON_NAME] [PERSON_NAME][EMAIL_ADDRESS][PERSON_NAME][DOMAIN_NAM…" at bounding box center [701, 353] width 1403 height 706
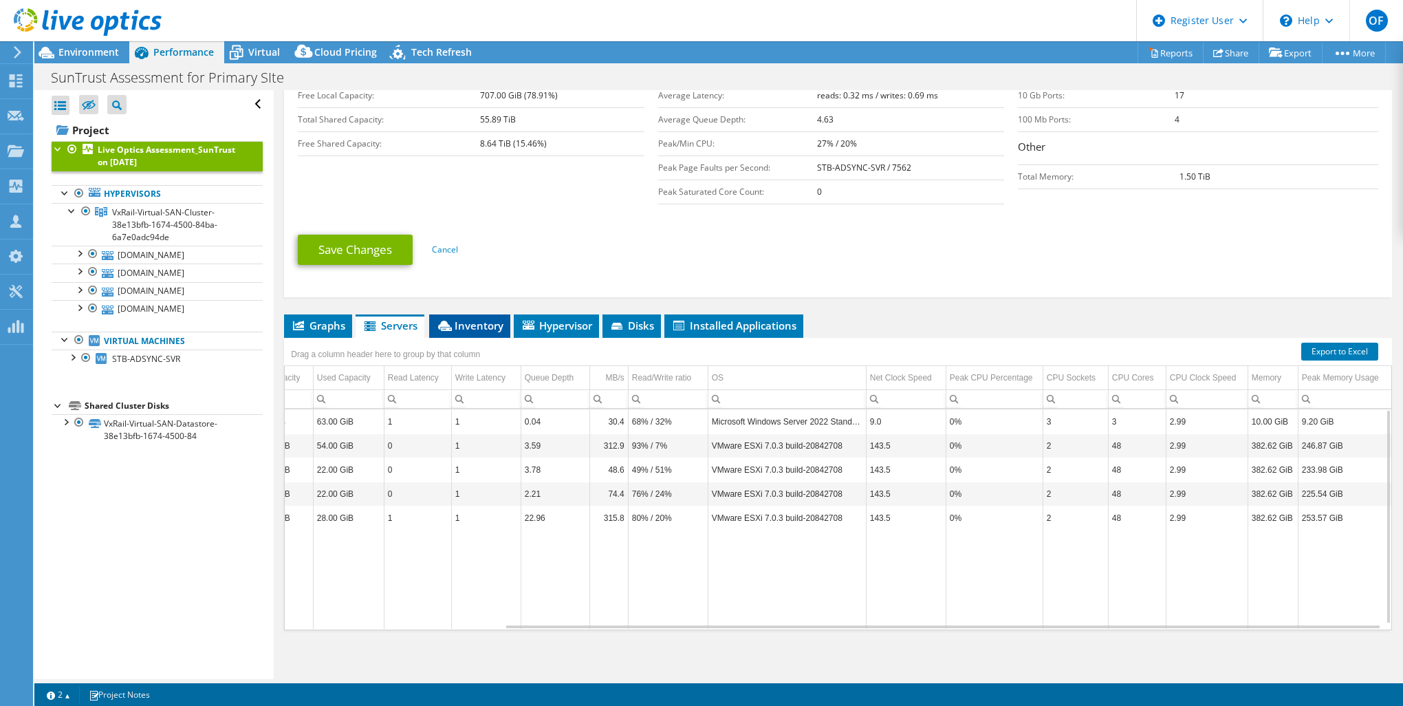
click at [452, 323] on icon at bounding box center [445, 326] width 14 height 10
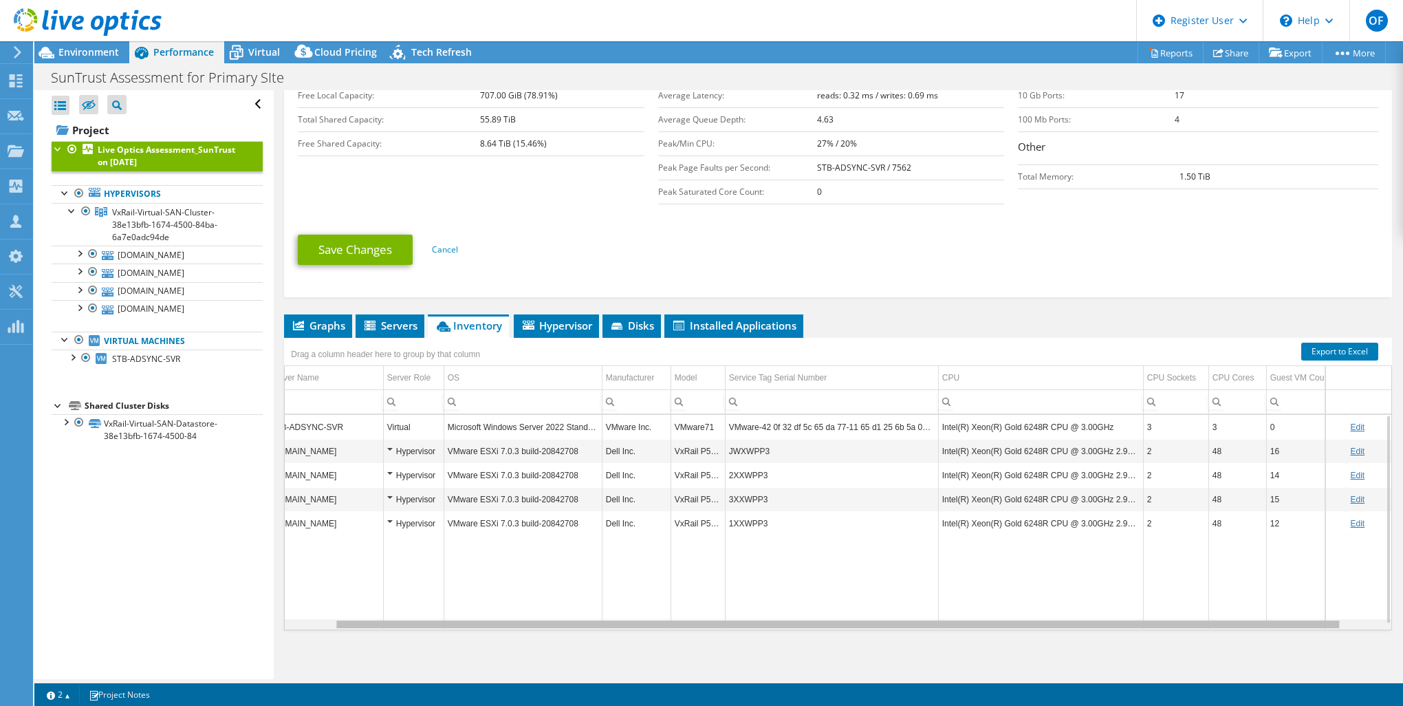
scroll to position [0, 0]
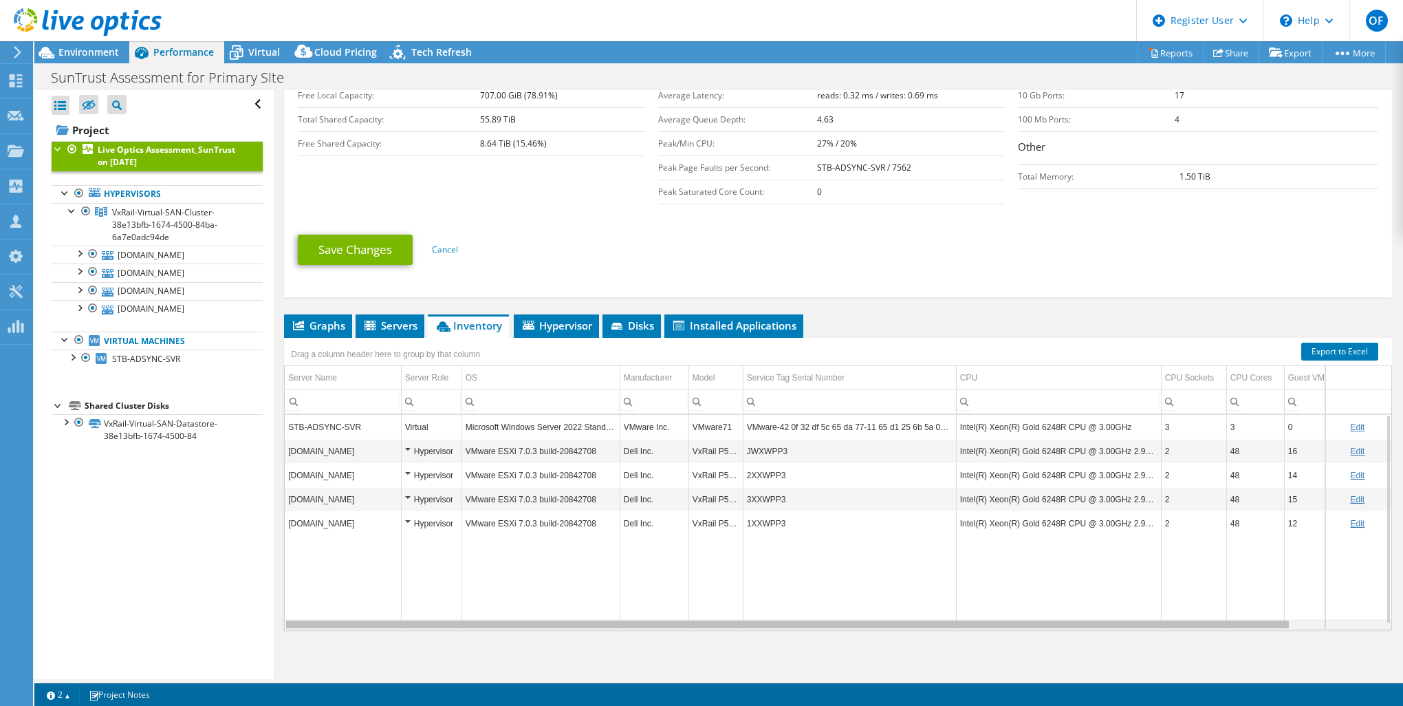
drag, startPoint x: 904, startPoint y: 625, endPoint x: 614, endPoint y: 556, distance: 298.4
click at [793, 622] on body "OF Dell User [PERSON_NAME] [PERSON_NAME][EMAIL_ADDRESS][PERSON_NAME][DOMAIN_NAM…" at bounding box center [701, 353] width 1403 height 706
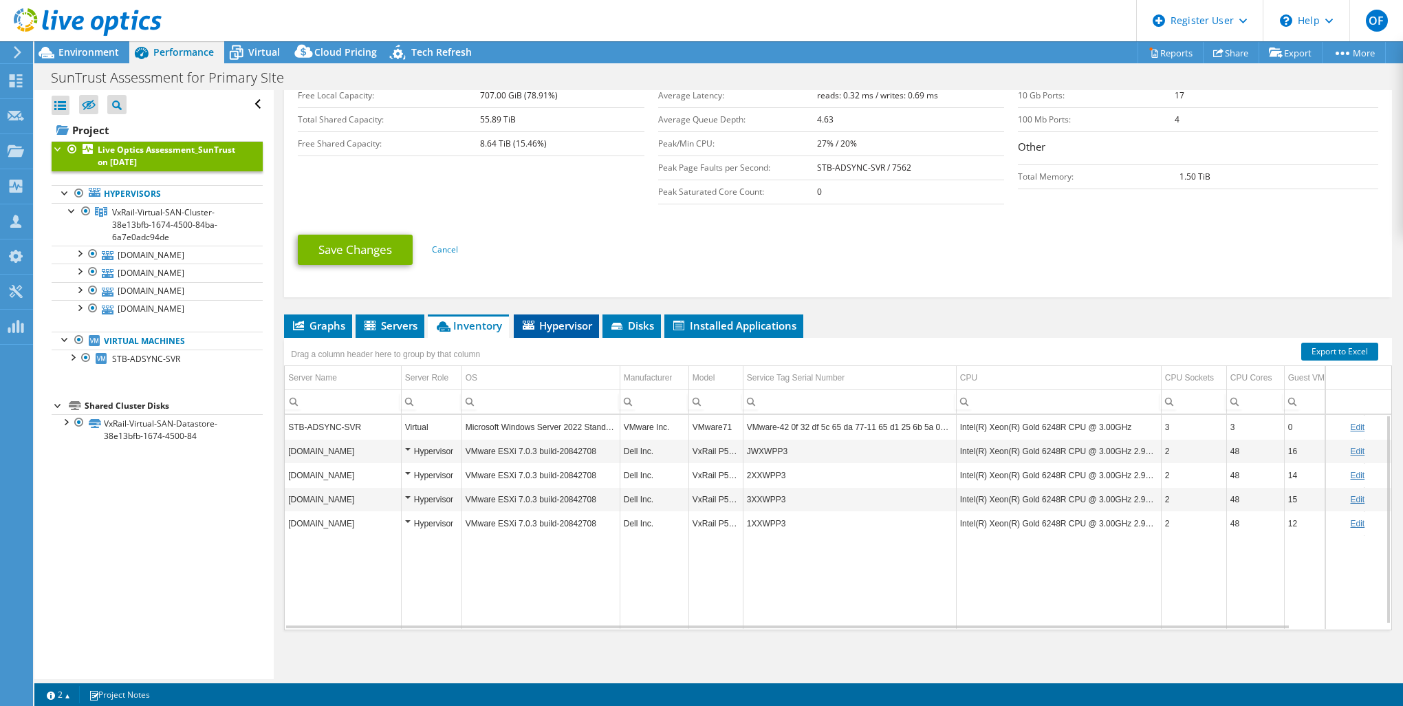
click at [546, 321] on span "Hypervisor" at bounding box center [557, 326] width 72 height 14
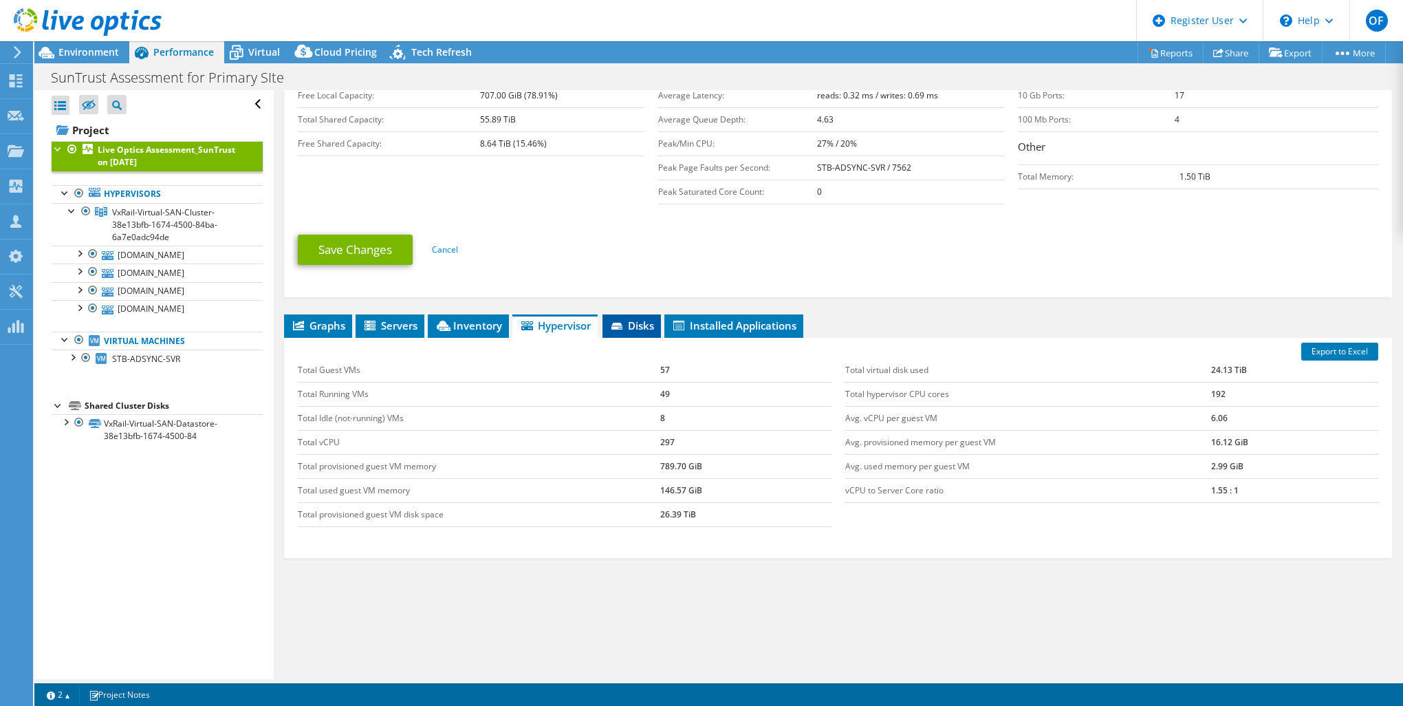
click at [629, 314] on li "Disks" at bounding box center [632, 325] width 58 height 23
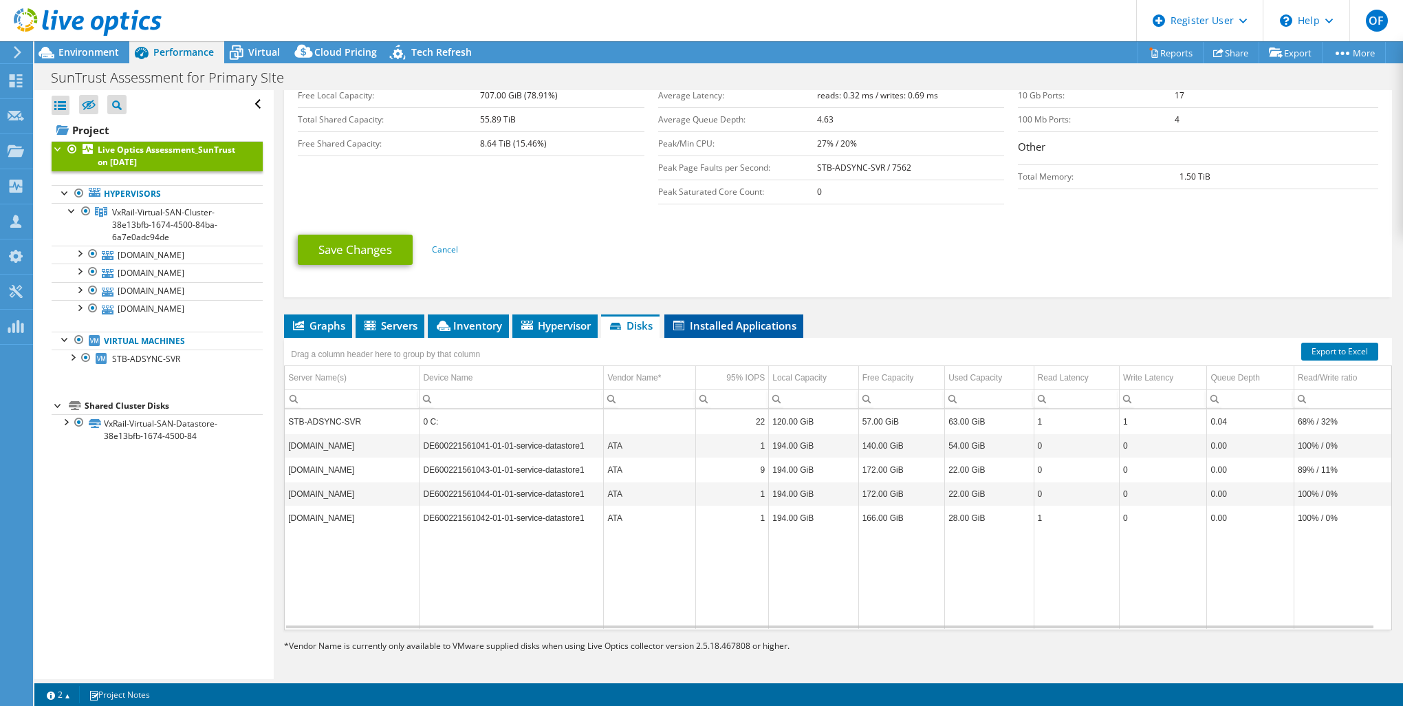
click at [705, 319] on span "Installed Applications" at bounding box center [733, 326] width 125 height 14
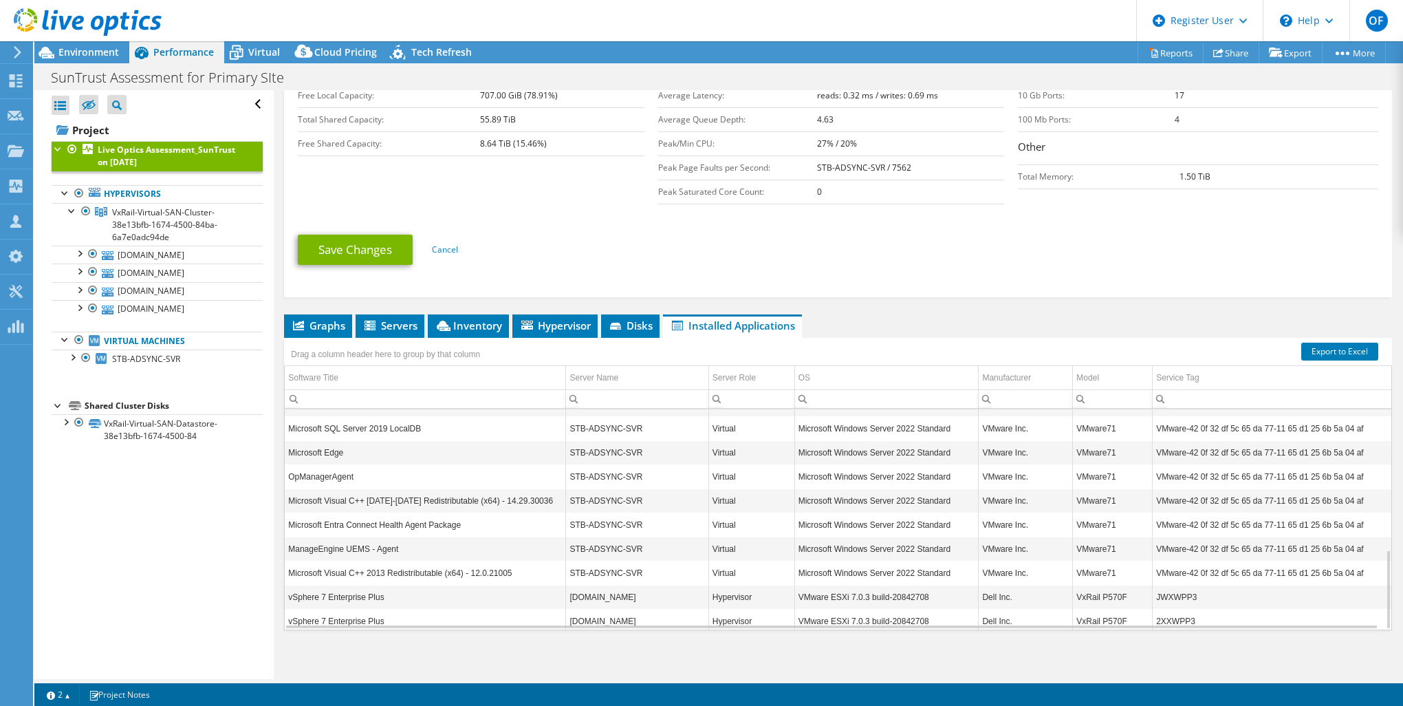
scroll to position [388, 0]
